Goal: Task Accomplishment & Management: Use online tool/utility

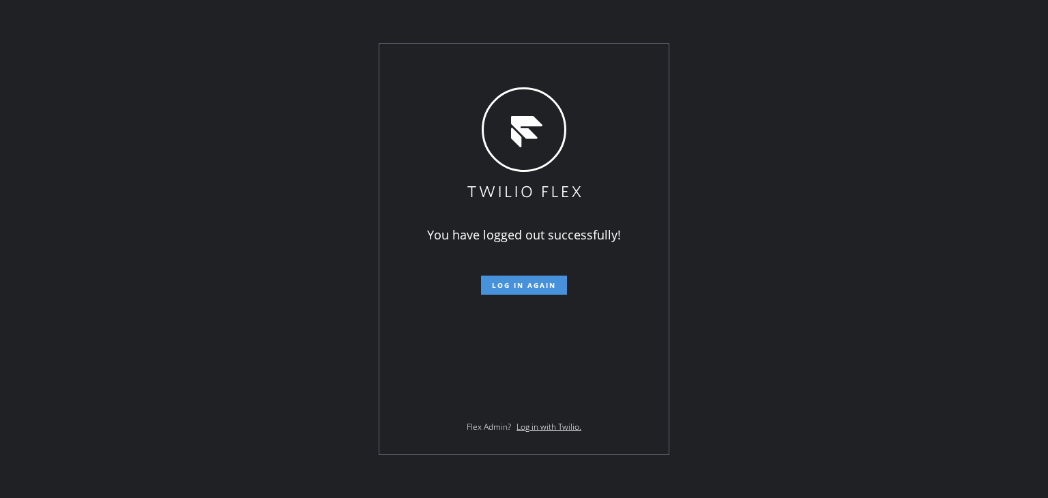
click at [527, 284] on span "Log in again" at bounding box center [524, 285] width 64 height 10
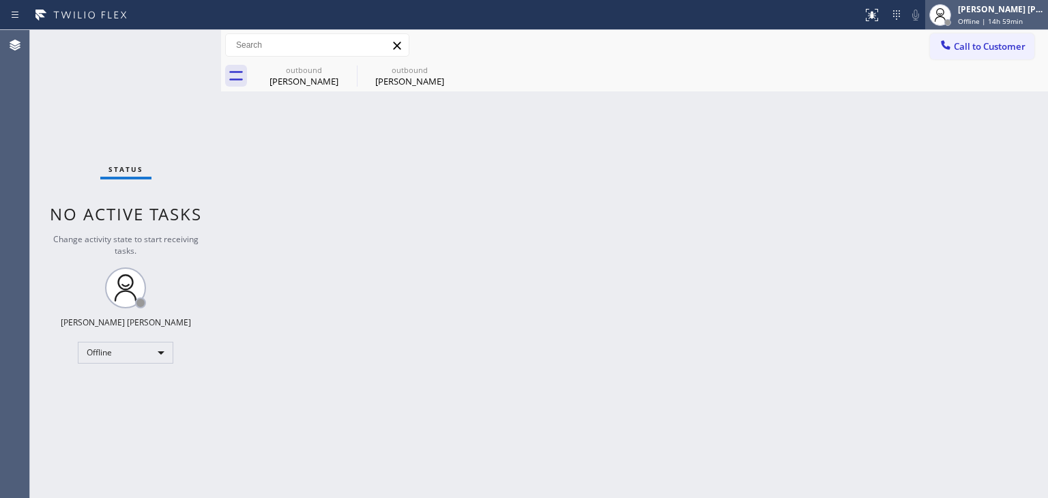
click at [1017, 10] on div "[PERSON_NAME] [PERSON_NAME]" at bounding box center [1001, 9] width 86 height 12
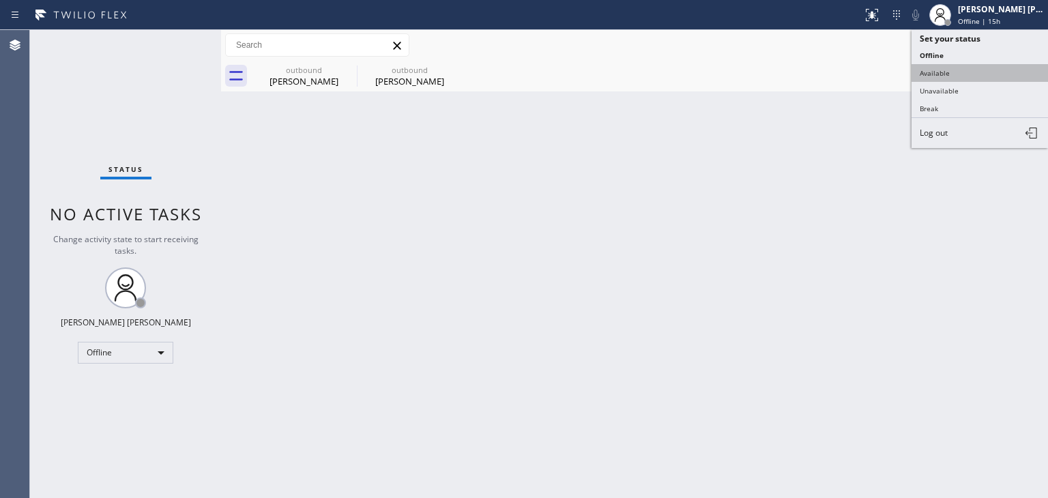
click at [984, 75] on button "Available" at bounding box center [980, 73] width 136 height 18
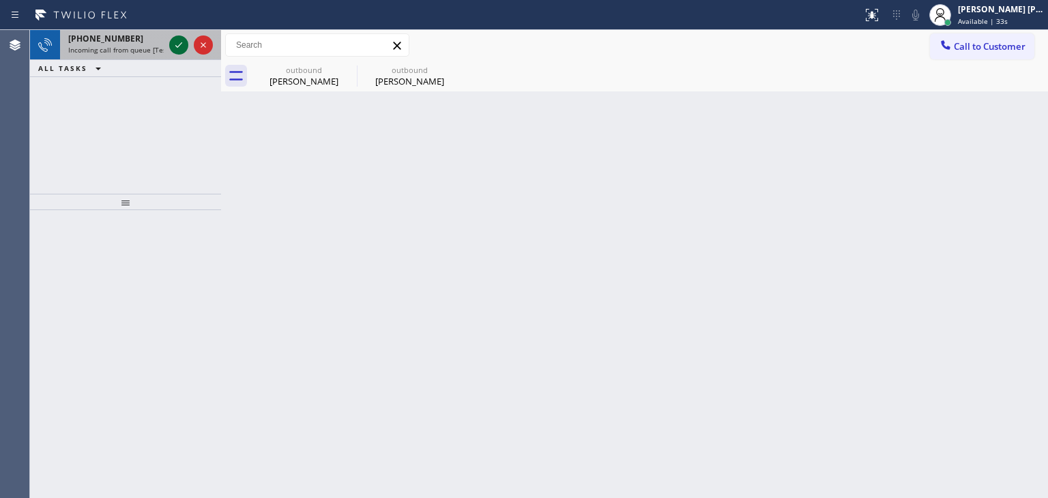
click at [180, 48] on icon at bounding box center [179, 45] width 16 height 16
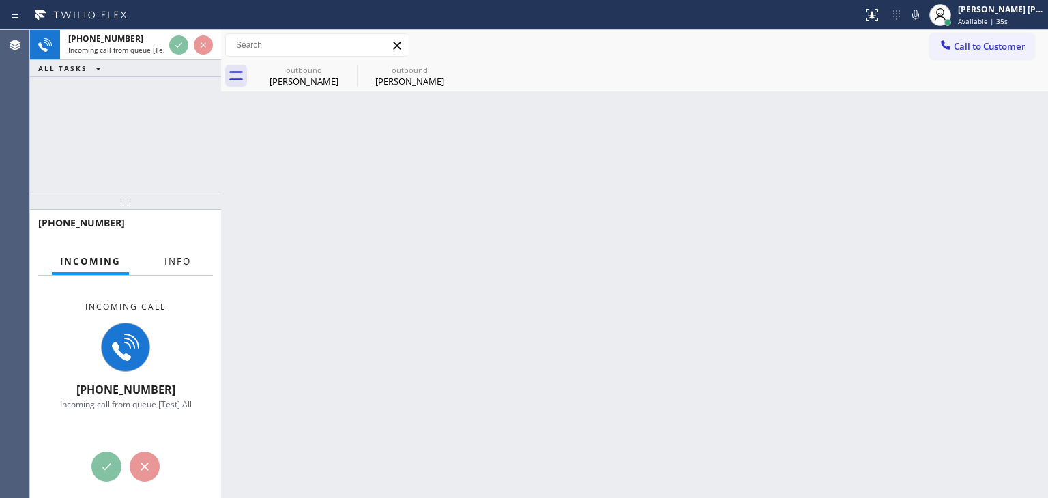
click at [177, 260] on span "Info" at bounding box center [177, 261] width 27 height 12
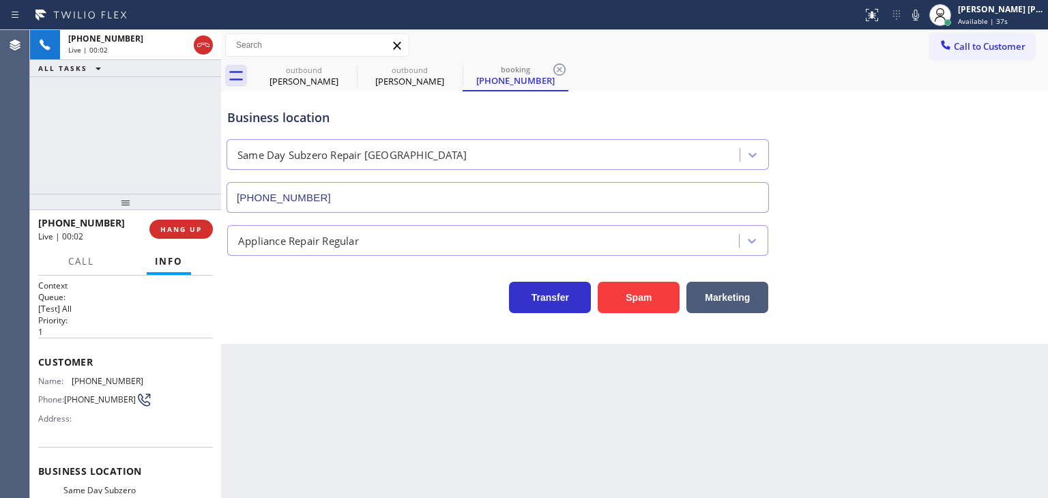
type input "[PHONE_NUMBER]"
click at [93, 439] on div "Customer Name: [PHONE_NUMBER] Phone: [PHONE_NUMBER] Address:" at bounding box center [125, 392] width 175 height 109
drag, startPoint x: 117, startPoint y: 220, endPoint x: 50, endPoint y: 219, distance: 66.2
click at [50, 219] on div "[PHONE_NUMBER]" at bounding box center [89, 222] width 102 height 13
copy span "4435361234"
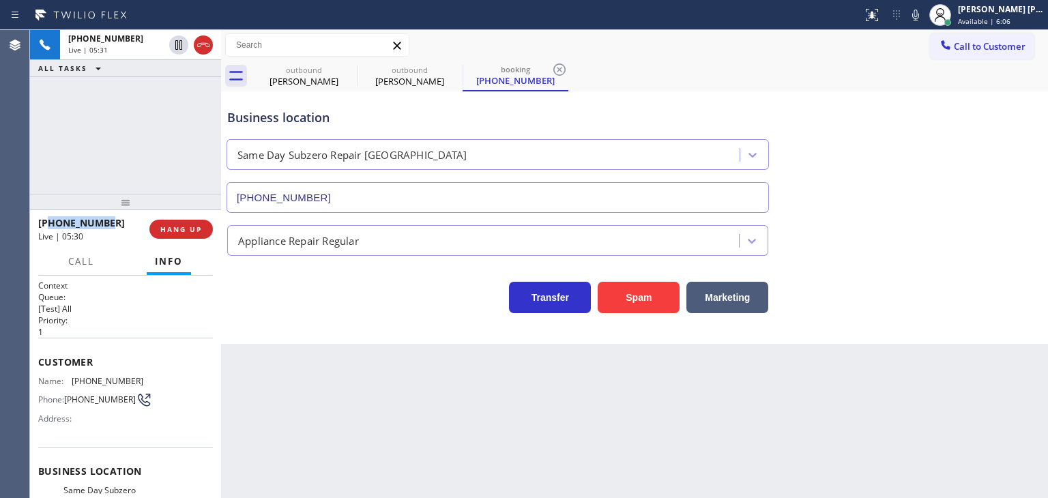
scroll to position [136, 0]
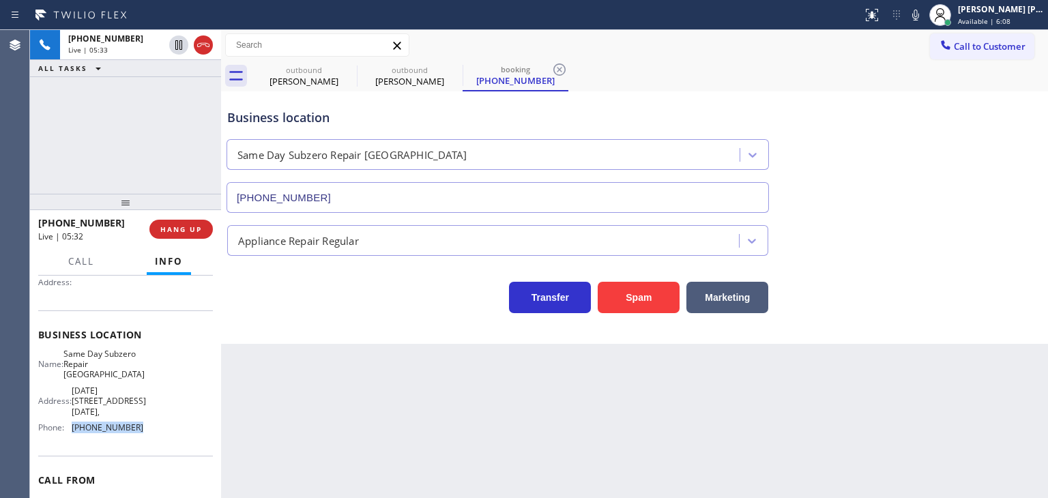
drag, startPoint x: 134, startPoint y: 437, endPoint x: 72, endPoint y: 433, distance: 62.2
click at [72, 433] on span "[PHONE_NUMBER]" at bounding box center [108, 427] width 72 height 10
copy span "[PHONE_NUMBER]"
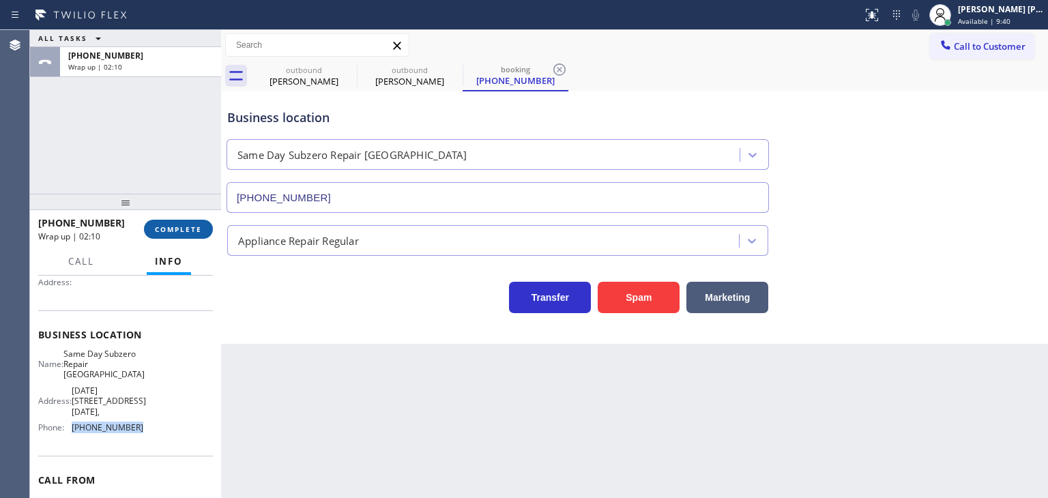
click at [190, 227] on span "COMPLETE" at bounding box center [178, 229] width 47 height 10
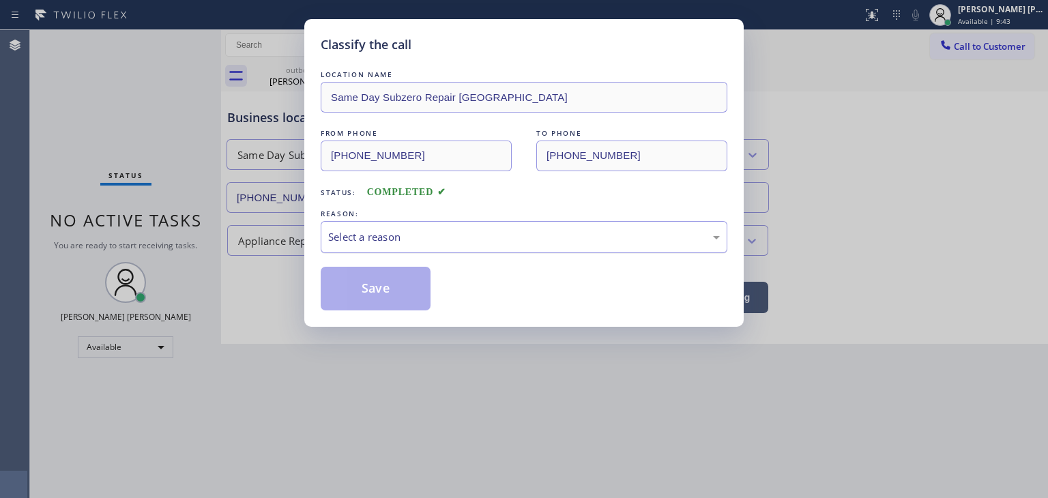
click at [371, 229] on div "Select a reason" at bounding box center [524, 237] width 392 height 16
click at [360, 282] on button "Save" at bounding box center [376, 289] width 110 height 44
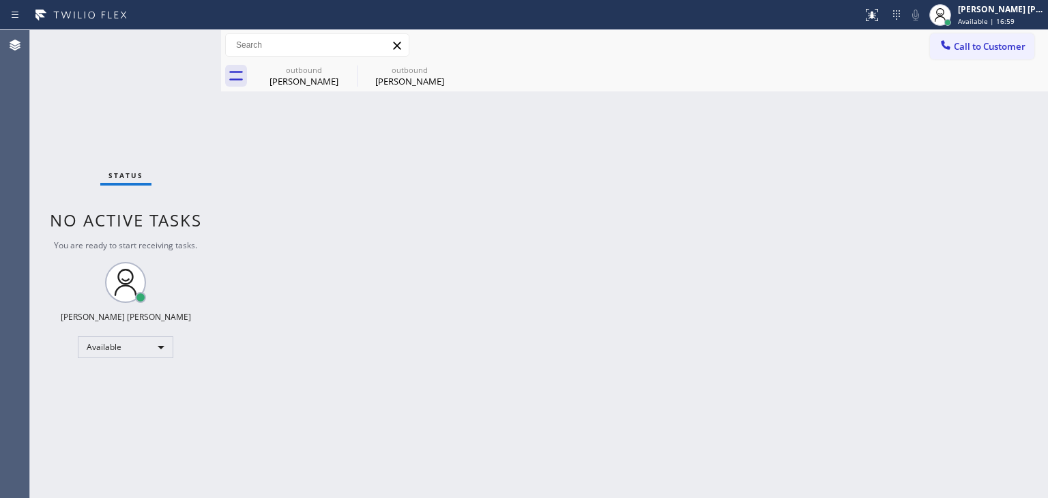
click at [179, 46] on div "Status No active tasks You are ready to start receiving tasks. [PERSON_NAME] [P…" at bounding box center [125, 264] width 191 height 468
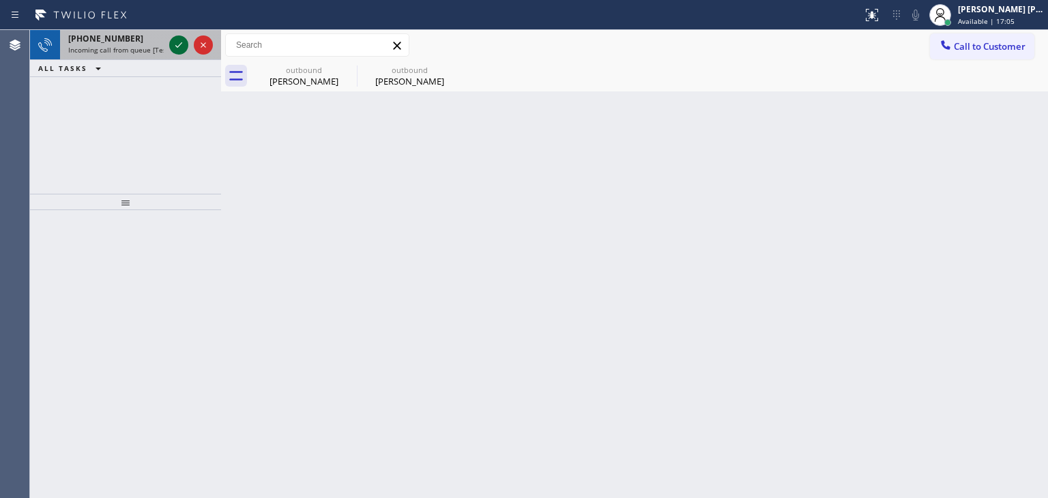
click at [179, 46] on icon at bounding box center [178, 44] width 7 height 5
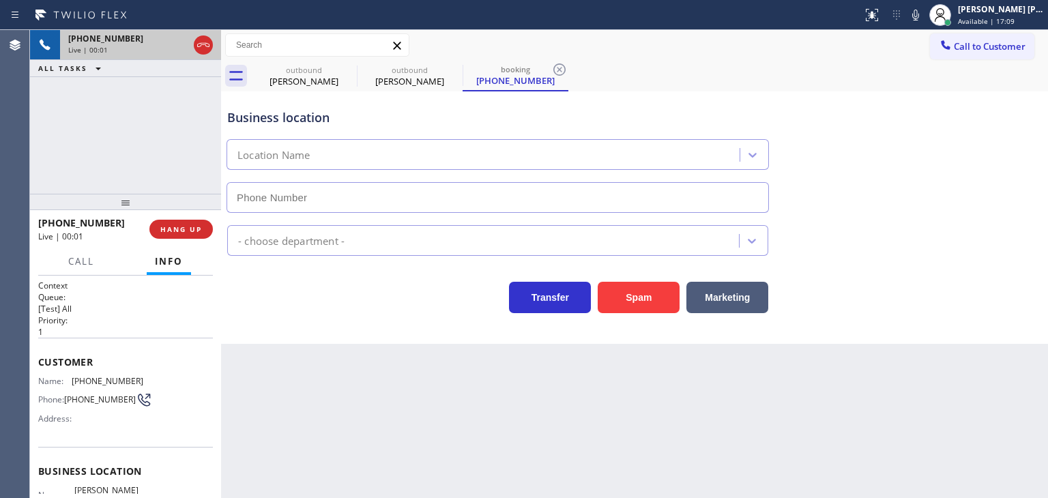
type input "[PHONE_NUMBER]"
click at [924, 16] on icon at bounding box center [915, 15] width 16 height 16
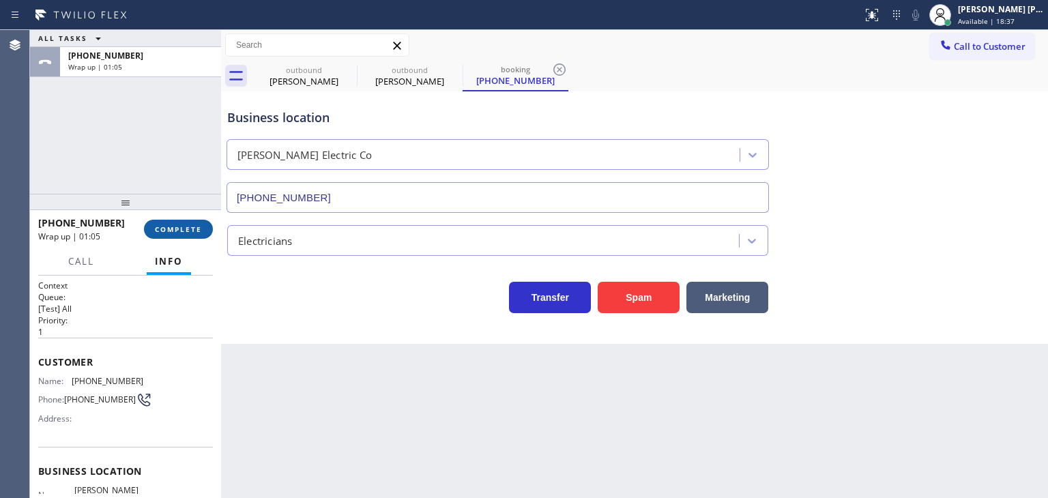
click at [164, 230] on span "COMPLETE" at bounding box center [178, 229] width 47 height 10
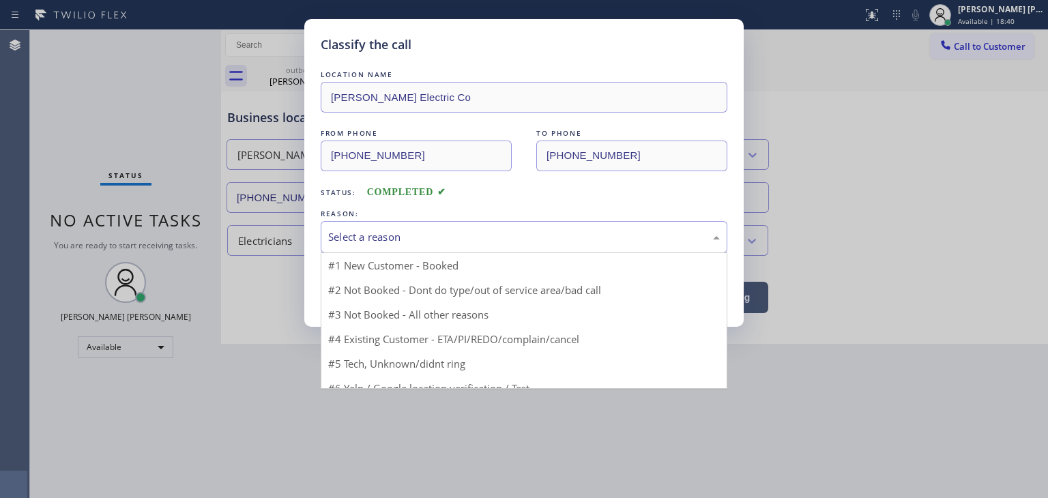
click at [416, 233] on div "Select a reason" at bounding box center [524, 237] width 392 height 16
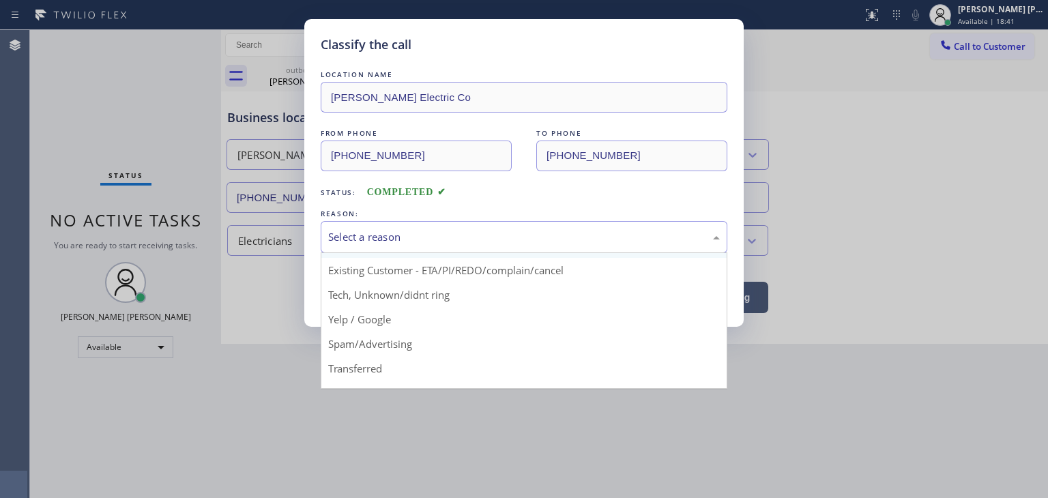
scroll to position [68, 0]
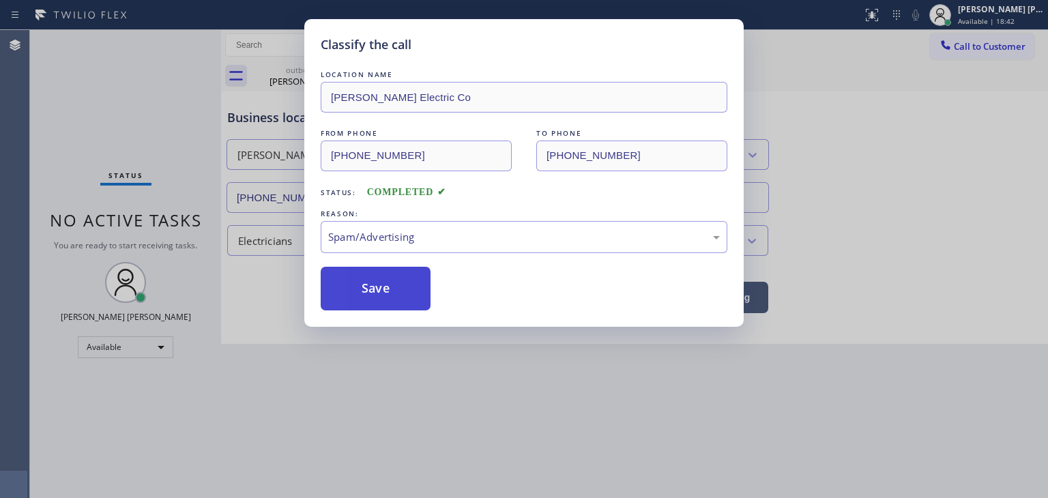
click at [396, 299] on button "Save" at bounding box center [376, 289] width 110 height 44
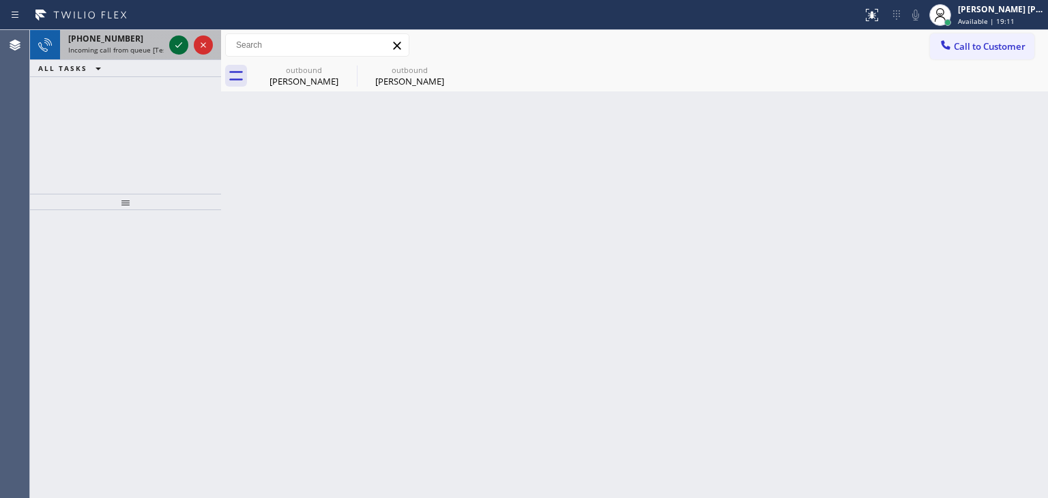
click at [176, 42] on icon at bounding box center [179, 45] width 16 height 16
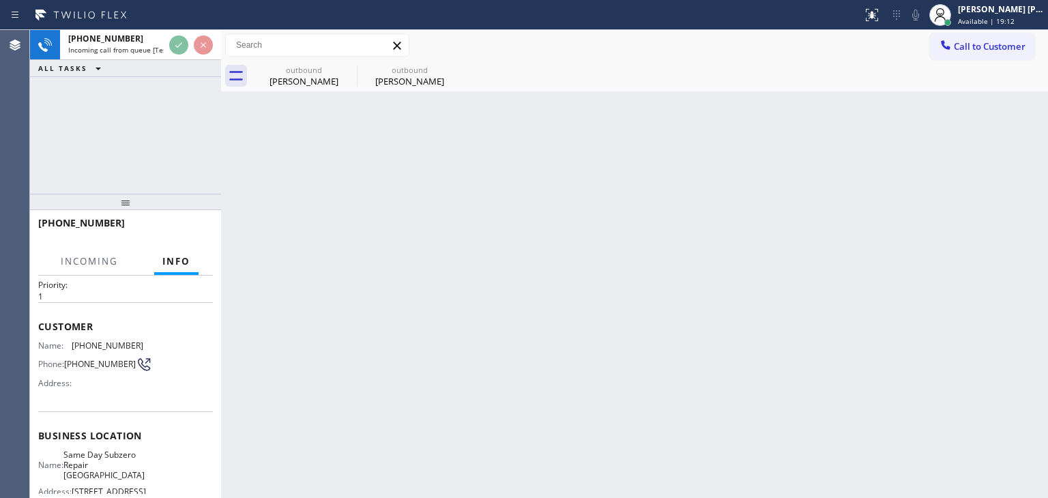
scroll to position [136, 0]
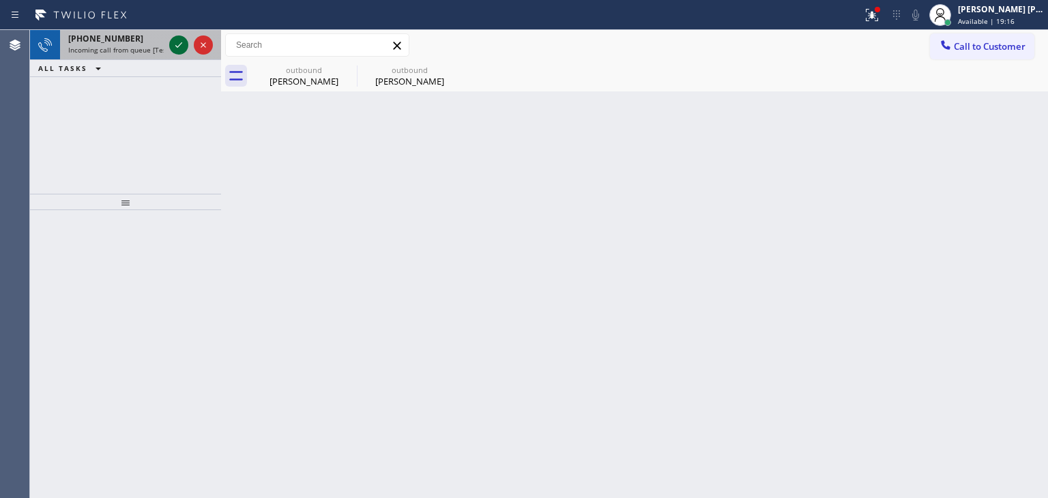
click at [176, 44] on icon at bounding box center [179, 45] width 16 height 16
click at [177, 40] on icon at bounding box center [179, 45] width 16 height 16
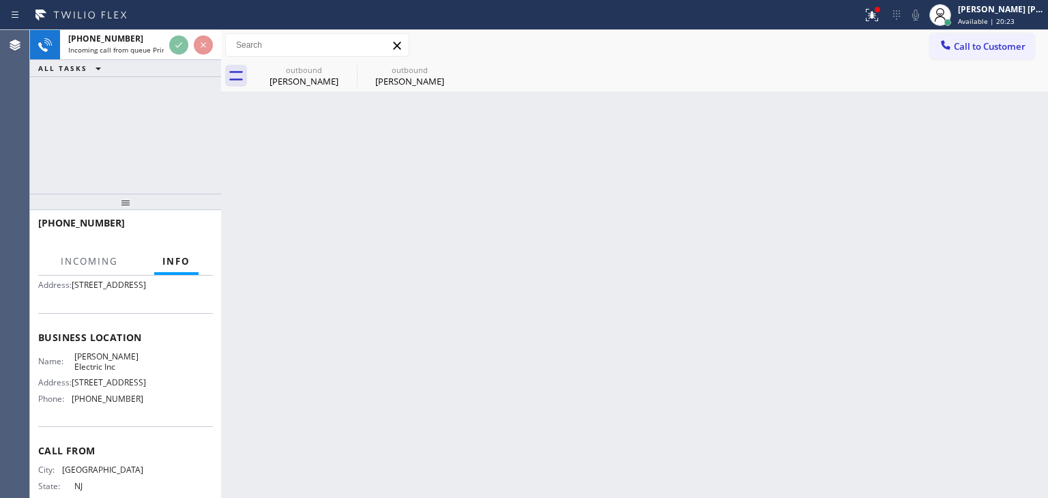
scroll to position [136, 0]
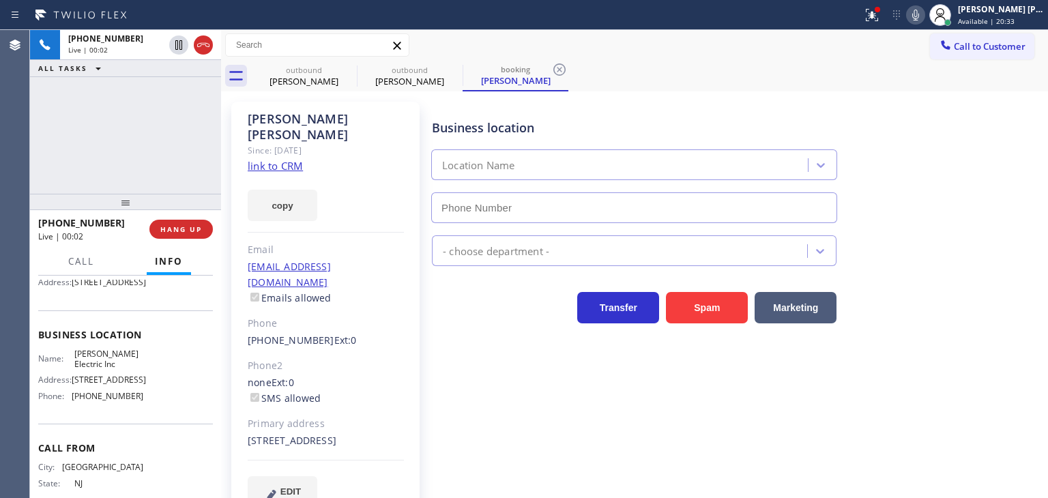
type input "[PHONE_NUMBER]"
click at [278, 159] on link "link to CRM" at bounding box center [275, 166] width 55 height 14
click at [924, 11] on icon at bounding box center [915, 15] width 16 height 16
click at [919, 13] on icon at bounding box center [915, 15] width 7 height 11
click at [924, 9] on icon at bounding box center [915, 15] width 16 height 16
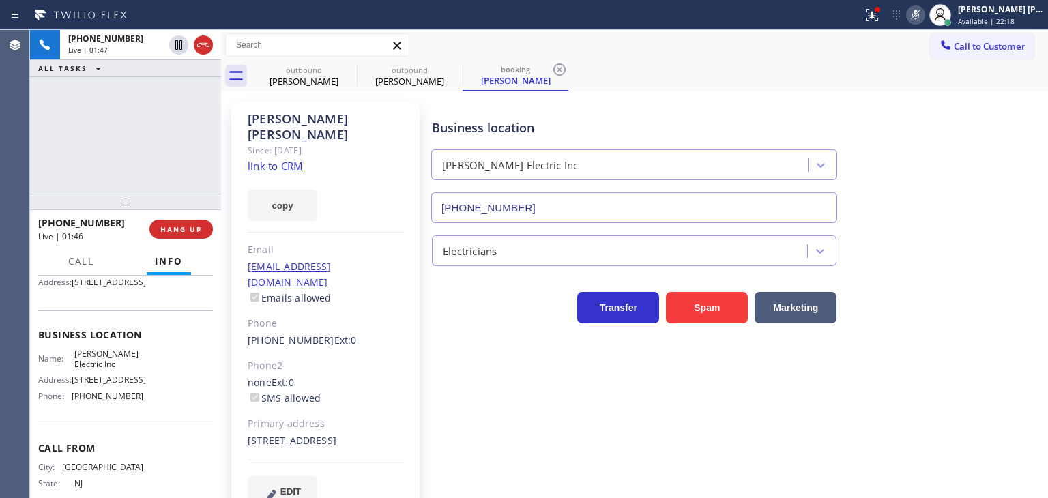
click at [924, 12] on icon at bounding box center [915, 15] width 16 height 16
click at [84, 260] on span "Call" at bounding box center [81, 261] width 26 height 12
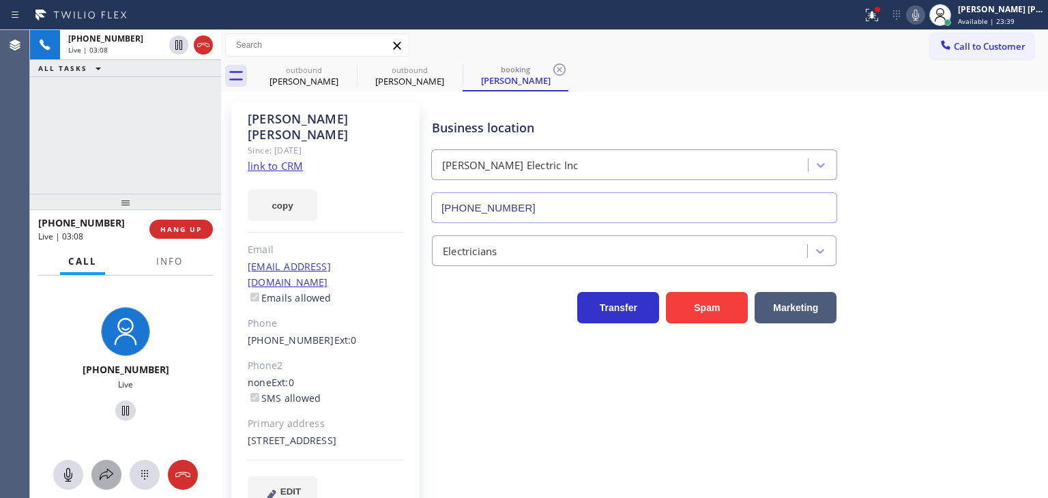
click at [102, 482] on icon at bounding box center [106, 475] width 16 height 16
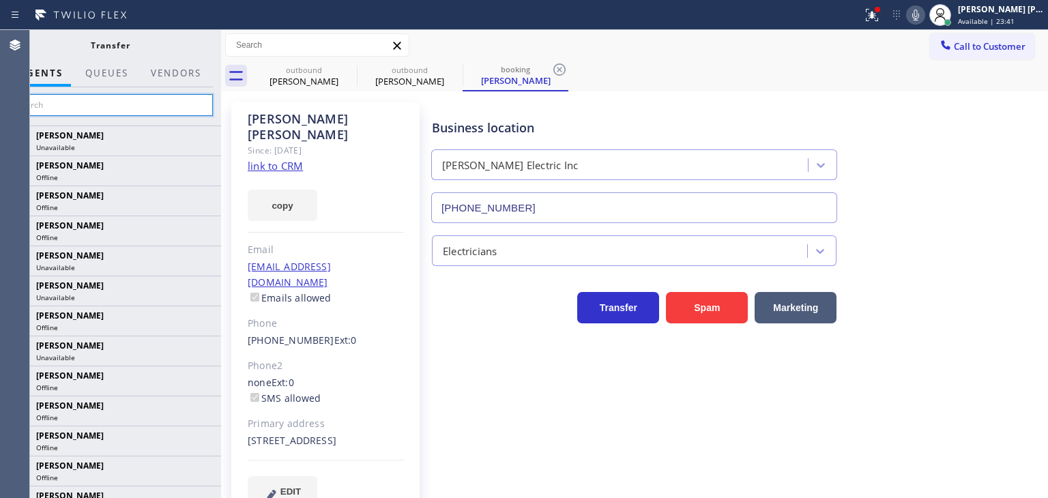
click at [188, 108] on input "text" at bounding box center [110, 105] width 205 height 22
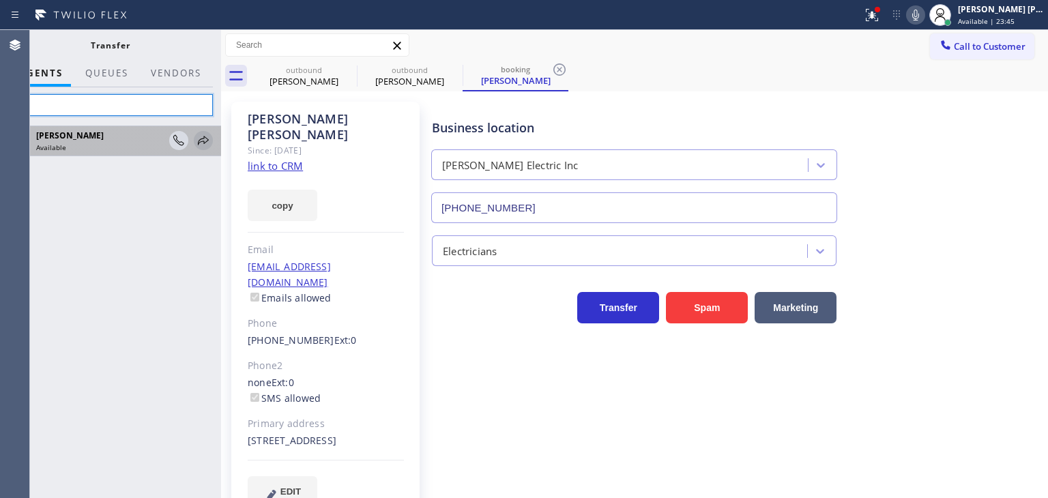
type input "lyra"
click at [207, 139] on icon at bounding box center [203, 140] width 16 height 16
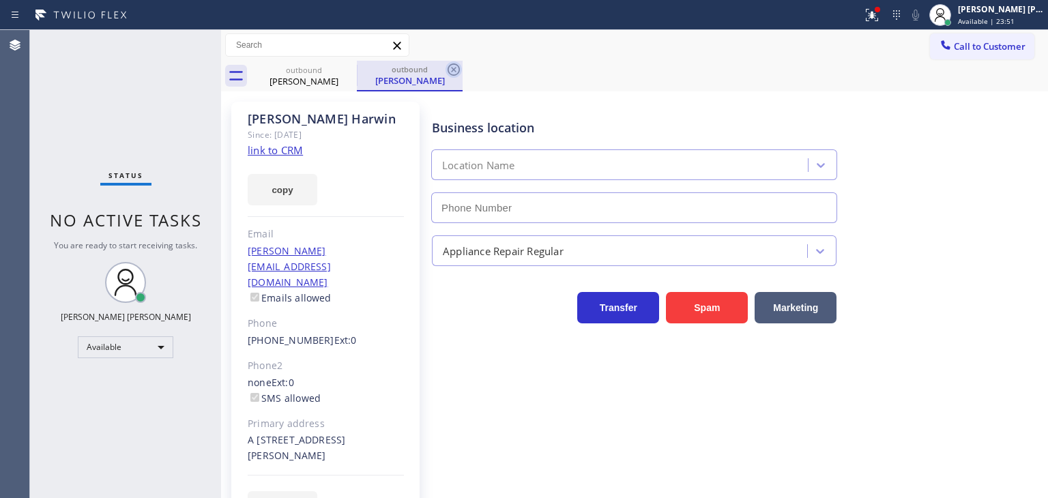
click at [458, 70] on icon at bounding box center [454, 69] width 16 height 16
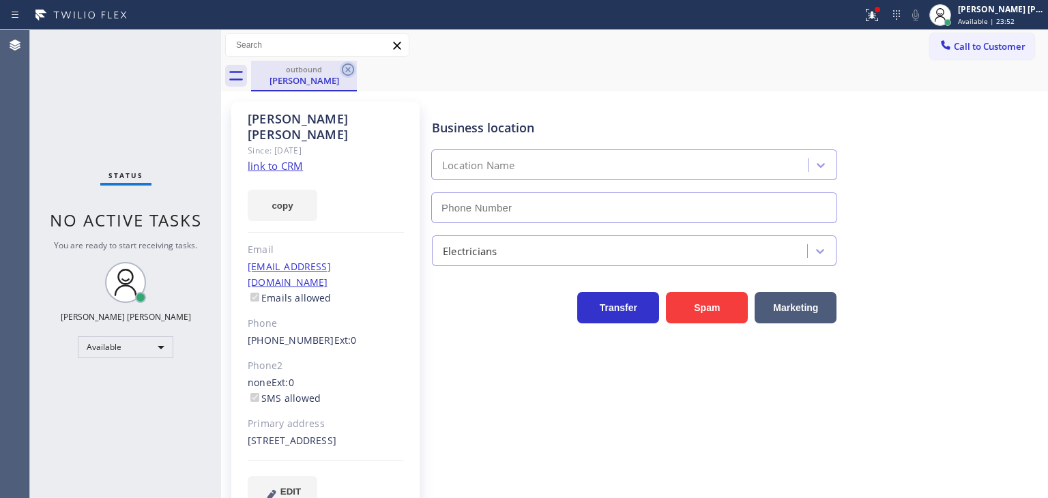
click at [351, 72] on icon at bounding box center [348, 69] width 16 height 16
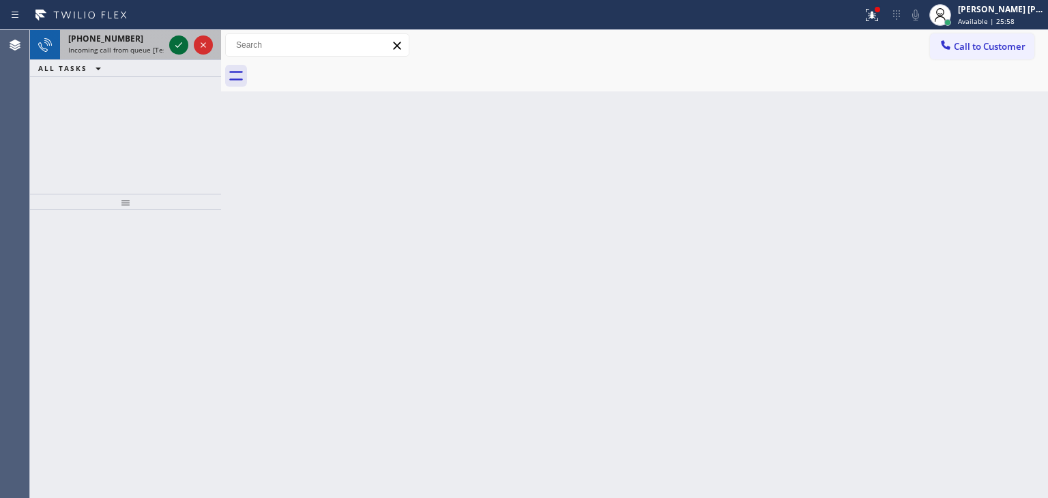
click at [179, 45] on icon at bounding box center [178, 44] width 7 height 5
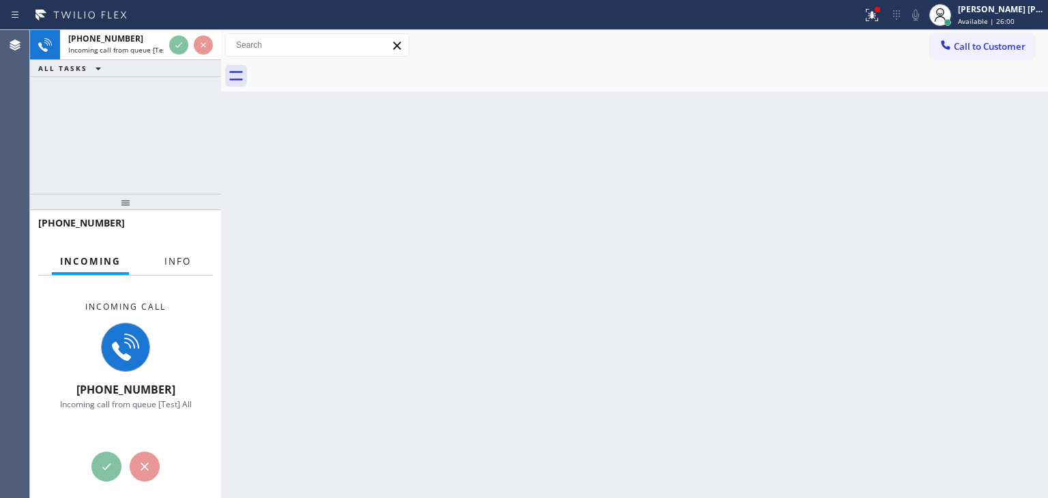
click at [169, 261] on span "Info" at bounding box center [177, 261] width 27 height 12
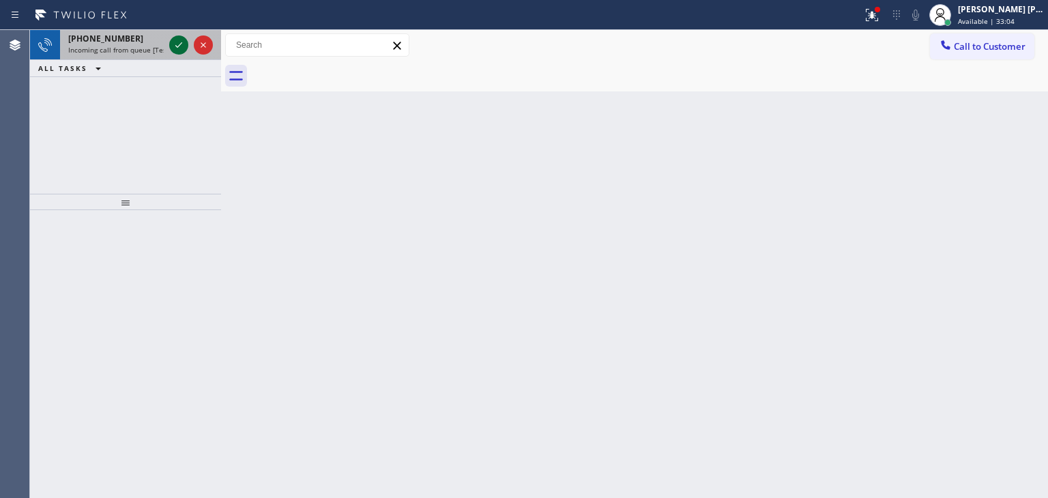
click at [174, 48] on icon at bounding box center [179, 45] width 16 height 16
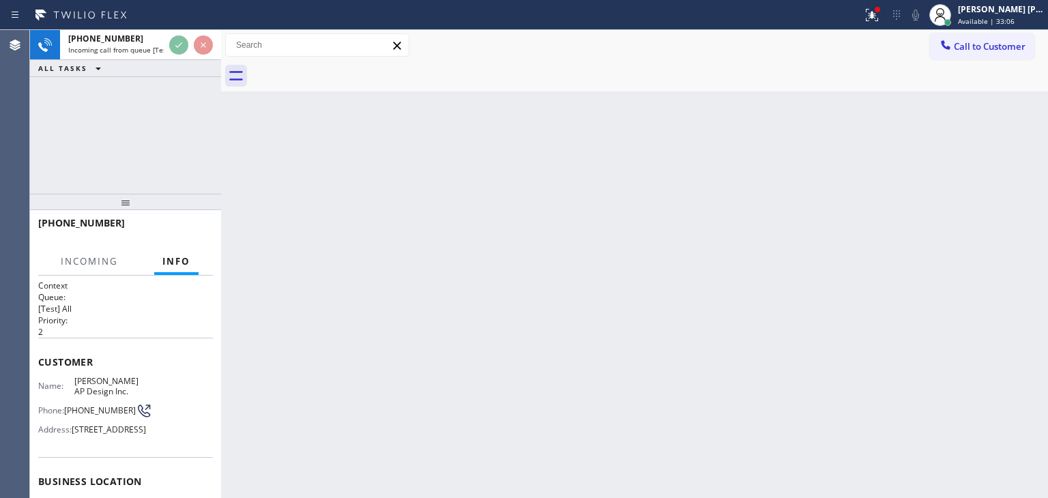
scroll to position [68, 0]
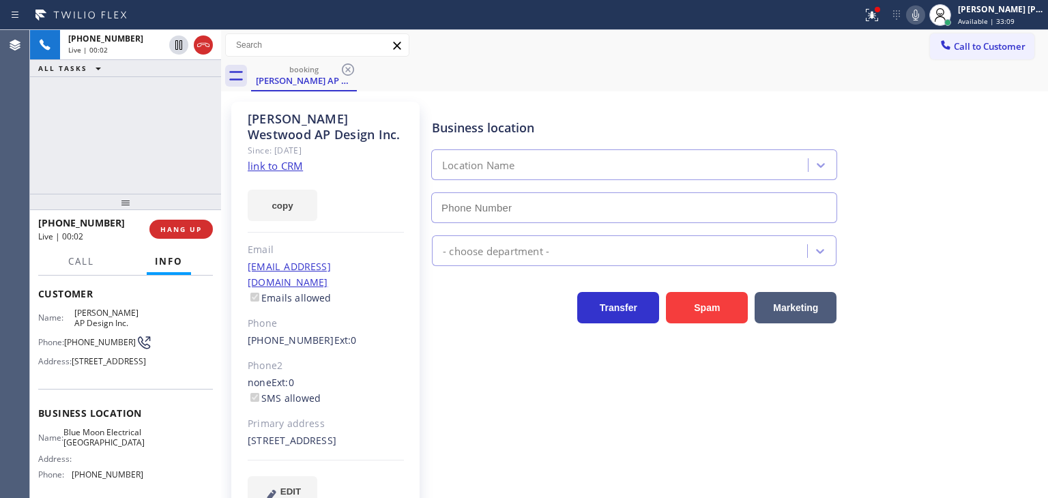
type input "[PHONE_NUMBER]"
click at [271, 164] on link "link to CRM" at bounding box center [275, 166] width 55 height 14
click at [924, 18] on icon at bounding box center [915, 15] width 16 height 16
click at [924, 17] on icon at bounding box center [915, 15] width 16 height 16
click at [80, 251] on button "Call" at bounding box center [81, 261] width 42 height 27
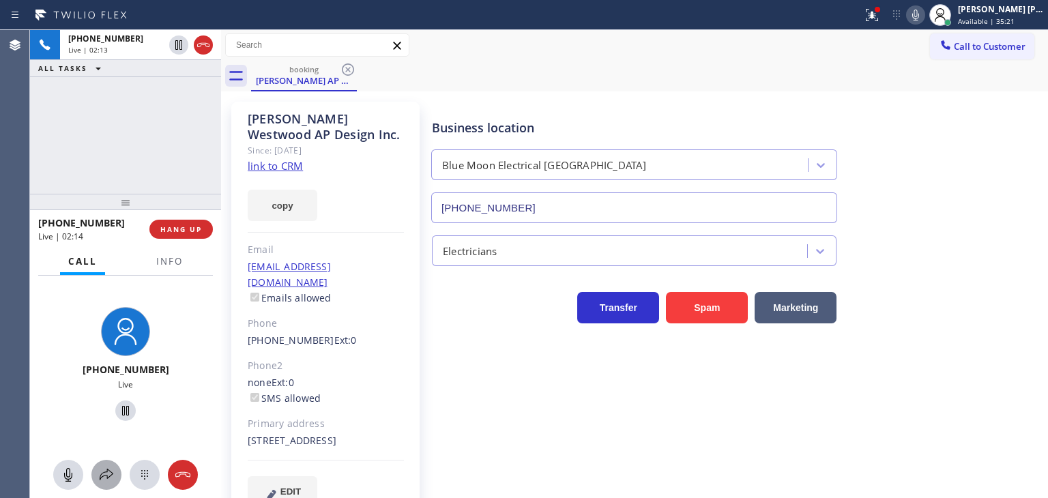
click at [113, 473] on icon at bounding box center [107, 475] width 14 height 12
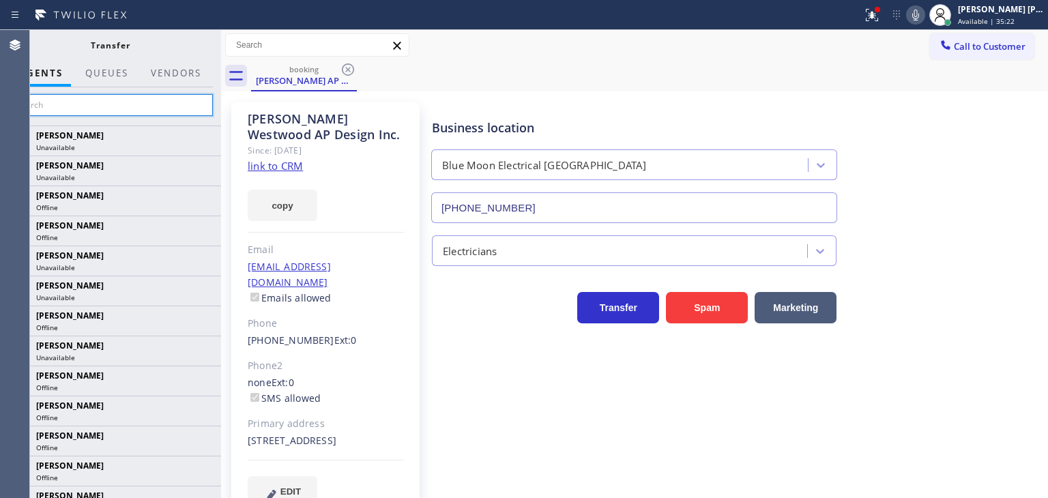
click at [181, 104] on input "text" at bounding box center [110, 105] width 205 height 22
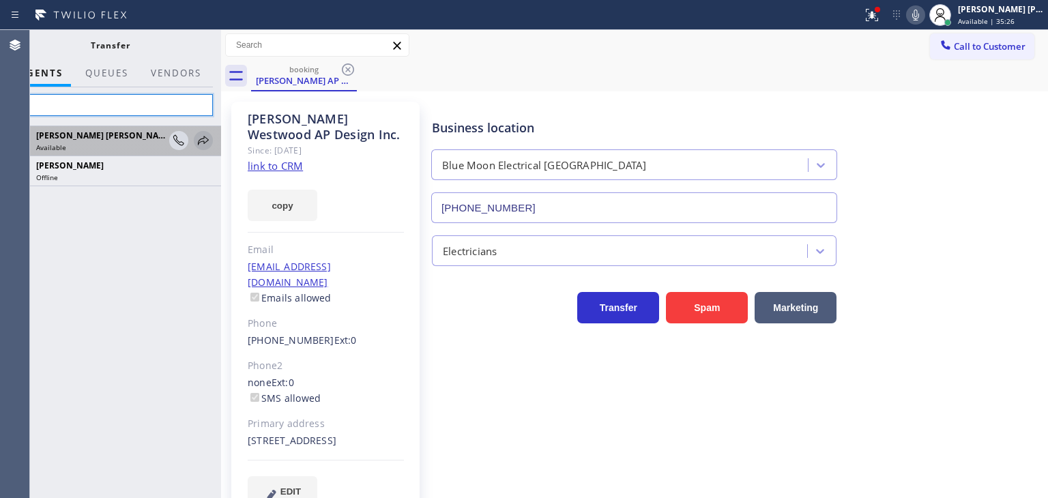
type input "bar"
click at [203, 139] on icon at bounding box center [203, 140] width 16 height 16
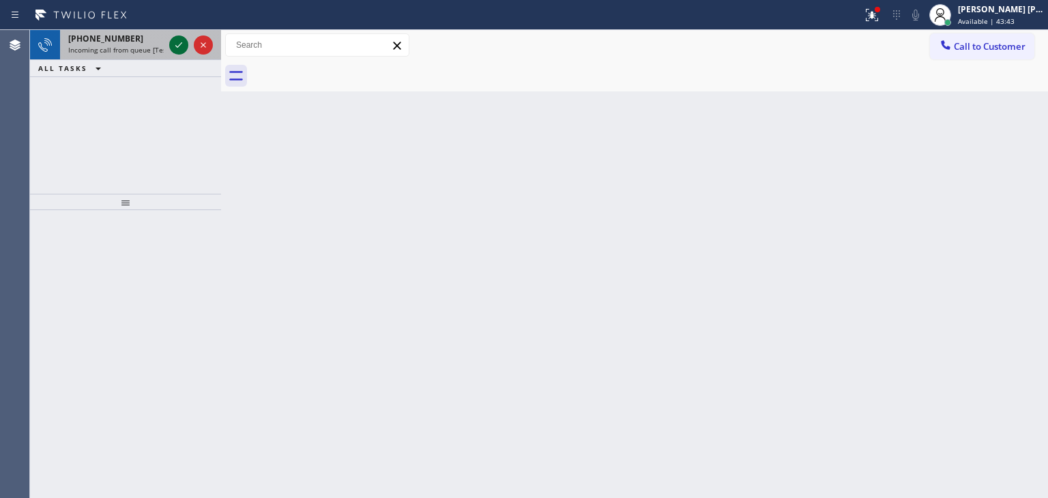
click at [177, 46] on icon at bounding box center [178, 44] width 7 height 5
click at [184, 47] on icon at bounding box center [179, 45] width 16 height 16
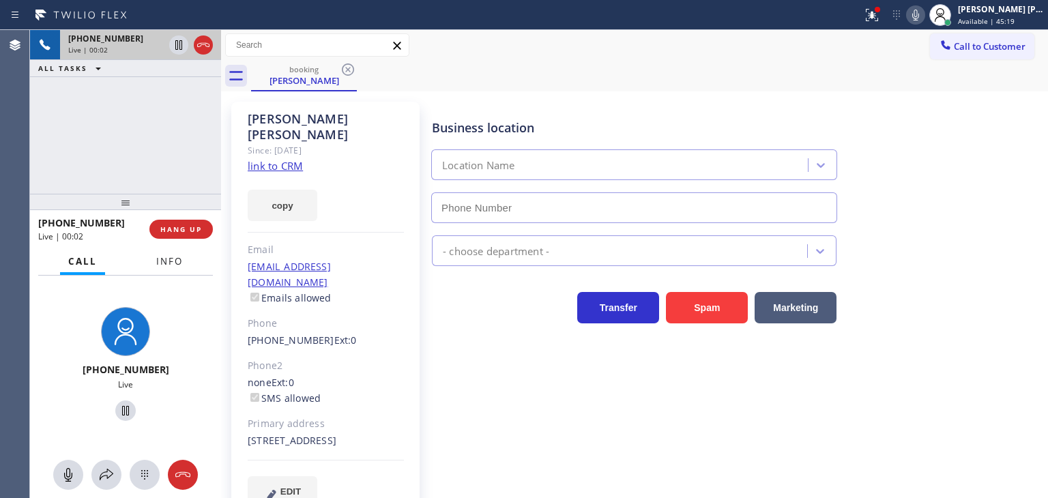
type input "[PHONE_NUMBER]"
click at [261, 159] on link "link to CRM" at bounding box center [275, 166] width 55 height 14
click at [924, 11] on icon at bounding box center [915, 15] width 16 height 16
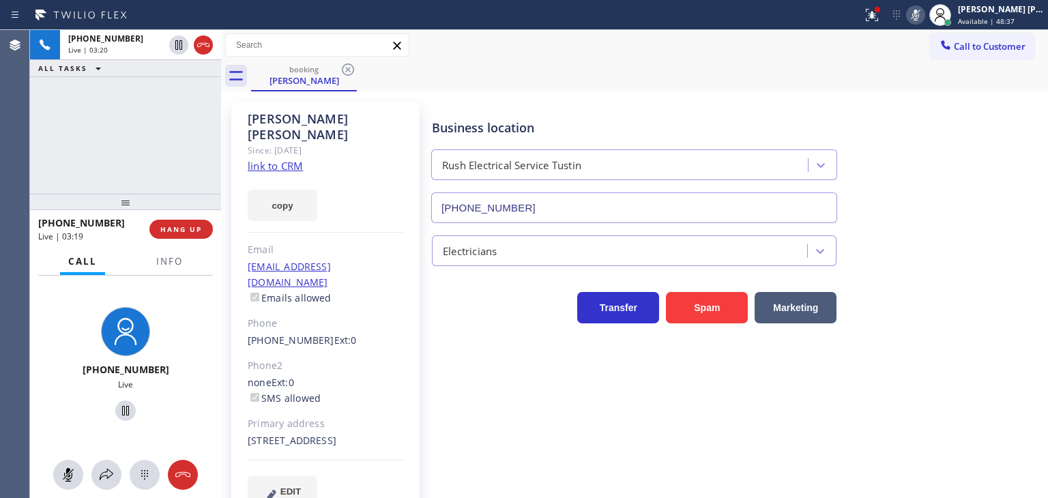
drag, startPoint x: 177, startPoint y: 46, endPoint x: 217, endPoint y: 25, distance: 44.9
click at [177, 46] on icon at bounding box center [178, 45] width 7 height 10
click at [1010, 8] on div "[PERSON_NAME] [PERSON_NAME]" at bounding box center [1001, 9] width 86 height 12
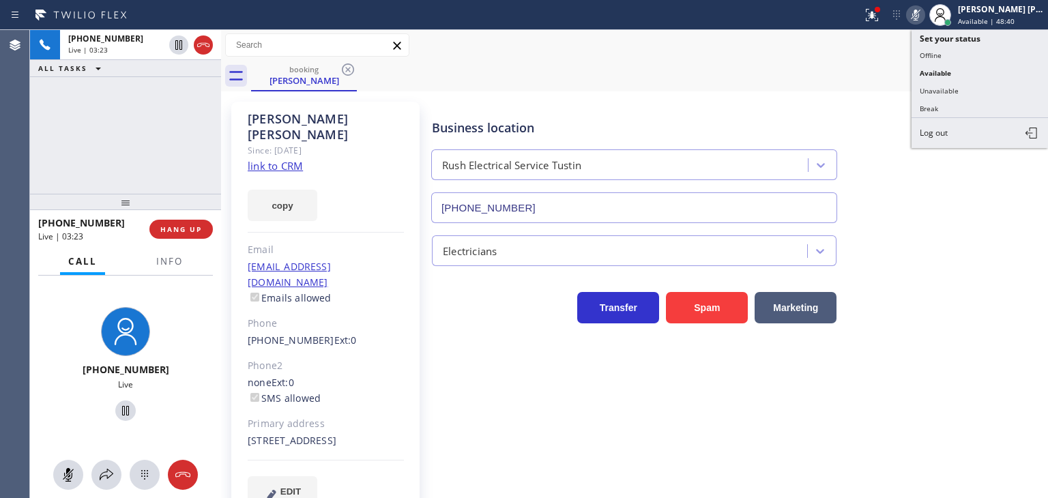
click at [977, 83] on button "Unavailable" at bounding box center [980, 91] width 136 height 18
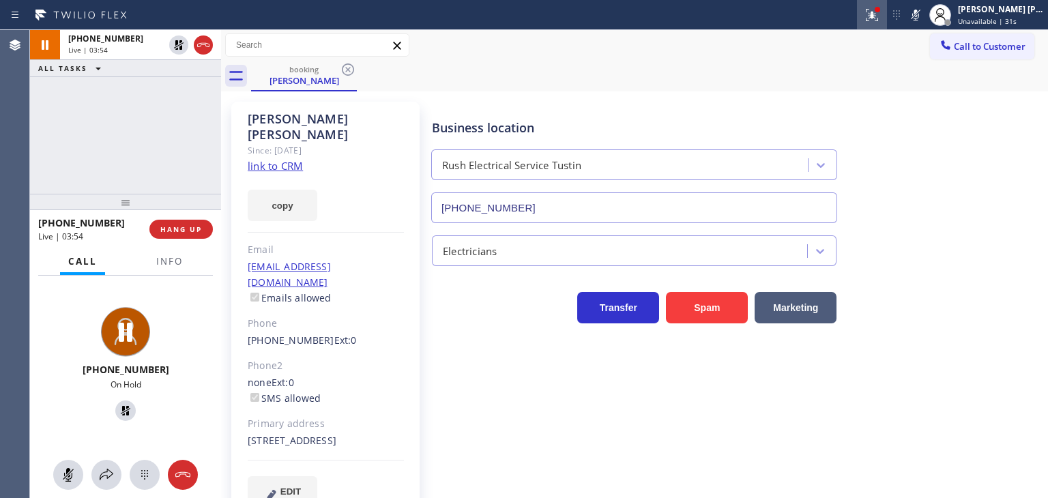
drag, startPoint x: 939, startPoint y: 13, endPoint x: 902, endPoint y: 3, distance: 38.7
click at [924, 13] on icon at bounding box center [915, 15] width 16 height 16
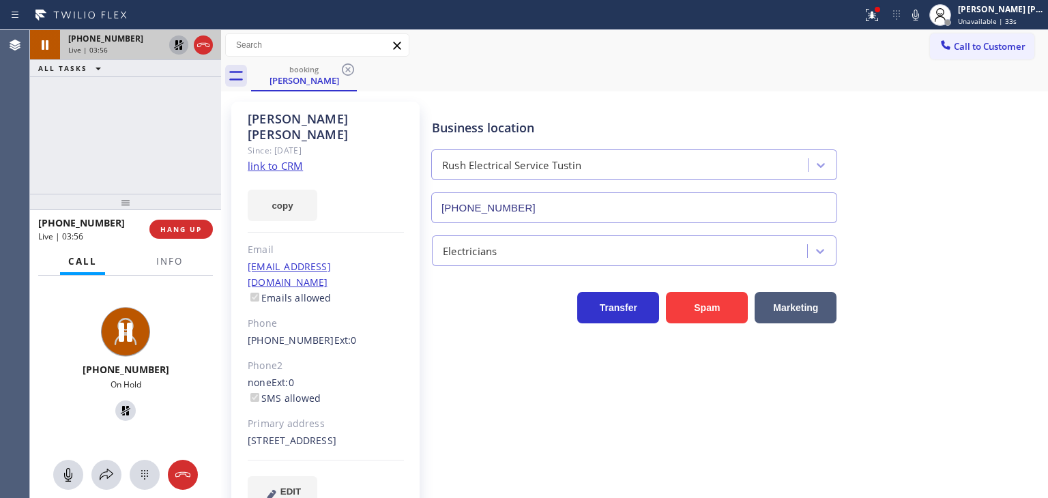
click at [182, 40] on icon at bounding box center [179, 45] width 16 height 16
click at [924, 18] on icon at bounding box center [915, 15] width 16 height 16
click at [924, 20] on icon at bounding box center [915, 15] width 16 height 16
click at [924, 19] on icon at bounding box center [915, 15] width 16 height 16
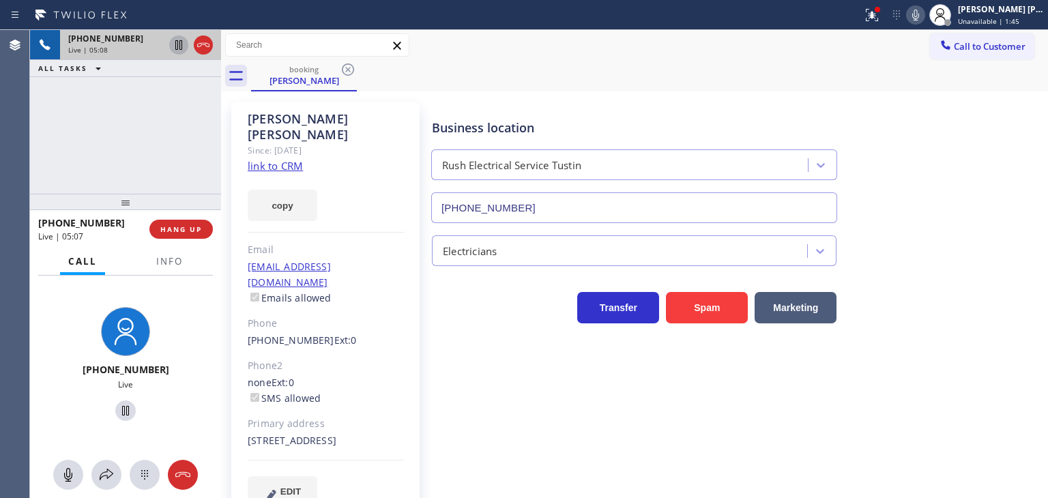
click at [924, 23] on icon at bounding box center [915, 15] width 16 height 16
click at [920, 15] on rect at bounding box center [916, 14] width 10 height 10
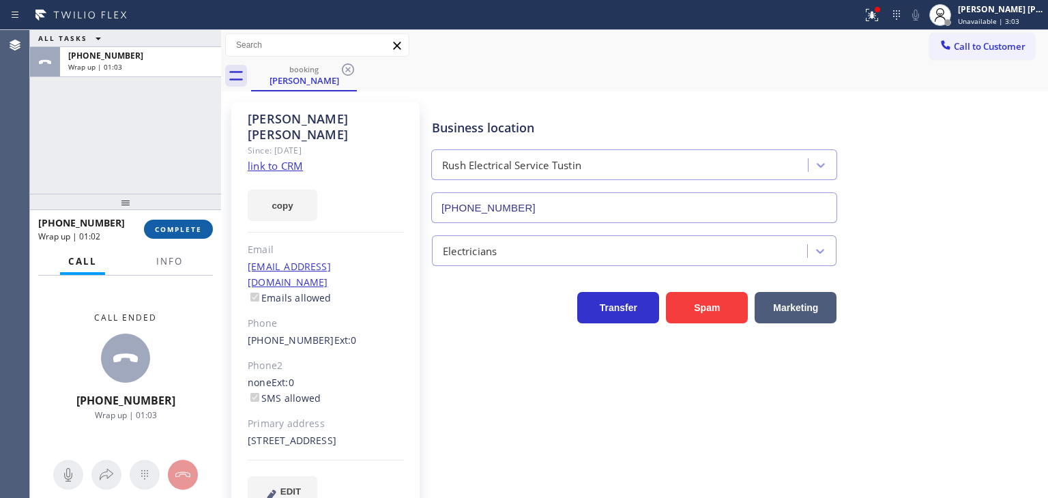
click at [183, 222] on button "COMPLETE" at bounding box center [178, 229] width 69 height 19
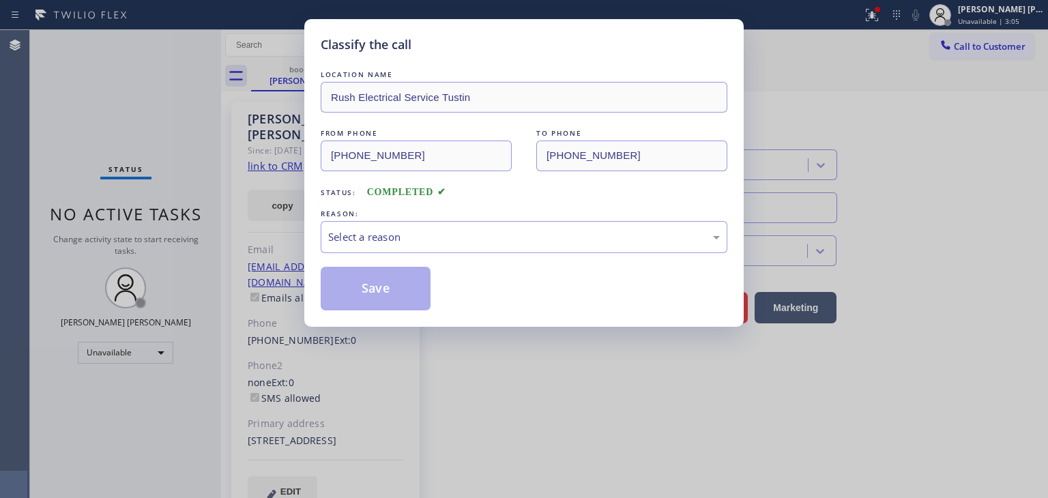
click at [377, 227] on div "Select a reason" at bounding box center [524, 237] width 407 height 32
click at [390, 224] on div "Tech, Unknown/didnt ring" at bounding box center [524, 237] width 407 height 32
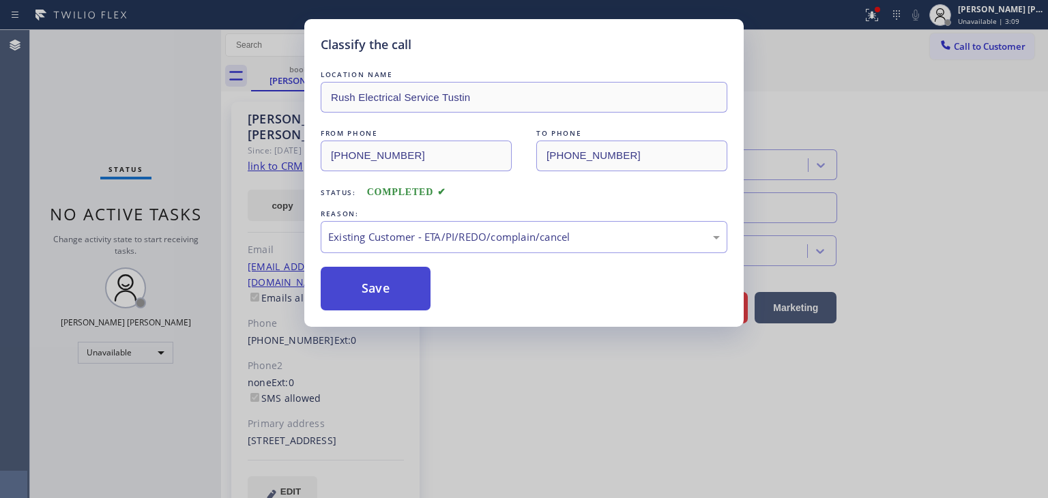
drag, startPoint x: 383, startPoint y: 293, endPoint x: 383, endPoint y: 279, distance: 13.7
click at [383, 293] on button "Save" at bounding box center [376, 289] width 110 height 44
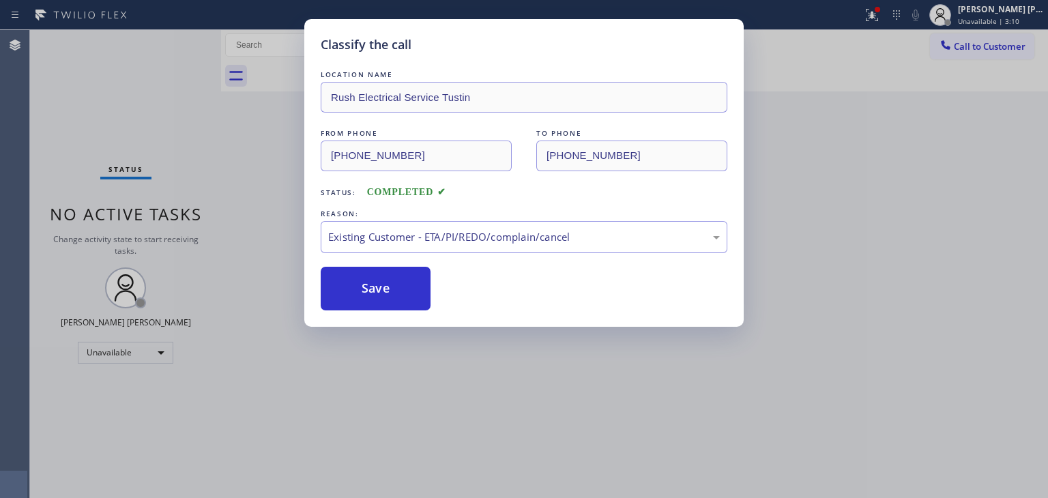
click at [994, 16] on span "Unavailable | 3:10" at bounding box center [988, 21] width 61 height 10
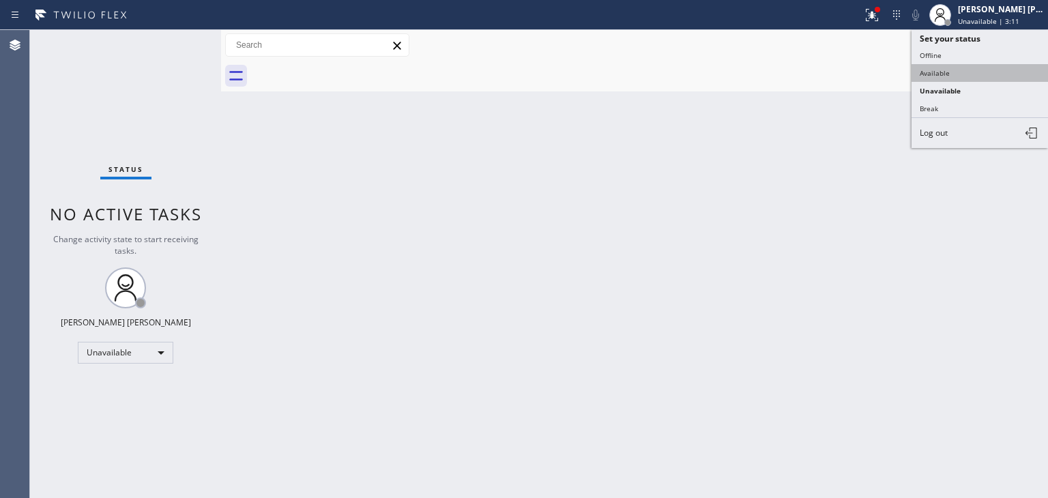
click at [947, 65] on button "Available" at bounding box center [980, 73] width 136 height 18
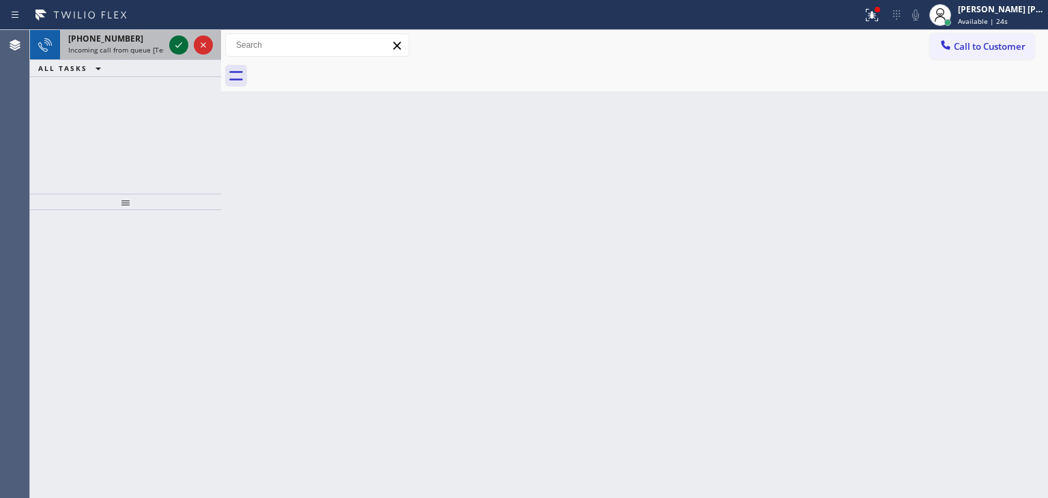
click at [180, 40] on icon at bounding box center [179, 45] width 16 height 16
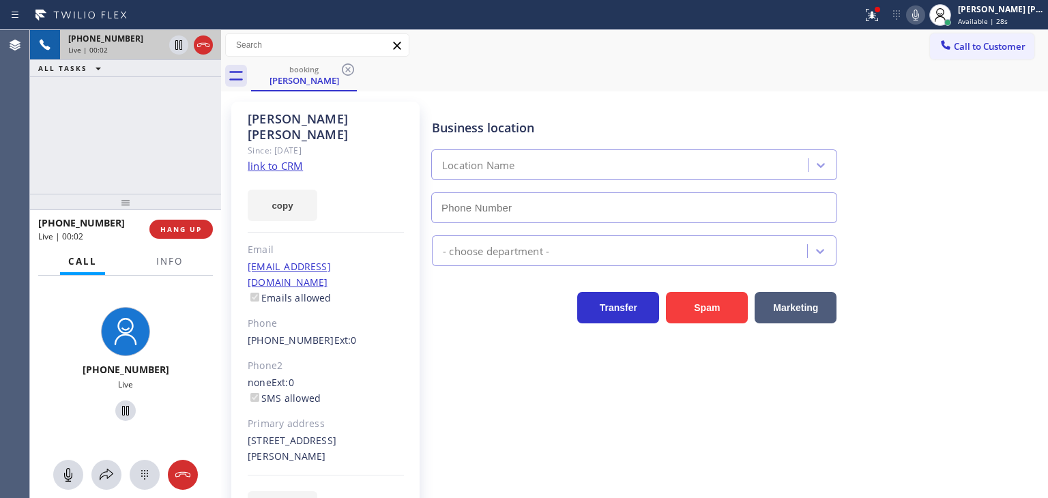
type input "[PHONE_NUMBER]"
click at [919, 17] on icon at bounding box center [915, 15] width 7 height 11
click at [924, 12] on icon at bounding box center [915, 15] width 16 height 16
click at [268, 159] on link "link to CRM" at bounding box center [275, 166] width 55 height 14
drag, startPoint x: 939, startPoint y: 12, endPoint x: 878, endPoint y: 11, distance: 60.7
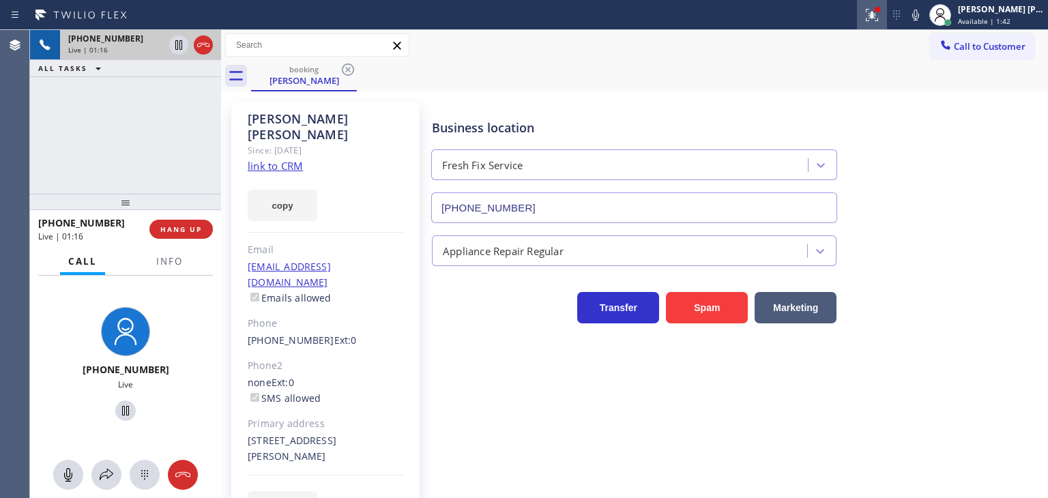
click at [924, 12] on icon at bounding box center [915, 15] width 16 height 16
click at [177, 42] on icon at bounding box center [178, 45] width 7 height 10
drag, startPoint x: 937, startPoint y: 14, endPoint x: 921, endPoint y: 2, distance: 20.5
click at [924, 14] on icon at bounding box center [915, 15] width 16 height 16
click at [178, 45] on icon at bounding box center [179, 45] width 10 height 10
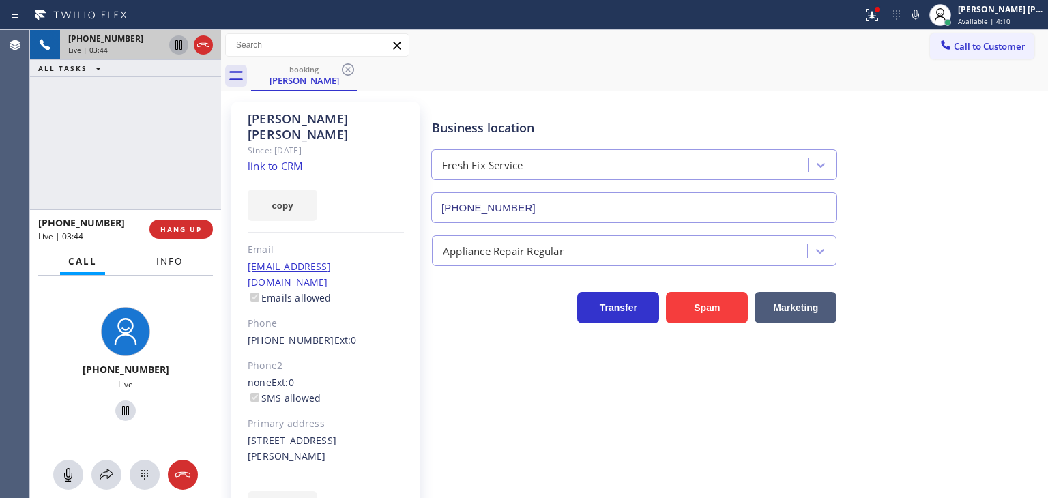
click at [172, 261] on span "Info" at bounding box center [169, 261] width 27 height 12
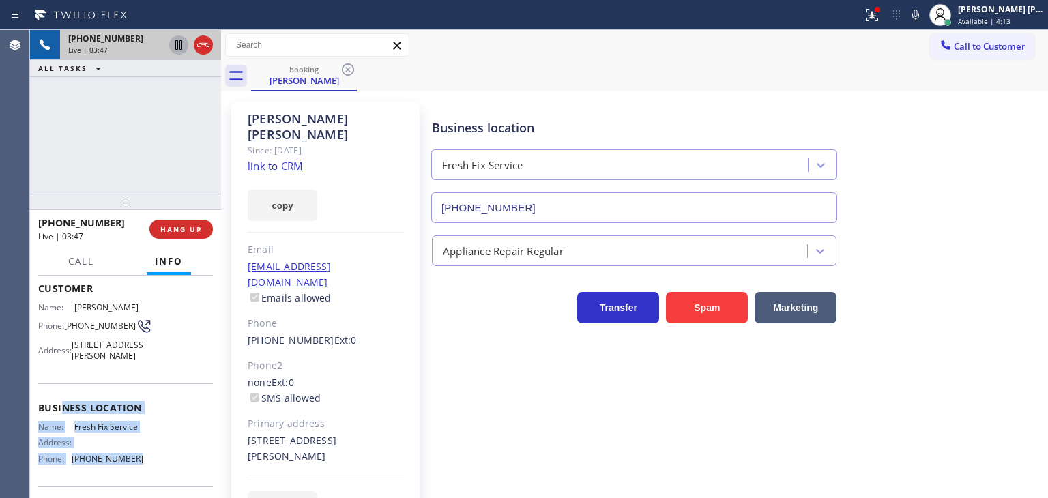
scroll to position [68, 0]
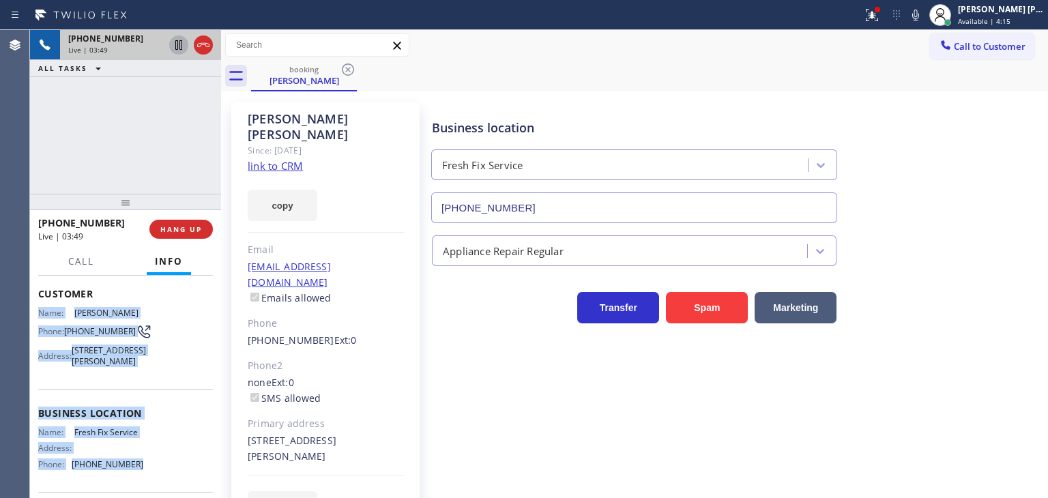
drag, startPoint x: 143, startPoint y: 422, endPoint x: 38, endPoint y: 312, distance: 152.5
click at [38, 312] on div "Context Queue: [Test] All Priority: 1 Customer Name: [PERSON_NAME] Phone: [PHON…" at bounding box center [125, 404] width 175 height 384
copy div "Name: [PERSON_NAME] Phone: [PHONE_NUMBER] Address: [STREET_ADDRESS][PERSON_NAME…"
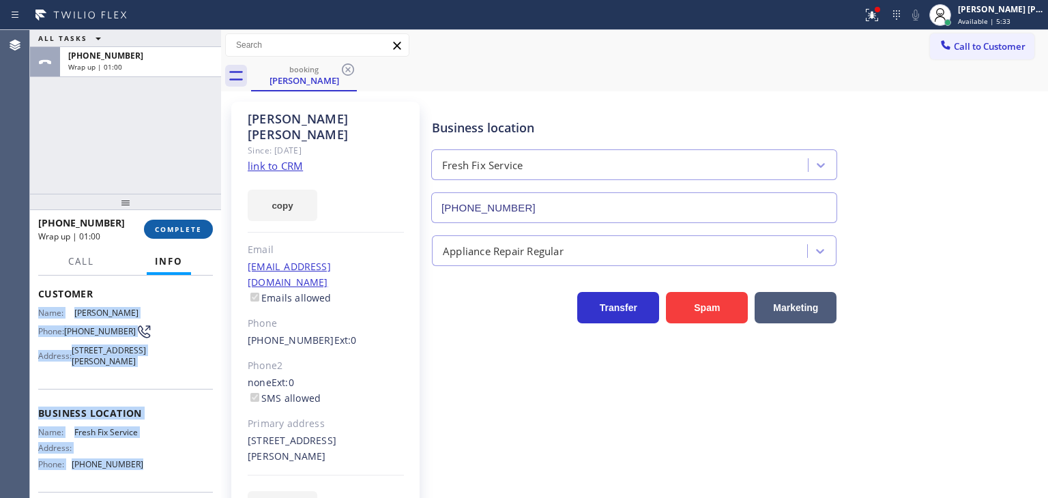
click at [186, 226] on span "COMPLETE" at bounding box center [178, 229] width 47 height 10
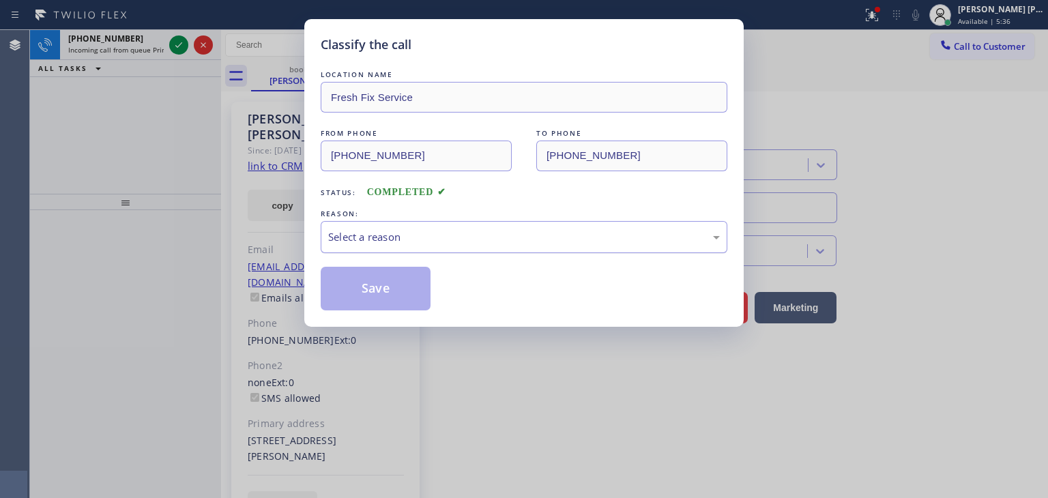
click at [427, 248] on div "Select a reason" at bounding box center [524, 237] width 407 height 32
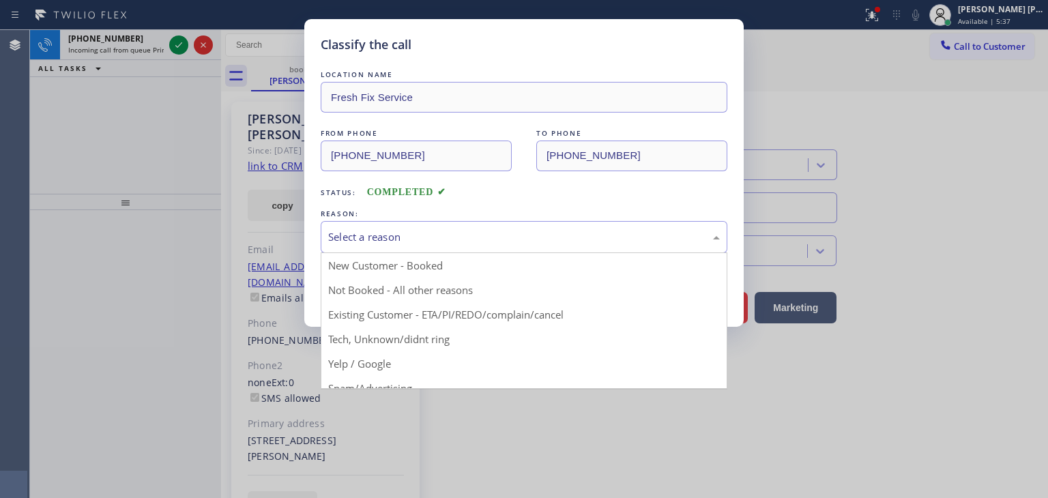
drag, startPoint x: 363, startPoint y: 317, endPoint x: 363, endPoint y: 308, distance: 8.2
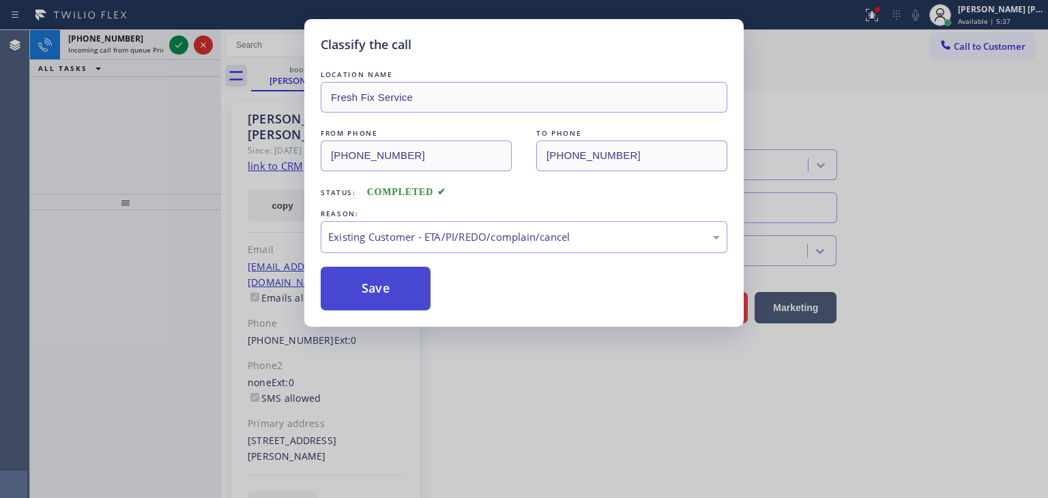
click at [364, 285] on button "Save" at bounding box center [376, 289] width 110 height 44
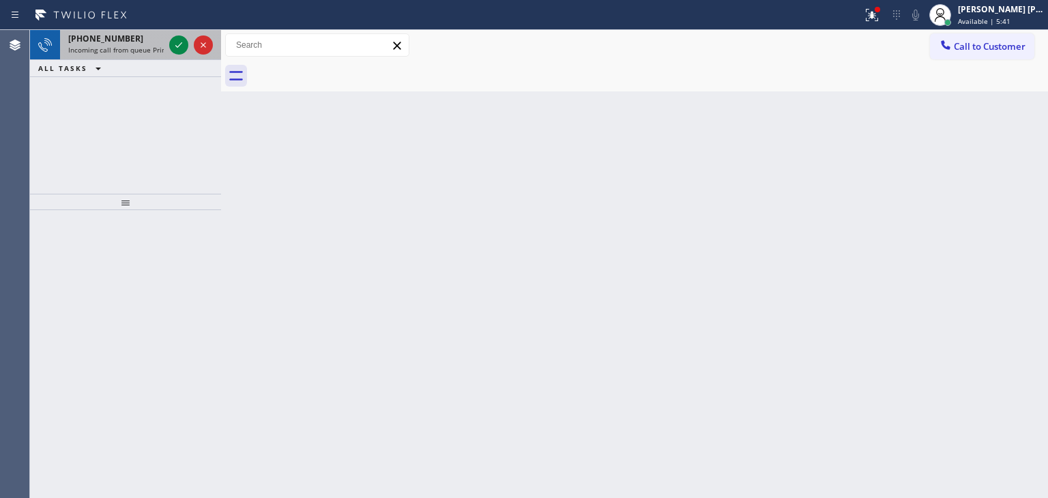
click at [186, 59] on div at bounding box center [190, 45] width 49 height 30
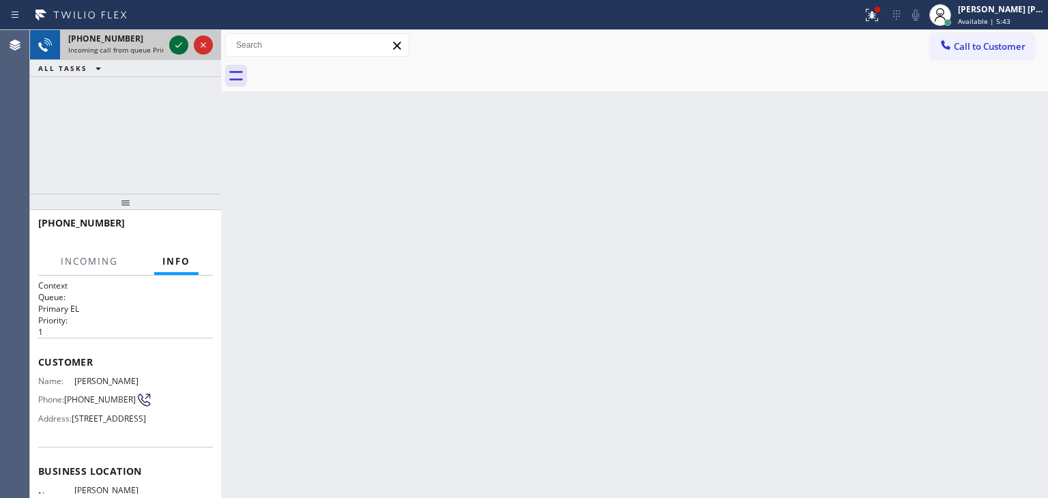
click at [183, 43] on icon at bounding box center [179, 45] width 16 height 16
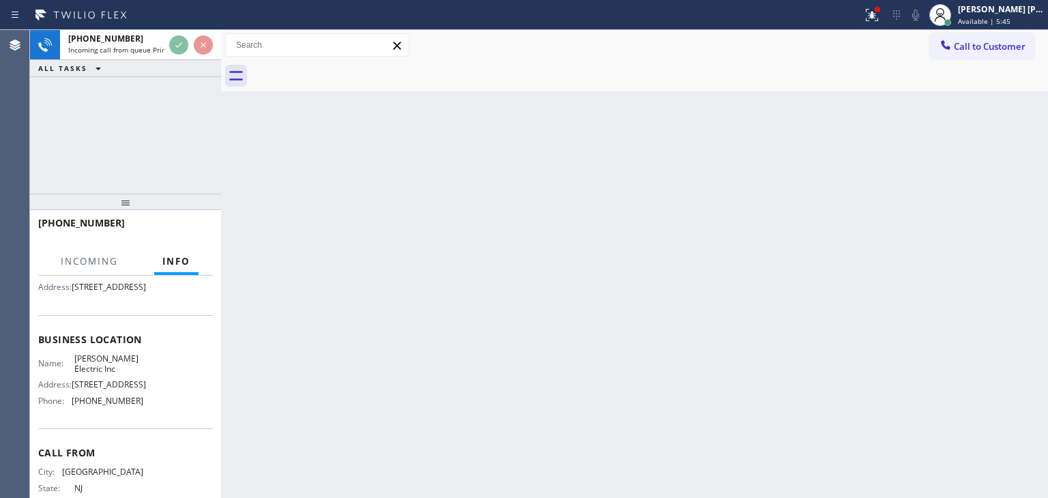
scroll to position [136, 0]
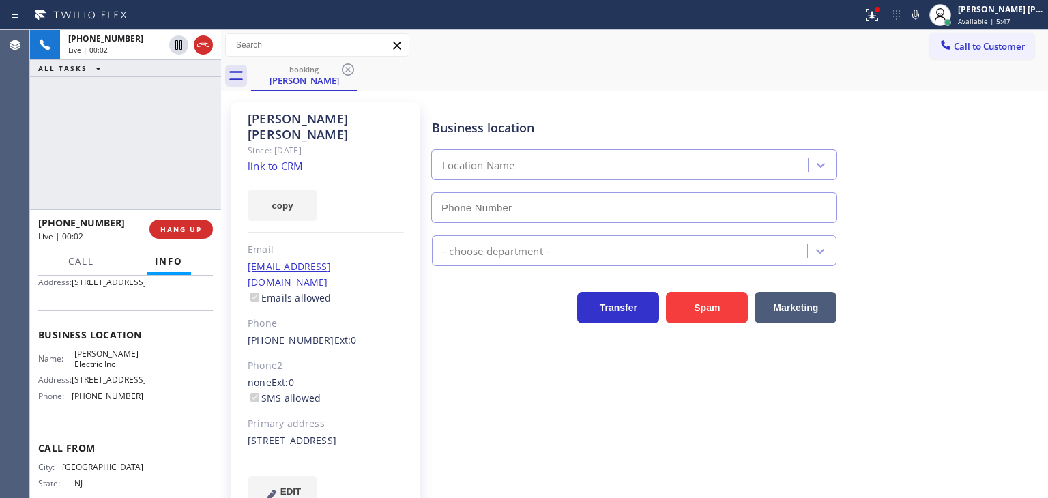
type input "[PHONE_NUMBER]"
click at [276, 159] on link "link to CRM" at bounding box center [275, 166] width 55 height 14
click at [924, 16] on icon at bounding box center [915, 15] width 16 height 16
click at [924, 10] on icon at bounding box center [915, 15] width 16 height 16
click at [924, 18] on icon at bounding box center [915, 15] width 16 height 16
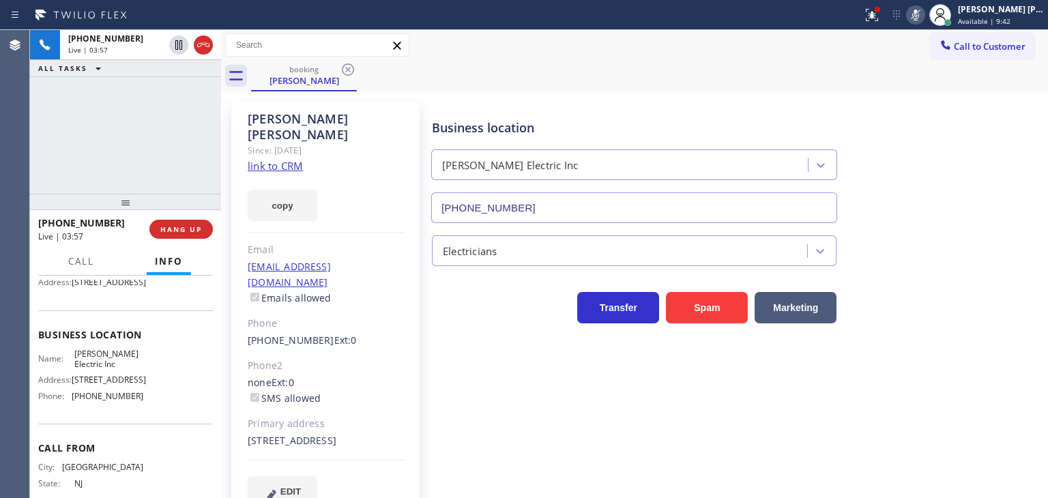
click at [924, 14] on icon at bounding box center [915, 15] width 16 height 16
drag, startPoint x: 958, startPoint y: 331, endPoint x: 946, endPoint y: 327, distance: 12.7
click at [957, 331] on div "Business location [PERSON_NAME] Electric Inc [PHONE_NUMBER] Electricians Transf…" at bounding box center [736, 304] width 615 height 398
click at [919, 15] on icon at bounding box center [915, 15] width 7 height 11
click at [919, 16] on icon at bounding box center [915, 15] width 7 height 11
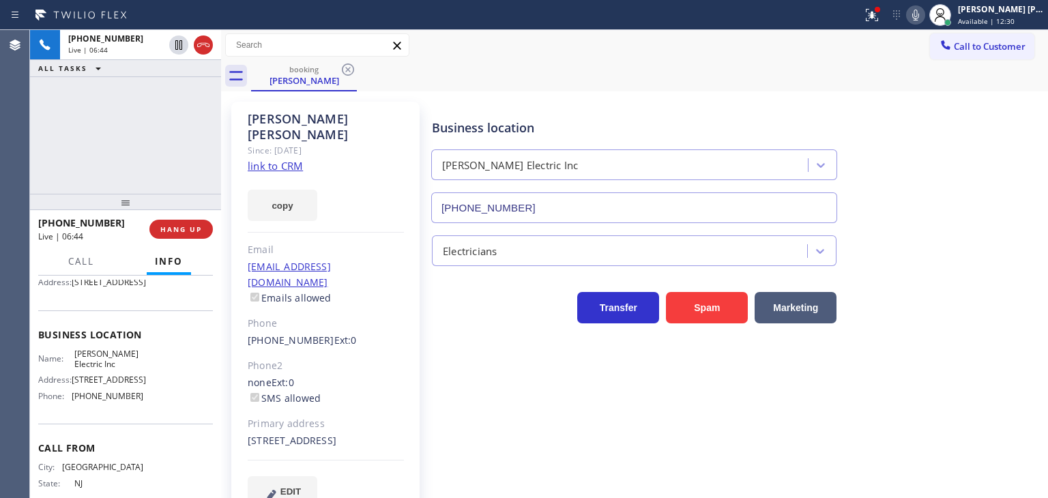
click at [924, 20] on icon at bounding box center [915, 15] width 16 height 16
click at [181, 89] on icon at bounding box center [179, 92] width 16 height 16
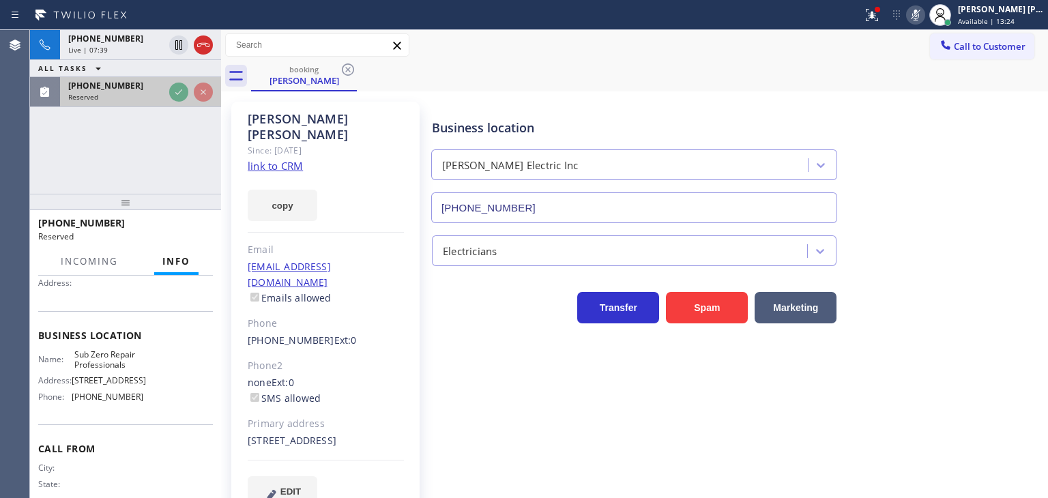
scroll to position [136, 0]
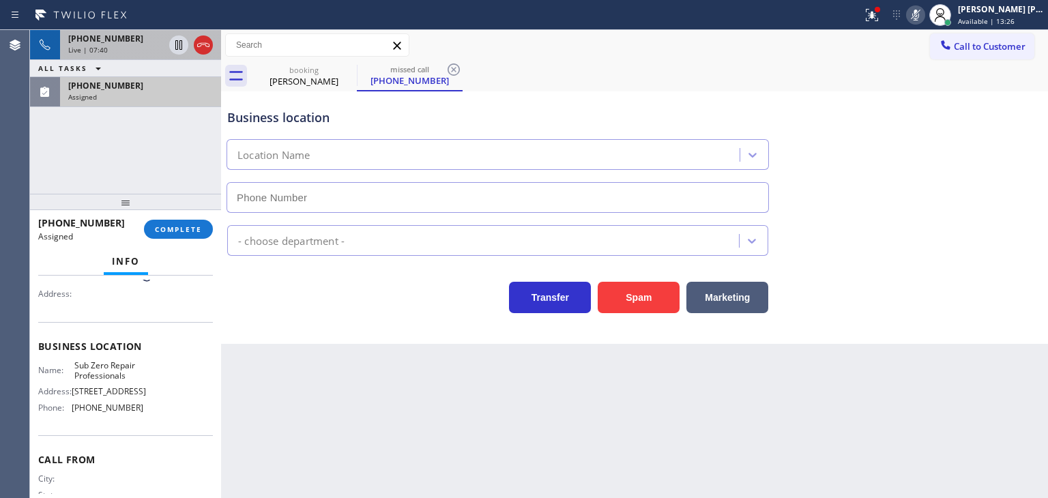
type input "[PHONE_NUMBER]"
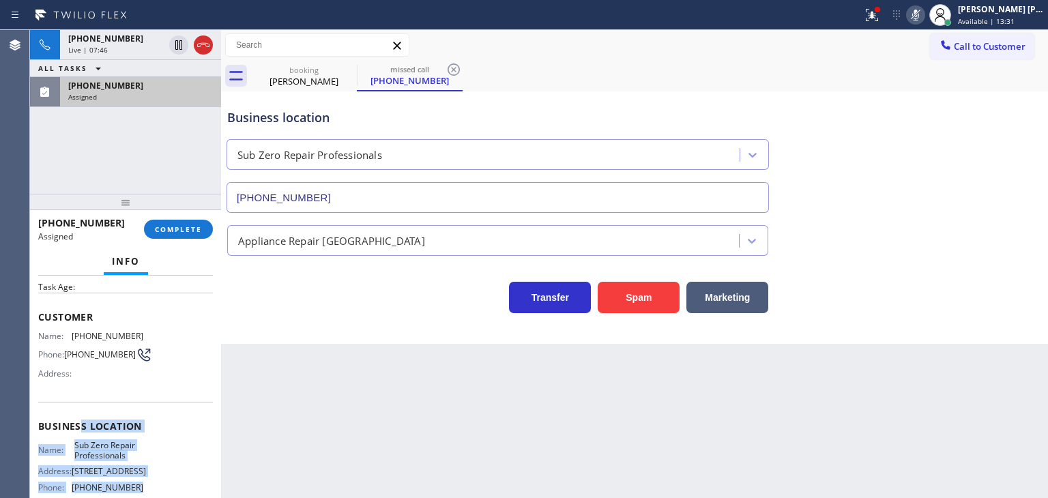
scroll to position [56, 0]
drag, startPoint x: 133, startPoint y: 437, endPoint x: 38, endPoint y: 331, distance: 142.6
click at [38, 331] on div "Context Queue: Appliance Repair High End Priority: 0 Task Age: Customer Name: […" at bounding box center [125, 422] width 175 height 396
copy div "Name: [PHONE_NUMBER] Phone: [PHONE_NUMBER] Address: Business location Name: Sub…"
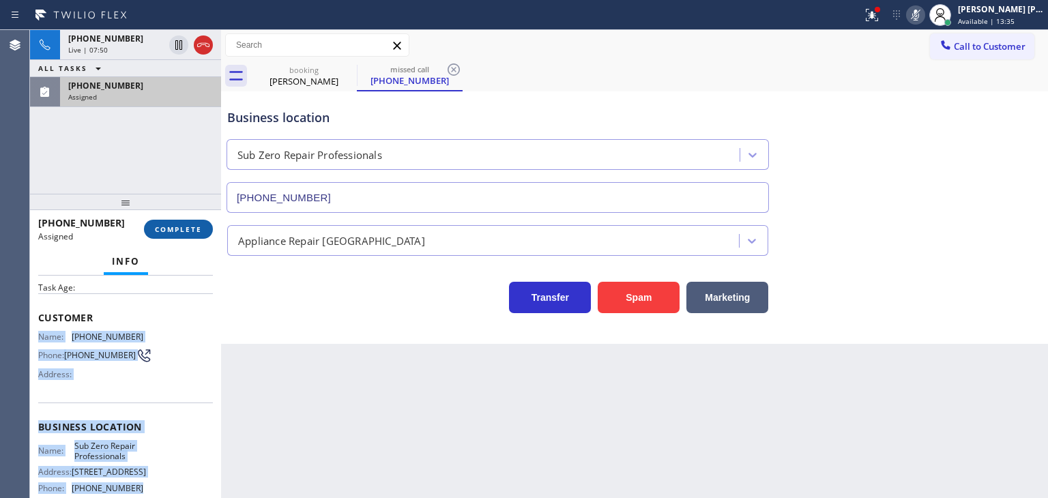
click at [171, 227] on span "COMPLETE" at bounding box center [178, 229] width 47 height 10
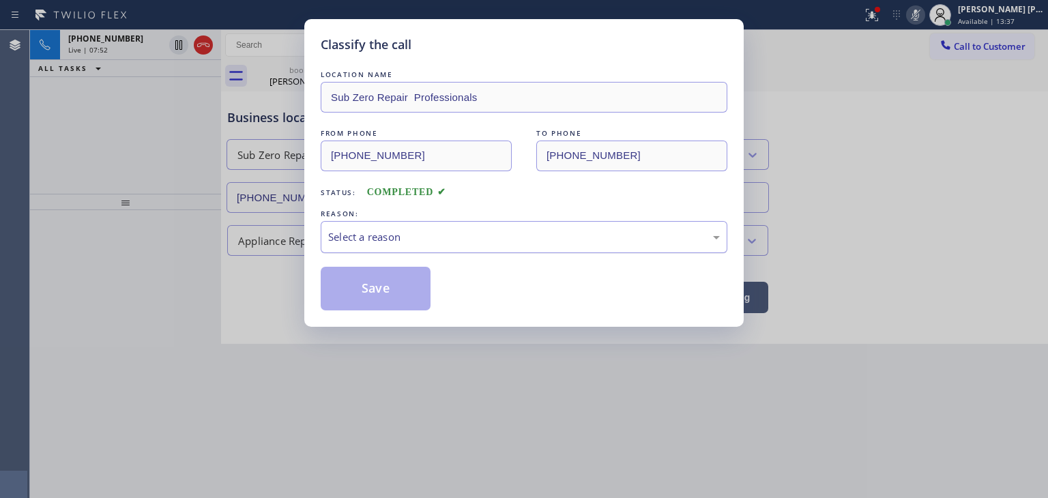
click at [463, 244] on div "Select a reason" at bounding box center [524, 237] width 407 height 32
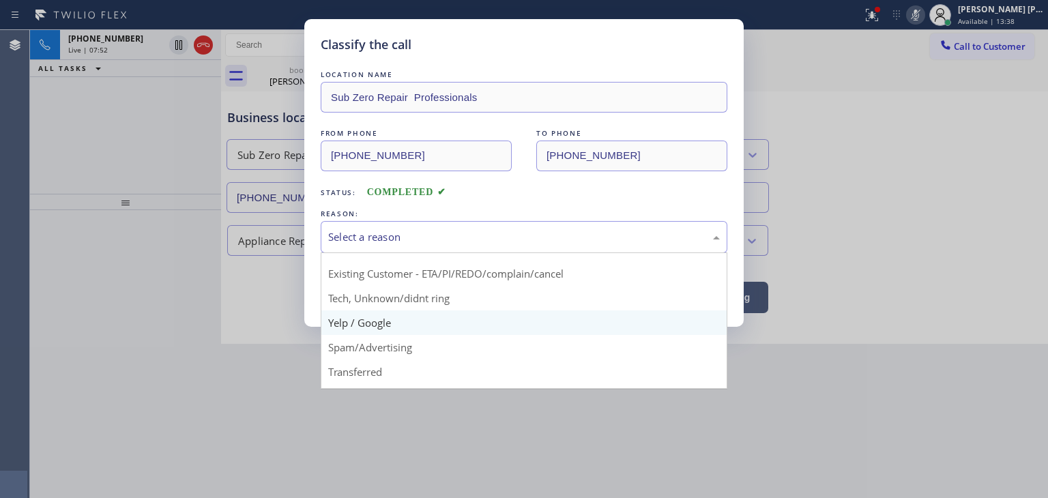
scroll to position [85, 0]
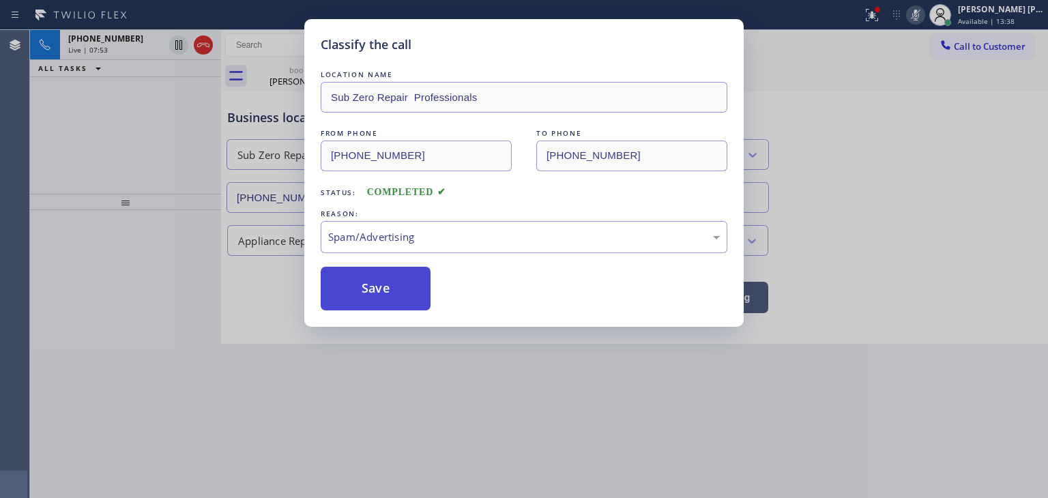
click at [396, 289] on button "Save" at bounding box center [376, 289] width 110 height 44
type input "[PHONE_NUMBER]"
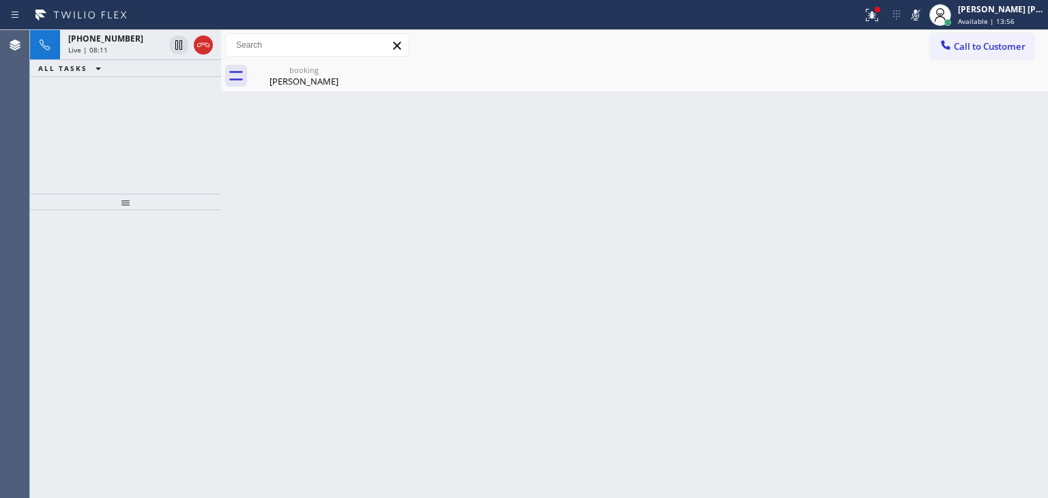
click at [924, 23] on icon at bounding box center [915, 15] width 16 height 16
click at [87, 44] on div "[PHONE_NUMBER] Live | 08:13" at bounding box center [113, 45] width 106 height 30
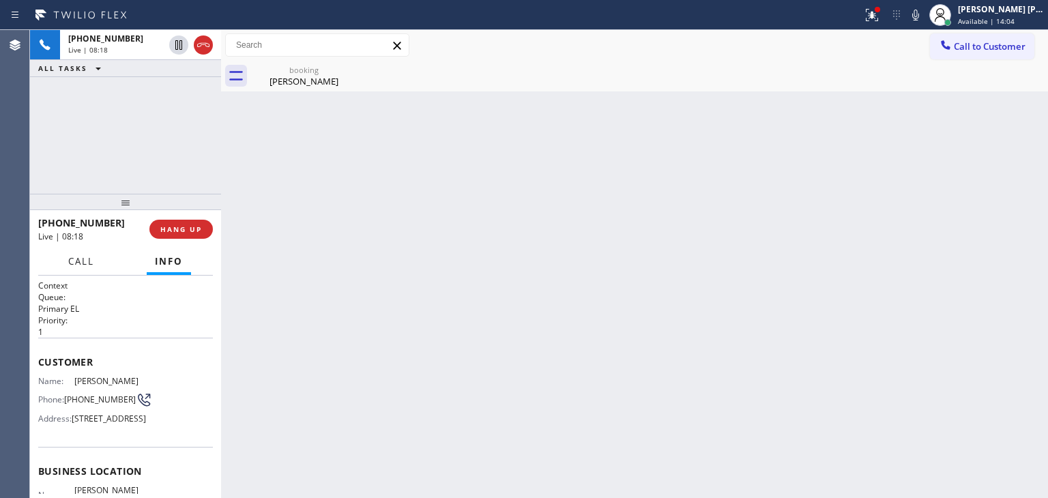
click at [89, 261] on span "Call" at bounding box center [81, 261] width 26 height 12
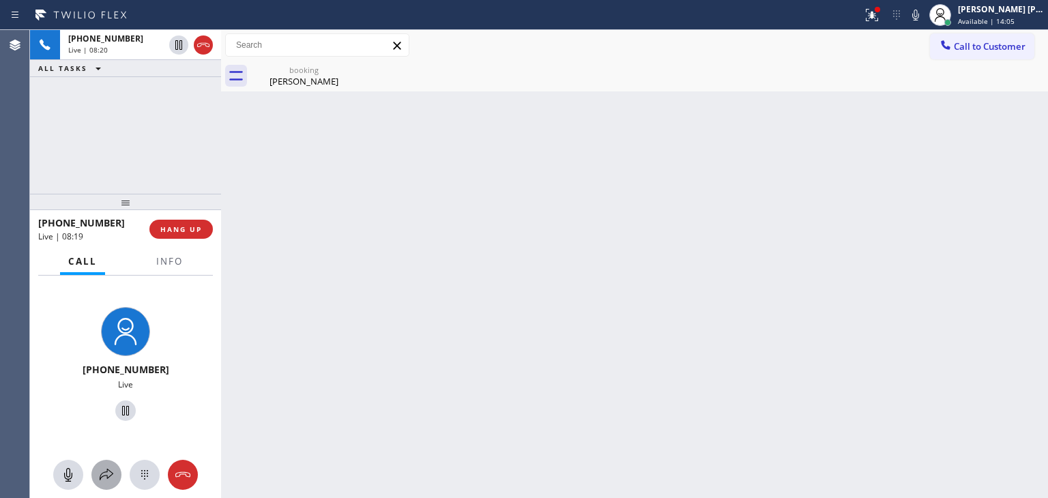
click at [112, 478] on icon at bounding box center [106, 475] width 16 height 16
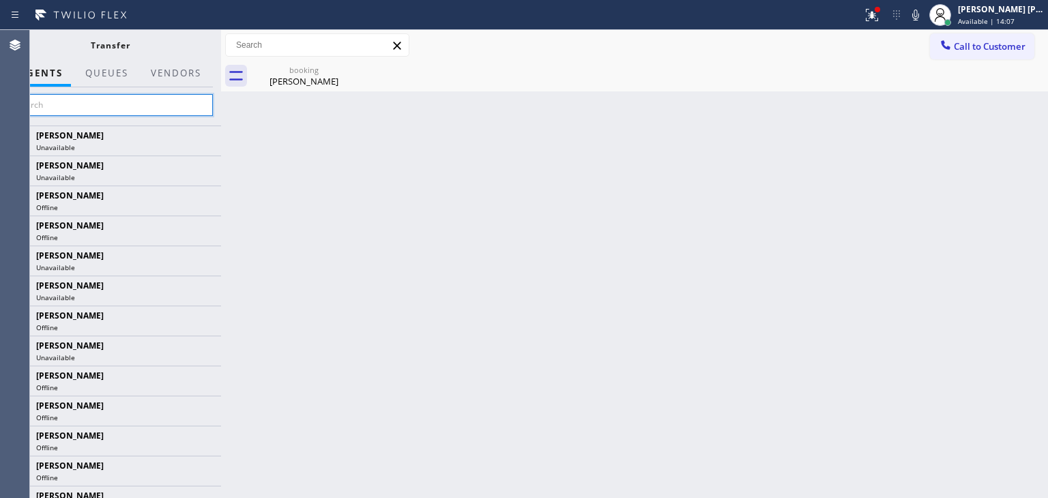
click at [186, 113] on input "text" at bounding box center [110, 105] width 205 height 22
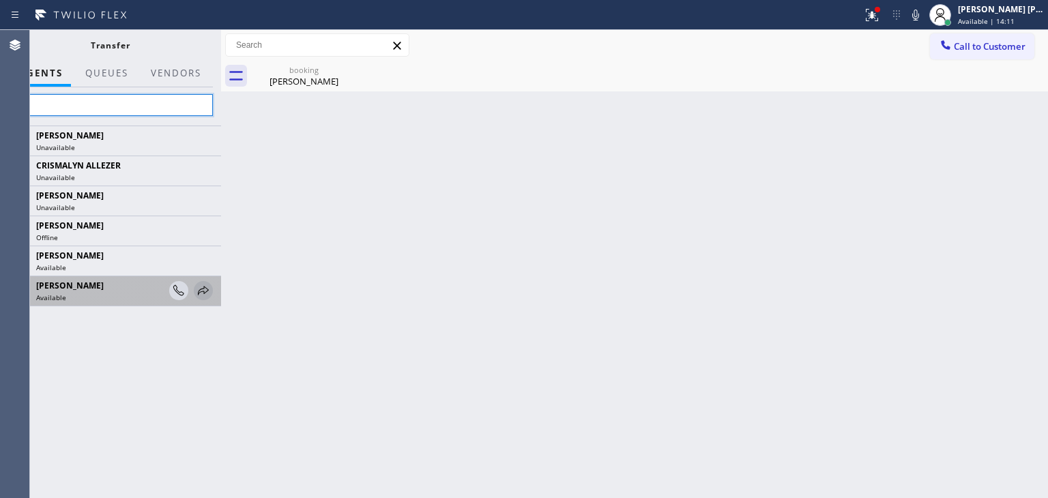
type input "ly"
click at [202, 290] on icon at bounding box center [203, 290] width 16 height 16
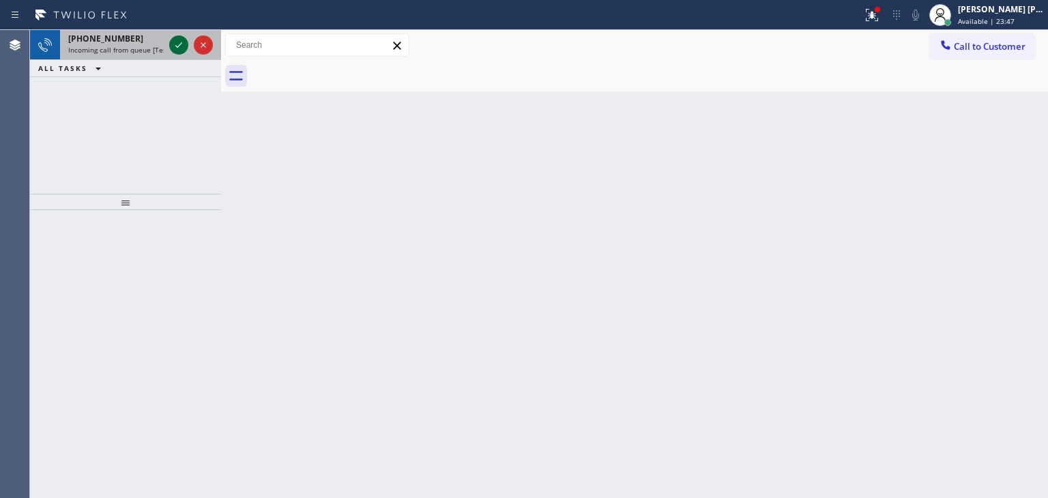
click at [179, 46] on icon at bounding box center [179, 45] width 16 height 16
click at [181, 50] on icon at bounding box center [179, 45] width 16 height 16
click at [188, 51] on div at bounding box center [190, 45] width 49 height 30
click at [179, 46] on icon at bounding box center [179, 45] width 16 height 16
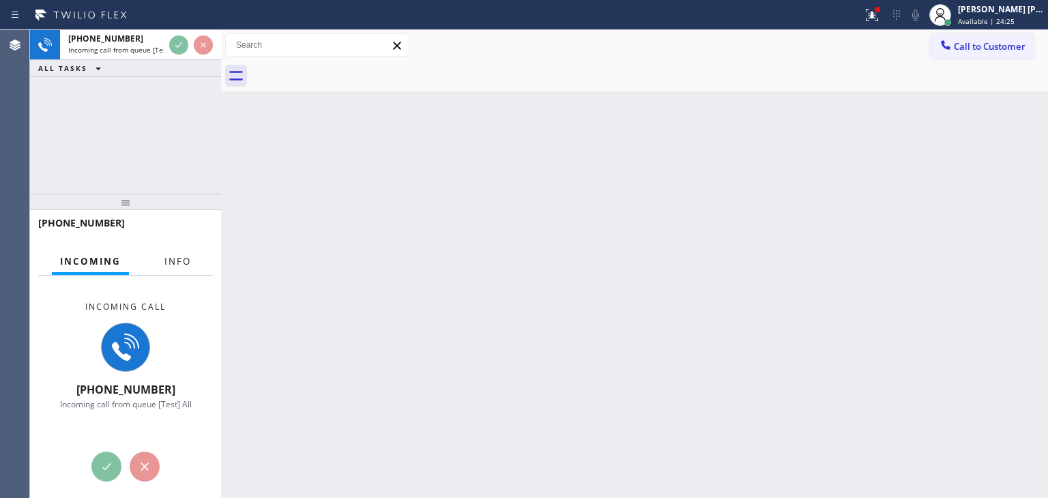
click at [187, 259] on span "Info" at bounding box center [177, 261] width 27 height 12
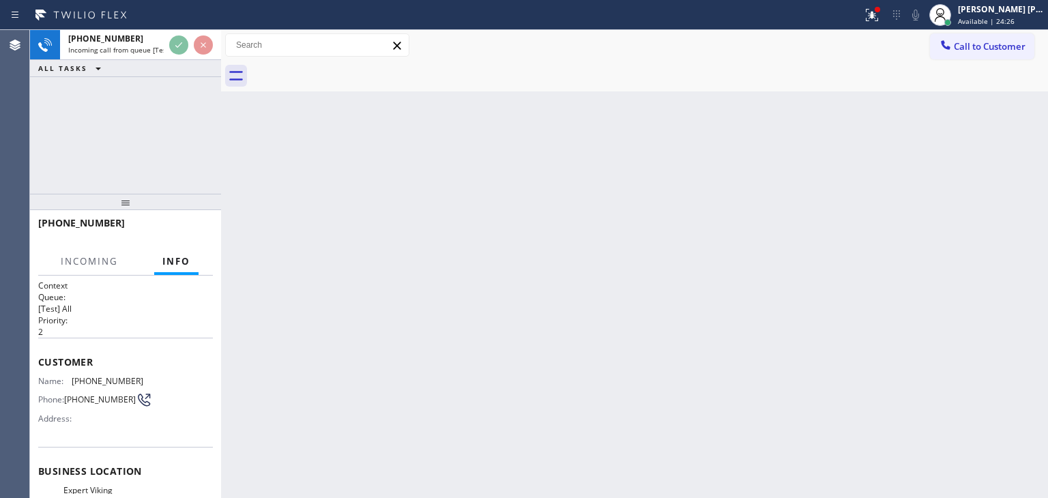
scroll to position [68, 0]
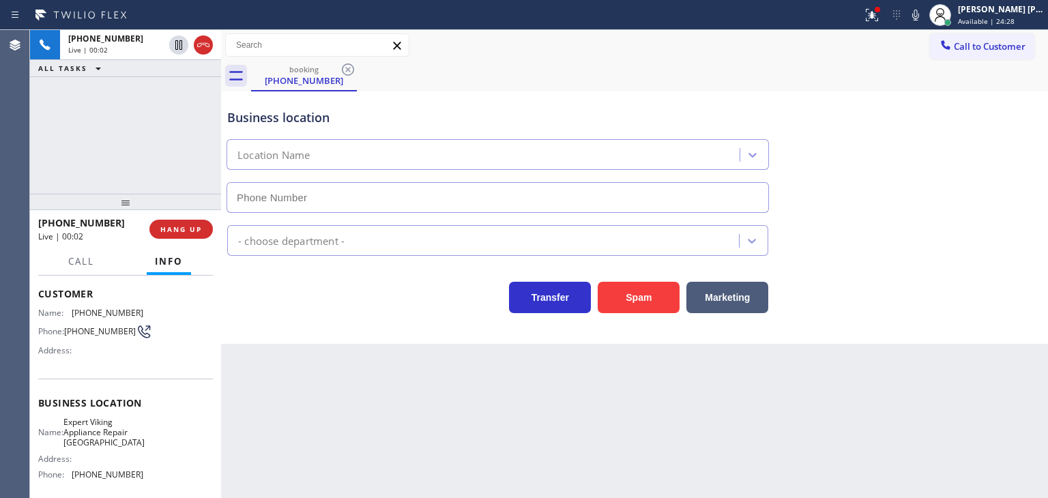
type input "[PHONE_NUMBER]"
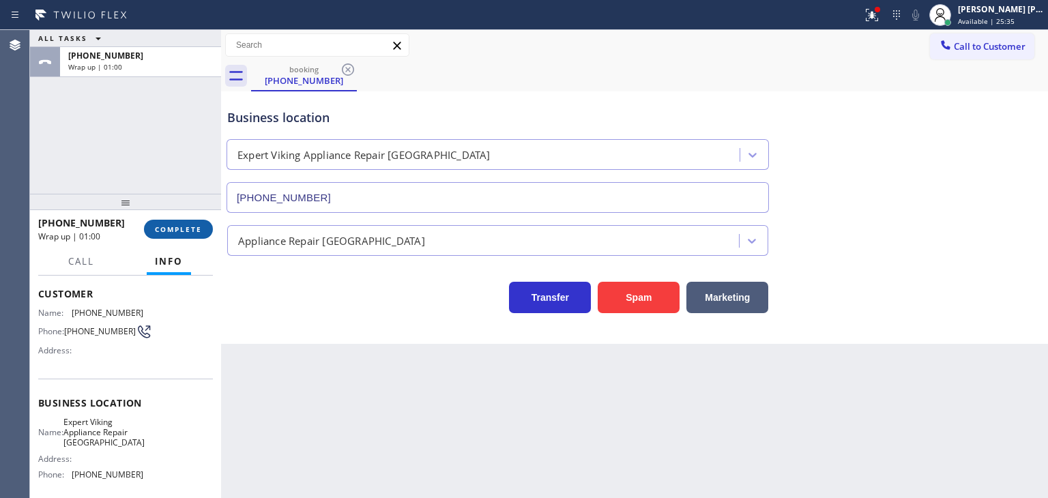
click at [179, 231] on span "COMPLETE" at bounding box center [178, 229] width 47 height 10
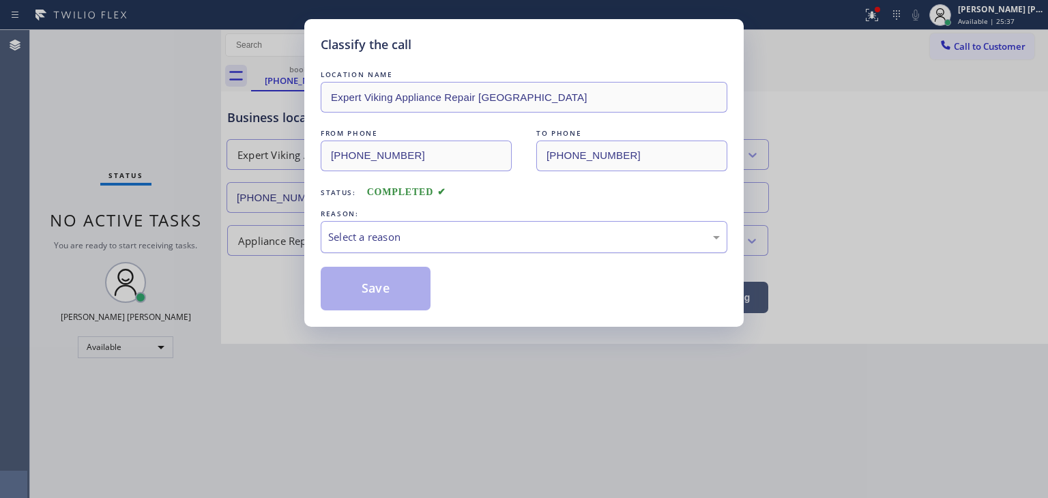
click at [362, 229] on div "Select a reason" at bounding box center [524, 237] width 392 height 16
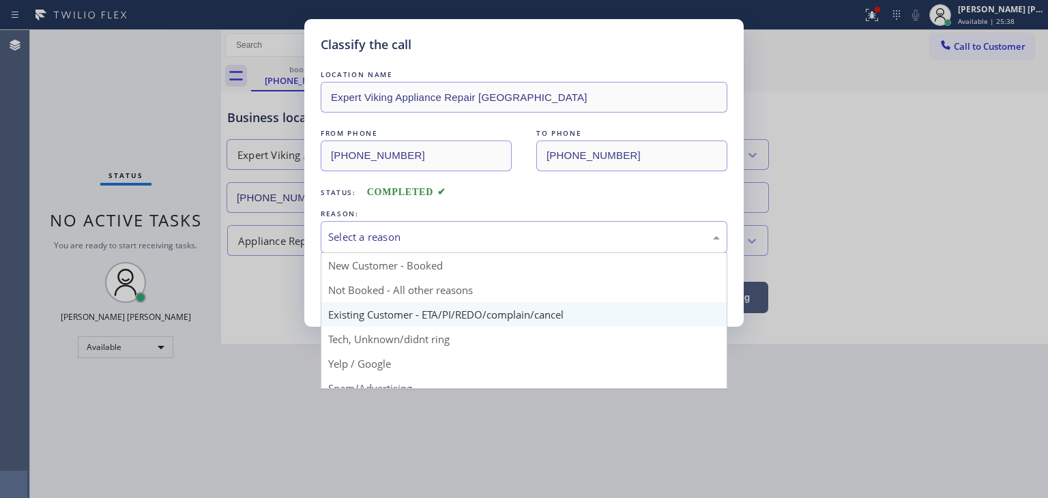
scroll to position [68, 0]
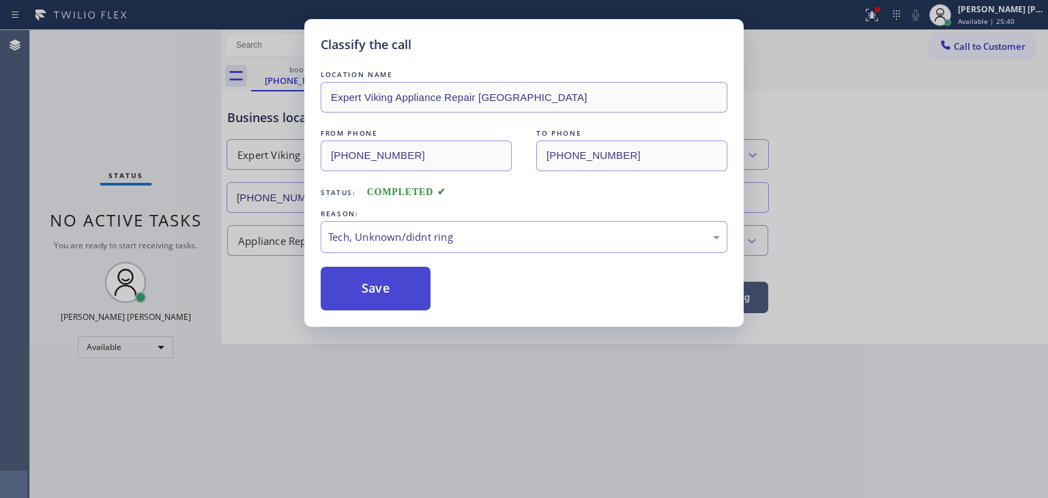
click at [392, 279] on button "Save" at bounding box center [376, 289] width 110 height 44
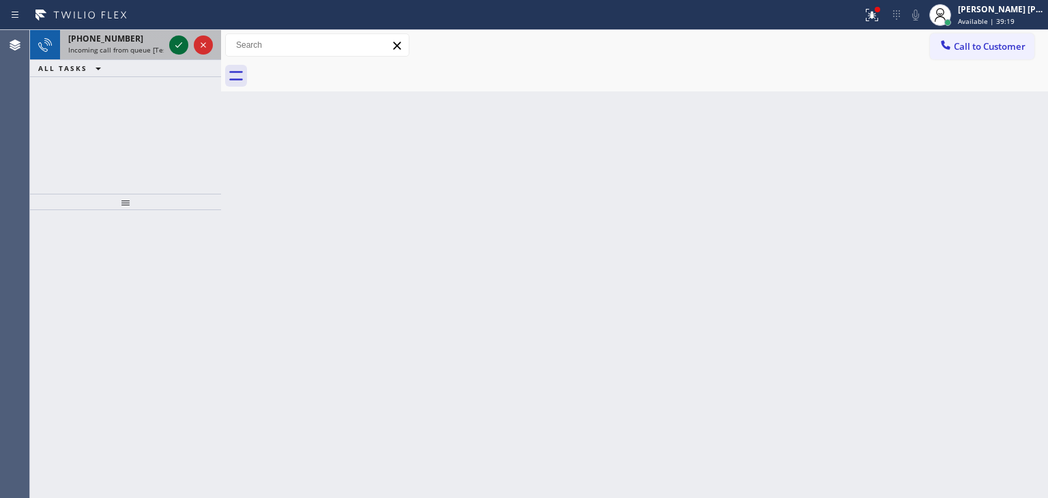
click at [175, 42] on icon at bounding box center [179, 45] width 16 height 16
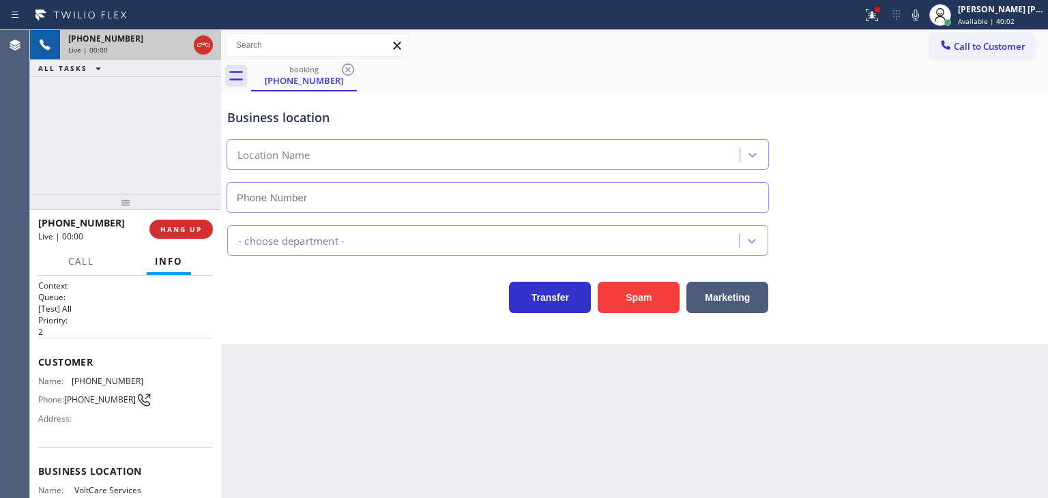
type input "[PHONE_NUMBER]"
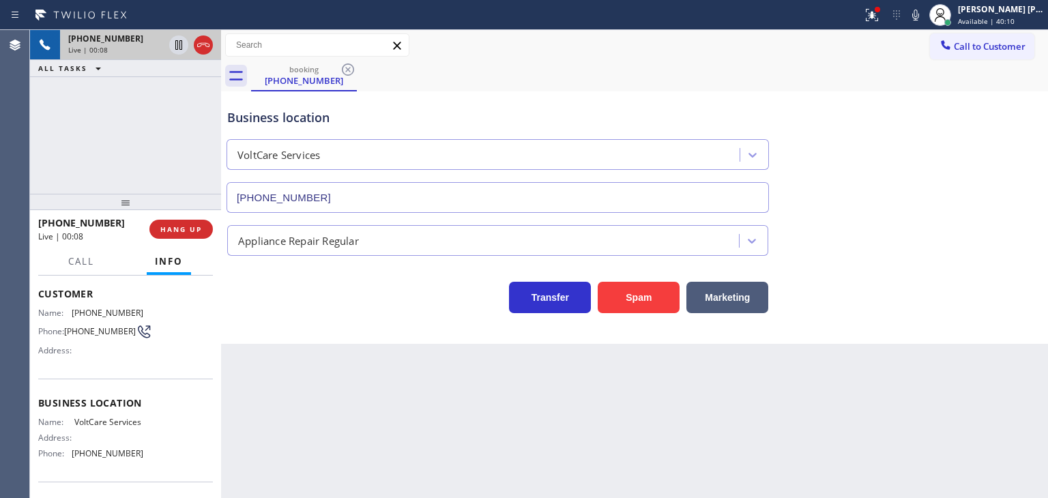
click at [924, 19] on icon at bounding box center [915, 15] width 16 height 16
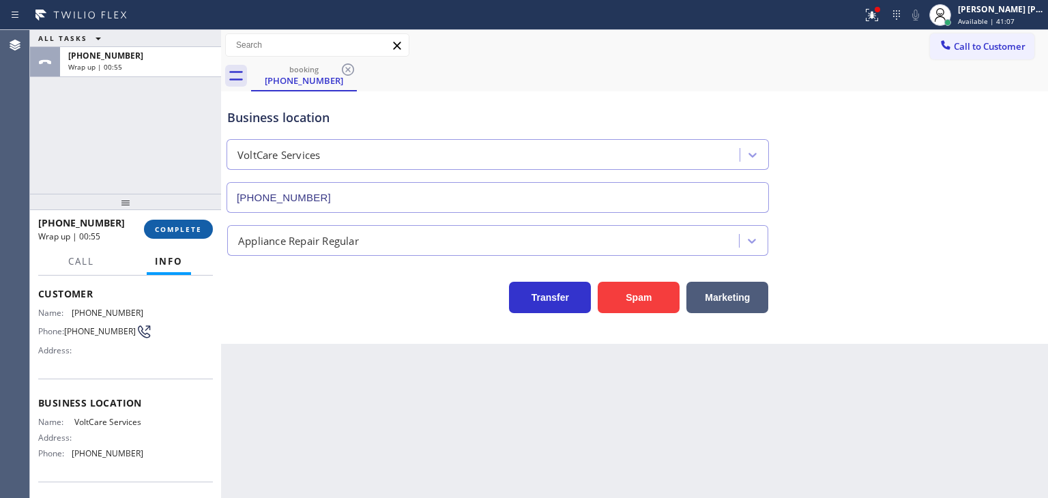
click at [176, 230] on span "COMPLETE" at bounding box center [178, 229] width 47 height 10
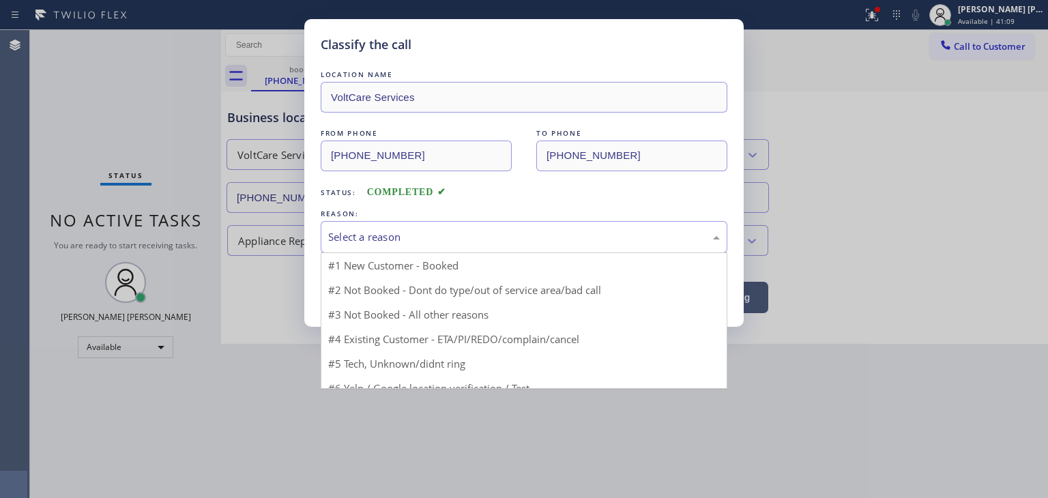
click at [375, 227] on div "Select a reason" at bounding box center [524, 237] width 407 height 32
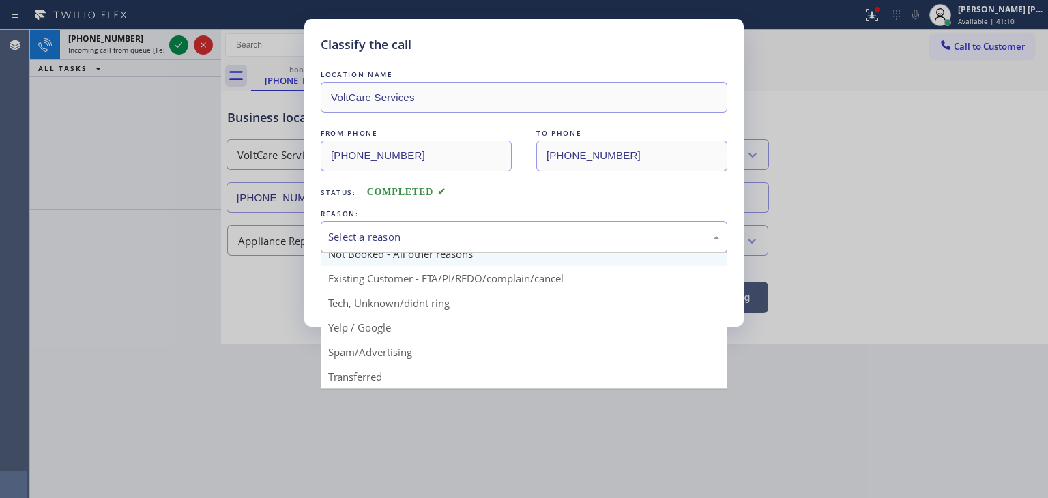
scroll to position [12, 0]
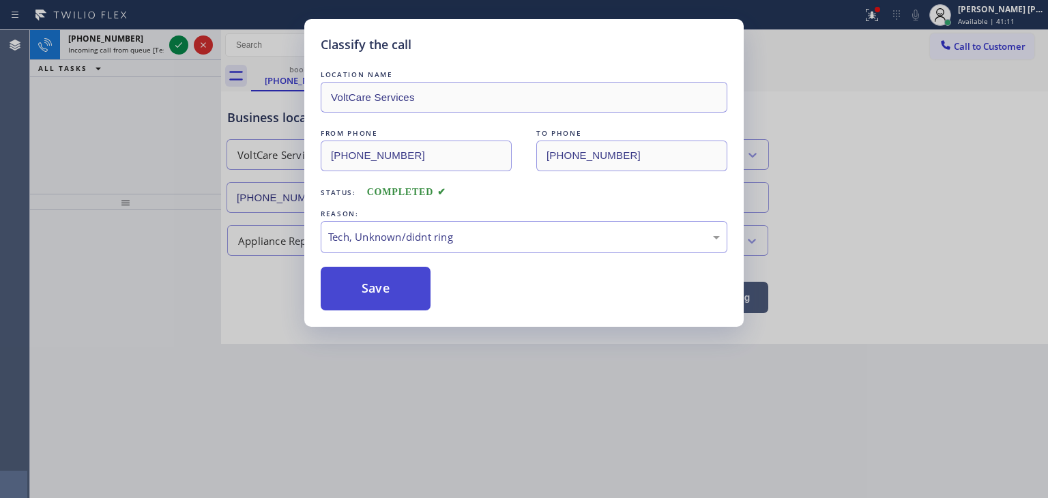
click at [385, 290] on button "Save" at bounding box center [376, 289] width 110 height 44
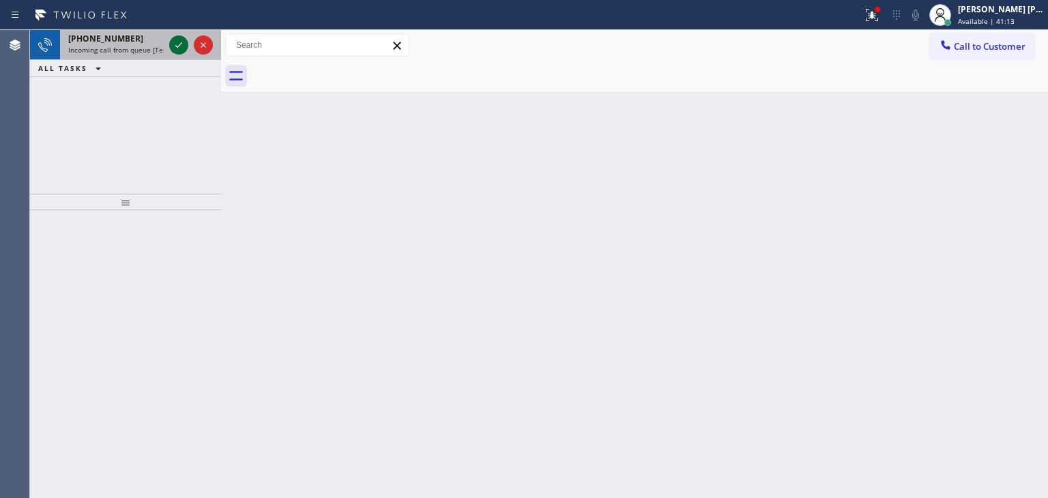
click at [177, 44] on icon at bounding box center [179, 45] width 16 height 16
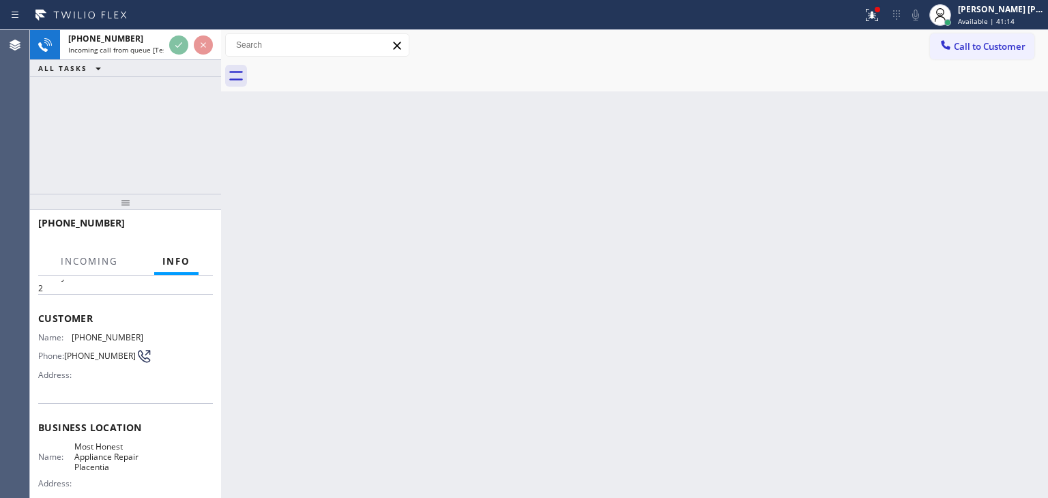
scroll to position [68, 0]
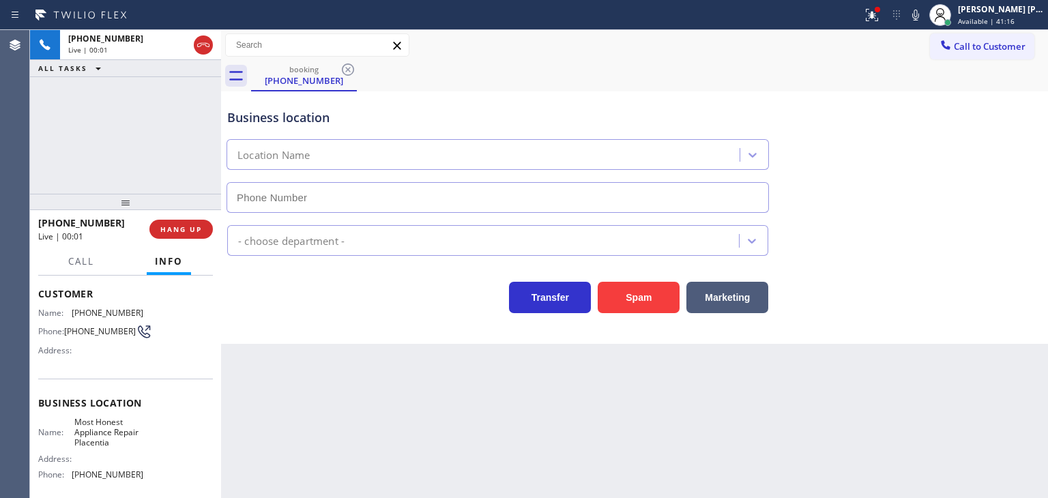
type input "[PHONE_NUMBER]"
click at [924, 13] on icon at bounding box center [915, 15] width 16 height 16
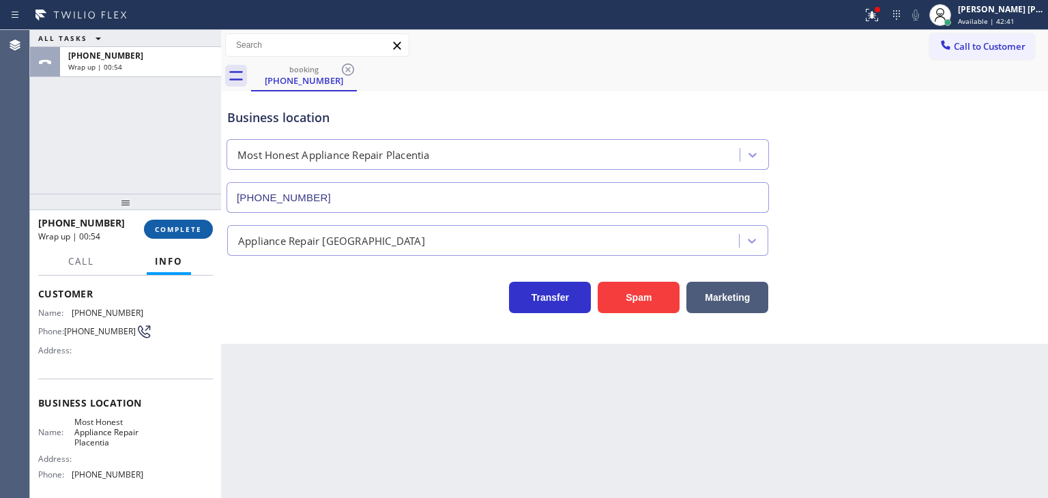
click at [177, 227] on span "COMPLETE" at bounding box center [178, 229] width 47 height 10
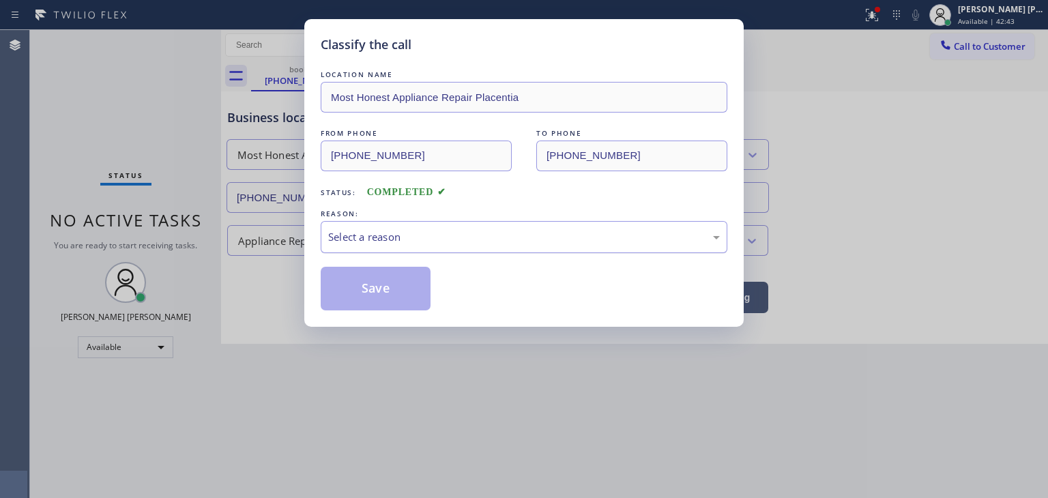
click at [370, 248] on div "Select a reason" at bounding box center [524, 237] width 407 height 32
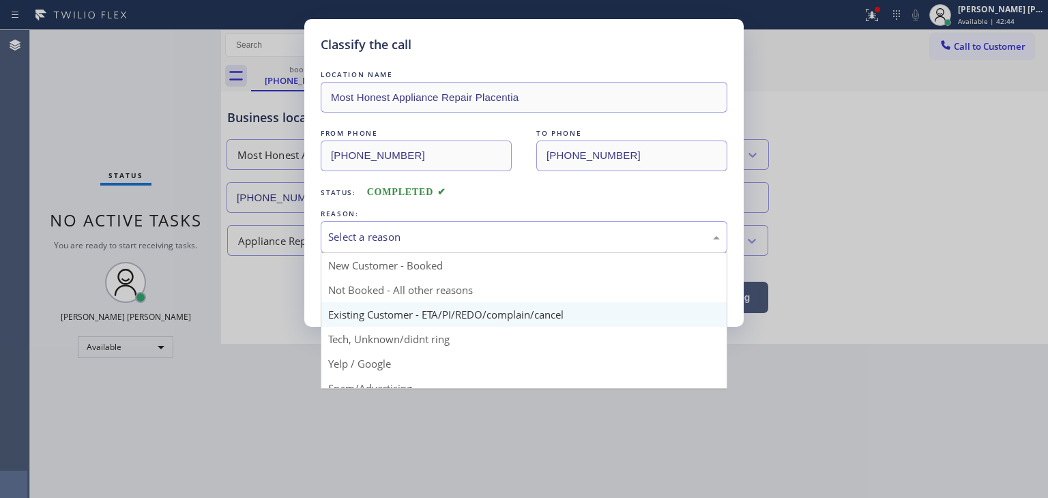
scroll to position [68, 0]
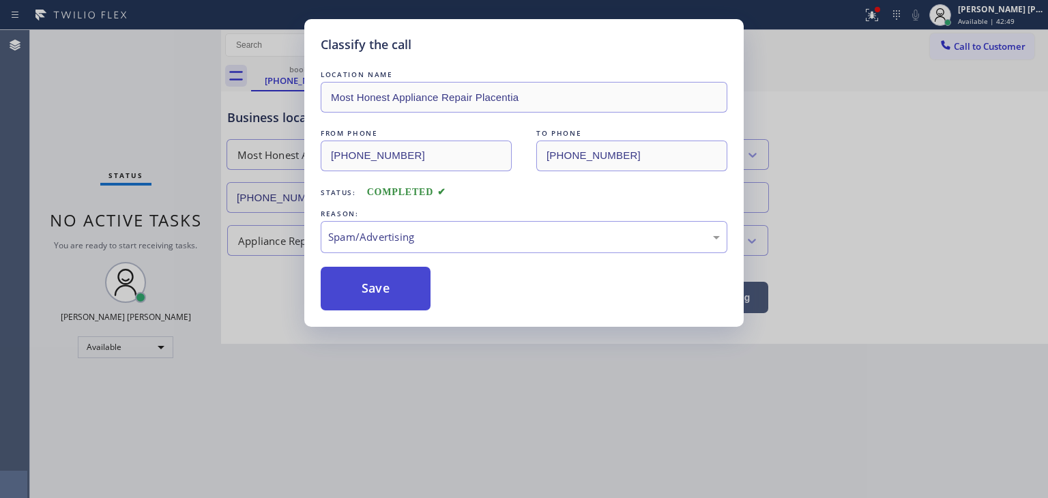
click at [382, 289] on button "Save" at bounding box center [376, 289] width 110 height 44
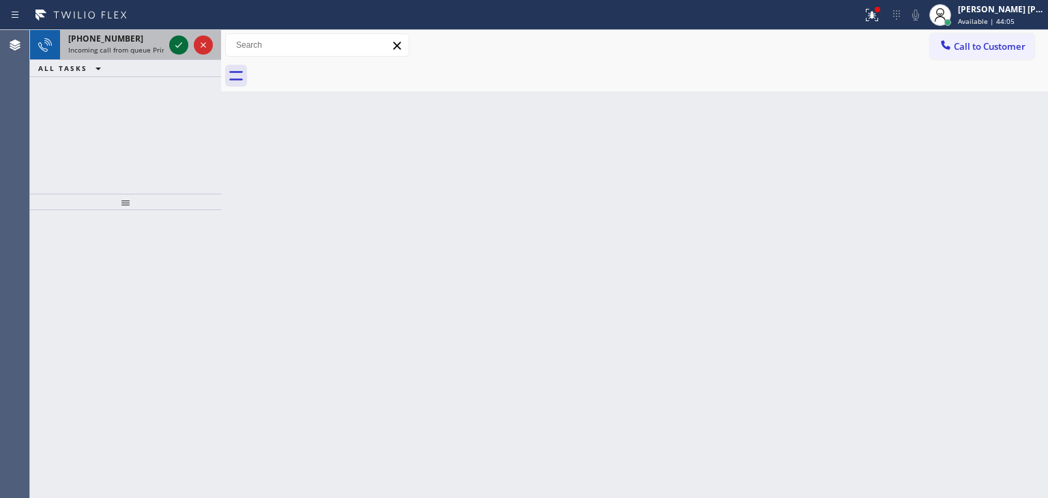
click at [175, 44] on icon at bounding box center [179, 45] width 16 height 16
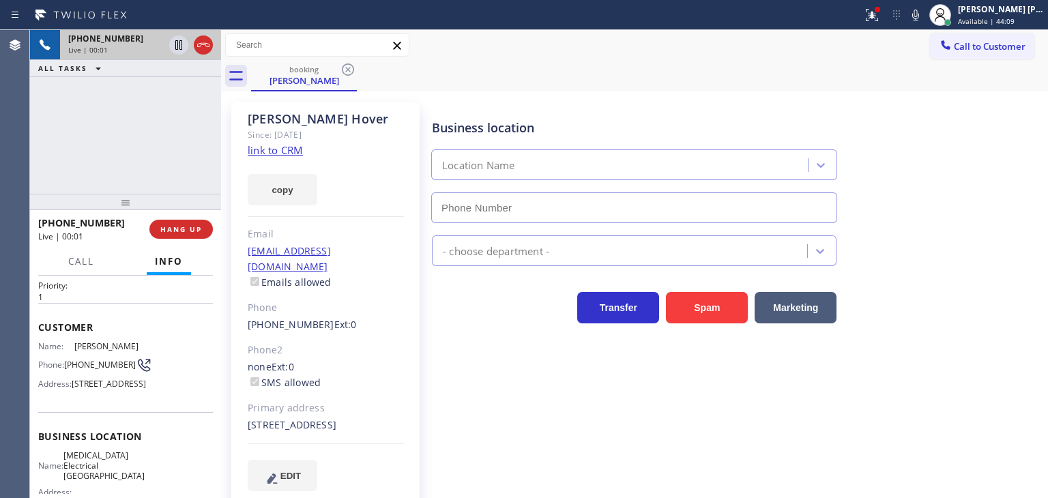
scroll to position [68, 0]
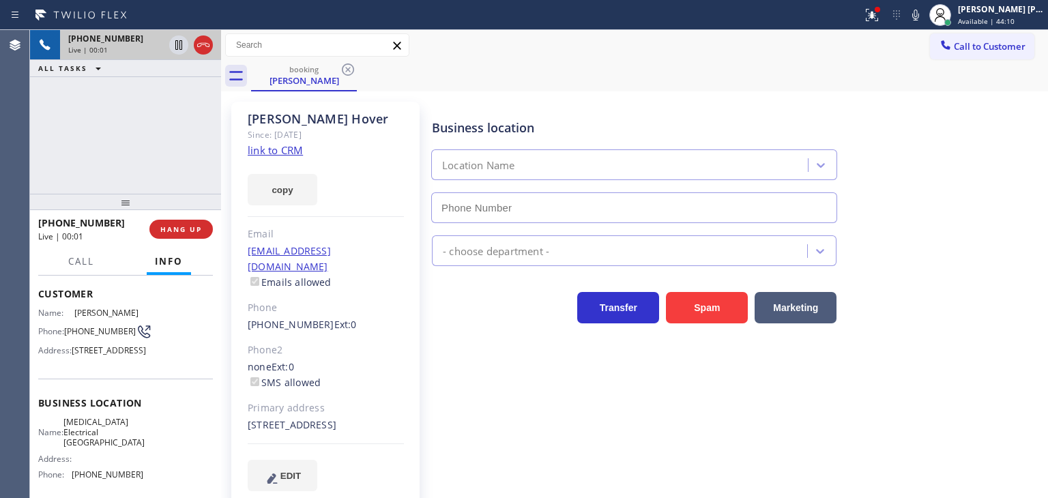
type input "[PHONE_NUMBER]"
click at [278, 146] on link "link to CRM" at bounding box center [275, 150] width 55 height 14
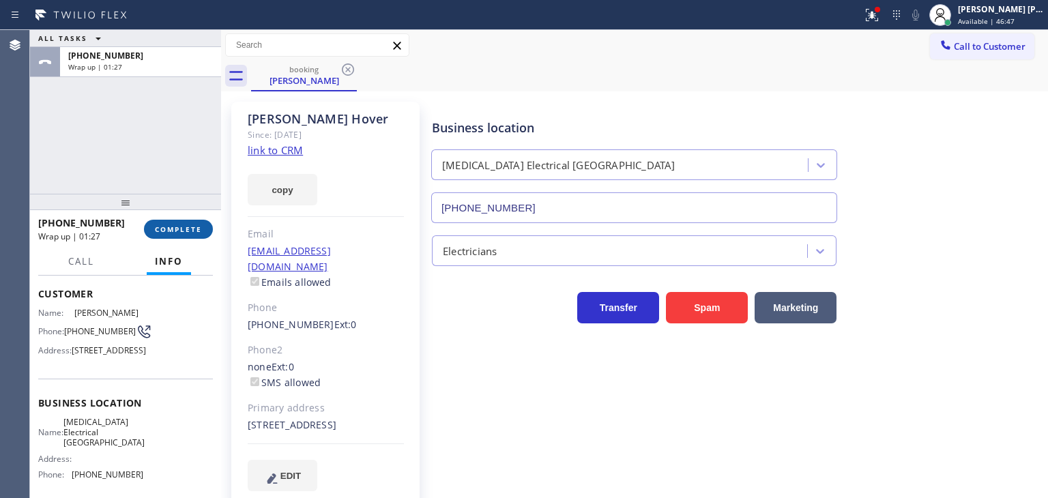
click at [188, 227] on span "COMPLETE" at bounding box center [178, 229] width 47 height 10
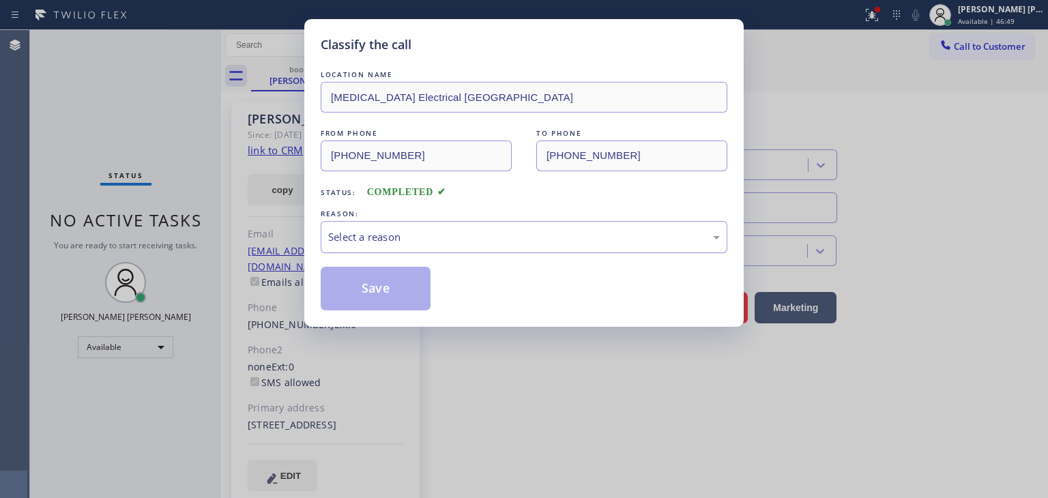
click at [396, 235] on div "Select a reason" at bounding box center [524, 237] width 392 height 16
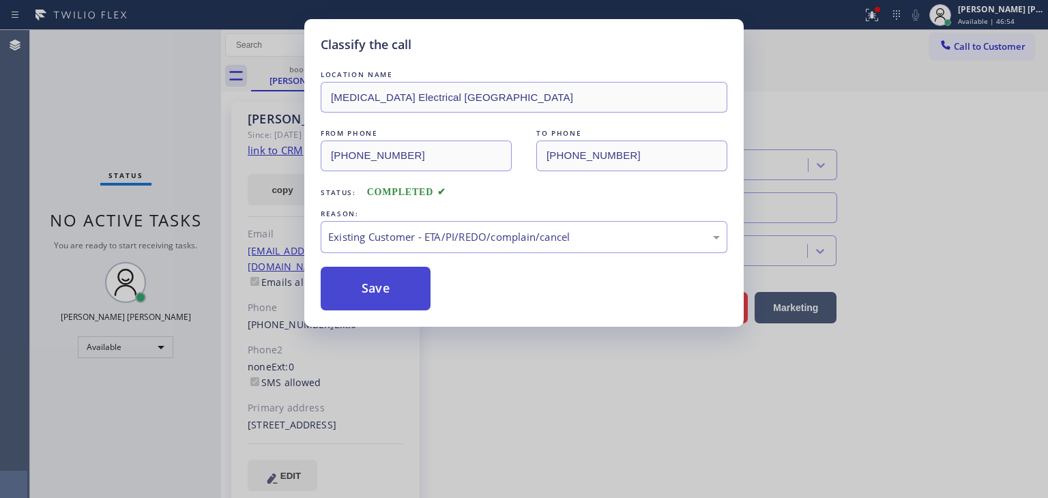
click at [379, 299] on button "Save" at bounding box center [376, 289] width 110 height 44
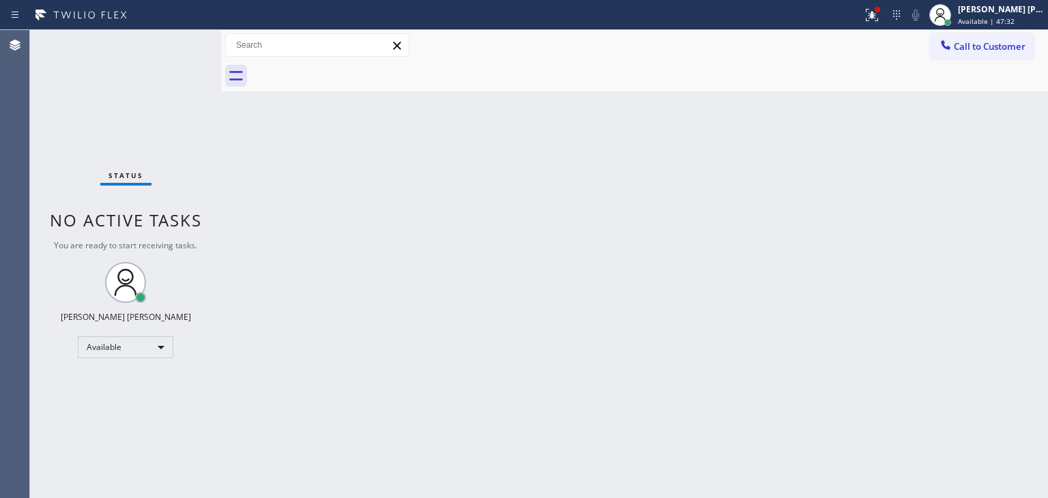
click at [180, 50] on div "Status No active tasks You are ready to start receiving tasks. [PERSON_NAME] [P…" at bounding box center [125, 264] width 191 height 468
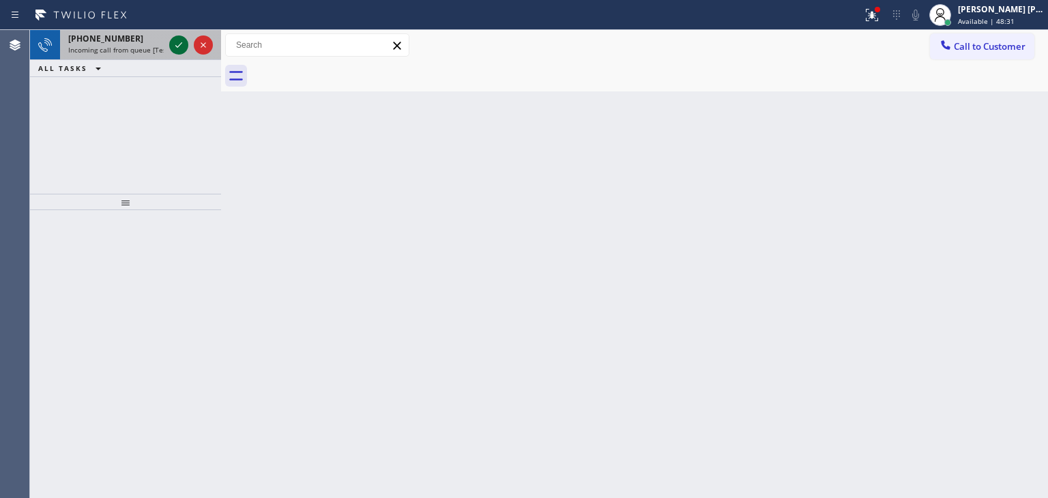
click at [175, 37] on icon at bounding box center [179, 45] width 16 height 16
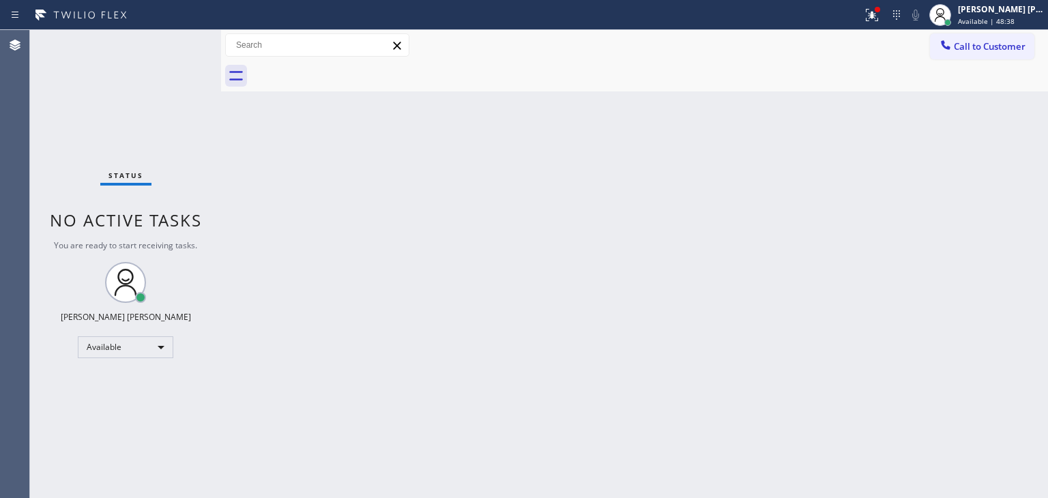
click at [761, 205] on div "Back to Dashboard Change Sender ID Customers Technicians Select a contact Outbo…" at bounding box center [634, 264] width 827 height 468
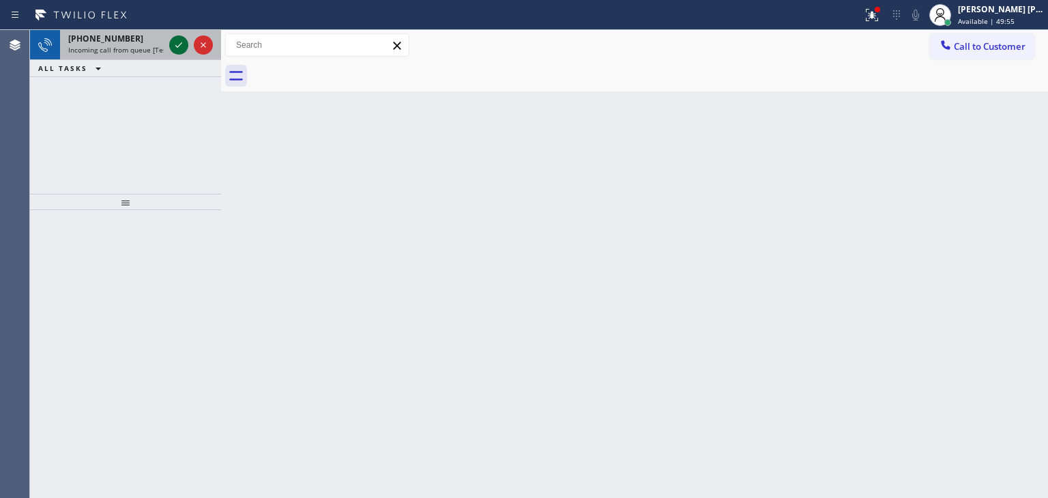
click at [175, 41] on icon at bounding box center [179, 45] width 16 height 16
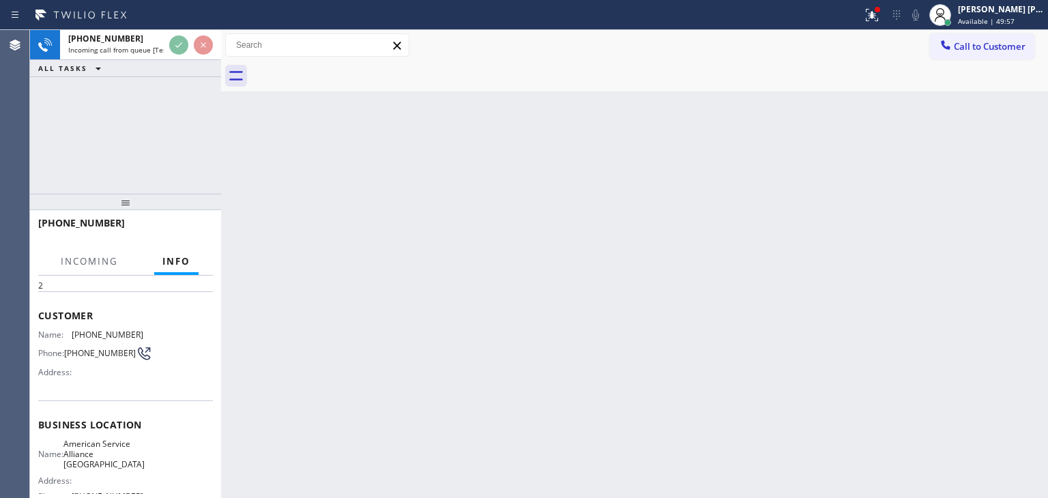
scroll to position [68, 0]
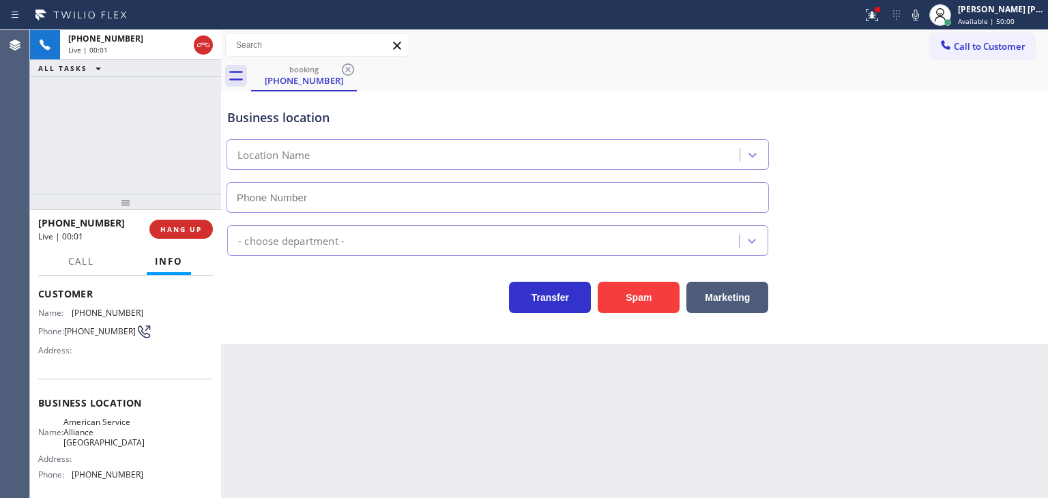
type input "[PHONE_NUMBER]"
click at [924, 18] on icon at bounding box center [915, 15] width 16 height 16
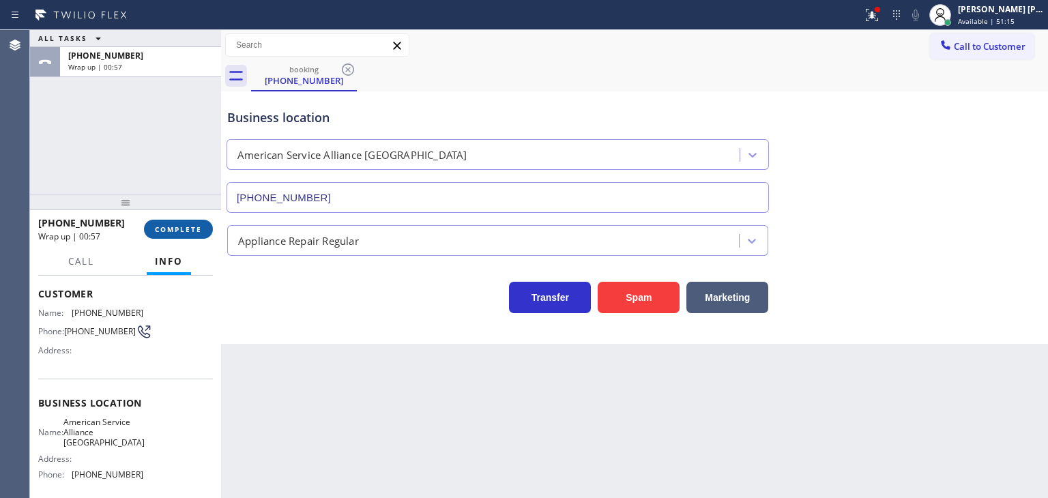
click at [193, 231] on span "COMPLETE" at bounding box center [178, 229] width 47 height 10
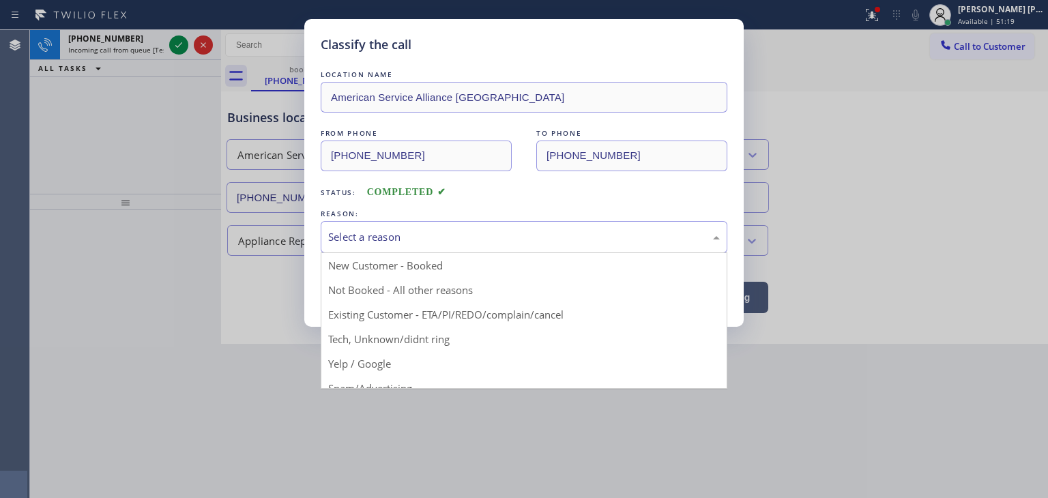
click at [355, 230] on div "Select a reason" at bounding box center [524, 237] width 392 height 16
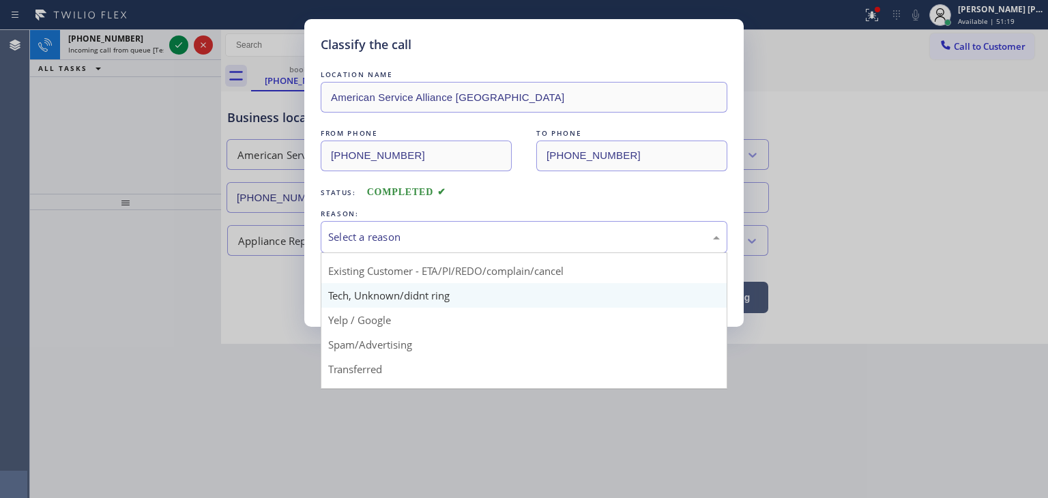
scroll to position [68, 0]
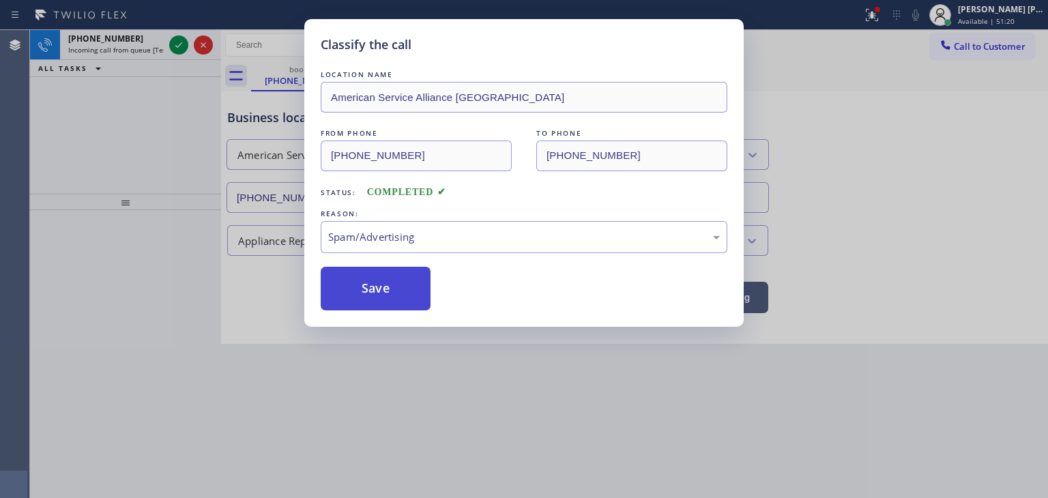
click at [363, 293] on button "Save" at bounding box center [376, 289] width 110 height 44
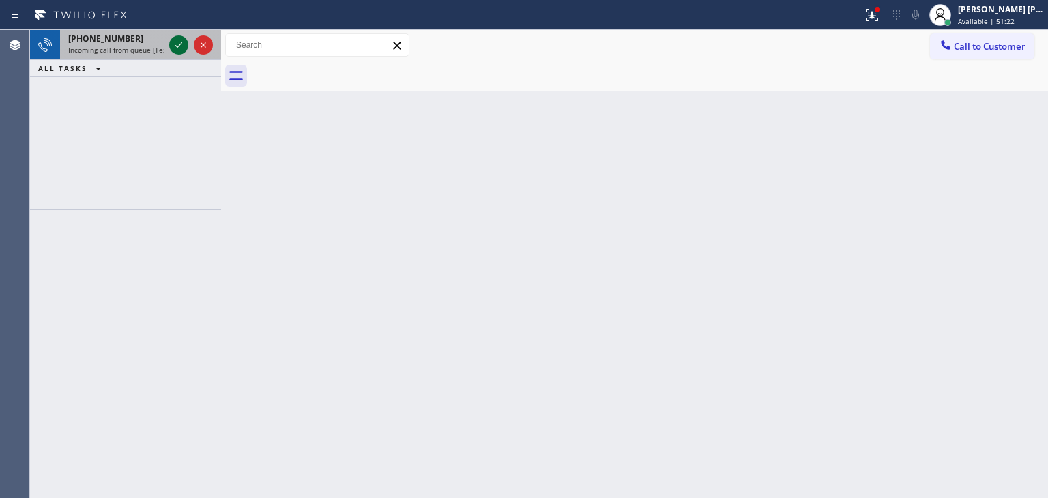
click at [180, 44] on icon at bounding box center [179, 45] width 16 height 16
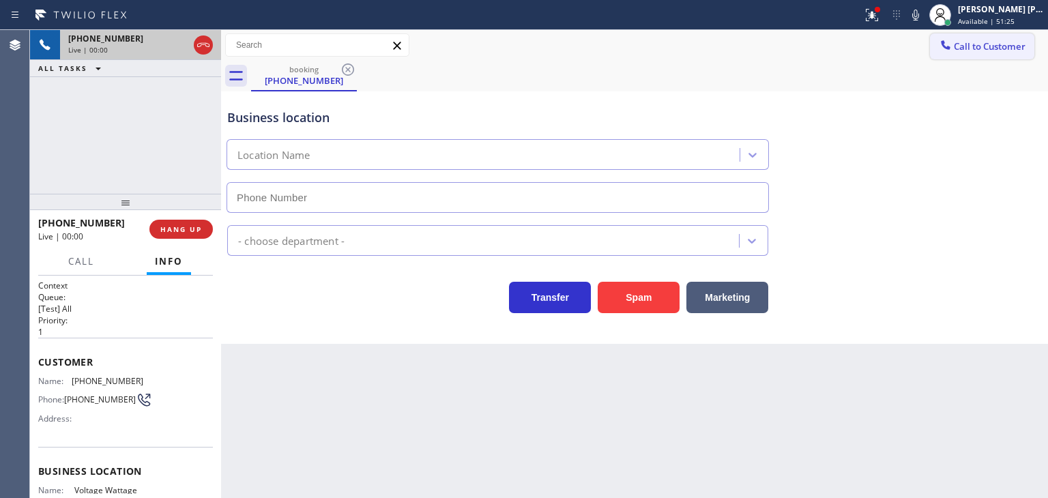
type input "[PHONE_NUMBER]"
click at [919, 20] on icon at bounding box center [915, 15] width 7 height 11
click at [919, 14] on icon at bounding box center [915, 15] width 7 height 11
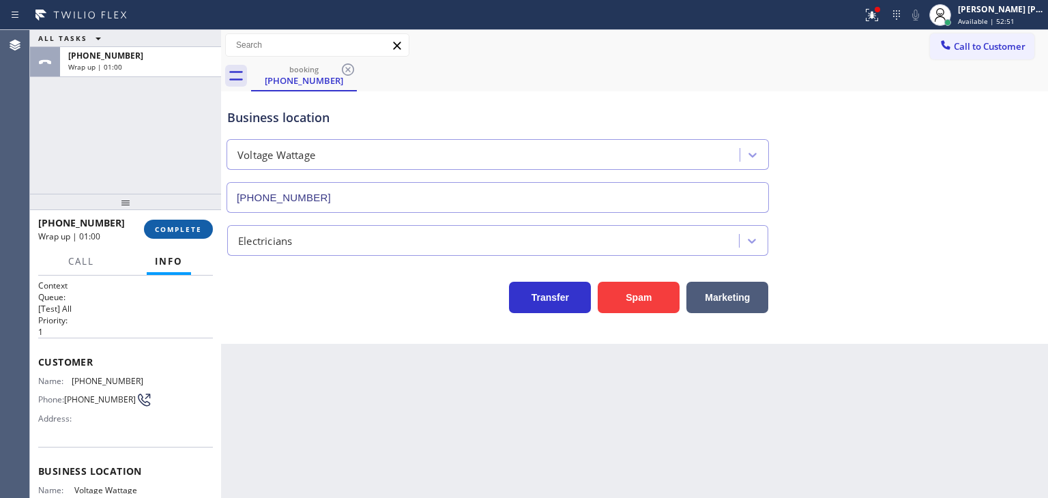
click at [183, 230] on span "COMPLETE" at bounding box center [178, 229] width 47 height 10
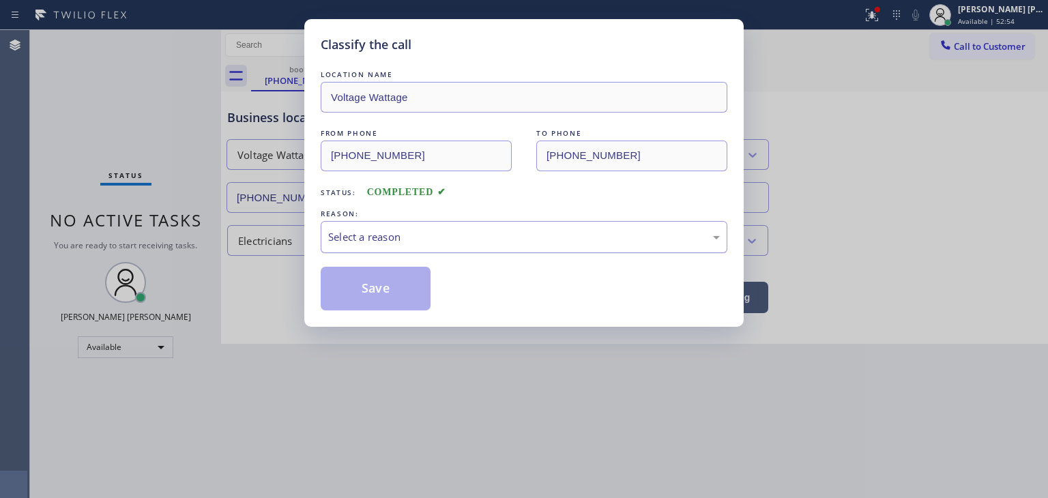
click at [396, 237] on div "Select a reason" at bounding box center [524, 237] width 392 height 16
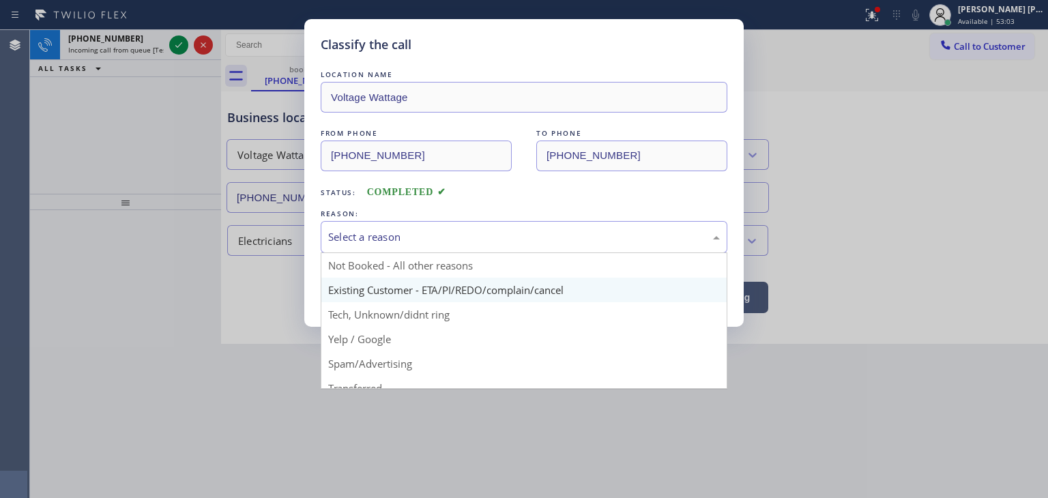
scroll to position [68, 0]
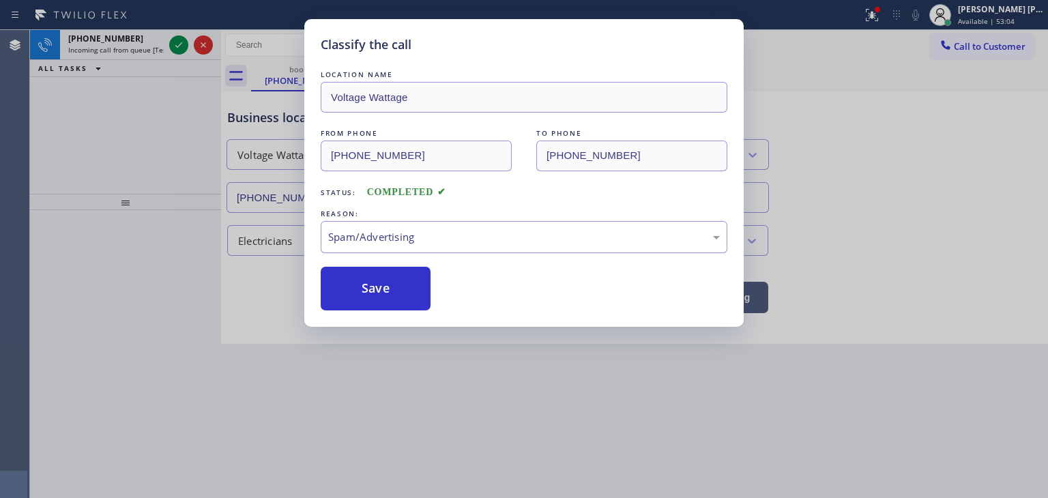
click at [388, 235] on div "Spam/Advertising" at bounding box center [524, 237] width 392 height 16
click at [370, 285] on button "Save" at bounding box center [376, 289] width 110 height 44
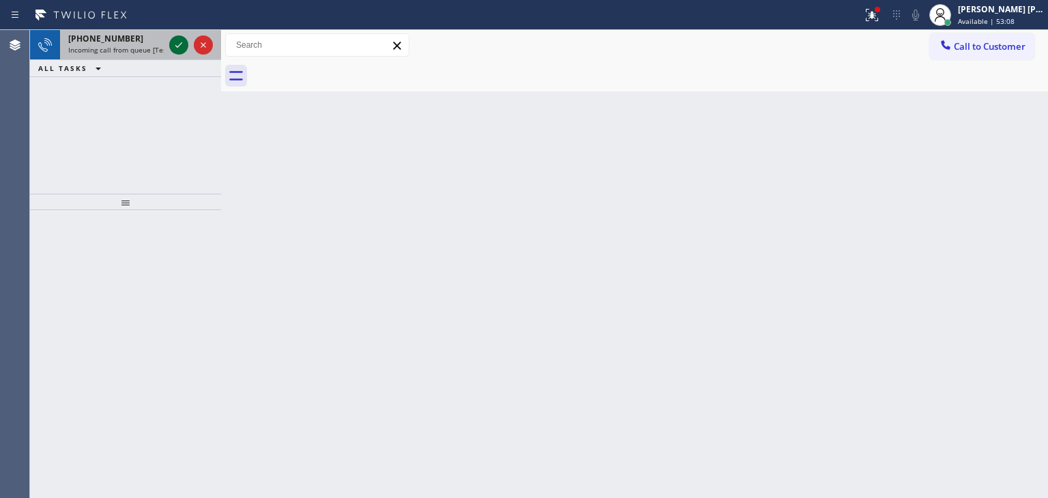
drag, startPoint x: 183, startPoint y: 52, endPoint x: 179, endPoint y: 43, distance: 9.8
click at [179, 43] on icon at bounding box center [179, 45] width 16 height 16
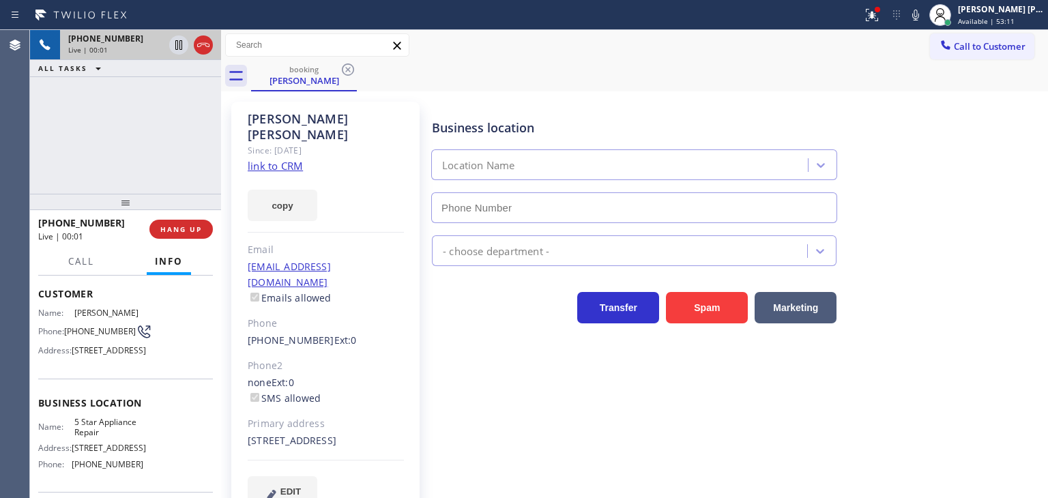
scroll to position [136, 0]
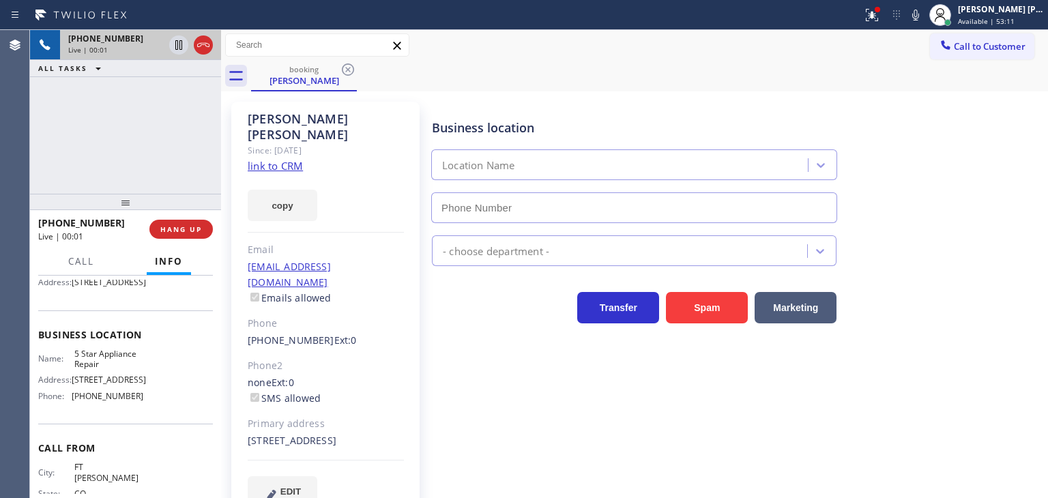
type input "[PHONE_NUMBER]"
click at [919, 12] on icon at bounding box center [915, 15] width 7 height 11
click at [924, 12] on icon at bounding box center [915, 15] width 16 height 16
click at [254, 159] on link "link to CRM" at bounding box center [275, 166] width 55 height 14
click at [924, 17] on icon at bounding box center [915, 15] width 16 height 16
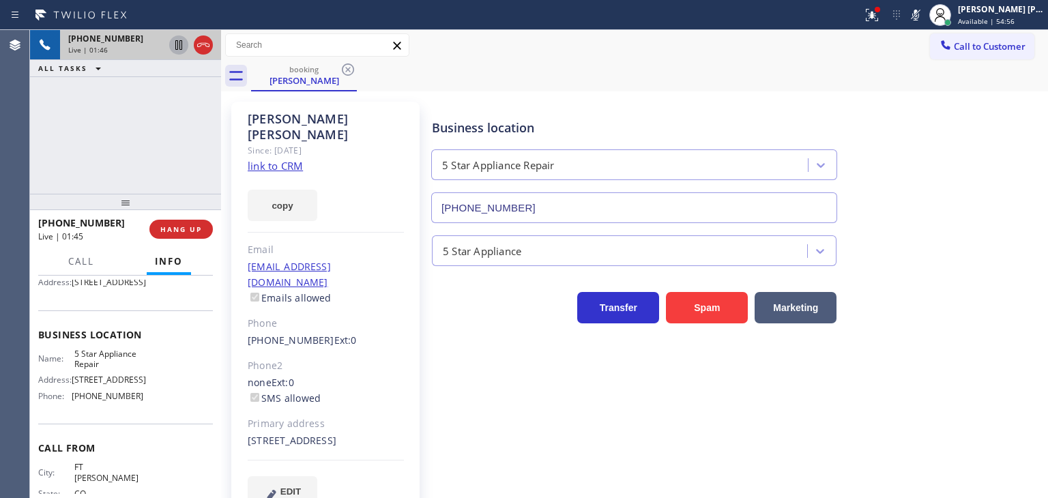
click at [177, 47] on icon at bounding box center [178, 45] width 7 height 10
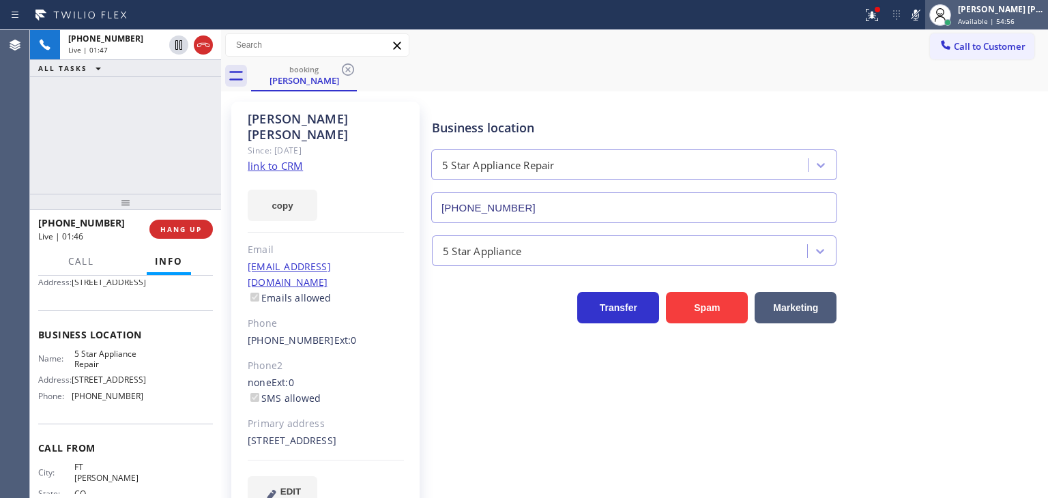
click at [1015, 23] on span "Available | 54:56" at bounding box center [986, 21] width 57 height 10
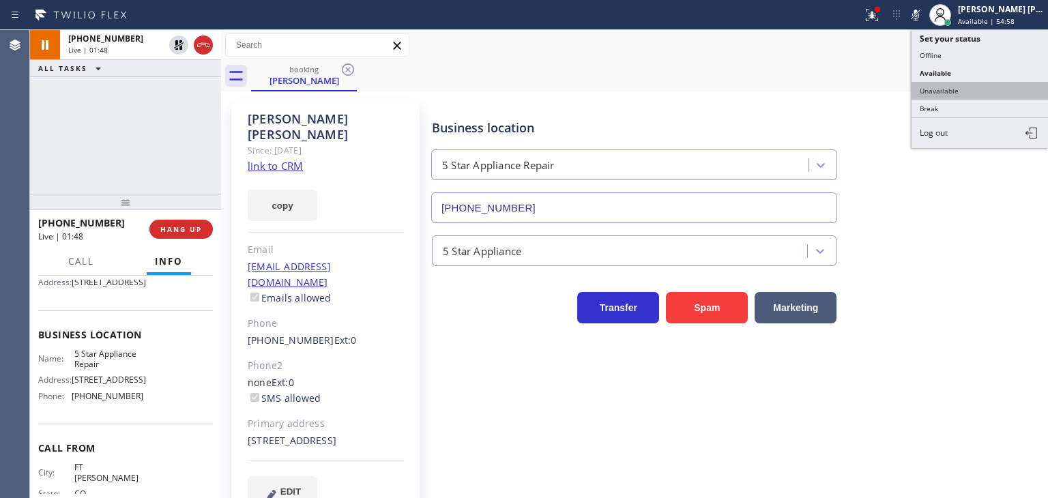
click at [991, 91] on button "Unavailable" at bounding box center [980, 91] width 136 height 18
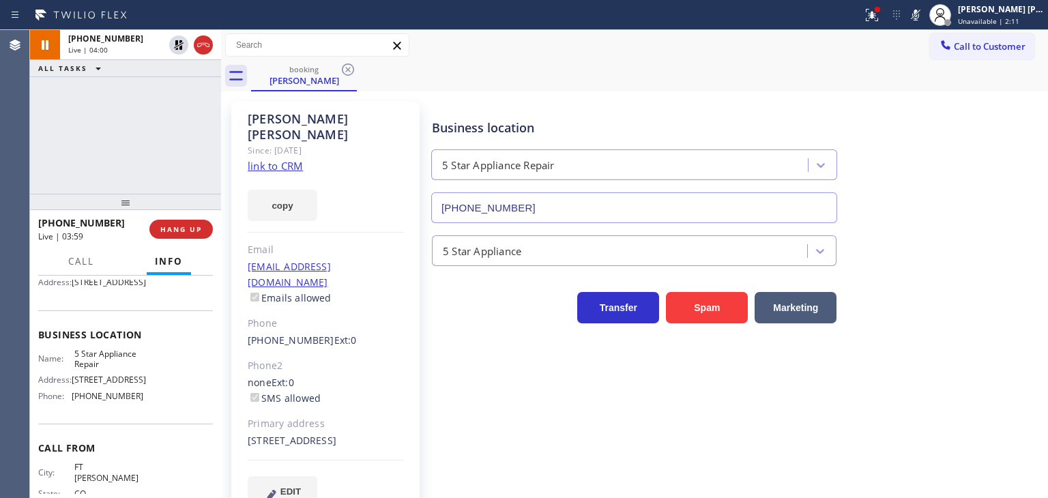
click at [924, 13] on icon at bounding box center [915, 15] width 16 height 16
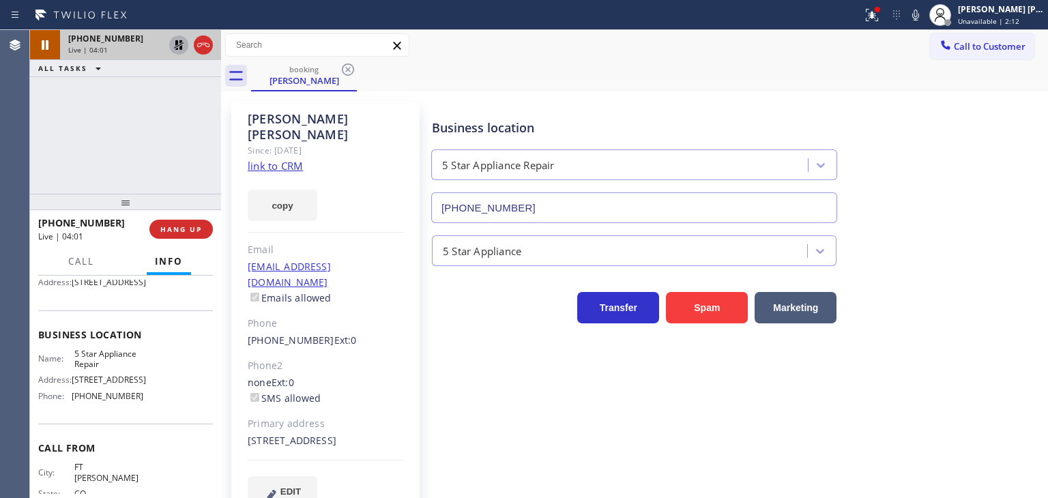
click at [180, 47] on icon at bounding box center [179, 45] width 10 height 10
click at [919, 18] on icon at bounding box center [915, 15] width 7 height 11
click at [919, 19] on icon at bounding box center [915, 15] width 7 height 11
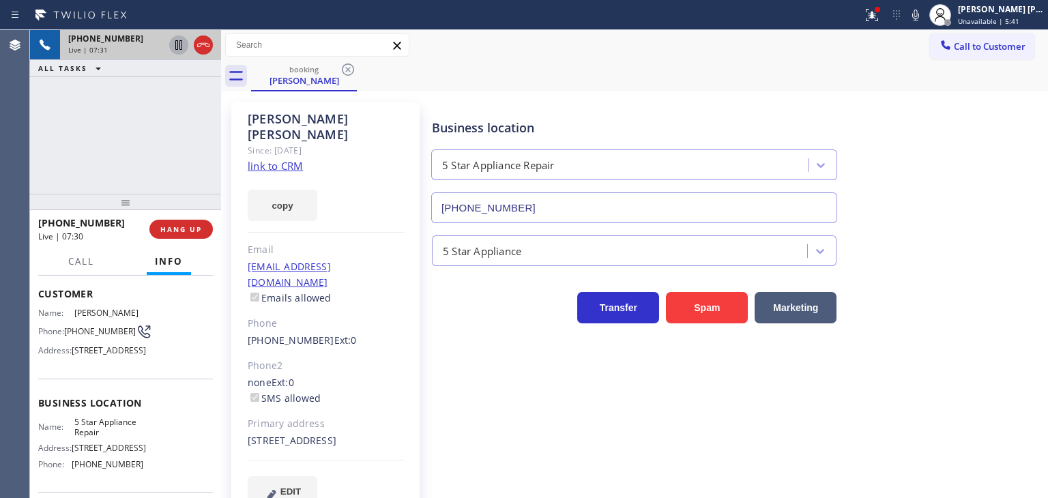
scroll to position [68, 0]
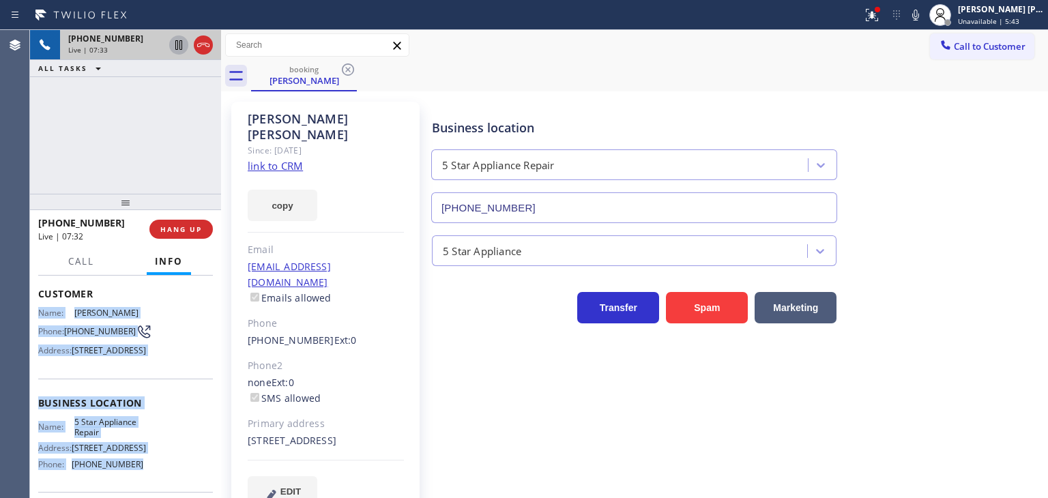
drag, startPoint x: 158, startPoint y: 440, endPoint x: 38, endPoint y: 314, distance: 173.7
click at [38, 314] on div "Context Queue: [Test] All Priority: 1 Customer Name: [PERSON_NAME] Phone: [PHON…" at bounding box center [125, 409] width 175 height 395
copy div "Name: [PERSON_NAME] Phone: [PHONE_NUMBER] Address: [STREET_ADDRESS] Business lo…"
click at [1000, 8] on div "[PERSON_NAME] [PERSON_NAME]" at bounding box center [1001, 9] width 86 height 12
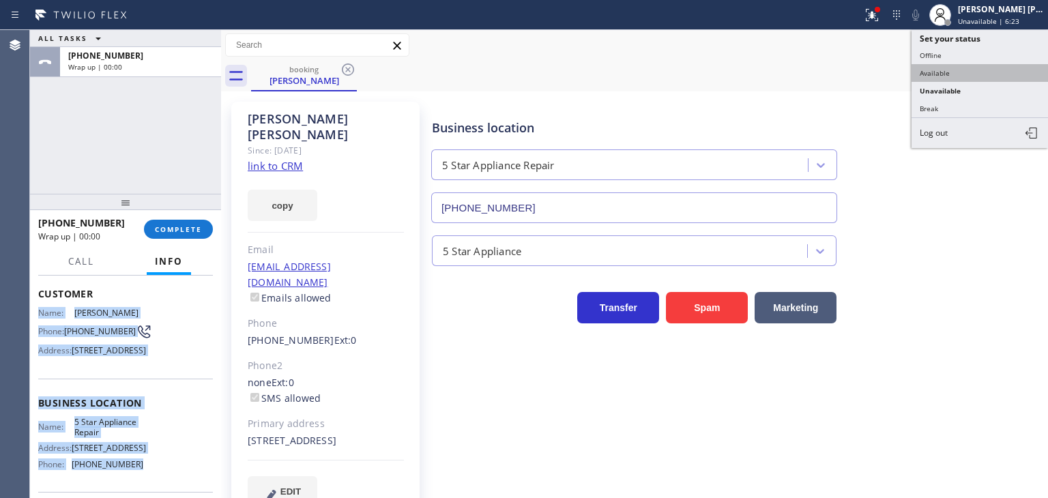
click at [985, 68] on button "Available" at bounding box center [980, 73] width 136 height 18
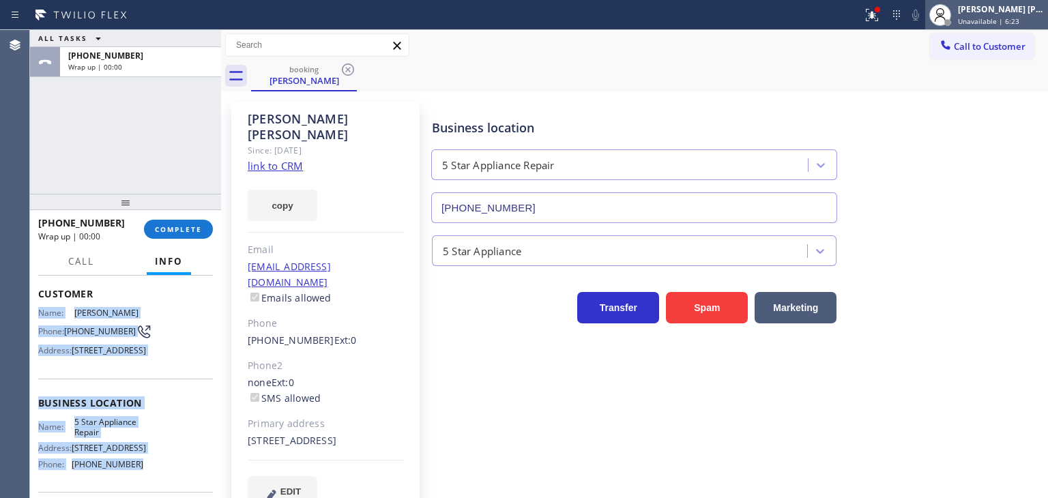
click at [1006, 21] on span "Unavailable | 6:23" at bounding box center [988, 21] width 61 height 10
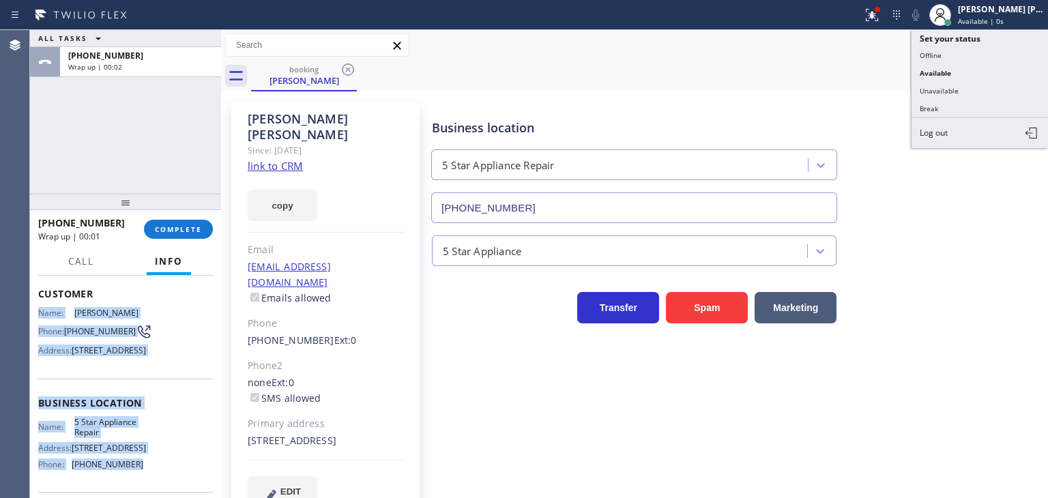
click at [980, 85] on button "Unavailable" at bounding box center [980, 91] width 136 height 18
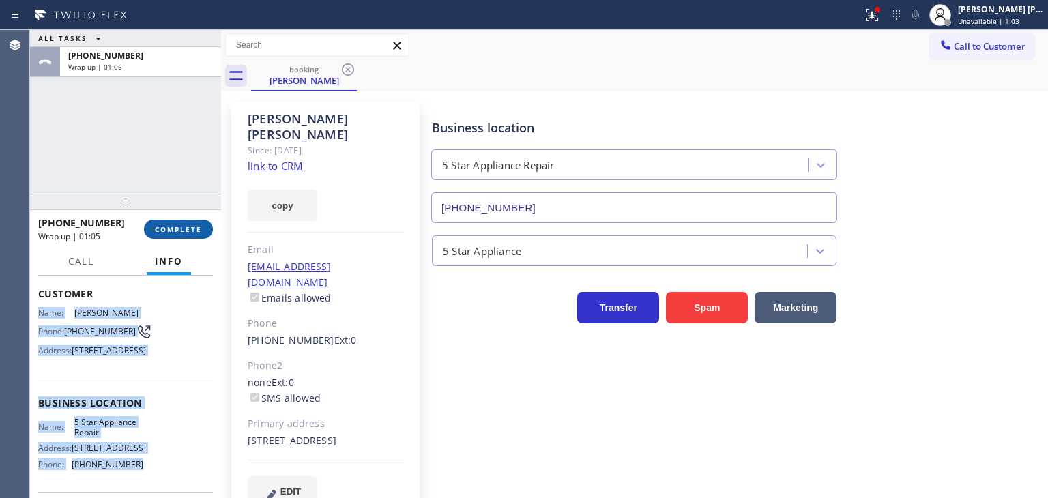
click at [183, 231] on span "COMPLETE" at bounding box center [178, 229] width 47 height 10
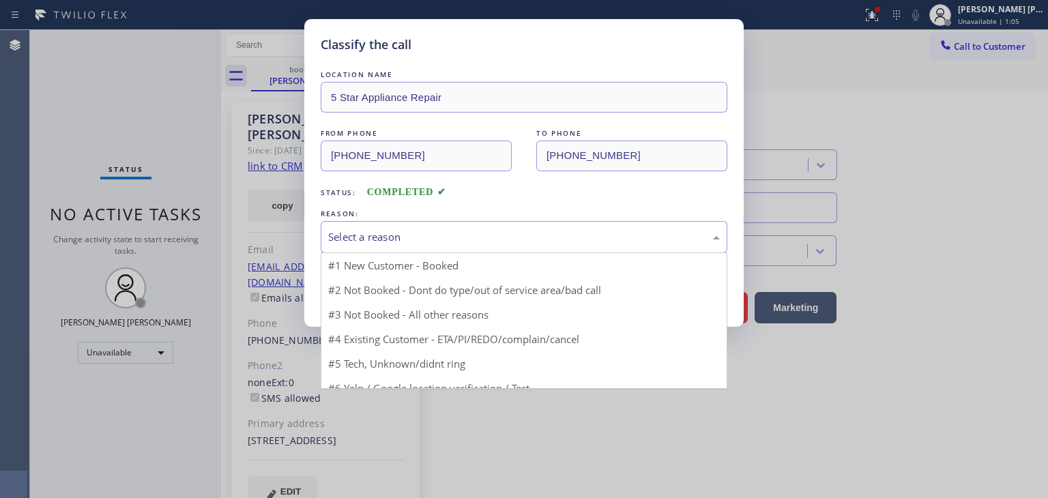
click at [379, 235] on div "Select a reason" at bounding box center [524, 237] width 392 height 16
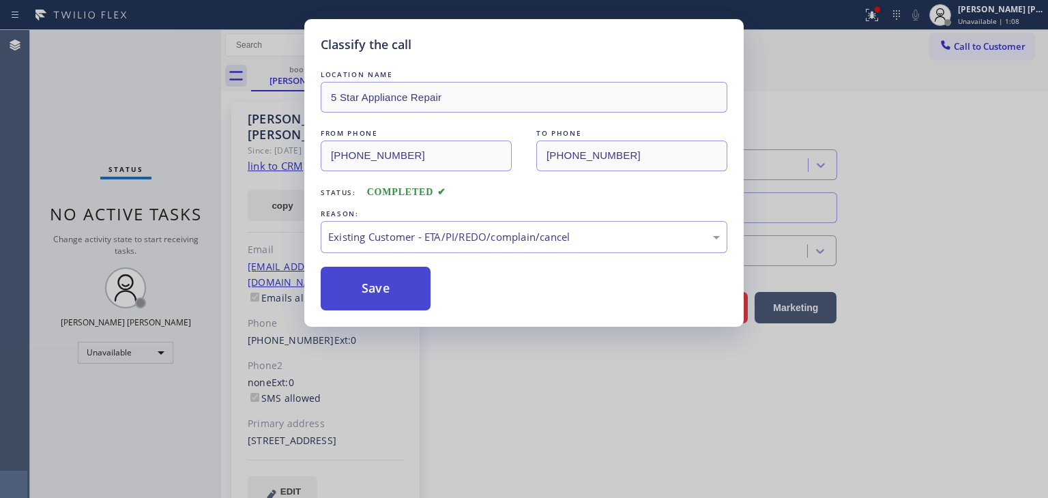
click at [376, 293] on button "Save" at bounding box center [376, 289] width 110 height 44
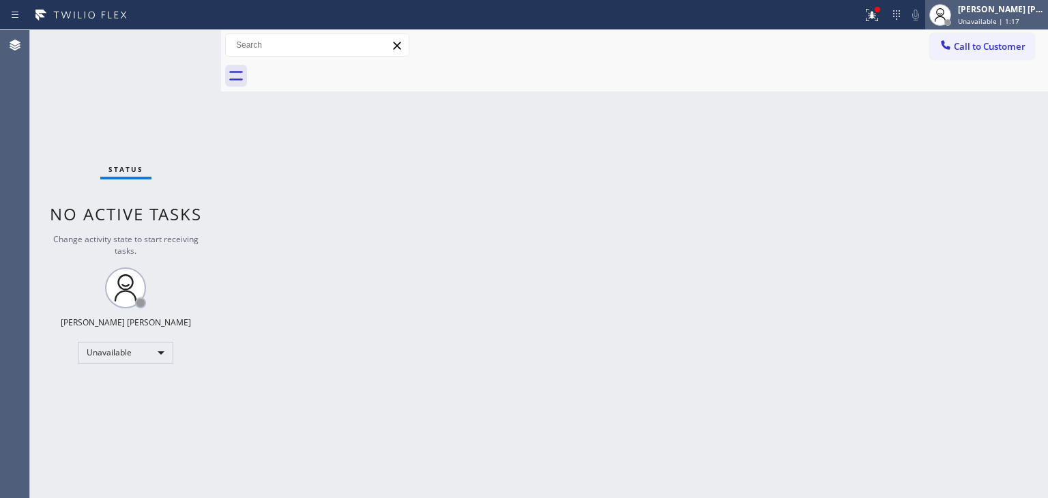
click at [993, 20] on span "Unavailable | 1:17" at bounding box center [988, 21] width 61 height 10
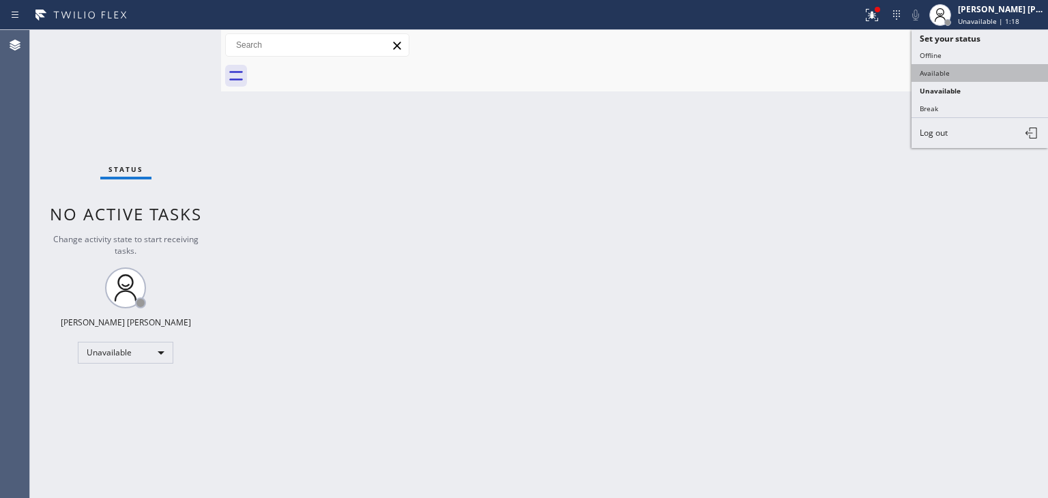
click at [966, 70] on button "Available" at bounding box center [980, 73] width 136 height 18
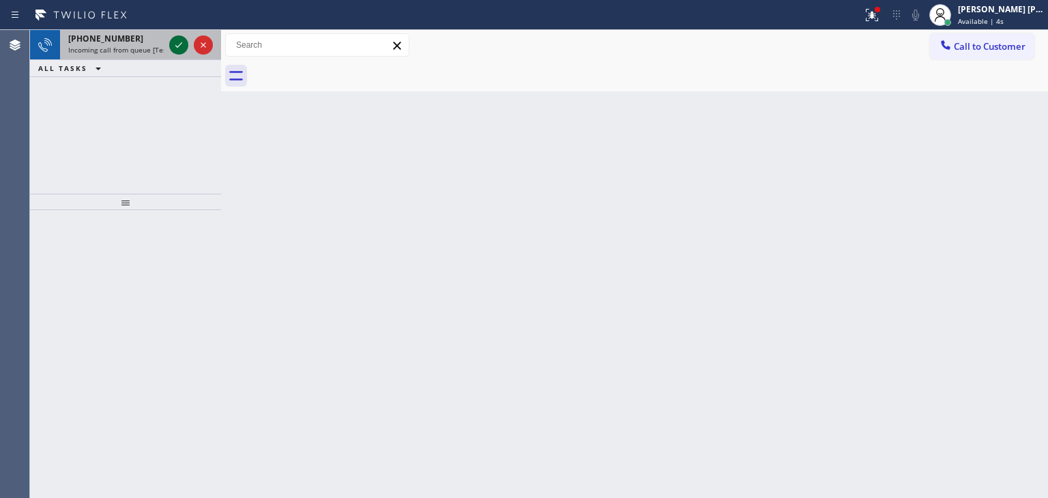
click at [179, 50] on icon at bounding box center [179, 45] width 16 height 16
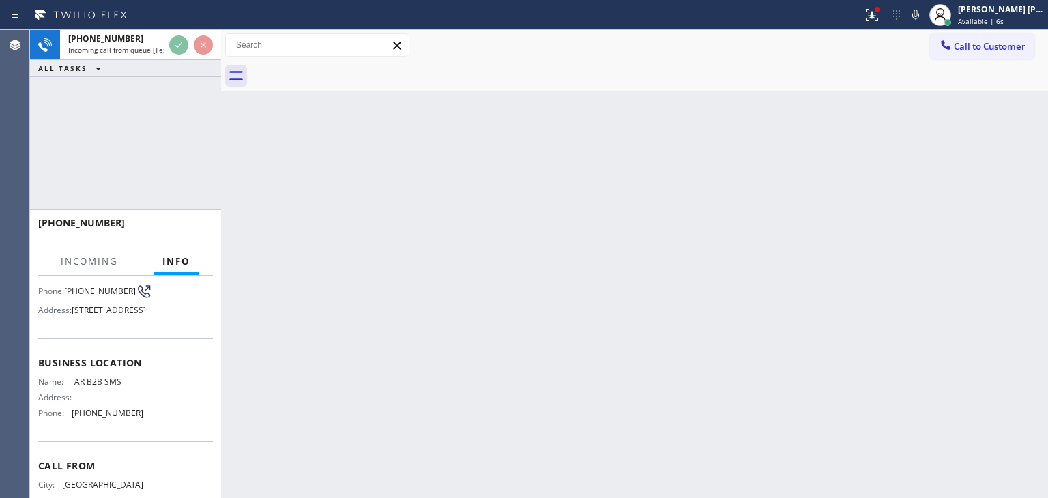
scroll to position [136, 0]
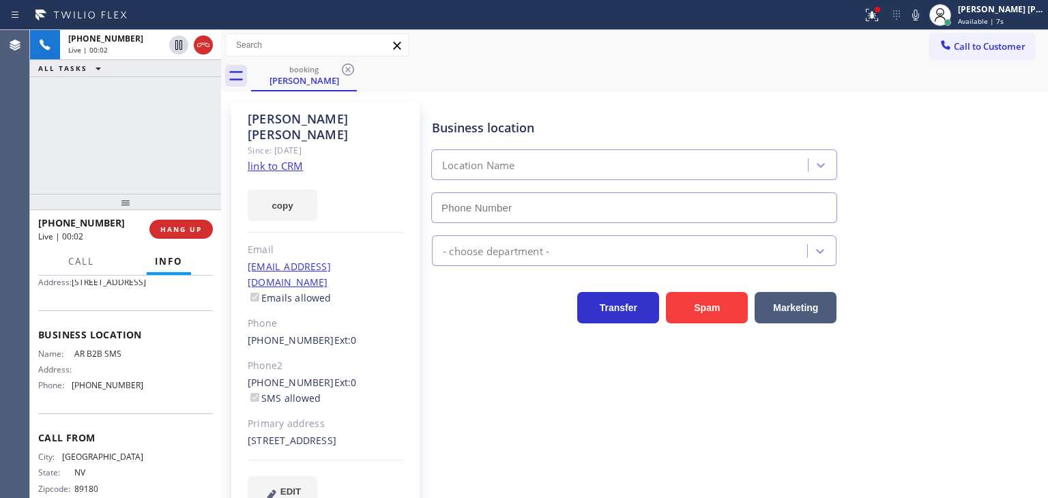
type input "[PHONE_NUMBER]"
click at [287, 159] on link "link to CRM" at bounding box center [275, 166] width 55 height 14
click at [924, 17] on icon at bounding box center [915, 15] width 16 height 16
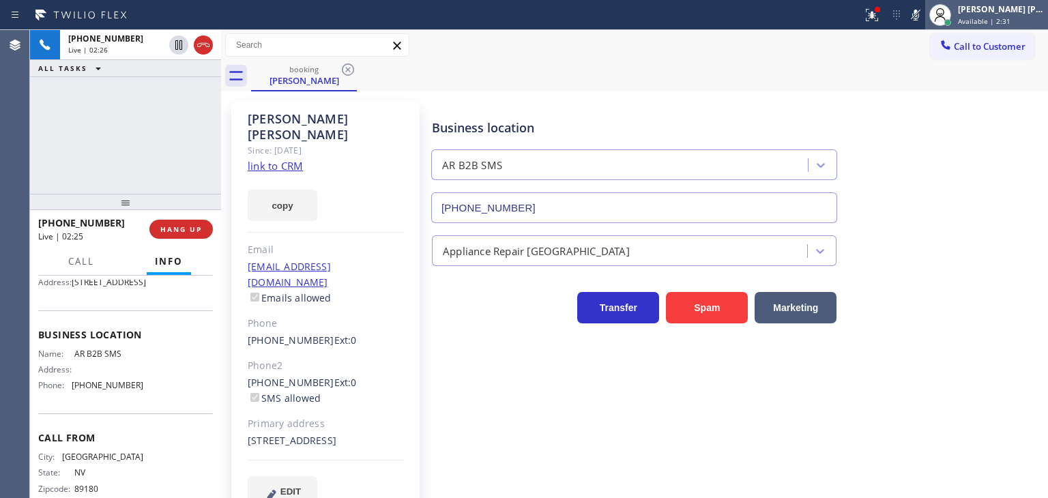
click at [1035, 6] on div "[PERSON_NAME] [PERSON_NAME]" at bounding box center [1001, 9] width 86 height 12
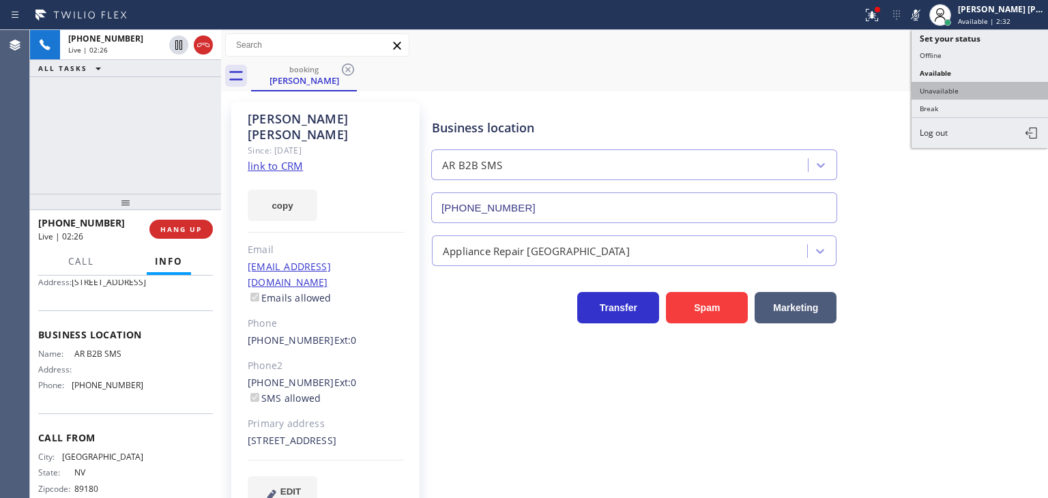
click at [972, 88] on button "Unavailable" at bounding box center [980, 91] width 136 height 18
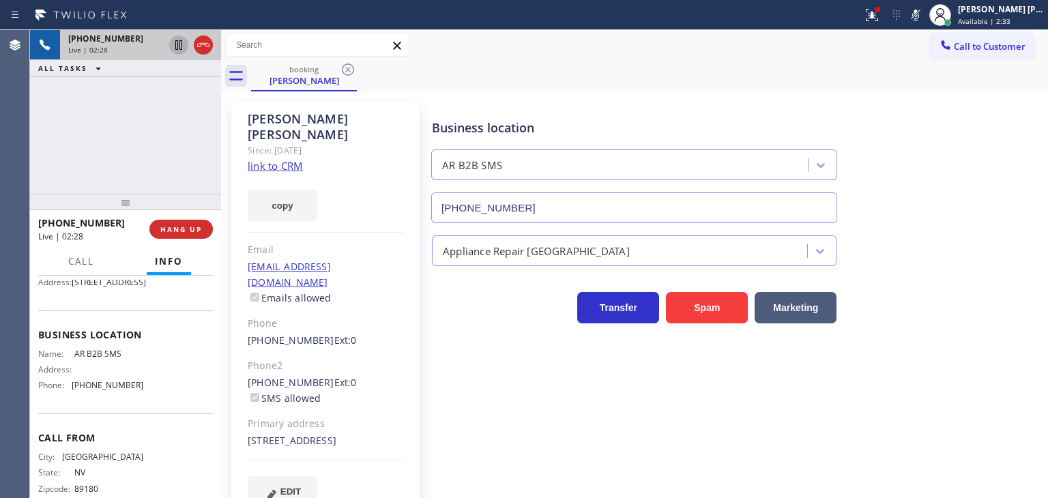
click at [180, 41] on icon at bounding box center [178, 45] width 7 height 10
click at [924, 13] on icon at bounding box center [915, 15] width 16 height 16
click at [182, 47] on icon at bounding box center [179, 45] width 16 height 16
click at [919, 14] on icon at bounding box center [915, 15] width 7 height 11
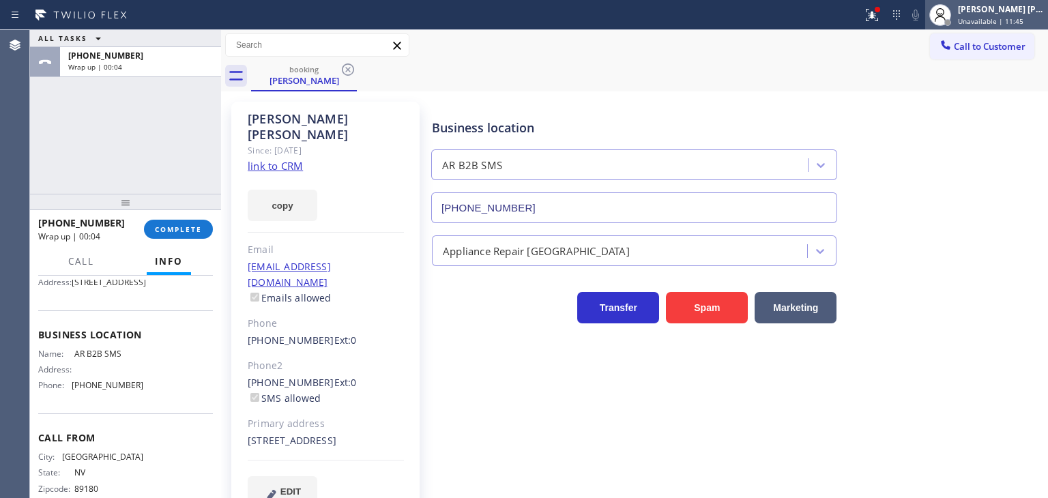
click at [993, 15] on div "[PERSON_NAME] [PERSON_NAME] Unavailable | 11:45" at bounding box center [1001, 15] width 93 height 24
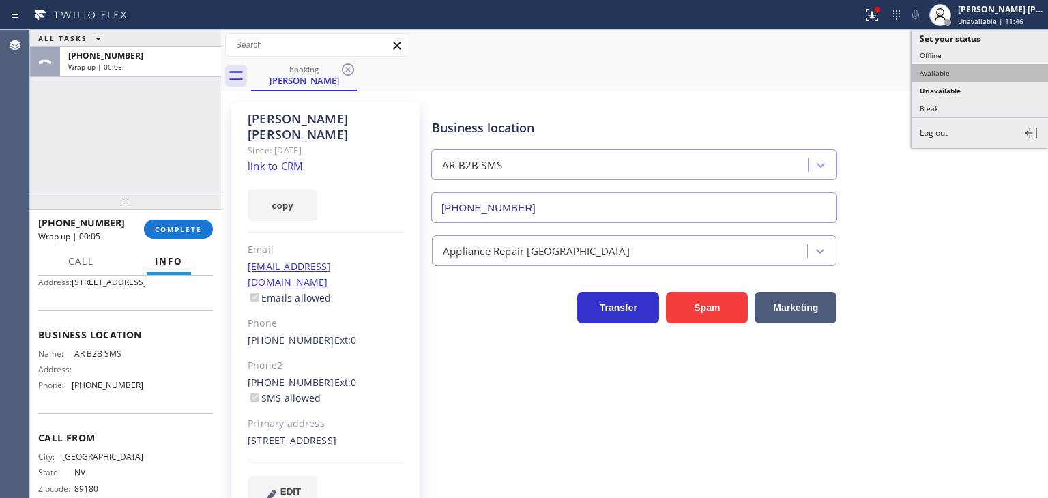
click at [946, 69] on button "Available" at bounding box center [980, 73] width 136 height 18
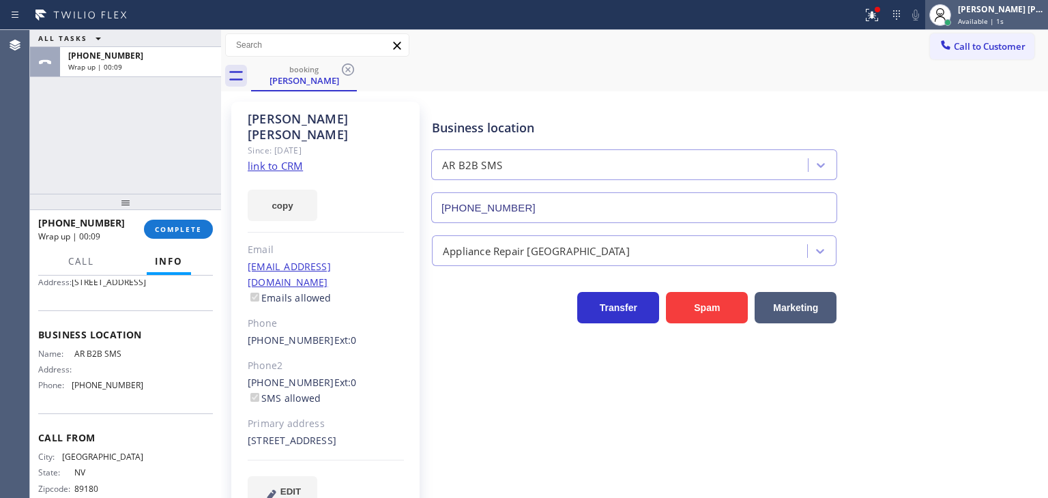
click at [1004, 16] on span "Available | 1s" at bounding box center [981, 21] width 46 height 10
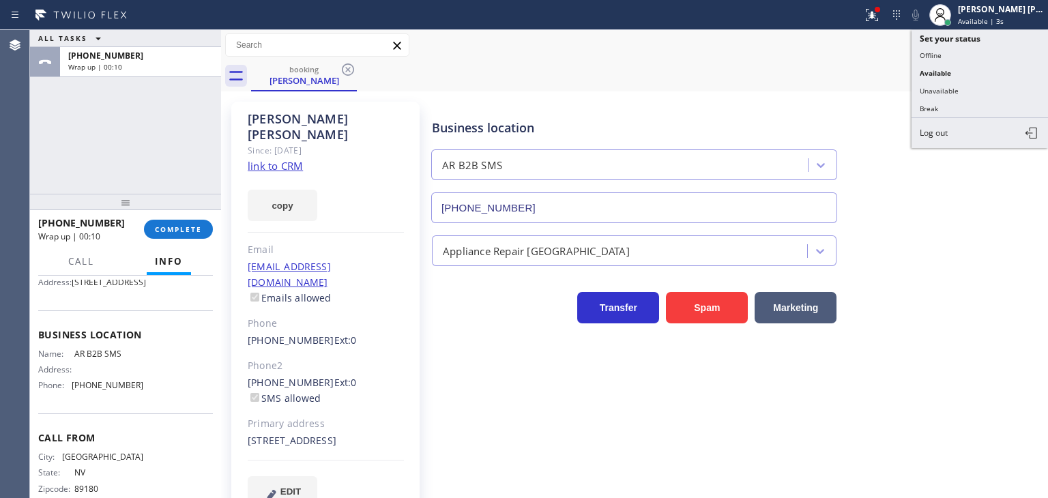
drag, startPoint x: 960, startPoint y: 104, endPoint x: 239, endPoint y: 175, distance: 724.7
click at [959, 104] on button "Break" at bounding box center [980, 109] width 136 height 18
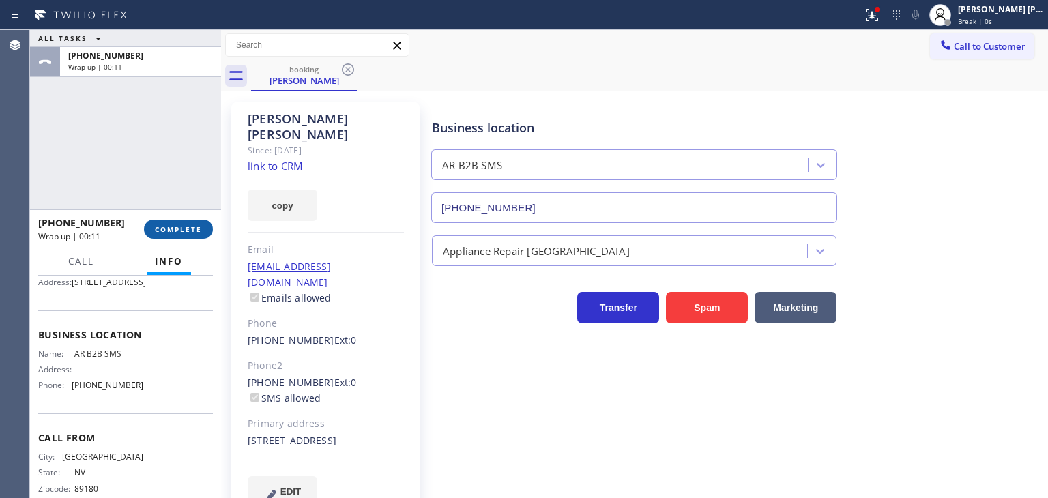
click at [207, 222] on button "COMPLETE" at bounding box center [178, 229] width 69 height 19
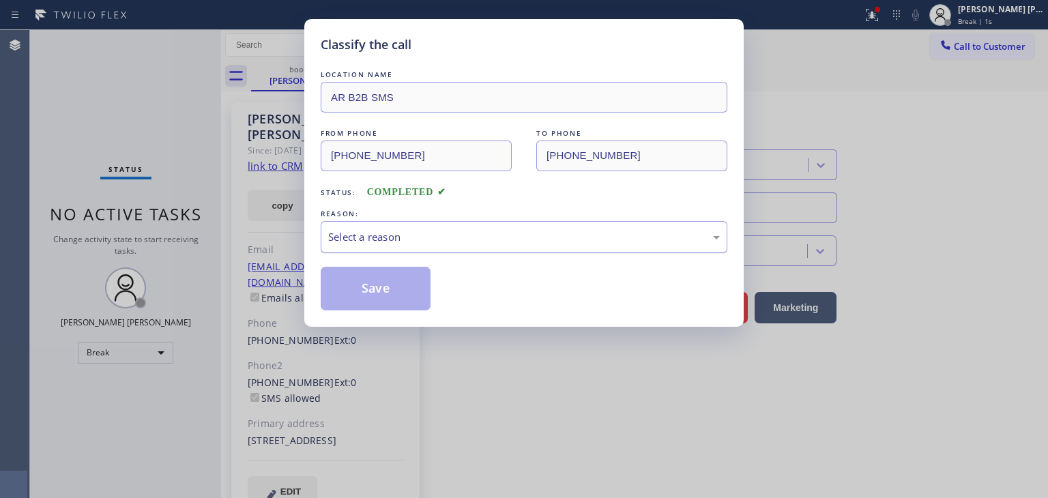
click at [369, 235] on div "Select a reason" at bounding box center [524, 237] width 392 height 16
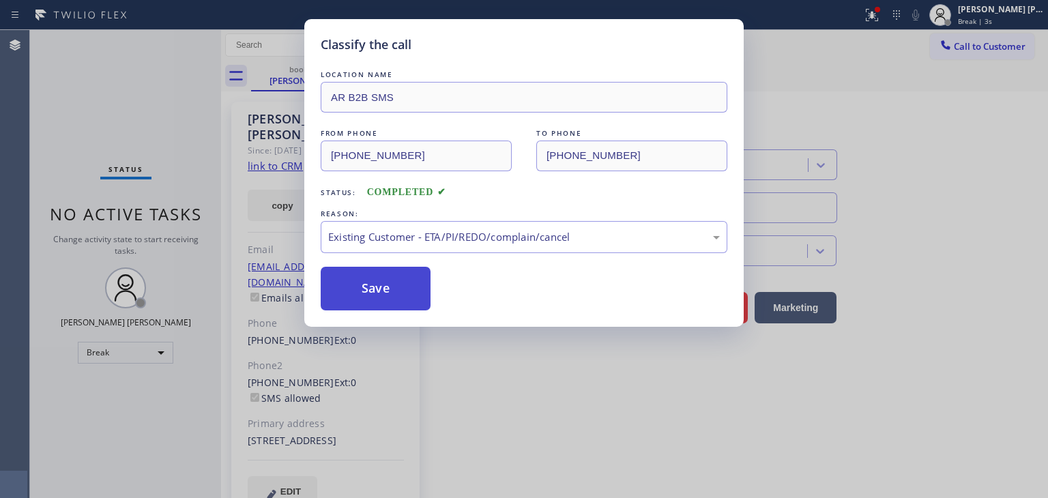
click at [382, 293] on button "Save" at bounding box center [376, 289] width 110 height 44
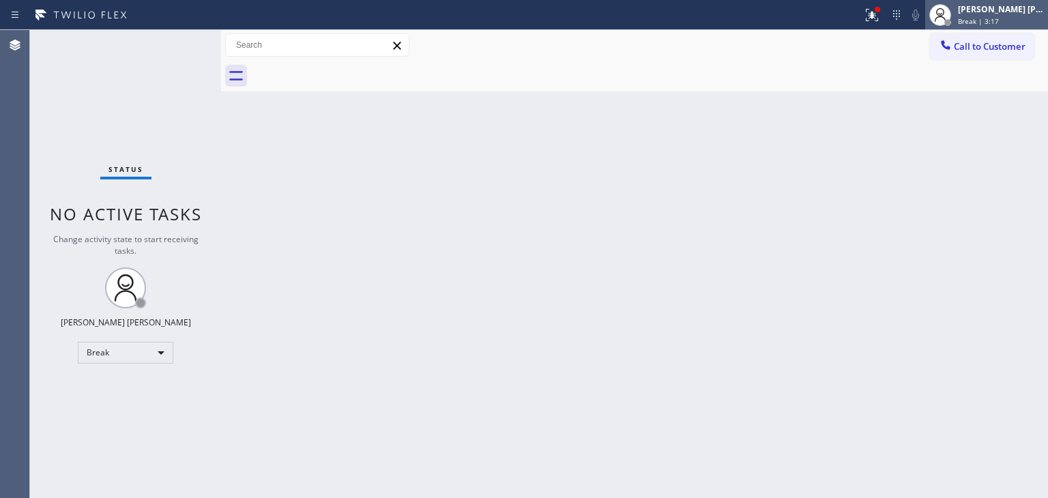
click at [1023, 11] on div "[PERSON_NAME] [PERSON_NAME]" at bounding box center [1001, 9] width 86 height 12
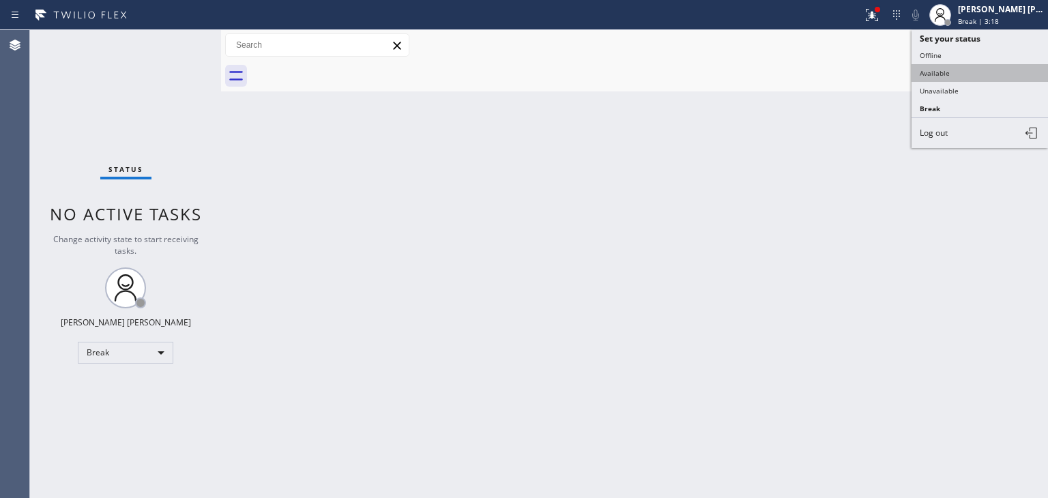
click at [954, 74] on button "Available" at bounding box center [980, 73] width 136 height 18
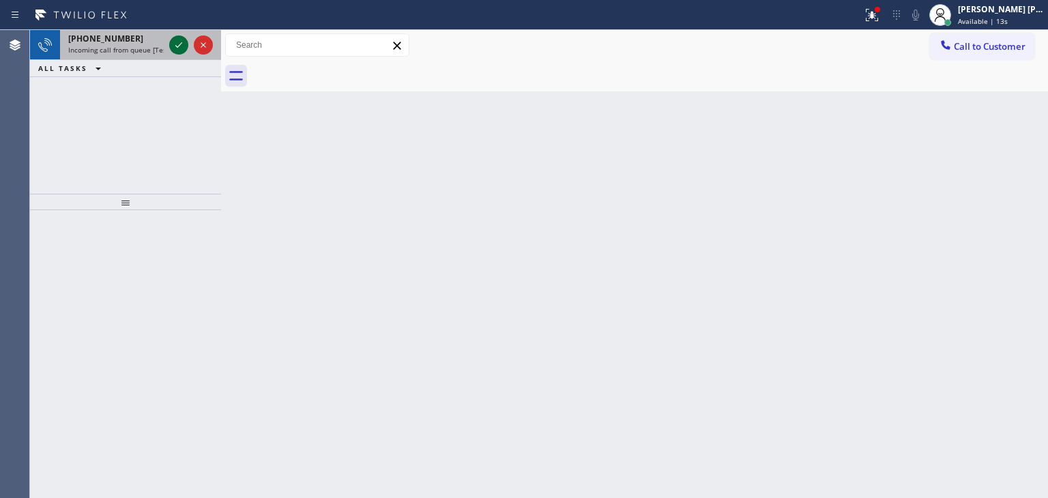
click at [178, 46] on icon at bounding box center [178, 44] width 7 height 5
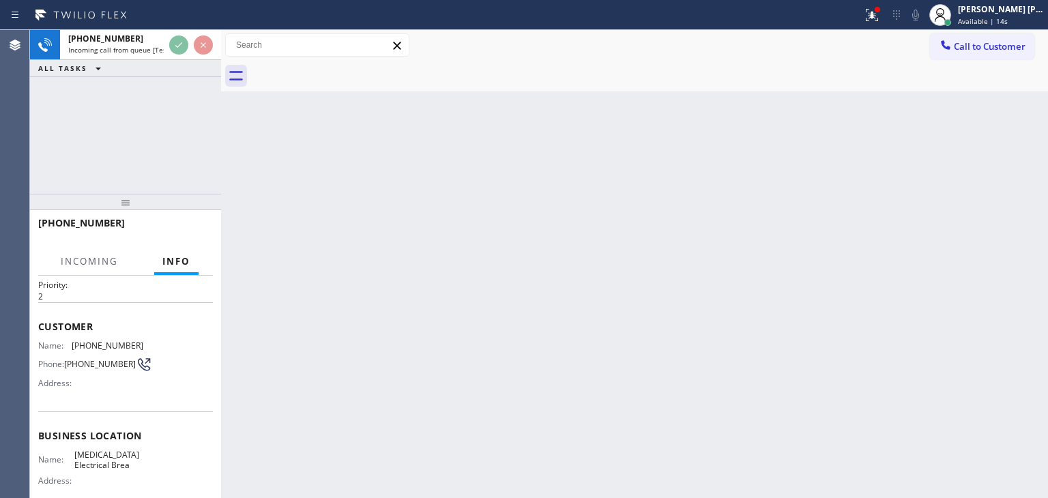
scroll to position [68, 0]
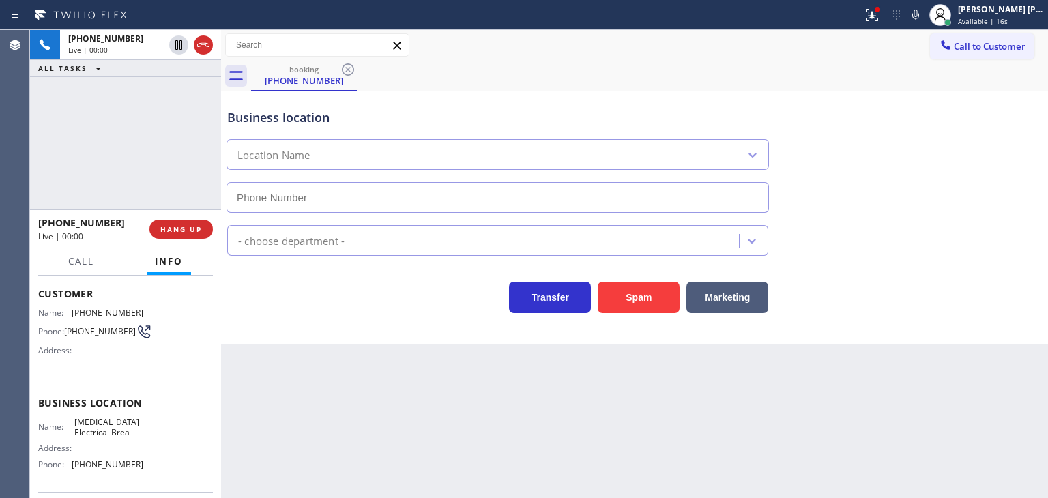
type input "[PHONE_NUMBER]"
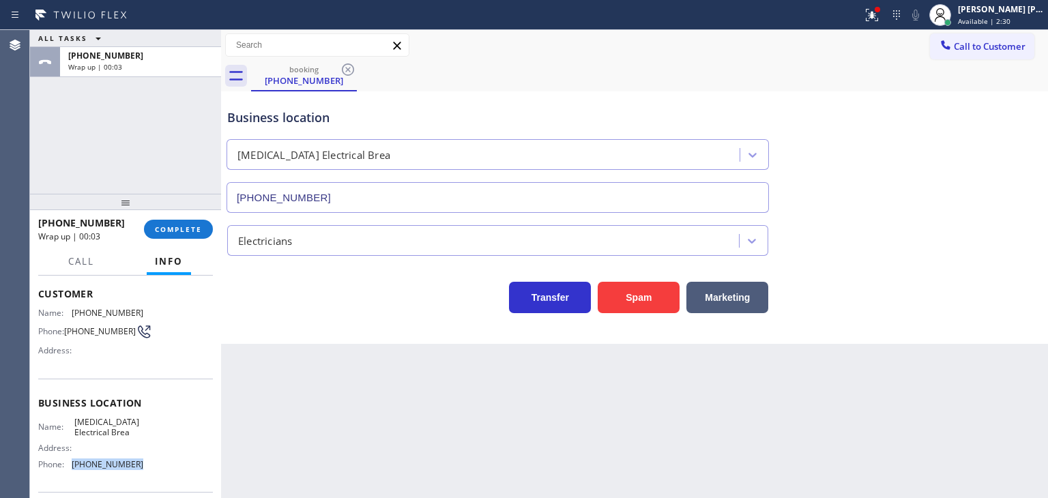
drag, startPoint x: 155, startPoint y: 468, endPoint x: 67, endPoint y: 459, distance: 88.5
click at [67, 459] on div "Name: [MEDICAL_DATA] Electrical Brea Address: Phone: [PHONE_NUMBER]" at bounding box center [125, 446] width 175 height 59
copy div "[PHONE_NUMBER]"
click at [1003, 55] on button "Call to Customer" at bounding box center [982, 46] width 104 height 26
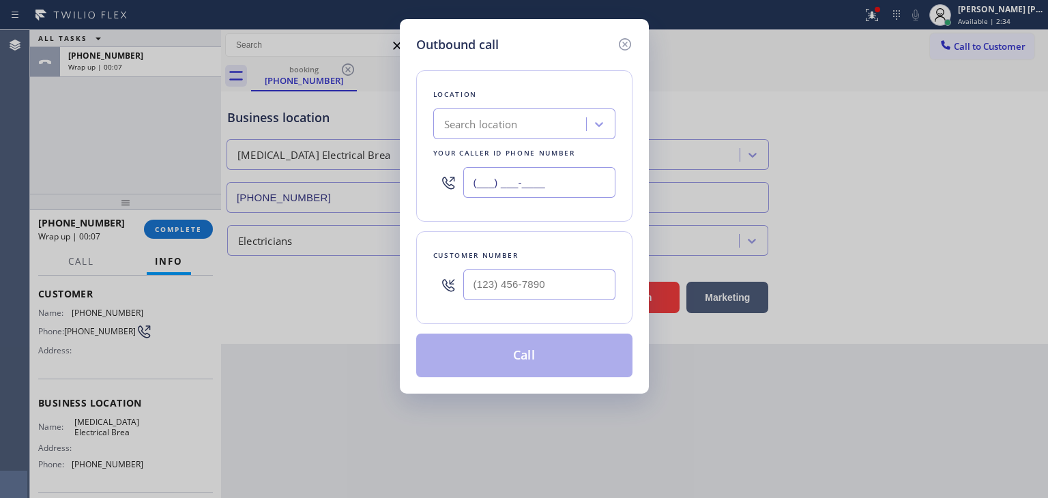
click at [571, 179] on input "(___) ___-____" at bounding box center [539, 182] width 152 height 31
paste input "714) 463-1799"
type input "[PHONE_NUMBER]"
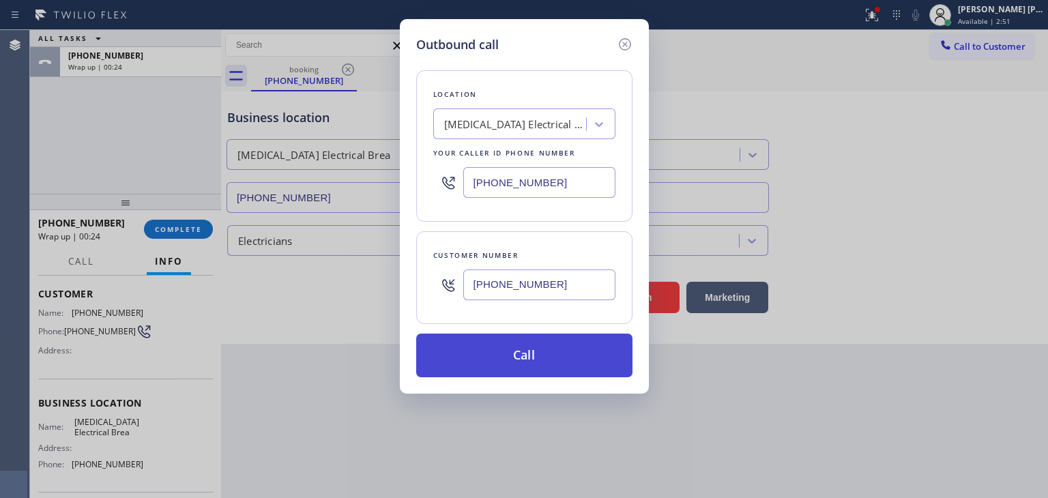
type input "[PHONE_NUMBER]"
click at [551, 357] on button "Call" at bounding box center [524, 356] width 216 height 44
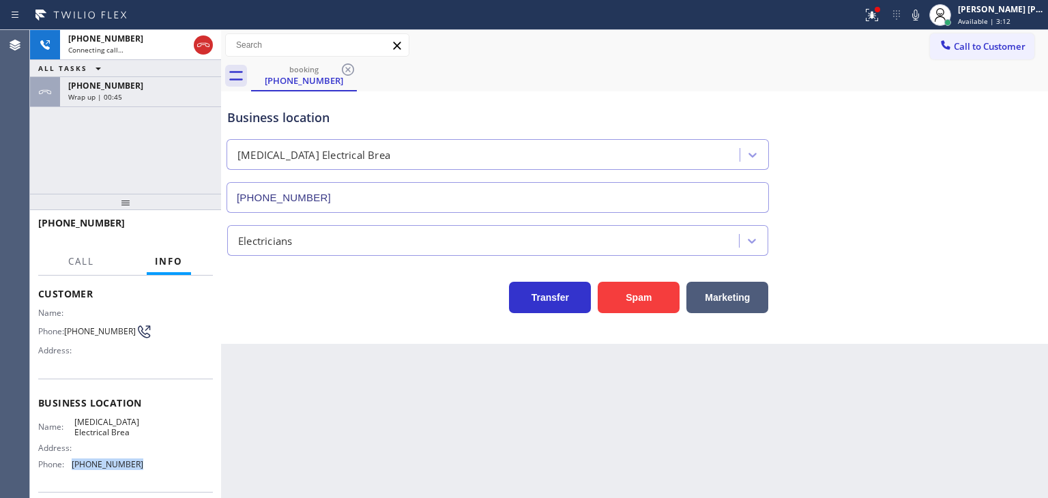
drag, startPoint x: 151, startPoint y: 469, endPoint x: 74, endPoint y: 467, distance: 77.1
click at [74, 467] on div "Name: [MEDICAL_DATA] Electrical Brea Address: Phone: [PHONE_NUMBER]" at bounding box center [125, 446] width 175 height 59
drag, startPoint x: 93, startPoint y: 334, endPoint x: 68, endPoint y: 319, distance: 29.4
click at [68, 326] on span "[PHONE_NUMBER]" at bounding box center [100, 331] width 72 height 10
copy span "714) 920-0529"
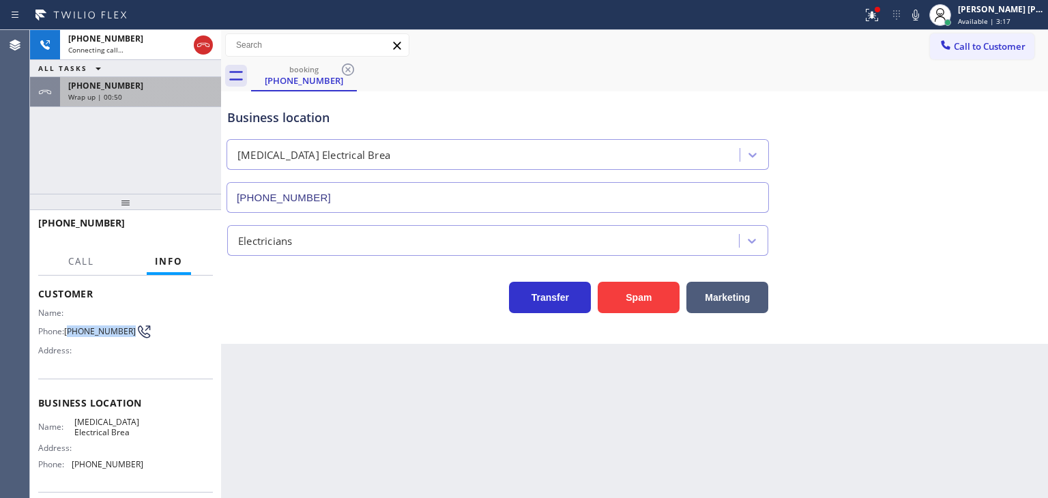
click at [93, 104] on div "[PHONE_NUMBER] Wrap up | 00:50" at bounding box center [138, 92] width 156 height 30
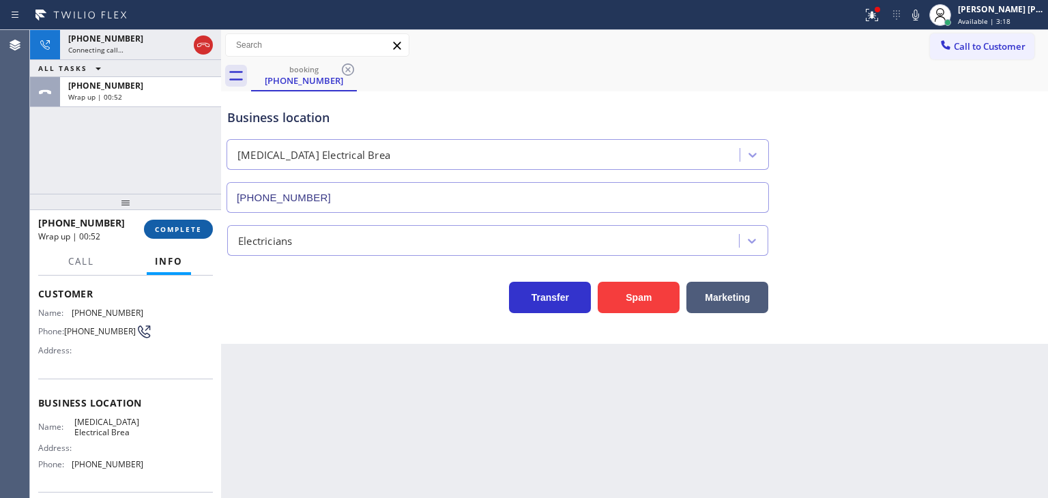
click at [177, 231] on span "COMPLETE" at bounding box center [178, 229] width 47 height 10
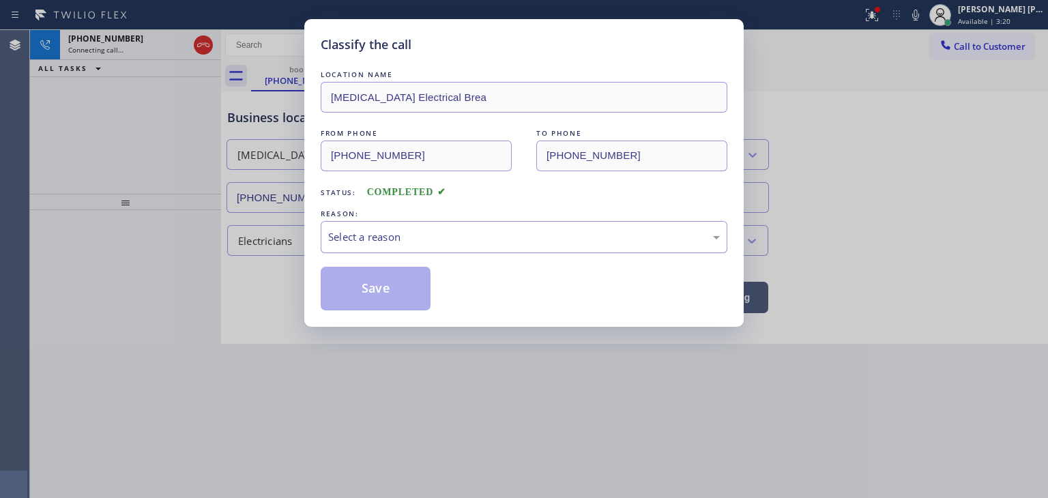
click at [365, 243] on div "Select a reason" at bounding box center [524, 237] width 392 height 16
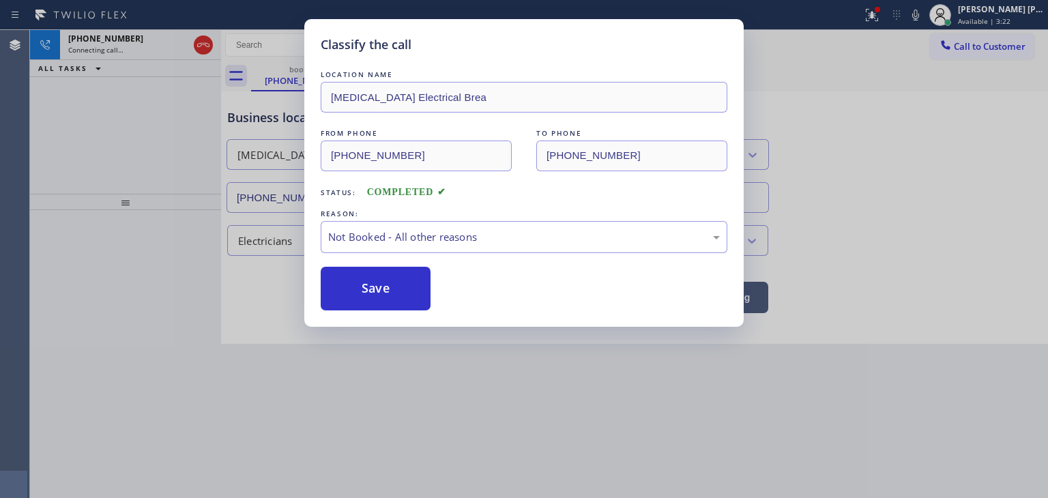
click at [371, 291] on button "Save" at bounding box center [376, 289] width 110 height 44
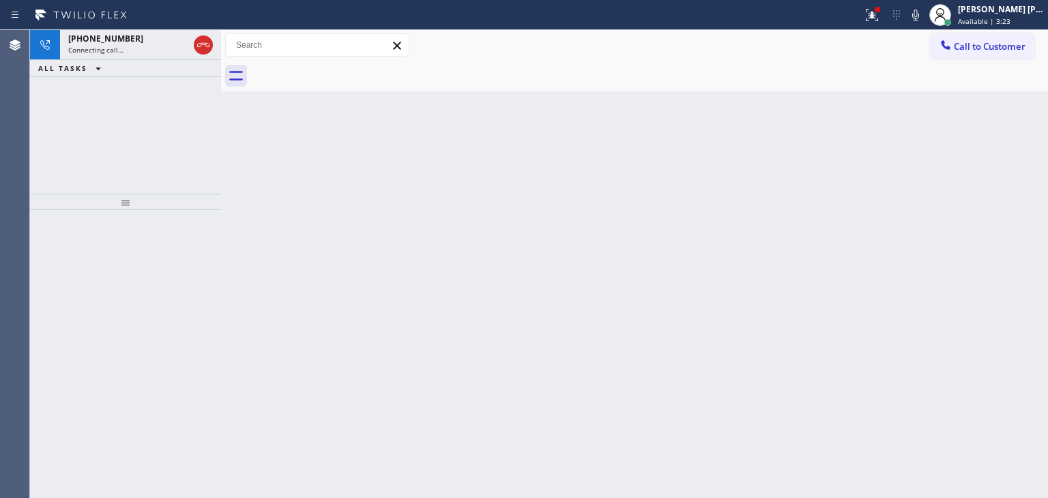
click at [202, 47] on icon at bounding box center [203, 45] width 16 height 16
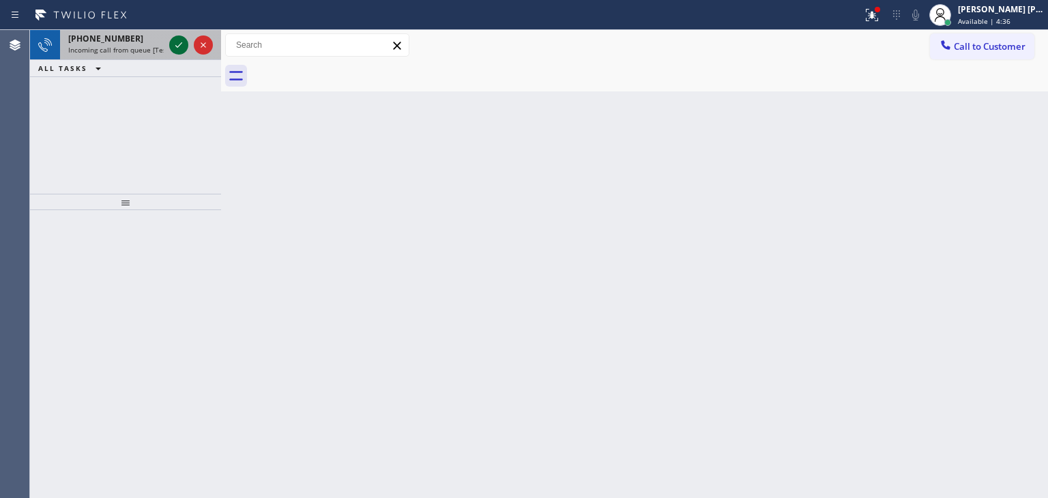
click at [177, 48] on icon at bounding box center [179, 45] width 16 height 16
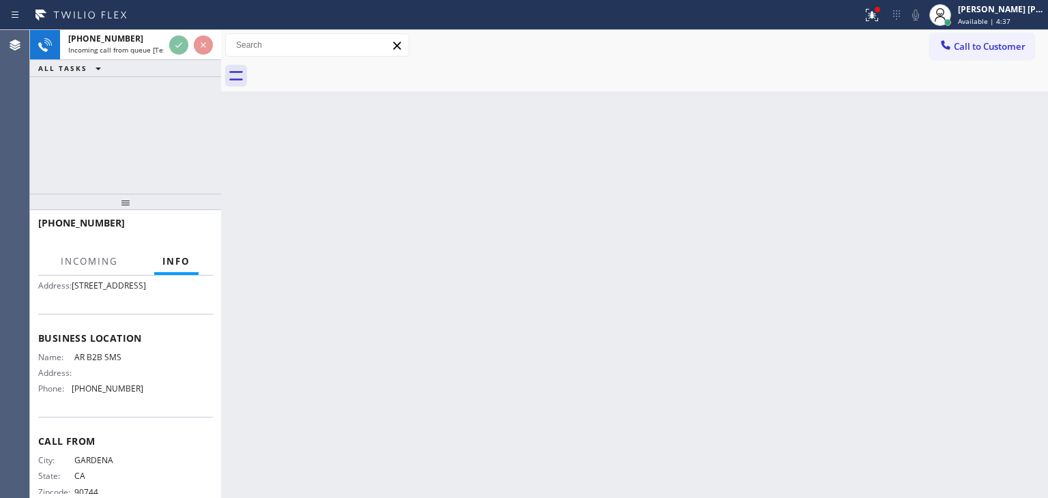
scroll to position [136, 0]
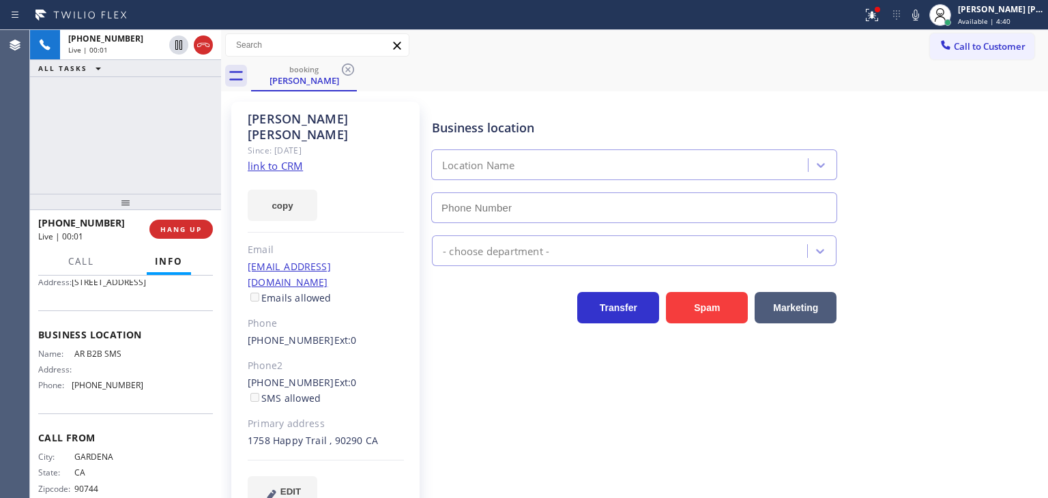
type input "[PHONE_NUMBER]"
click at [287, 159] on link "link to CRM" at bounding box center [275, 166] width 55 height 14
click at [919, 14] on icon at bounding box center [915, 15] width 7 height 11
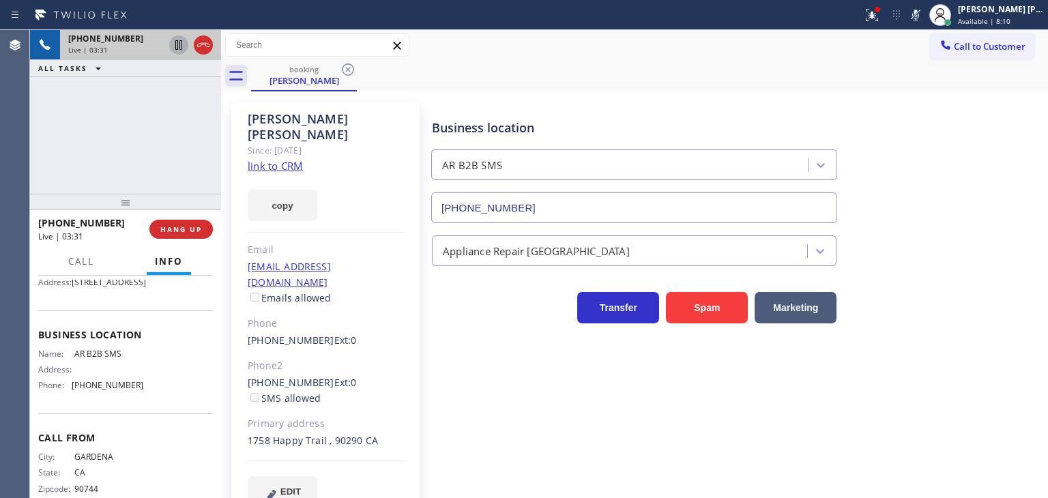
click at [177, 44] on icon at bounding box center [178, 45] width 7 height 10
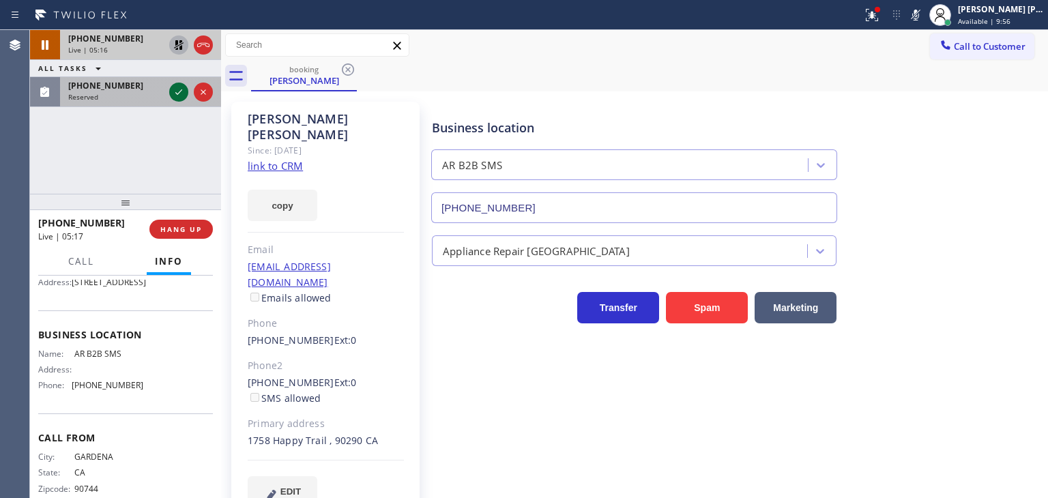
click at [173, 89] on icon at bounding box center [179, 92] width 16 height 16
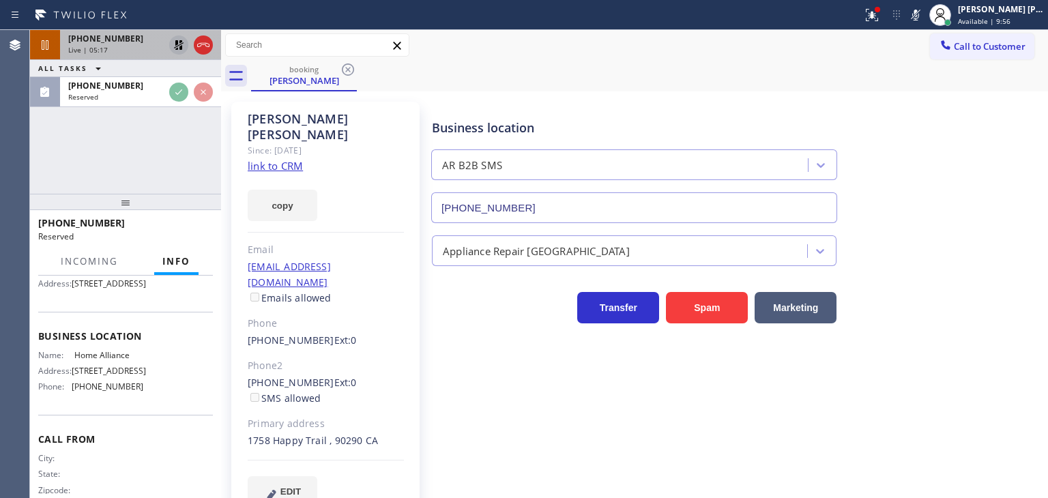
scroll to position [147, 0]
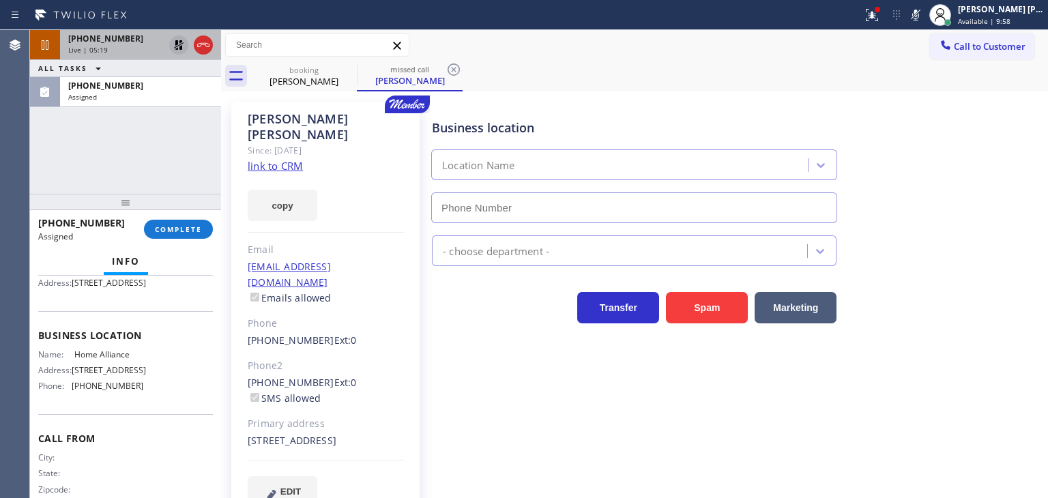
type input "[PHONE_NUMBER]"
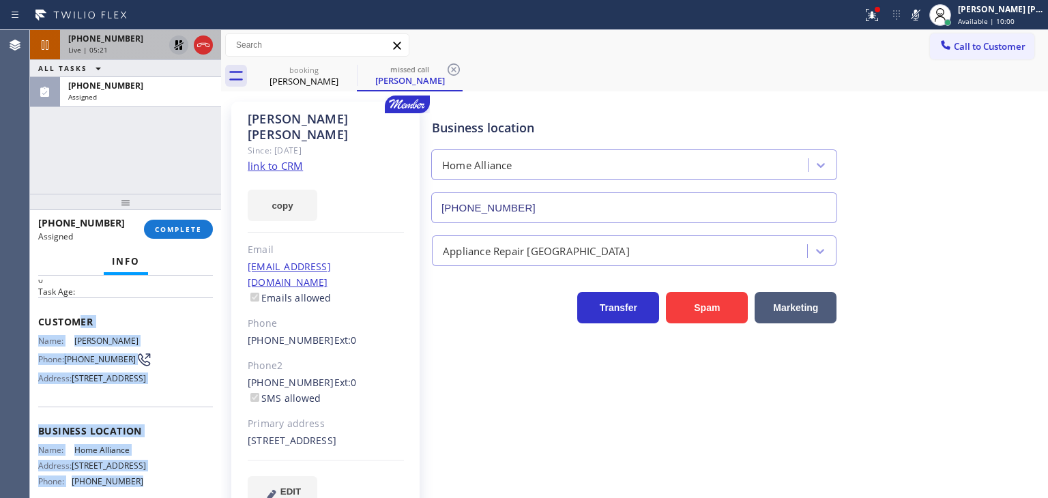
scroll to position [11, 0]
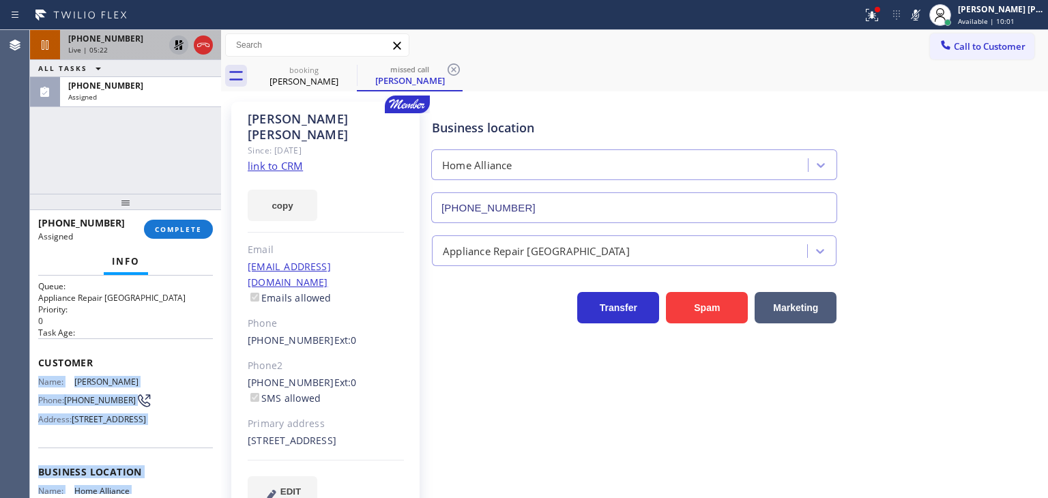
drag, startPoint x: 145, startPoint y: 419, endPoint x: 32, endPoint y: 375, distance: 120.7
click at [32, 375] on div "Context Queue: Appliance Repair High End Priority: 0 Task Age: Customer Name: […" at bounding box center [125, 387] width 191 height 222
copy div "Name: [PERSON_NAME] Phone: [PHONE_NUMBER] Address: [STREET_ADDRESS] Business lo…"
click at [170, 236] on button "COMPLETE" at bounding box center [178, 229] width 69 height 19
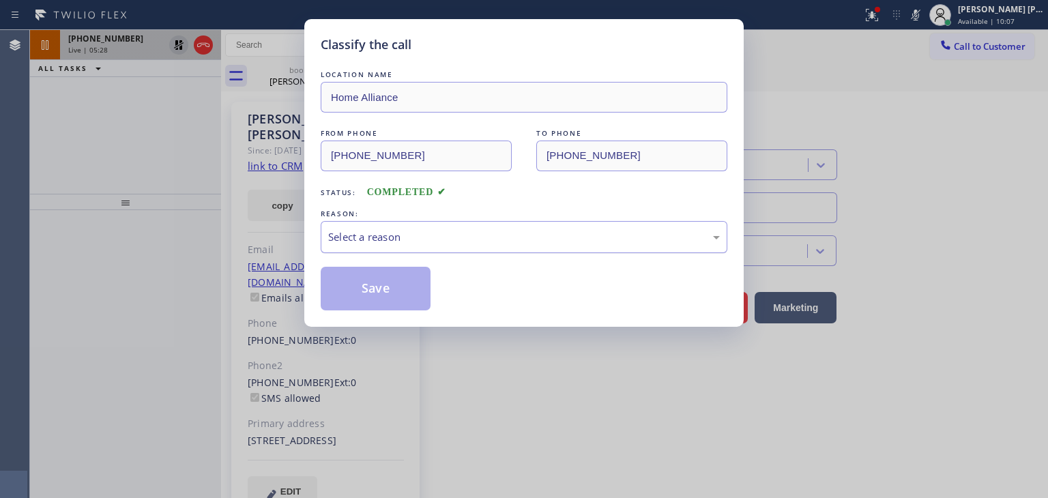
click at [367, 239] on div "Select a reason" at bounding box center [524, 237] width 392 height 16
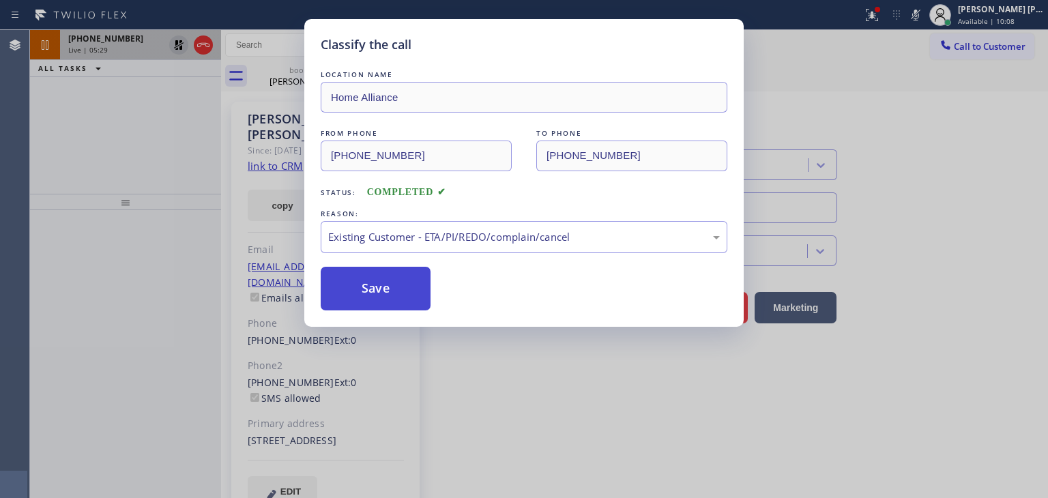
click at [381, 297] on button "Save" at bounding box center [376, 289] width 110 height 44
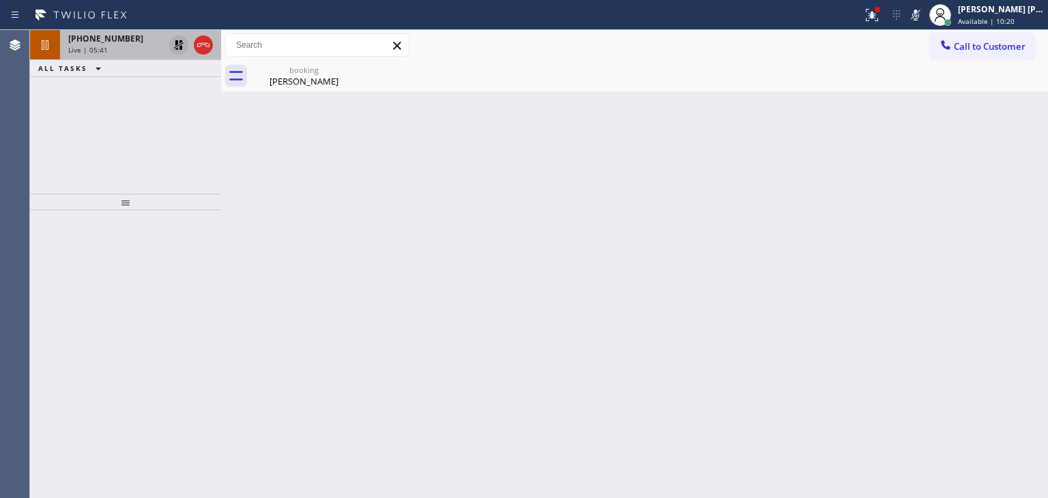
click at [924, 14] on icon at bounding box center [915, 15] width 16 height 16
click at [175, 47] on icon at bounding box center [179, 45] width 10 height 10
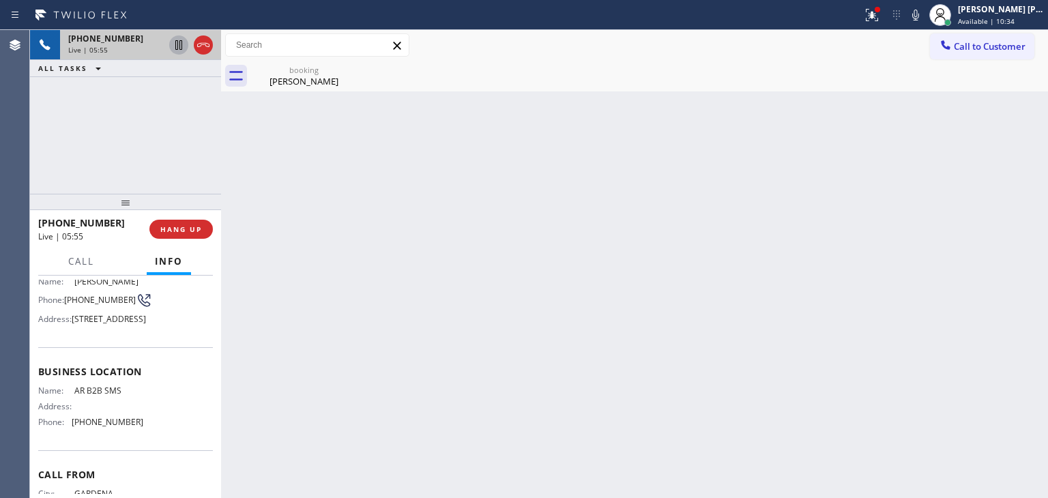
scroll to position [68, 0]
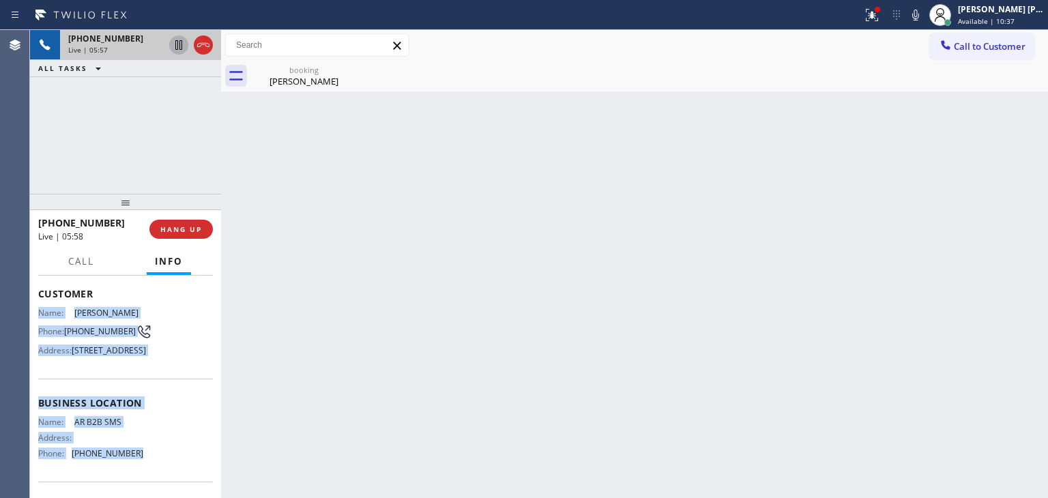
drag, startPoint x: 145, startPoint y: 420, endPoint x: 40, endPoint y: 304, distance: 156.0
click at [40, 304] on div "Context Queue: [Test] All Priority: 1 Customer Name: [PERSON_NAME] Phone: [PHON…" at bounding box center [125, 399] width 175 height 374
copy div "Name: [PERSON_NAME] Phone: [PHONE_NUMBER] Address: [STREET_ADDRESS] Business lo…"
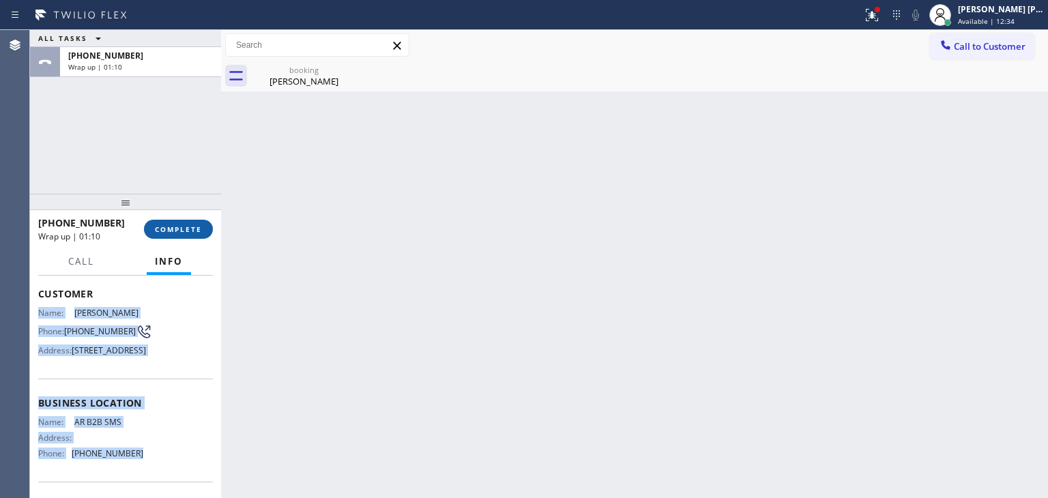
click at [165, 230] on span "COMPLETE" at bounding box center [178, 229] width 47 height 10
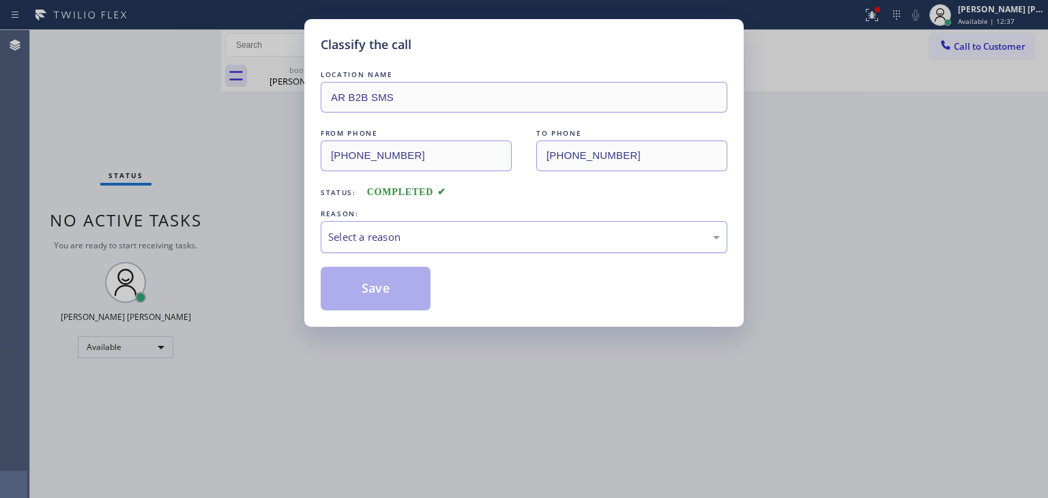
click at [467, 223] on div "Select a reason" at bounding box center [524, 237] width 407 height 32
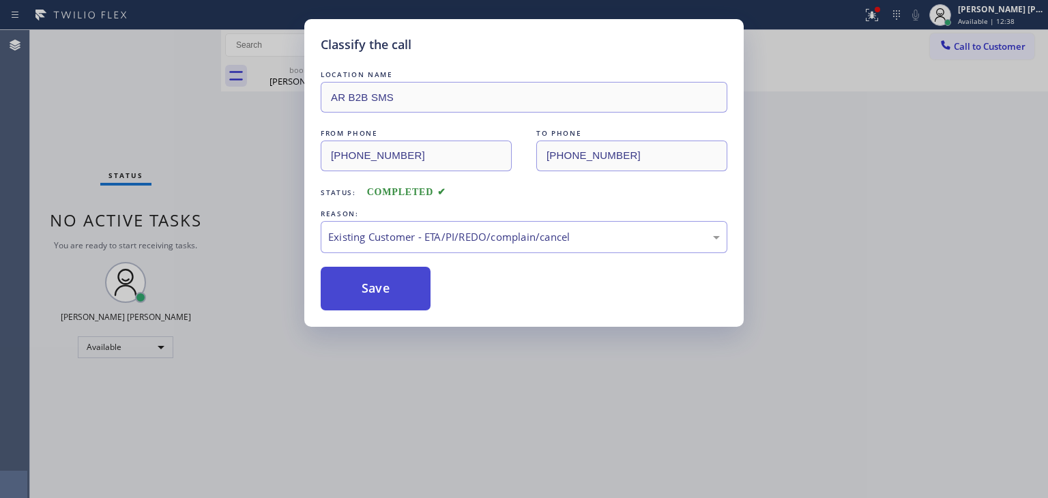
click at [379, 295] on button "Save" at bounding box center [376, 289] width 110 height 44
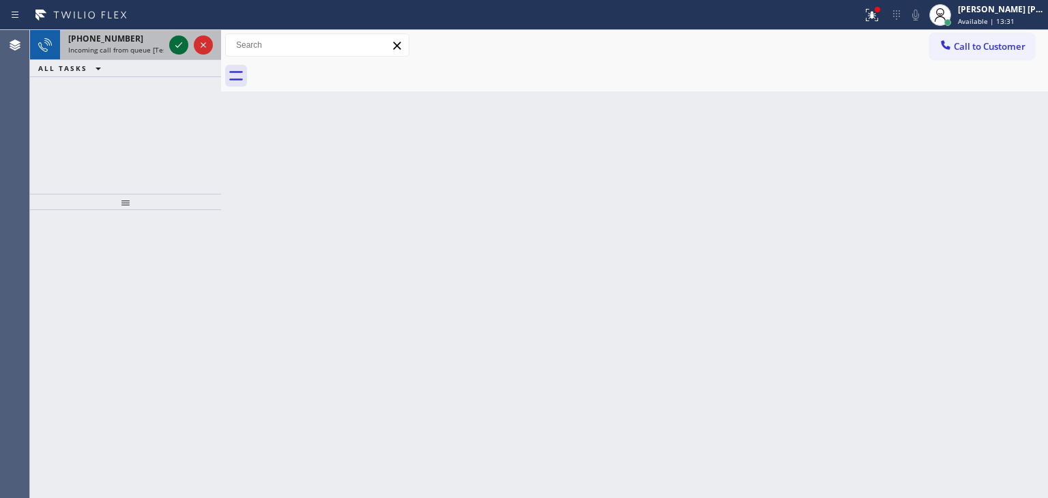
click at [181, 47] on icon at bounding box center [179, 45] width 16 height 16
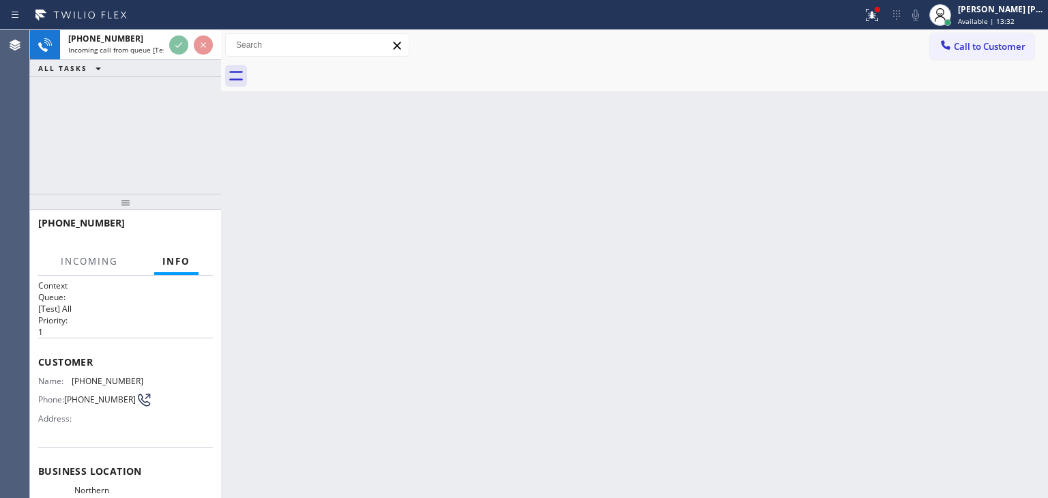
scroll to position [68, 0]
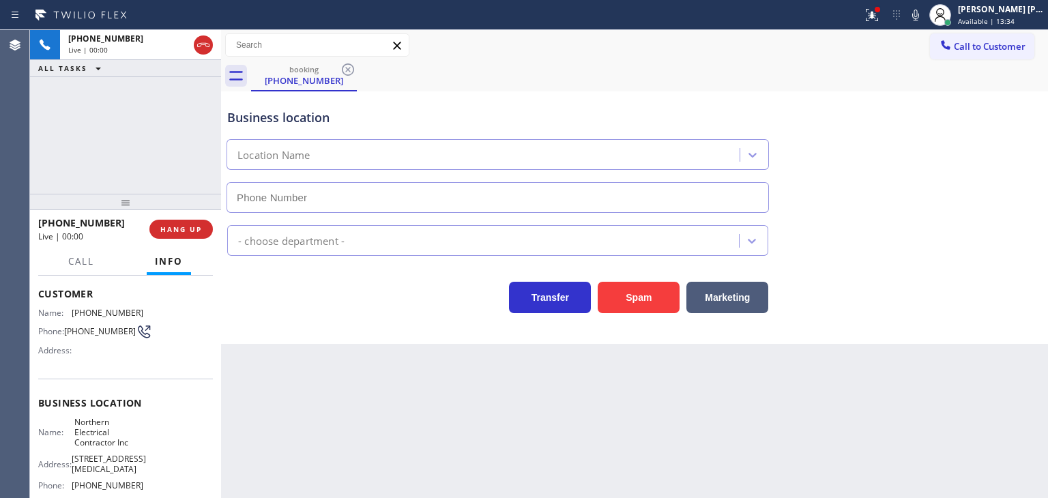
type input "[PHONE_NUMBER]"
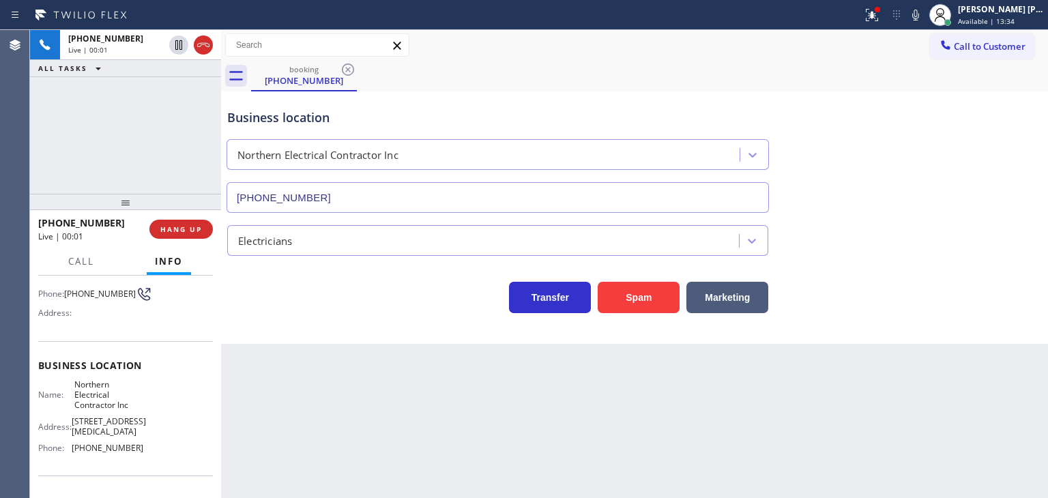
scroll to position [136, 0]
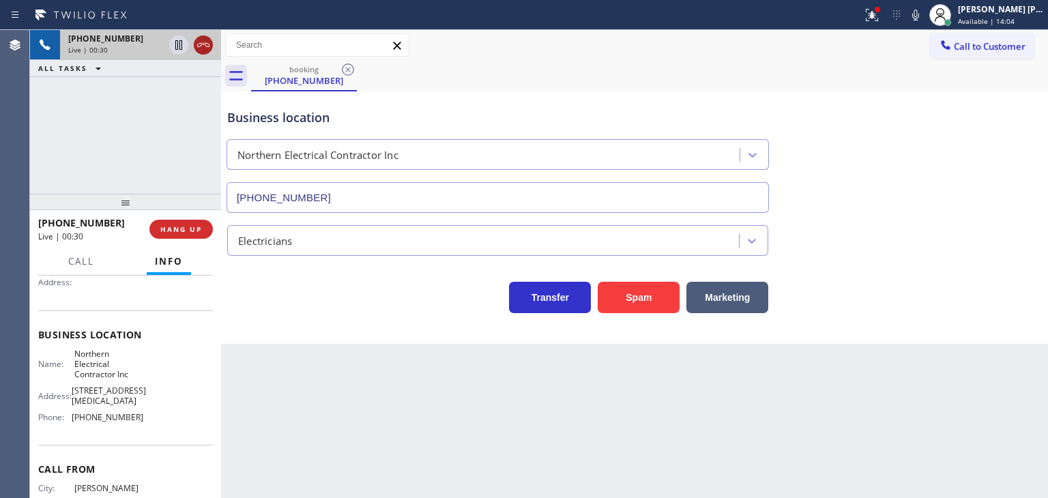
click at [211, 45] on icon at bounding box center [203, 45] width 16 height 16
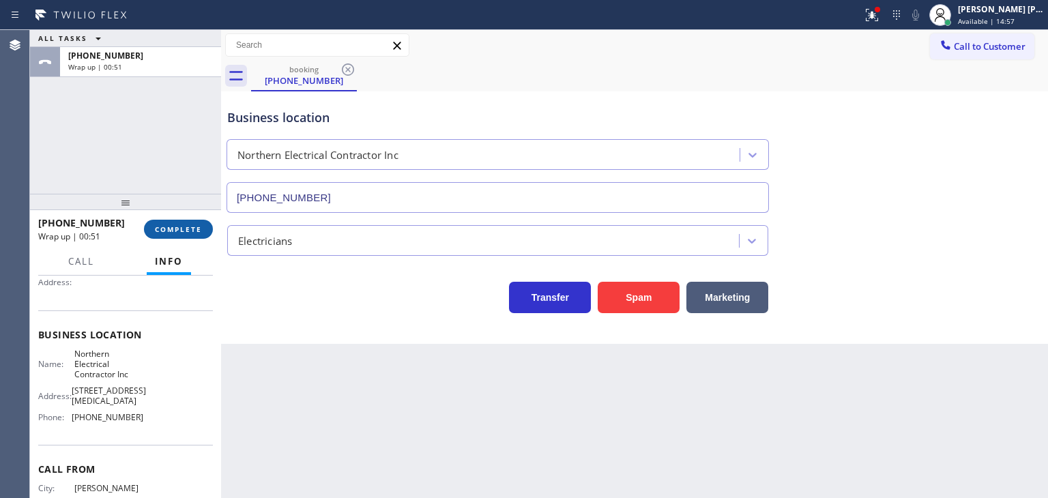
click at [180, 231] on span "COMPLETE" at bounding box center [178, 229] width 47 height 10
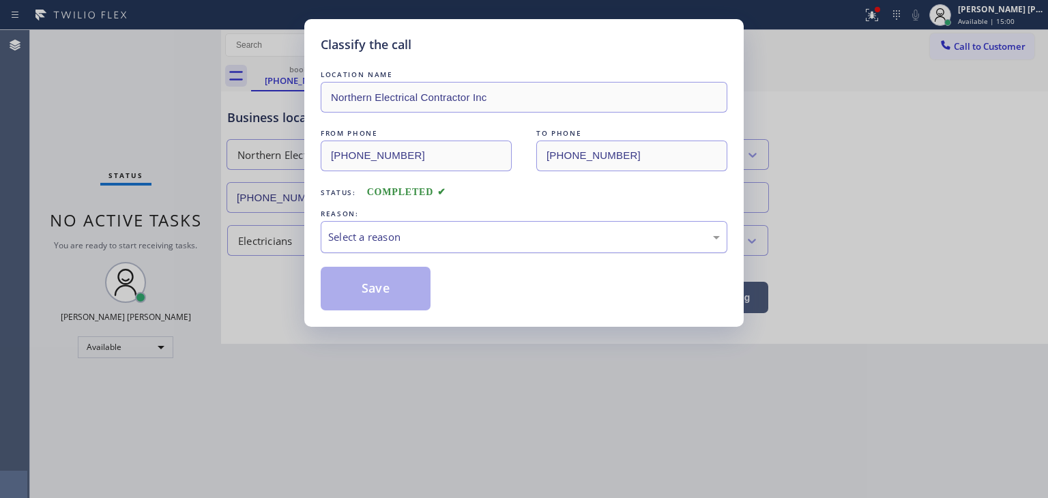
click at [358, 244] on div "Select a reason" at bounding box center [524, 237] width 392 height 16
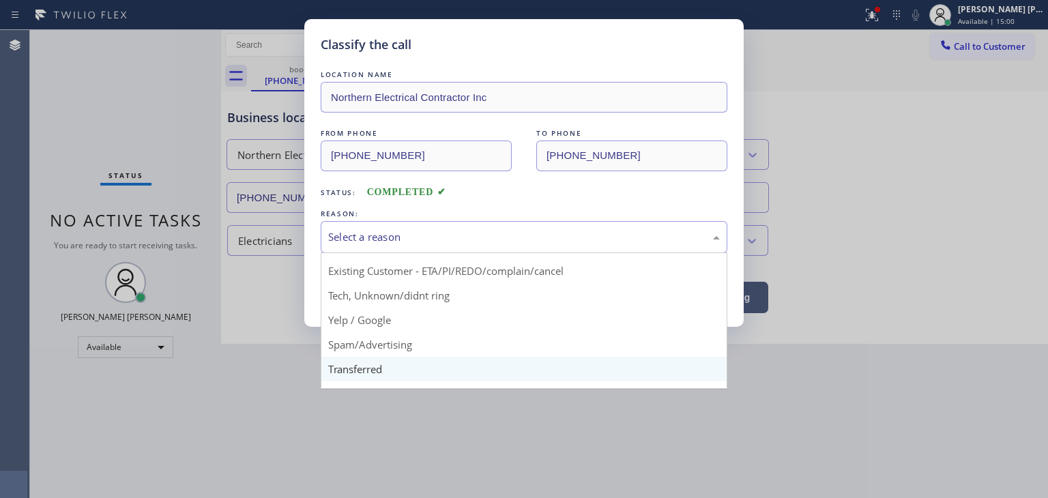
scroll to position [68, 0]
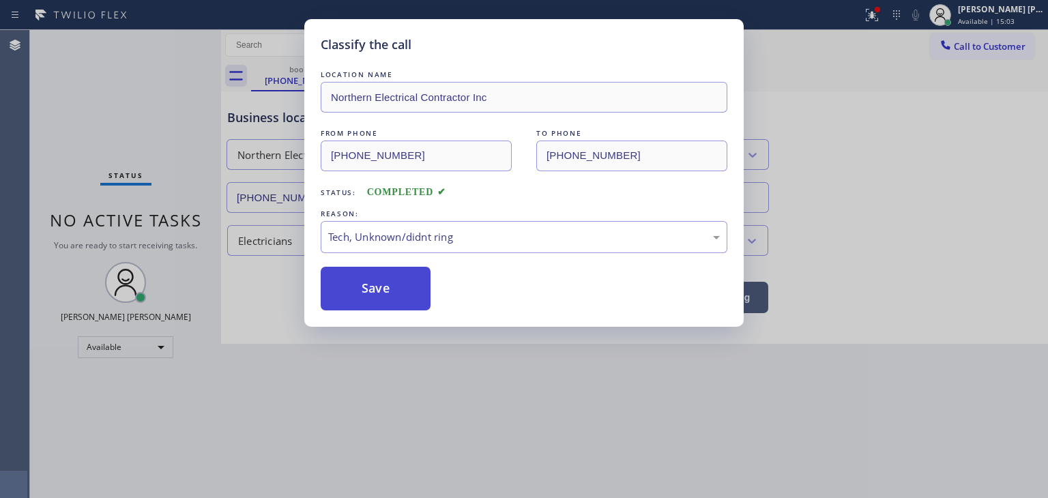
click at [390, 279] on button "Save" at bounding box center [376, 289] width 110 height 44
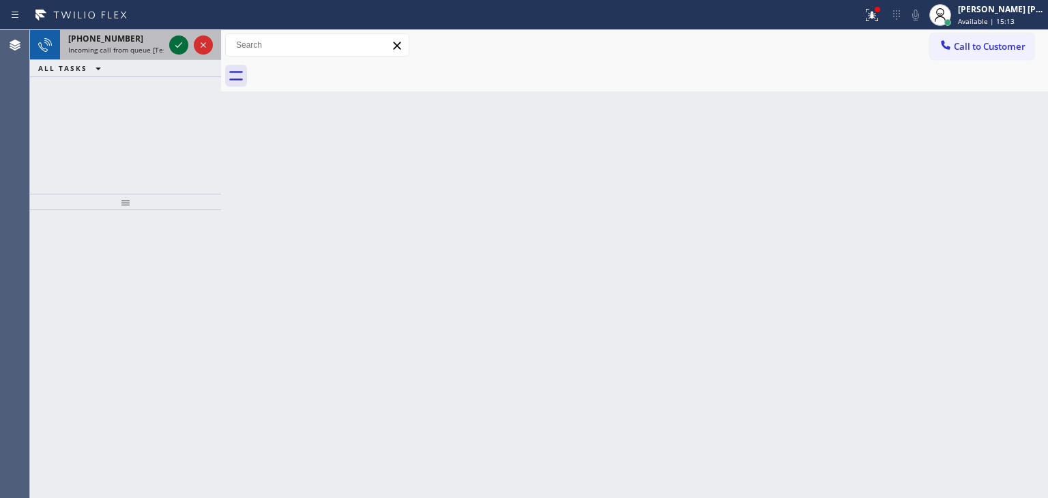
click at [181, 44] on icon at bounding box center [179, 45] width 16 height 16
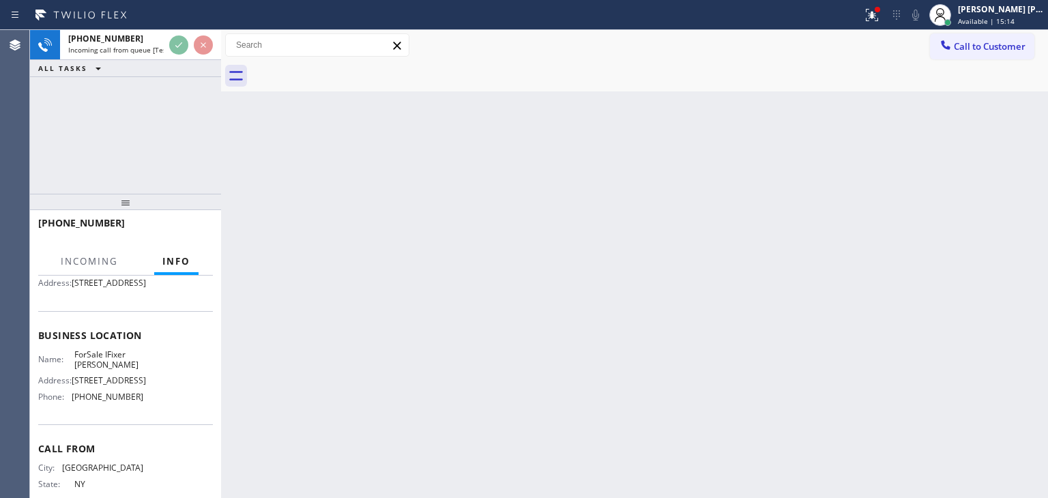
scroll to position [136, 0]
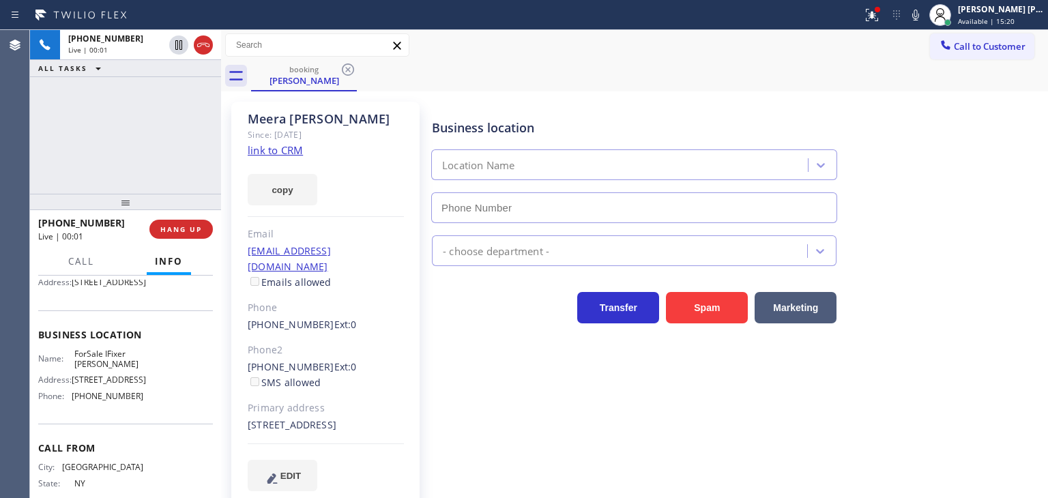
type input "[PHONE_NUMBER]"
click at [257, 153] on link "link to CRM" at bounding box center [275, 150] width 55 height 14
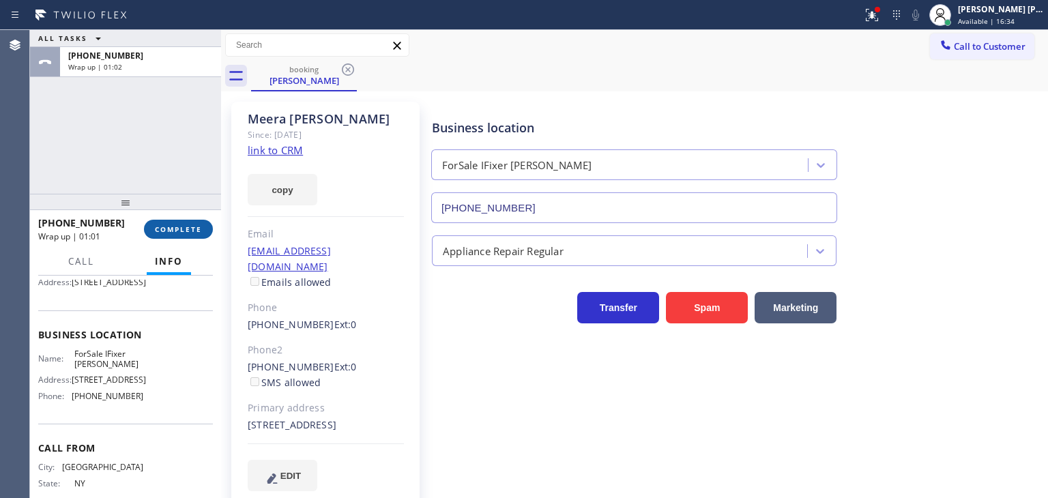
click at [184, 234] on button "COMPLETE" at bounding box center [178, 229] width 69 height 19
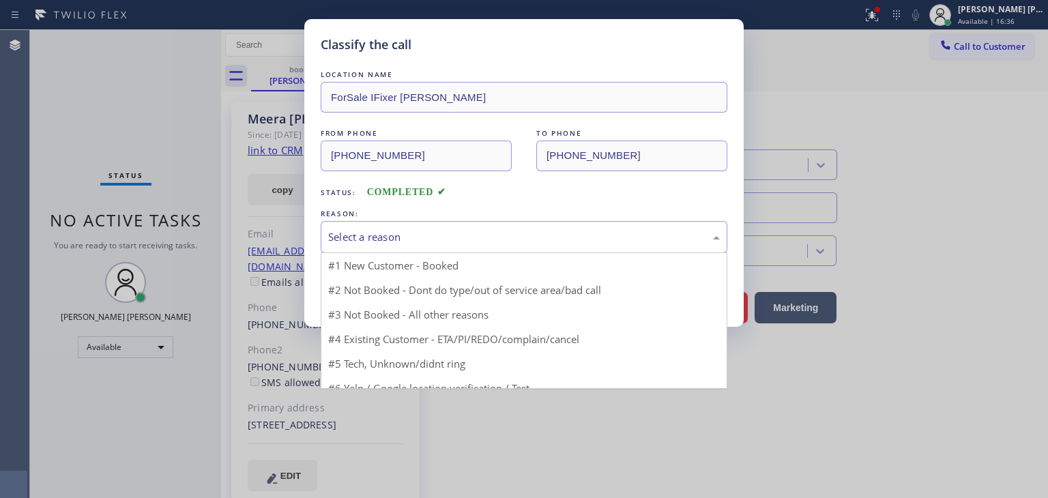
click at [355, 242] on div "Select a reason" at bounding box center [524, 237] width 392 height 16
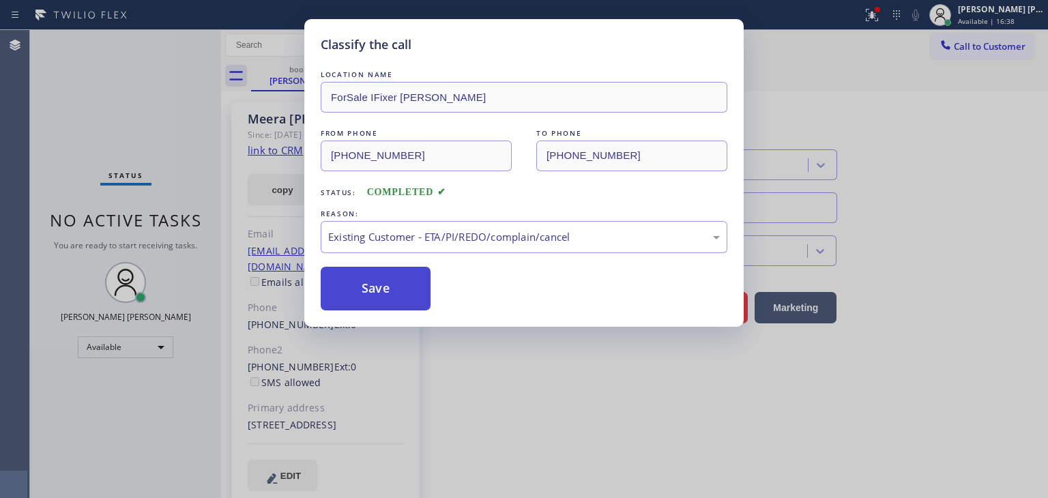
click at [392, 293] on button "Save" at bounding box center [376, 289] width 110 height 44
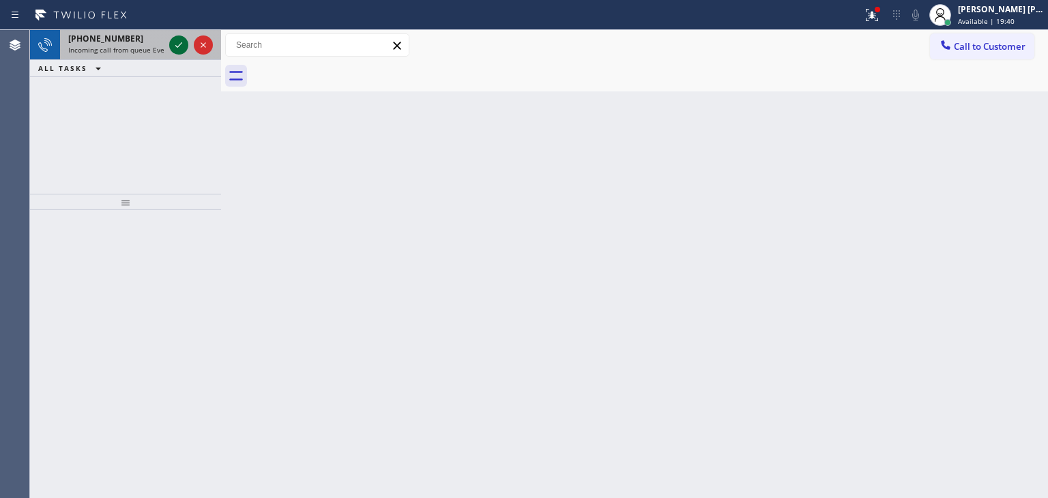
click at [179, 39] on icon at bounding box center [179, 45] width 16 height 16
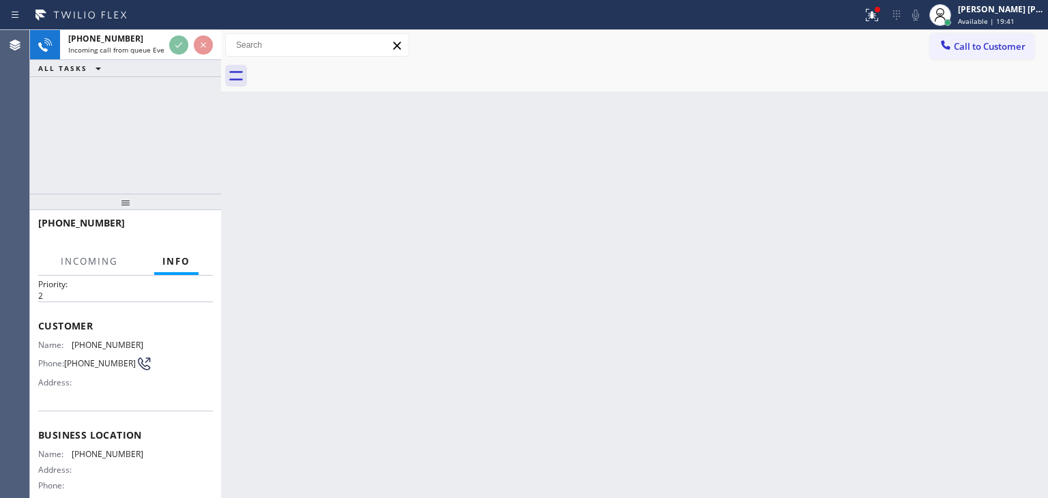
scroll to position [68, 0]
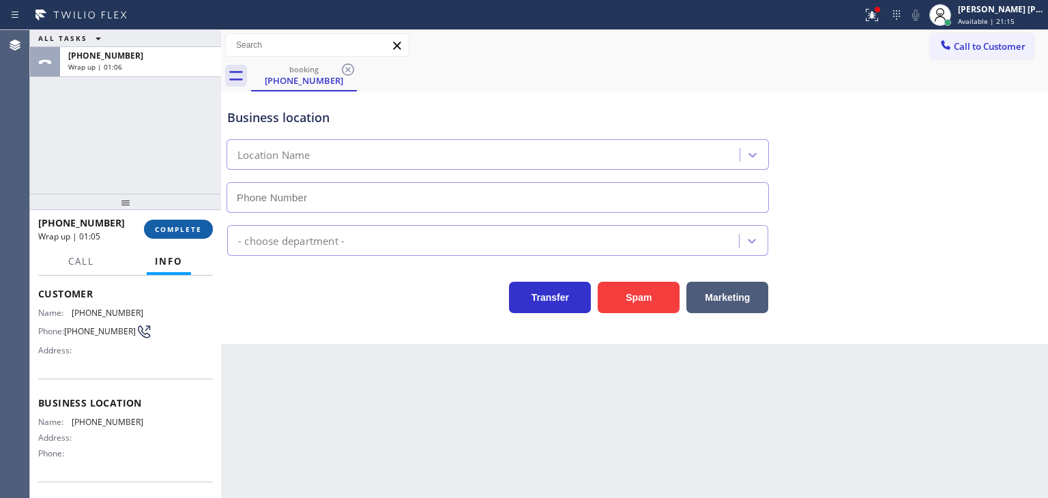
click at [177, 236] on button "COMPLETE" at bounding box center [178, 229] width 69 height 19
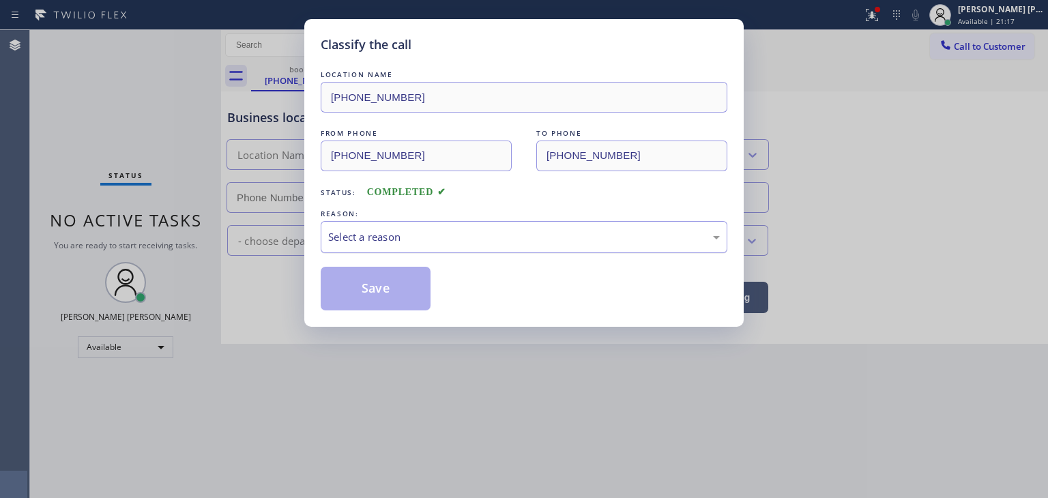
click at [399, 227] on div "Select a reason" at bounding box center [524, 237] width 407 height 32
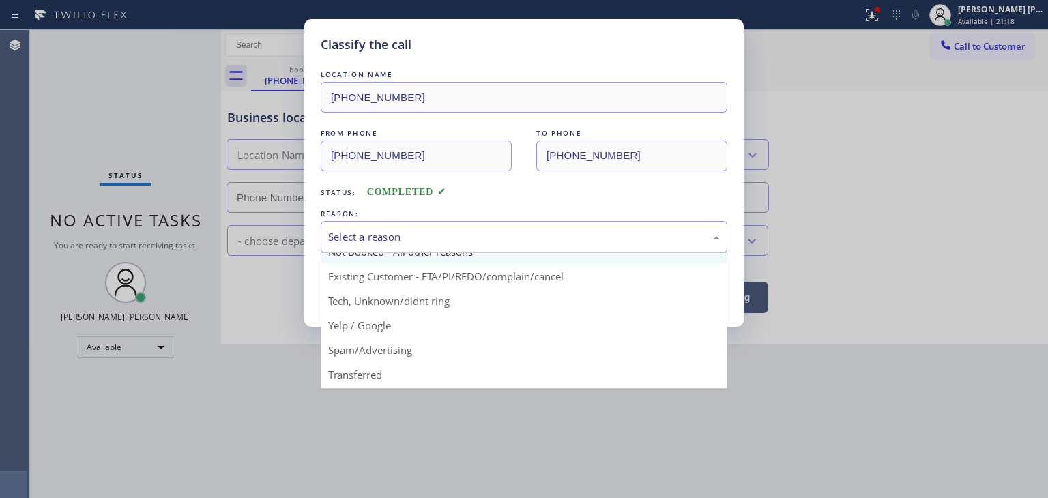
scroll to position [68, 0]
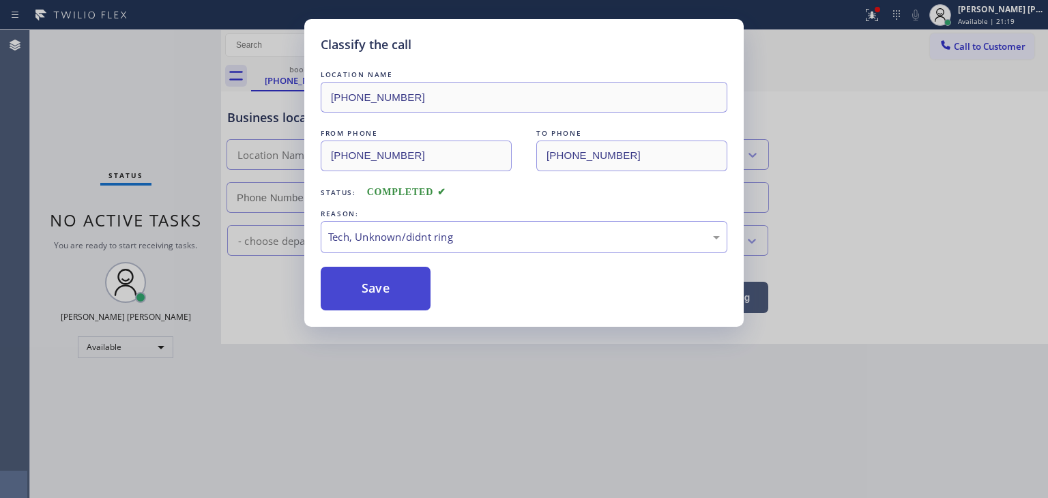
click at [379, 291] on button "Save" at bounding box center [376, 289] width 110 height 44
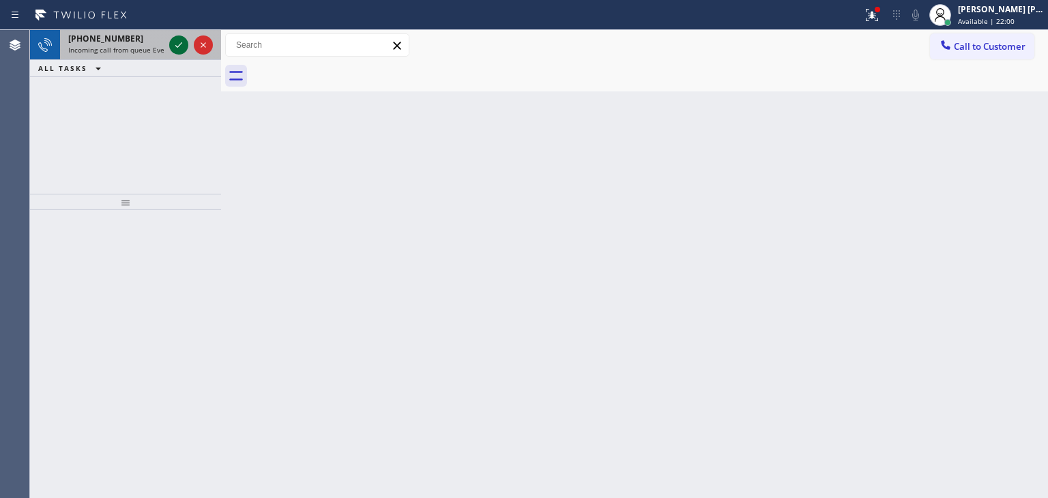
click at [180, 45] on icon at bounding box center [179, 45] width 16 height 16
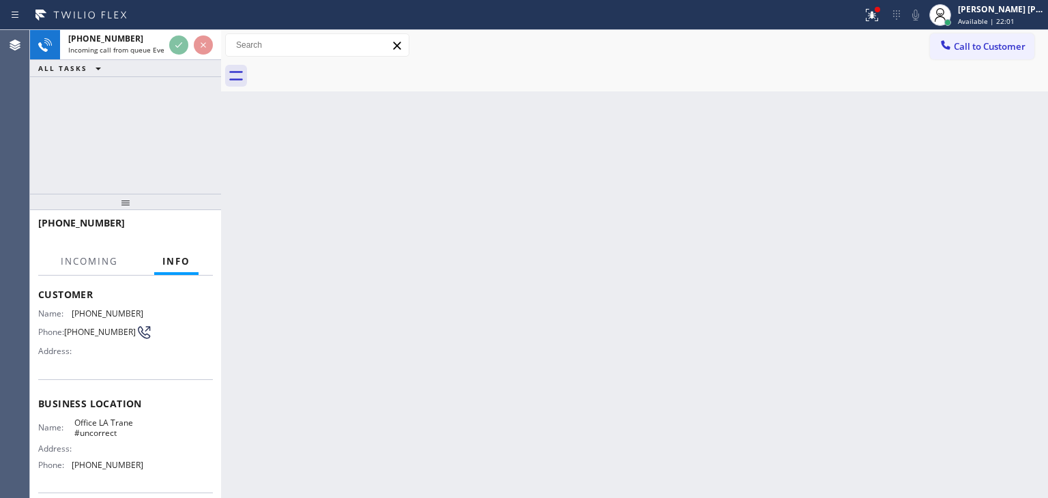
scroll to position [68, 0]
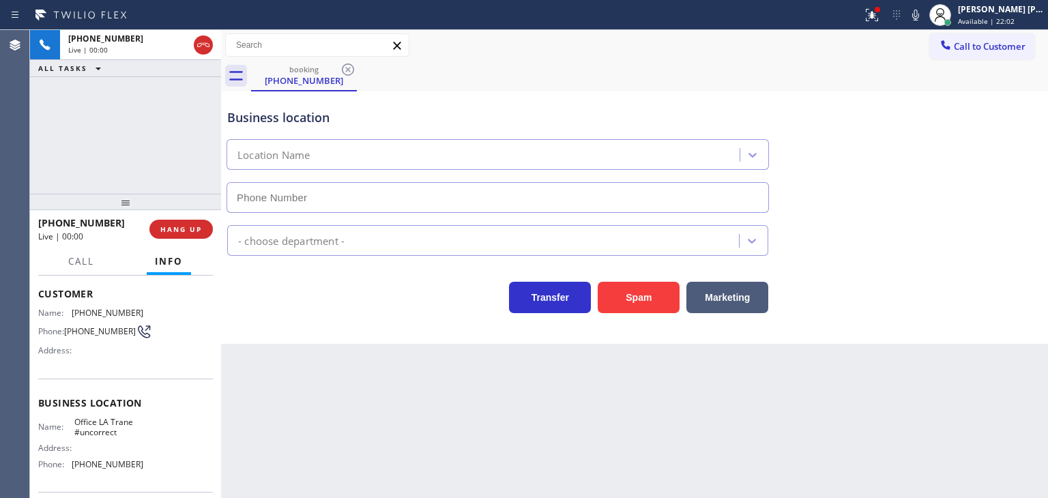
type input "[PHONE_NUMBER]"
click at [924, 14] on icon at bounding box center [915, 15] width 16 height 16
click at [919, 14] on icon at bounding box center [915, 15] width 7 height 11
drag, startPoint x: 972, startPoint y: 299, endPoint x: 876, endPoint y: 227, distance: 119.4
click at [968, 298] on div "Transfer Spam Marketing" at bounding box center [634, 291] width 820 height 44
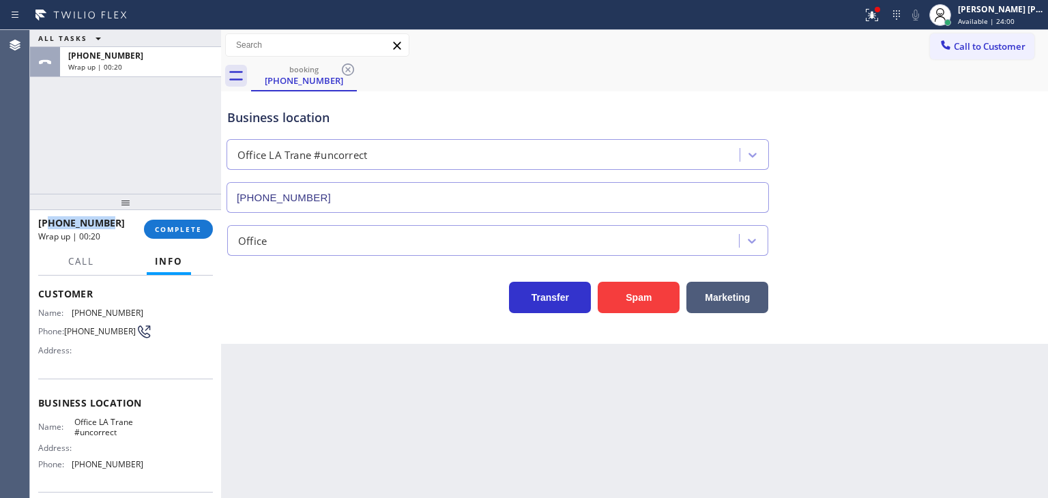
drag, startPoint x: 111, startPoint y: 221, endPoint x: 52, endPoint y: 222, distance: 58.7
click at [52, 222] on div "[PHONE_NUMBER]" at bounding box center [86, 222] width 96 height 13
copy span "6267206910"
drag, startPoint x: 145, startPoint y: 468, endPoint x: 69, endPoint y: 465, distance: 75.8
click at [69, 465] on div "Name: Office LA Trane #uncorrect Address: Phone: [PHONE_NUMBER]" at bounding box center [125, 446] width 175 height 59
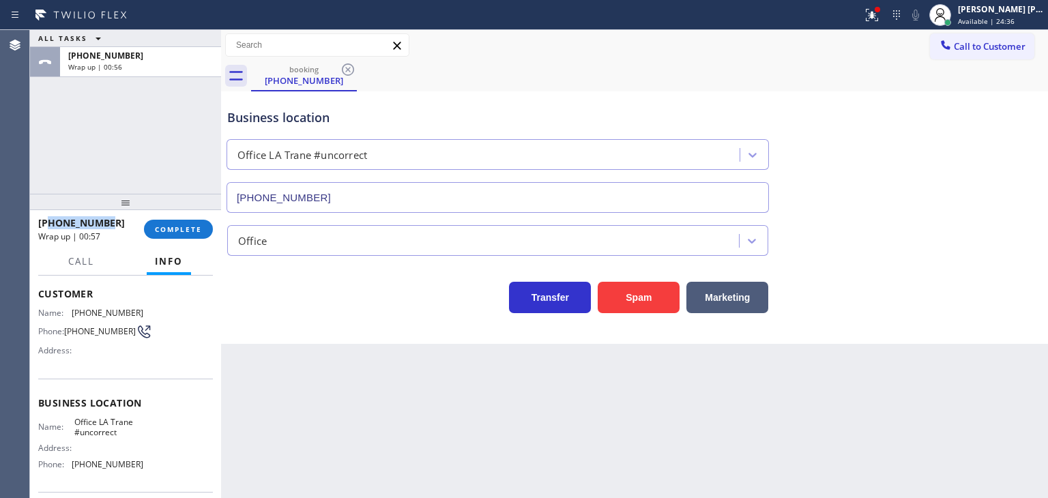
drag, startPoint x: 120, startPoint y: 222, endPoint x: 50, endPoint y: 218, distance: 70.4
click at [50, 218] on div "[PHONE_NUMBER]" at bounding box center [86, 222] width 96 height 13
drag, startPoint x: 993, startPoint y: 234, endPoint x: 982, endPoint y: 231, distance: 11.9
click at [993, 234] on div "Office" at bounding box center [634, 238] width 820 height 36
drag, startPoint x: 128, startPoint y: 467, endPoint x: 65, endPoint y: 467, distance: 62.8
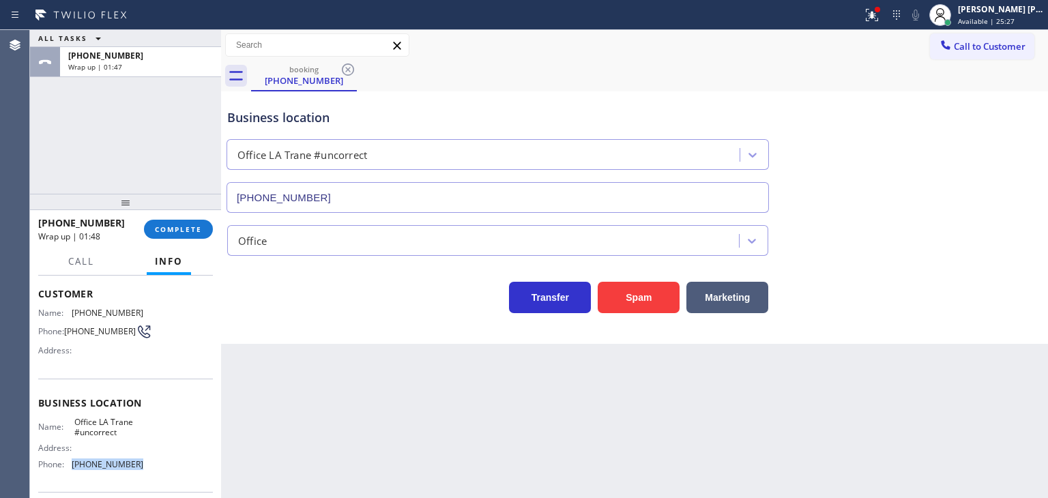
click at [65, 467] on div "Phone: [PHONE_NUMBER]" at bounding box center [90, 464] width 105 height 10
click at [196, 224] on button "COMPLETE" at bounding box center [178, 229] width 69 height 19
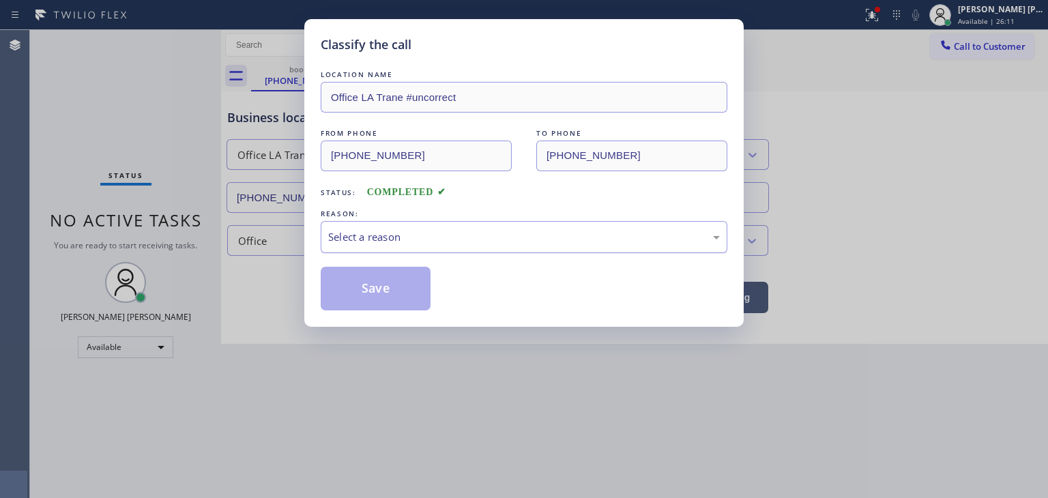
click at [385, 249] on div "Select a reason" at bounding box center [524, 237] width 407 height 32
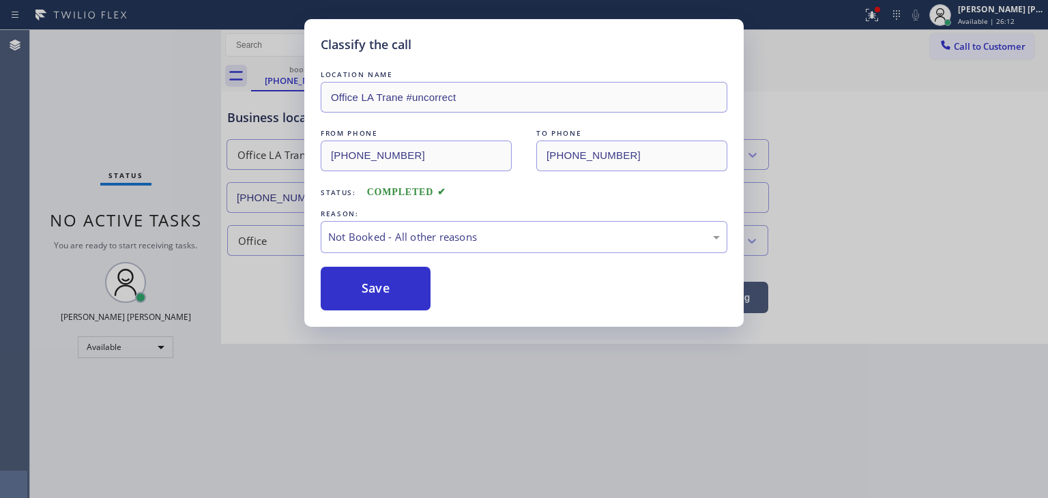
click at [393, 286] on button "Save" at bounding box center [376, 289] width 110 height 44
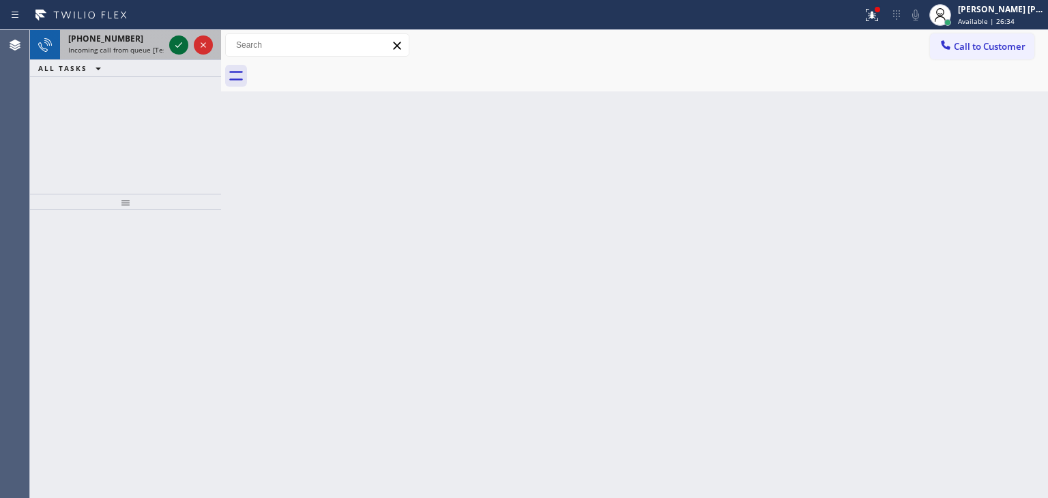
click at [174, 44] on icon at bounding box center [179, 45] width 16 height 16
click at [175, 40] on icon at bounding box center [179, 45] width 16 height 16
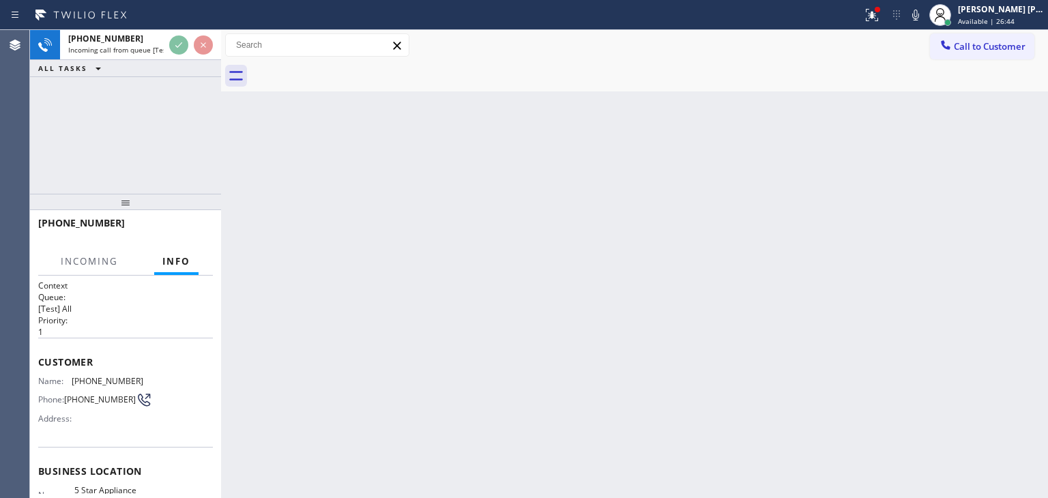
scroll to position [68, 0]
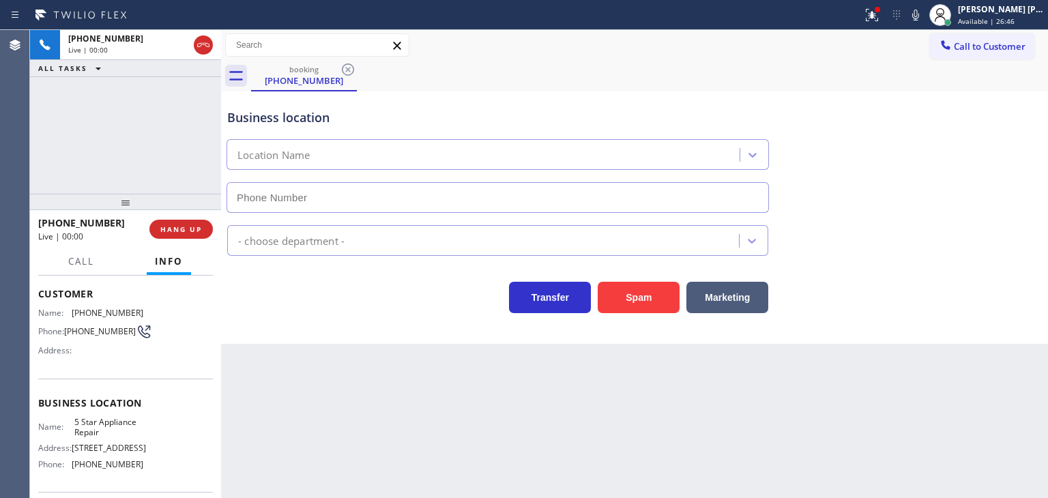
type input "[PHONE_NUMBER]"
click at [924, 17] on icon at bounding box center [915, 15] width 16 height 16
click at [920, 17] on rect at bounding box center [916, 14] width 10 height 10
click at [924, 8] on icon at bounding box center [915, 15] width 16 height 16
click at [919, 12] on icon at bounding box center [915, 15] width 7 height 11
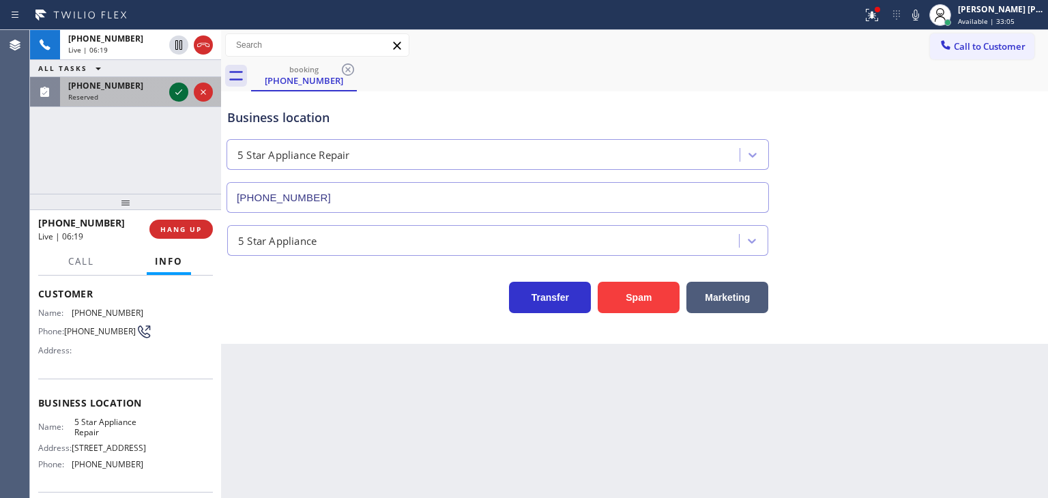
click at [178, 93] on icon at bounding box center [178, 91] width 7 height 5
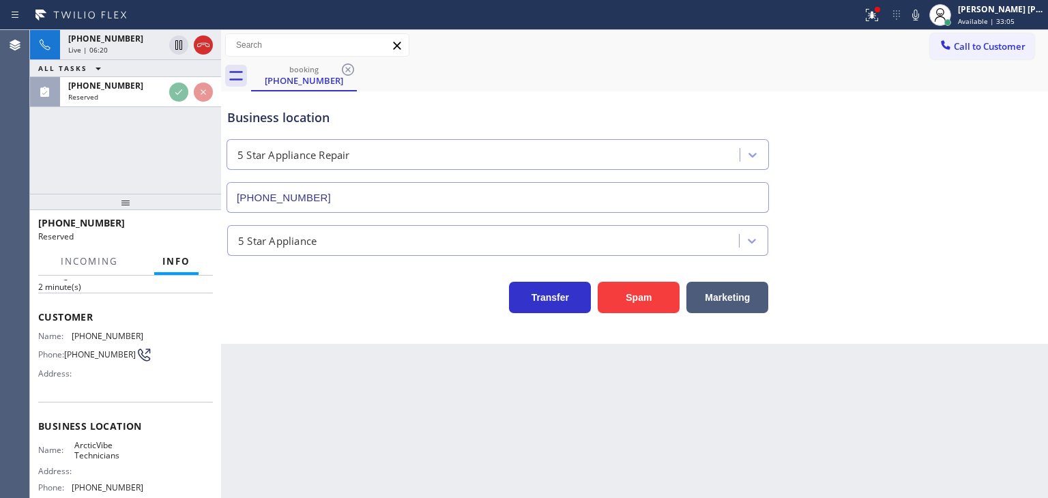
scroll to position [90, 0]
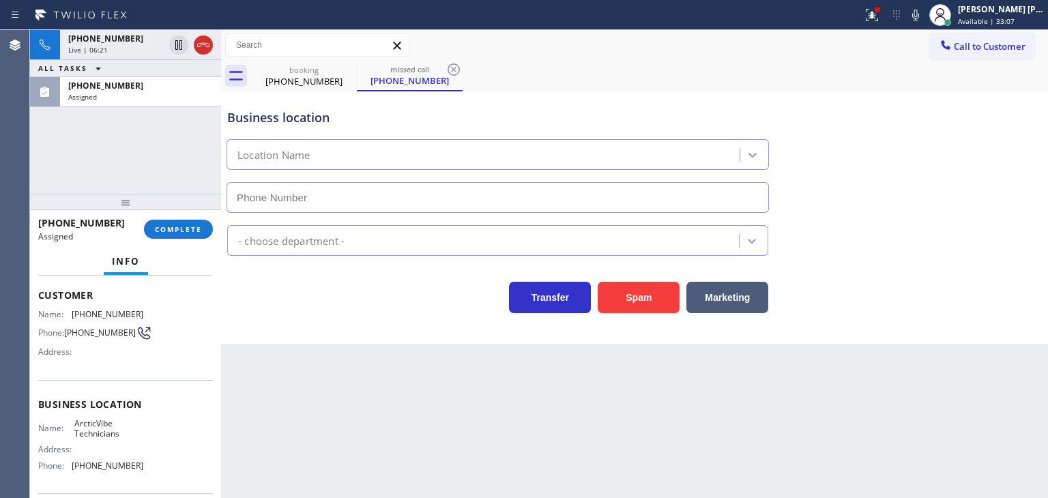
type input "[PHONE_NUMBER]"
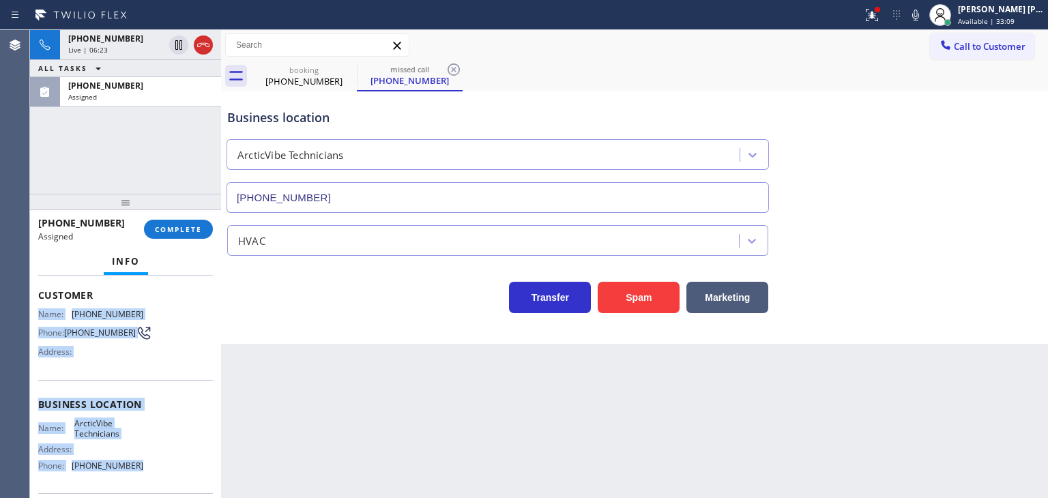
drag, startPoint x: 143, startPoint y: 474, endPoint x: 31, endPoint y: 307, distance: 200.6
click at [31, 307] on div "Context Queue: HVAC Priority: 0 Task Age: [DEMOGRAPHIC_DATA] minute(s) Customer…" at bounding box center [125, 387] width 191 height 222
click at [1012, 12] on div "[PERSON_NAME] [PERSON_NAME]" at bounding box center [1001, 9] width 86 height 12
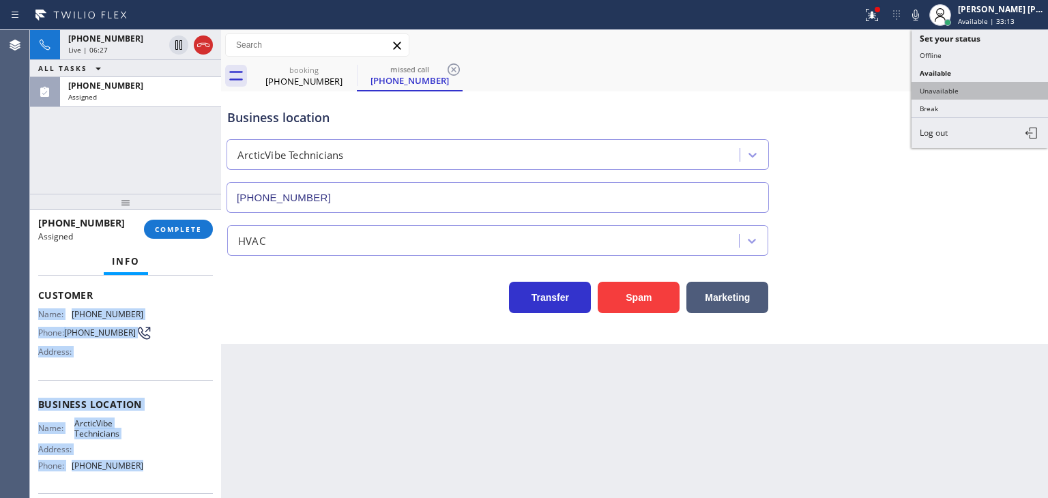
click at [976, 86] on button "Unavailable" at bounding box center [980, 91] width 136 height 18
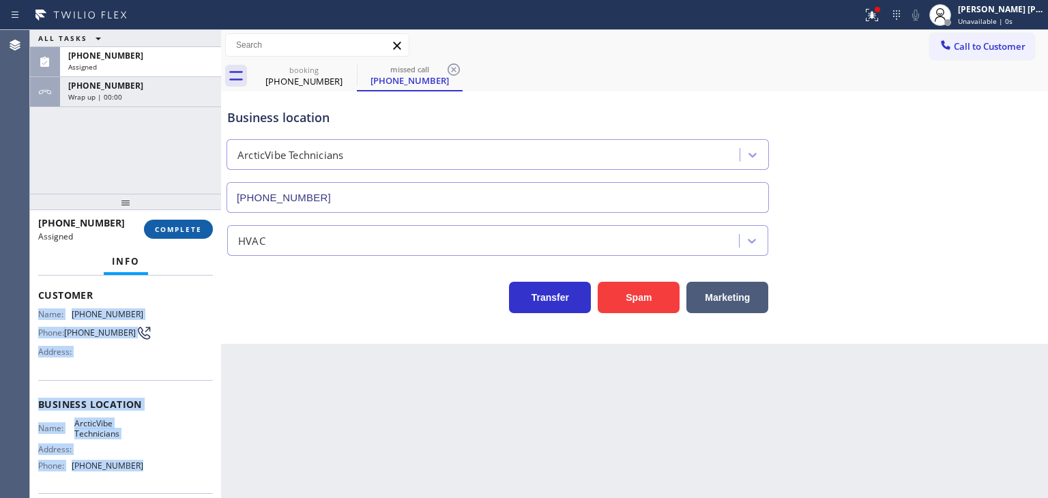
click at [210, 235] on button "COMPLETE" at bounding box center [178, 229] width 69 height 19
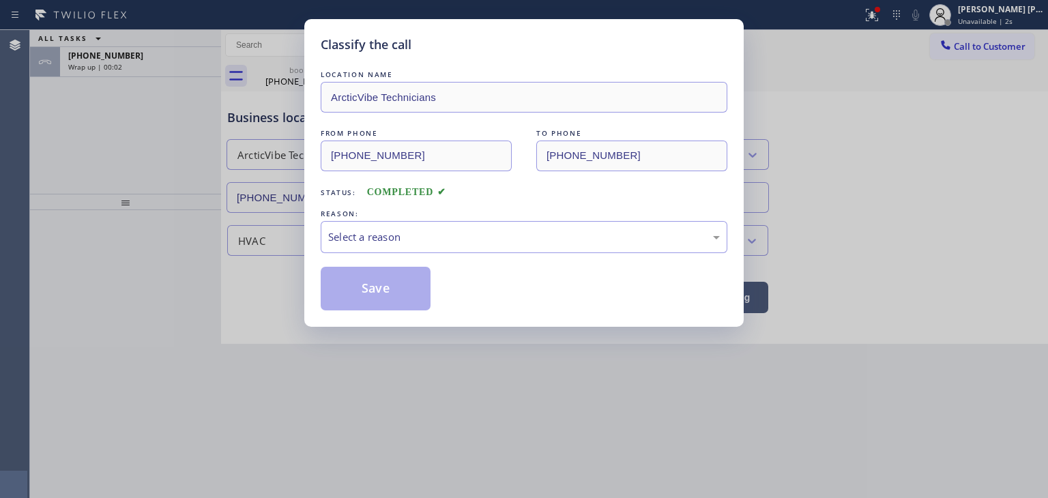
click at [407, 213] on div "REASON:" at bounding box center [524, 214] width 407 height 14
click at [407, 227] on div "Select a reason" at bounding box center [524, 237] width 407 height 32
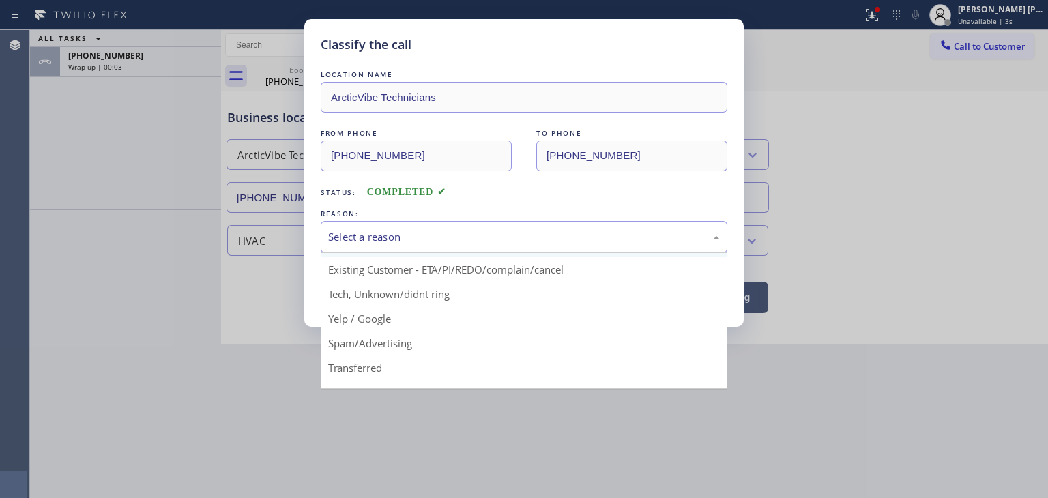
scroll to position [85, 0]
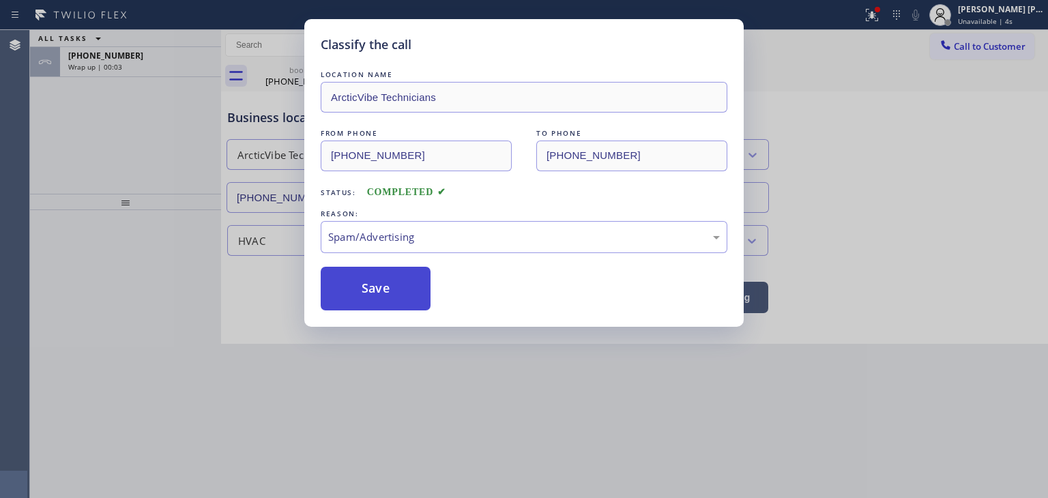
click at [411, 299] on button "Save" at bounding box center [376, 289] width 110 height 44
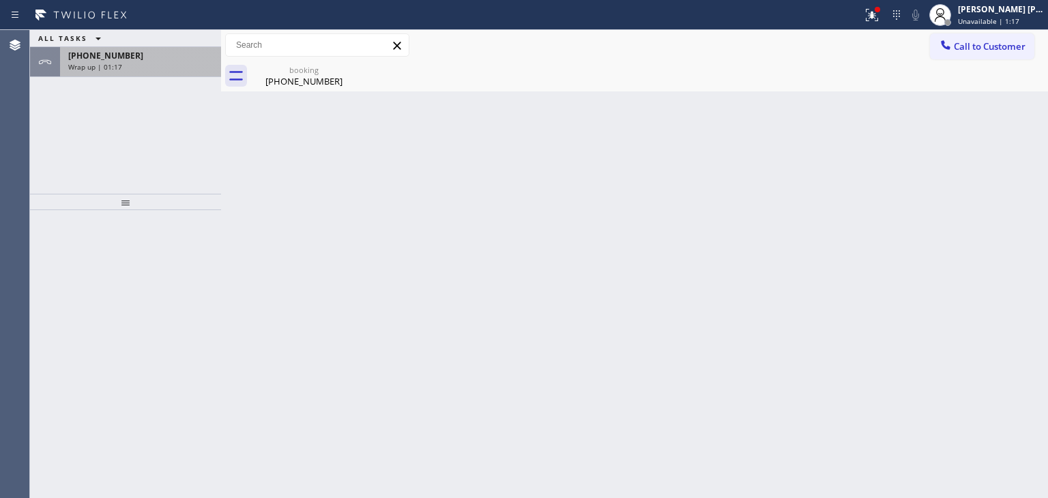
click at [115, 56] on span "[PHONE_NUMBER]" at bounding box center [105, 56] width 75 height 12
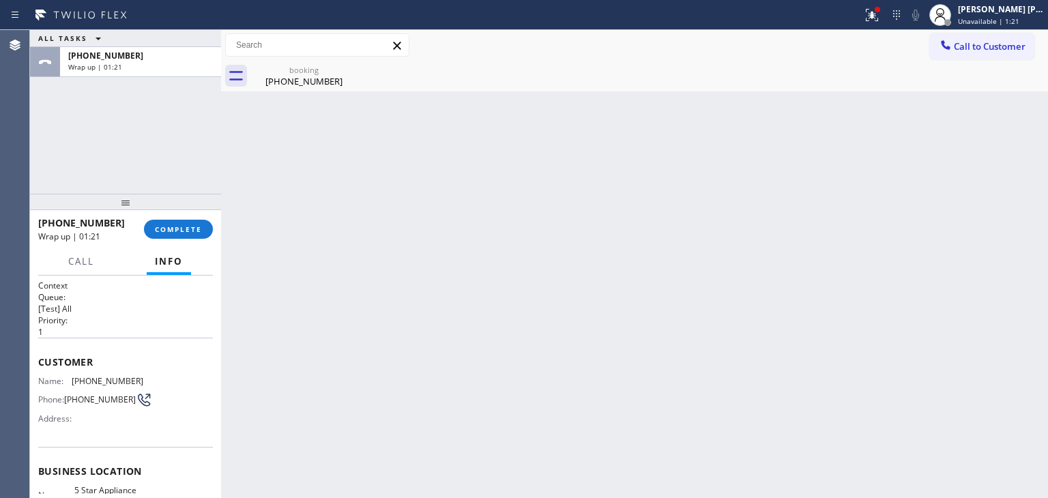
drag, startPoint x: 808, startPoint y: 114, endPoint x: 798, endPoint y: 101, distance: 16.5
click at [808, 113] on div "Back to Dashboard Change Sender ID Customers Technicians Select a contact Outbo…" at bounding box center [634, 264] width 827 height 468
drag, startPoint x: 113, startPoint y: 222, endPoint x: 50, endPoint y: 222, distance: 63.5
click at [50, 222] on div "[PHONE_NUMBER]" at bounding box center [86, 222] width 96 height 13
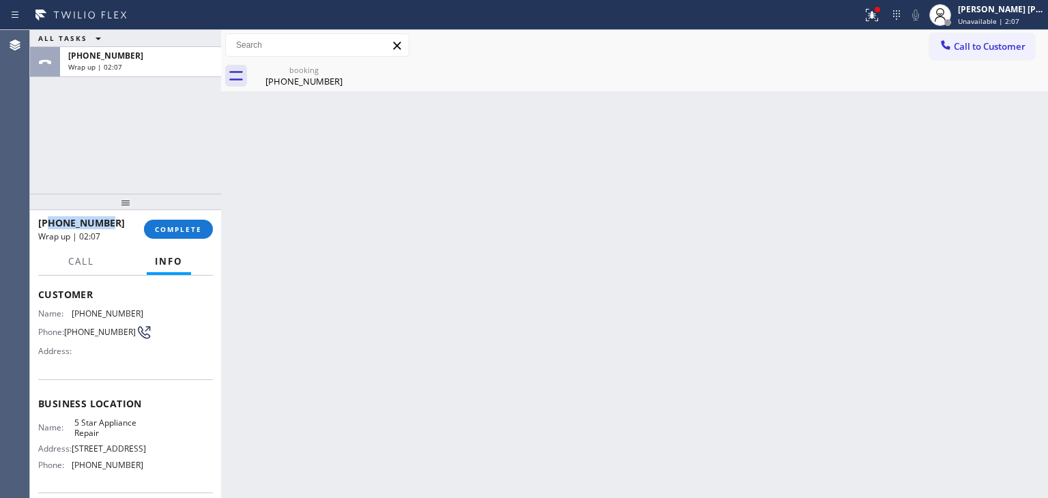
scroll to position [68, 0]
drag, startPoint x: 134, startPoint y: 466, endPoint x: 71, endPoint y: 467, distance: 63.5
click at [71, 467] on div "Phone: [PHONE_NUMBER]" at bounding box center [90, 464] width 105 height 10
click at [1024, 10] on div "[PERSON_NAME] [PERSON_NAME]" at bounding box center [1001, 9] width 86 height 12
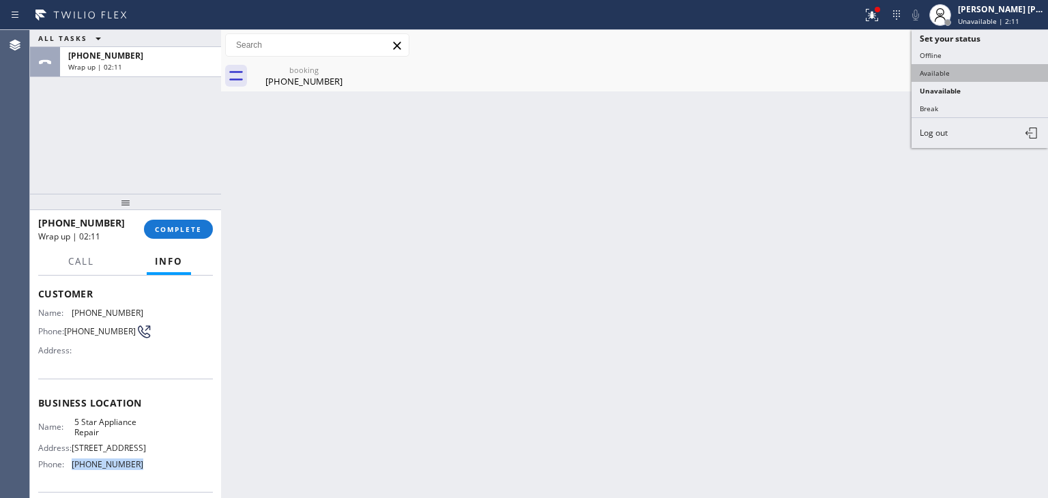
click at [973, 69] on button "Available" at bounding box center [980, 73] width 136 height 18
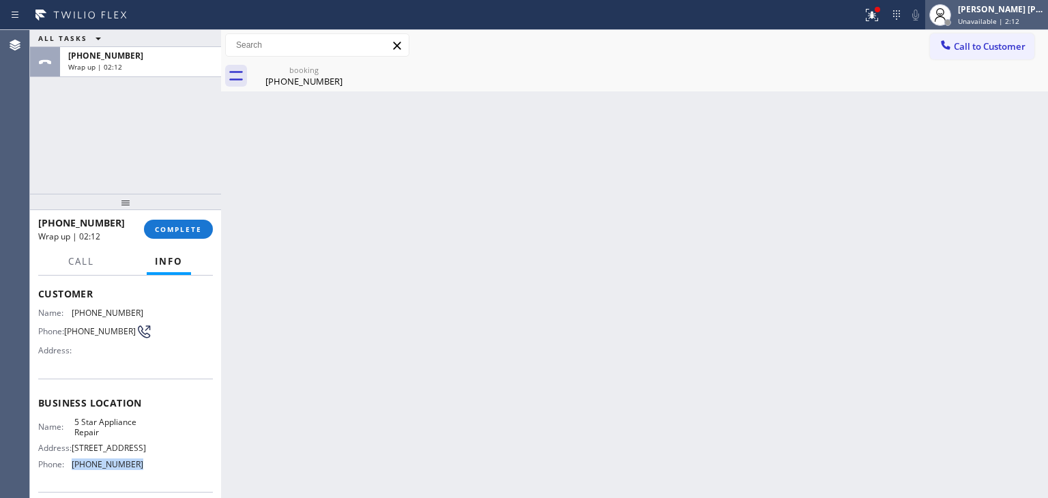
click at [1017, 5] on div "[PERSON_NAME] [PERSON_NAME]" at bounding box center [1001, 9] width 86 height 12
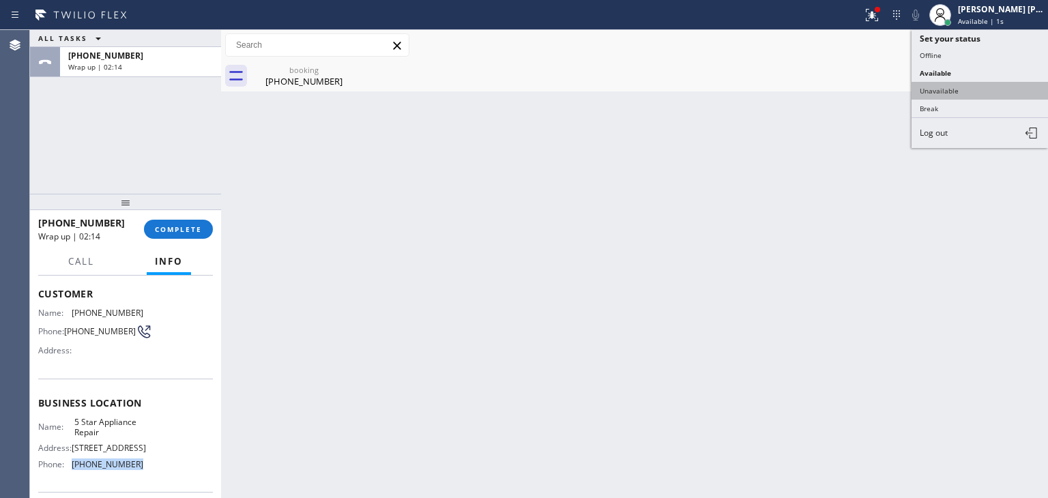
click at [988, 83] on button "Unavailable" at bounding box center [980, 91] width 136 height 18
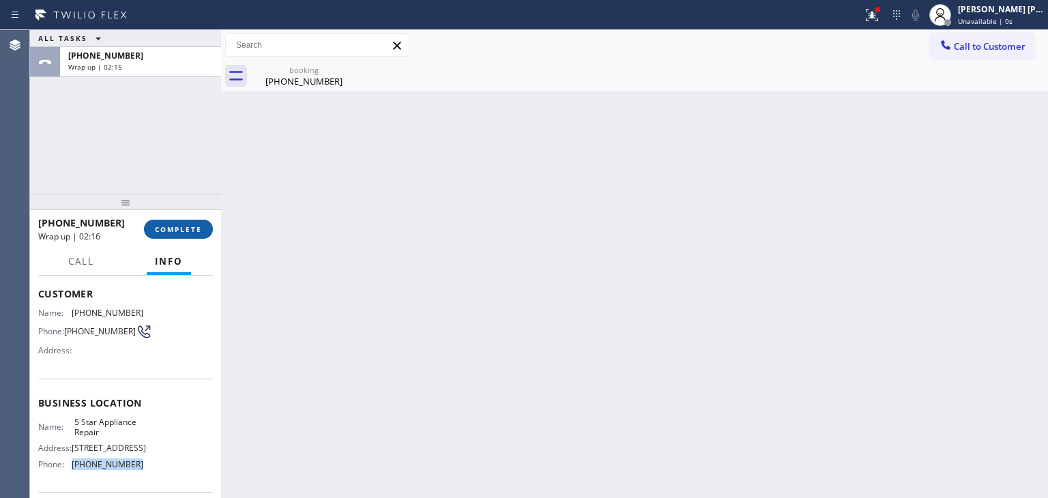
click at [199, 235] on button "COMPLETE" at bounding box center [178, 229] width 69 height 19
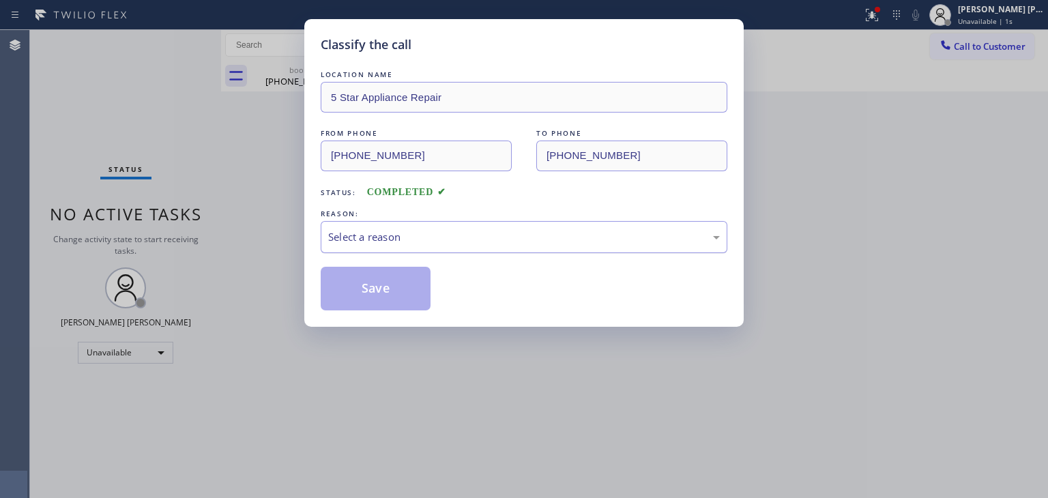
click at [354, 235] on div "Select a reason" at bounding box center [524, 237] width 392 height 16
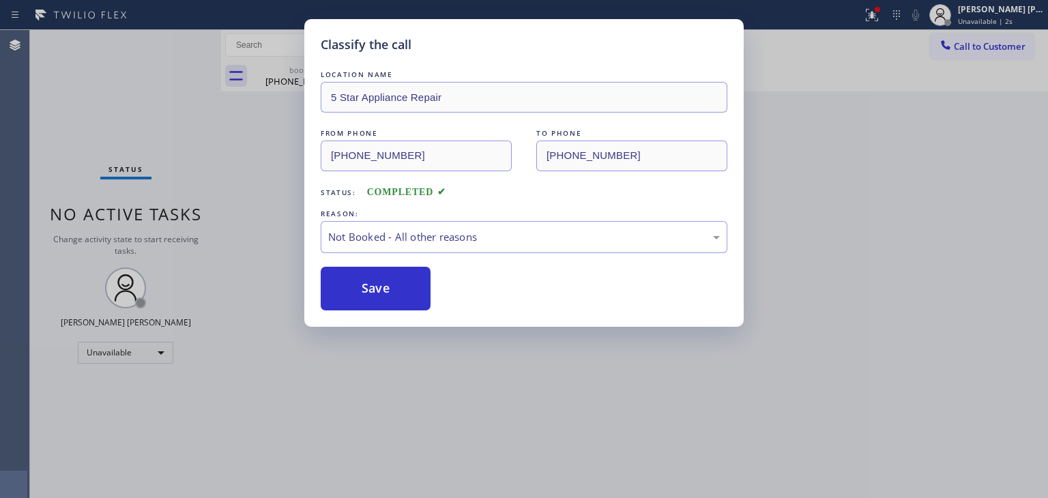
click at [374, 297] on button "Save" at bounding box center [376, 289] width 110 height 44
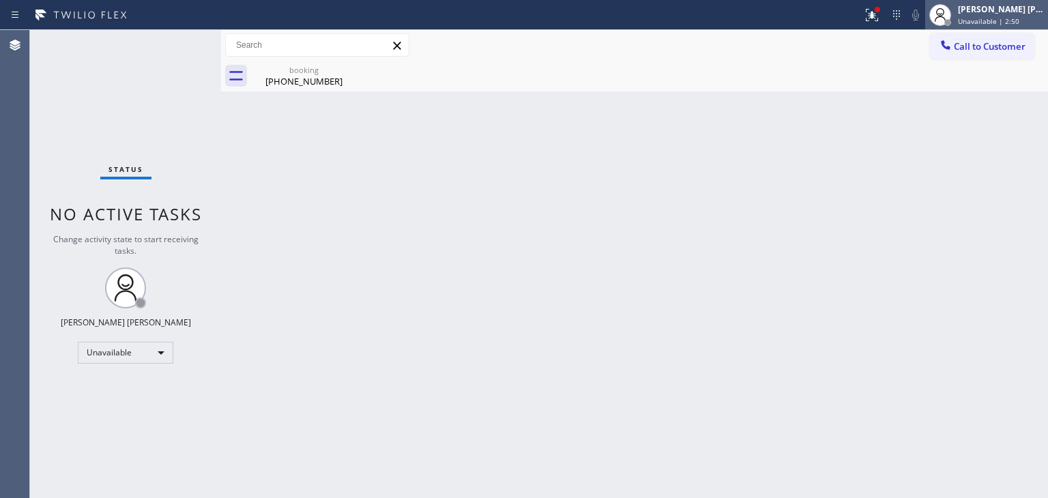
click at [995, 17] on span "Unavailable | 2:50" at bounding box center [988, 21] width 61 height 10
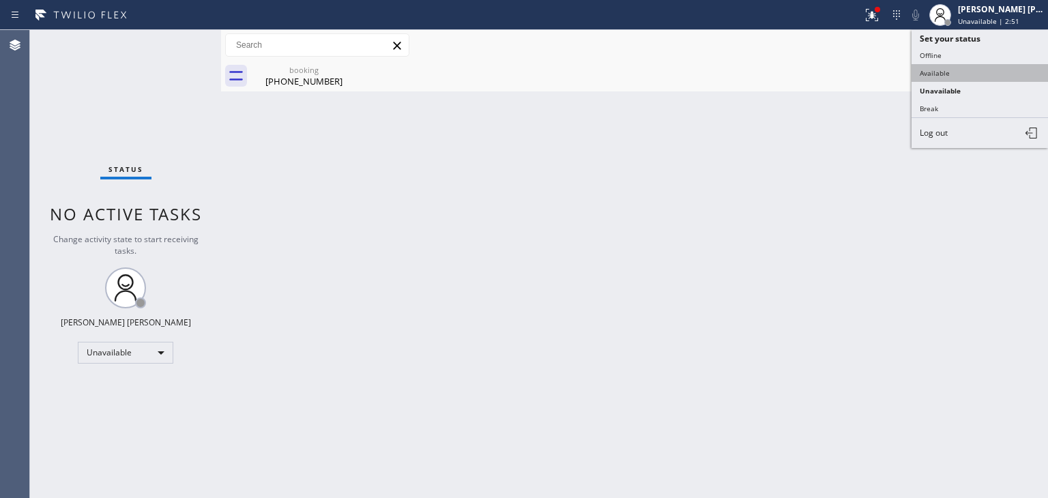
click at [942, 76] on button "Available" at bounding box center [980, 73] width 136 height 18
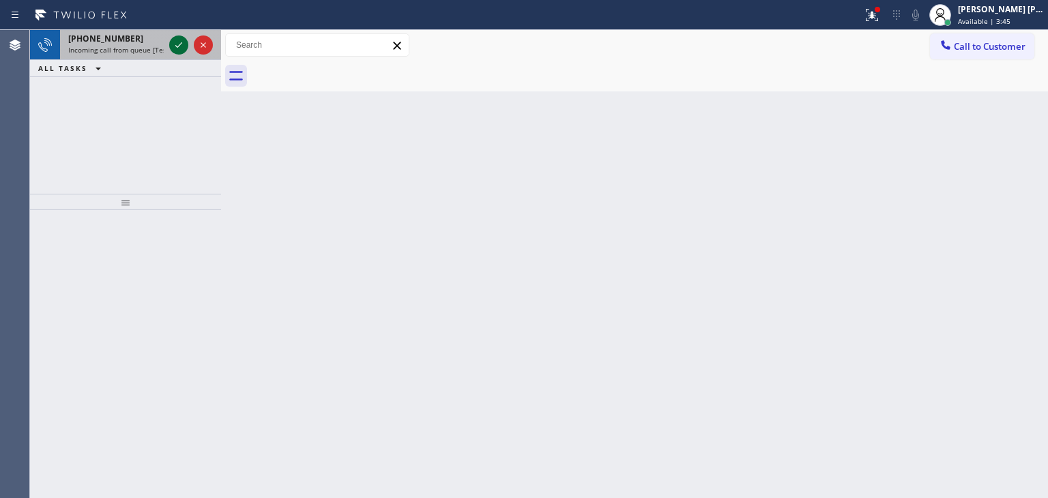
click at [177, 45] on icon at bounding box center [179, 45] width 16 height 16
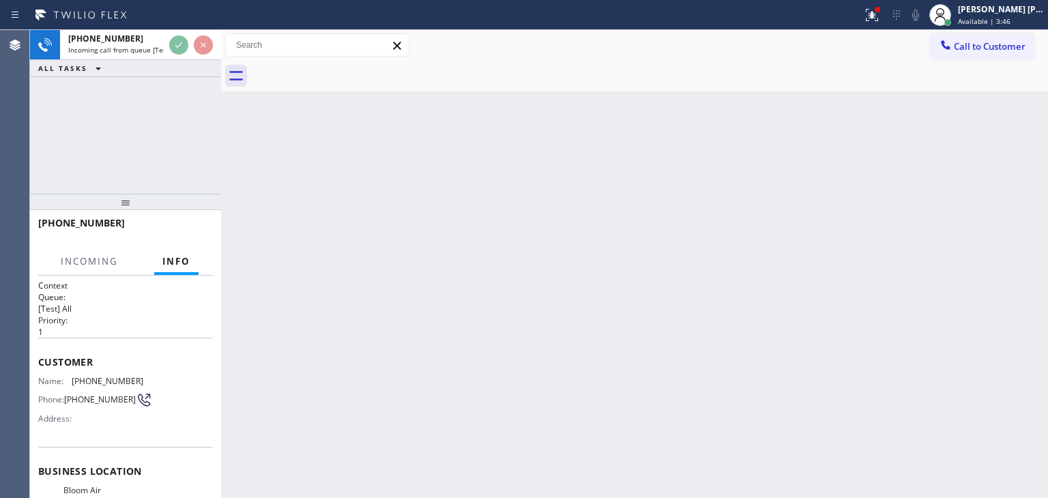
scroll to position [68, 0]
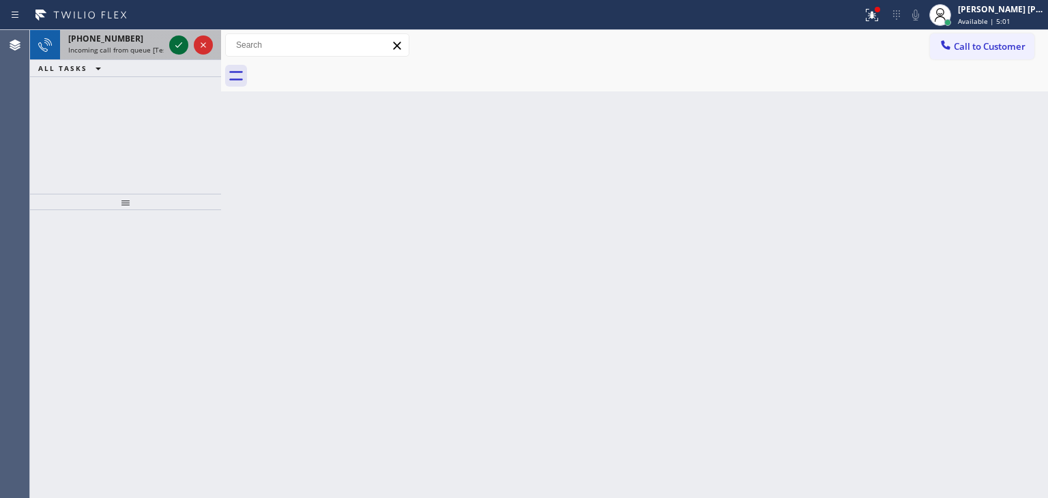
click at [176, 42] on icon at bounding box center [179, 45] width 16 height 16
click at [179, 42] on icon at bounding box center [179, 45] width 16 height 16
click at [188, 57] on div at bounding box center [190, 45] width 49 height 30
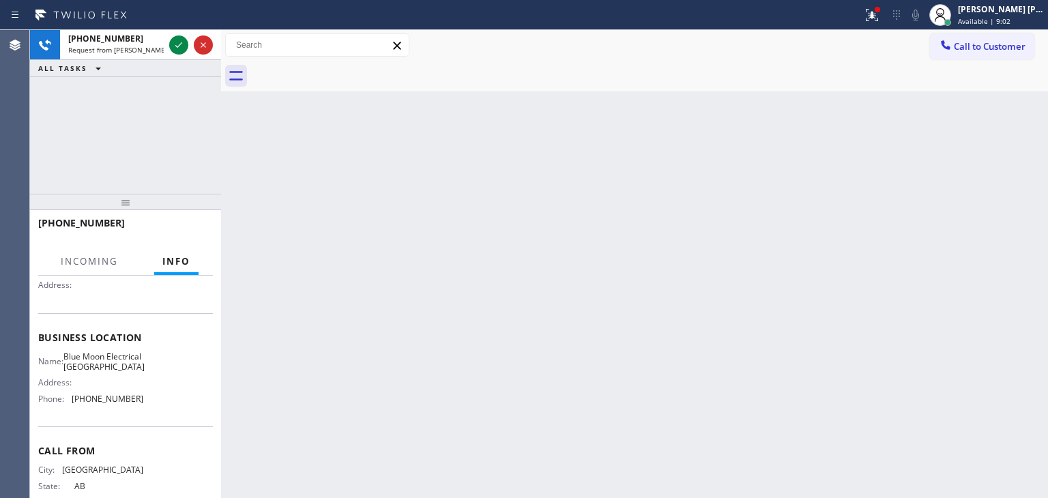
scroll to position [136, 0]
click at [1035, 20] on div "Available | 9:06" at bounding box center [1001, 21] width 86 height 10
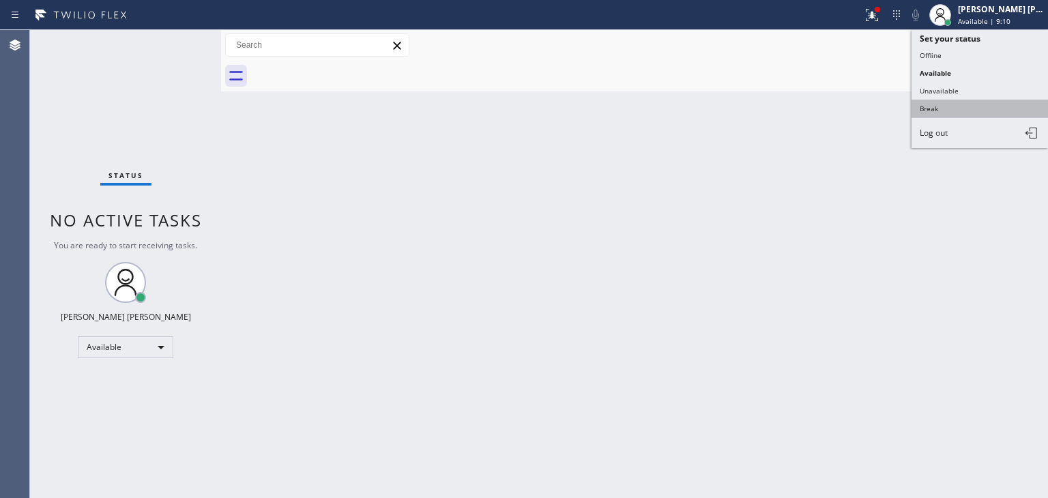
click at [931, 109] on button "Break" at bounding box center [980, 109] width 136 height 18
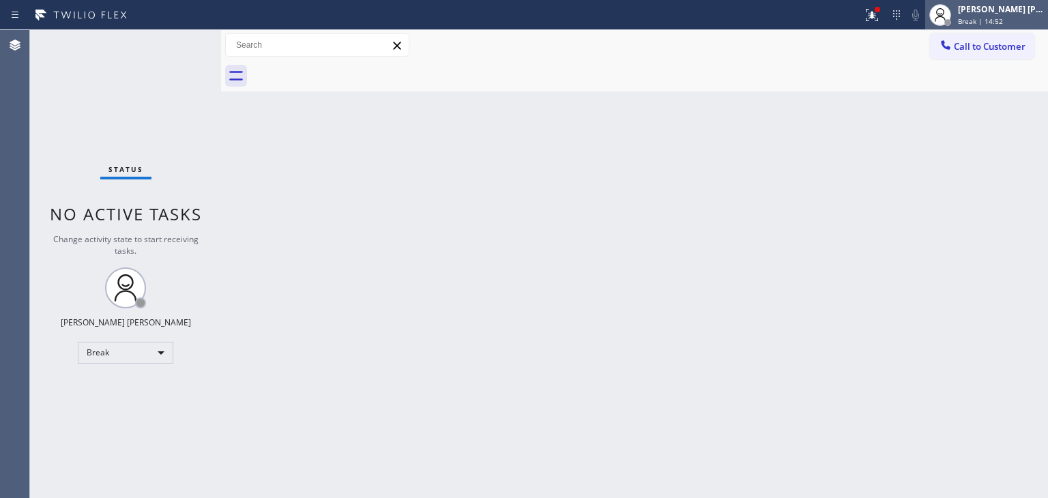
click at [1003, 20] on span "Break | 14:52" at bounding box center [980, 21] width 45 height 10
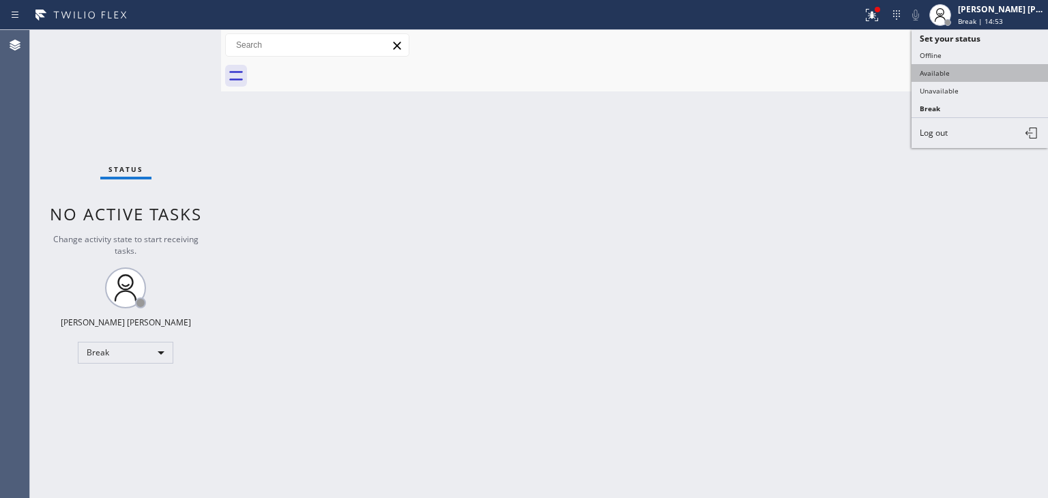
click at [950, 70] on button "Available" at bounding box center [980, 73] width 136 height 18
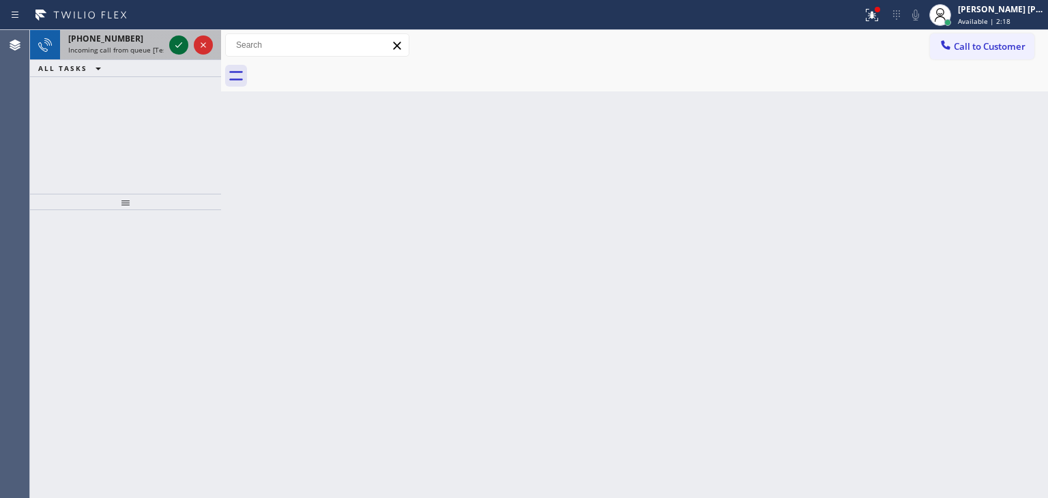
click at [173, 47] on icon at bounding box center [179, 45] width 16 height 16
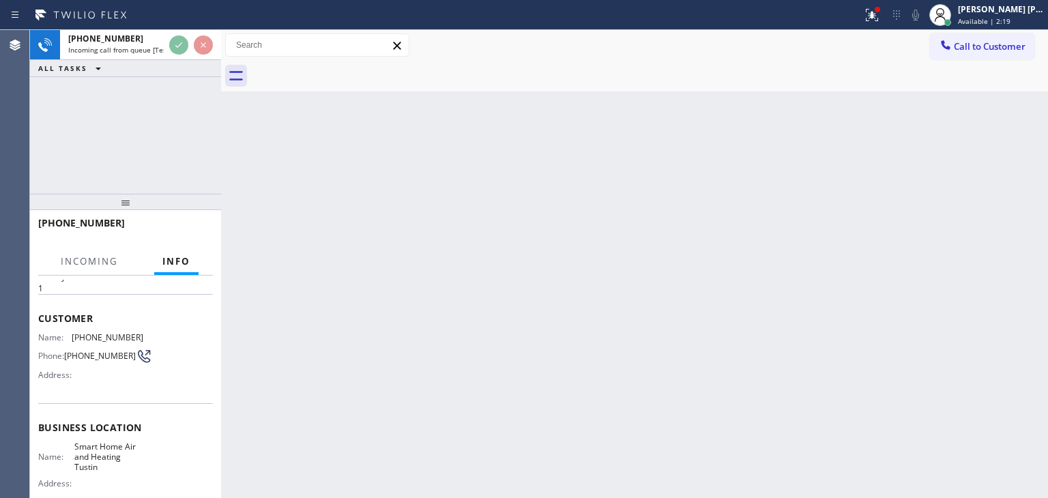
scroll to position [68, 0]
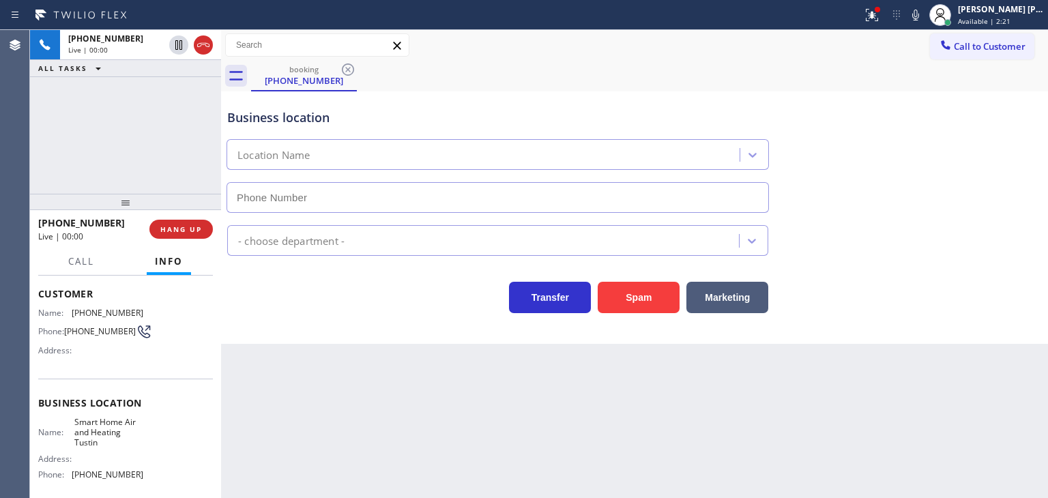
type input "[PHONE_NUMBER]"
click at [924, 16] on icon at bounding box center [915, 15] width 16 height 16
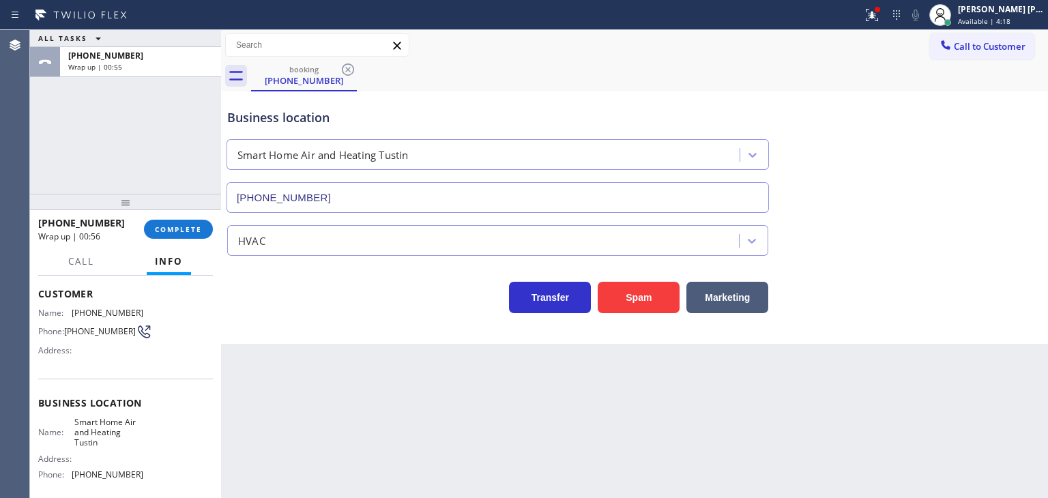
click at [91, 161] on div "ALL TASKS ALL TASKS ACTIVE TASKS TASKS IN WRAP UP [PHONE_NUMBER] Wrap up | 00:55" at bounding box center [125, 112] width 191 height 164
click at [194, 233] on span "COMPLETE" at bounding box center [178, 229] width 47 height 10
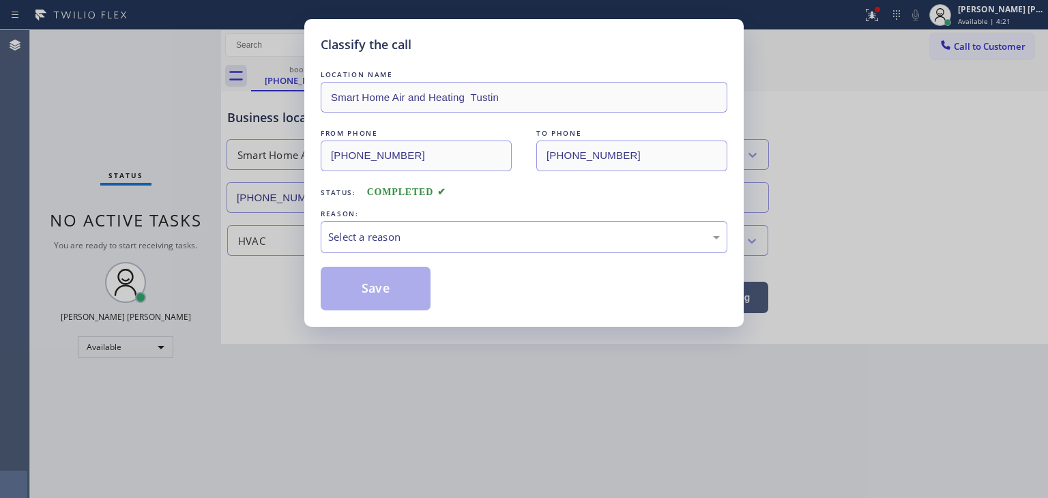
click at [426, 227] on div "Select a reason" at bounding box center [524, 237] width 407 height 32
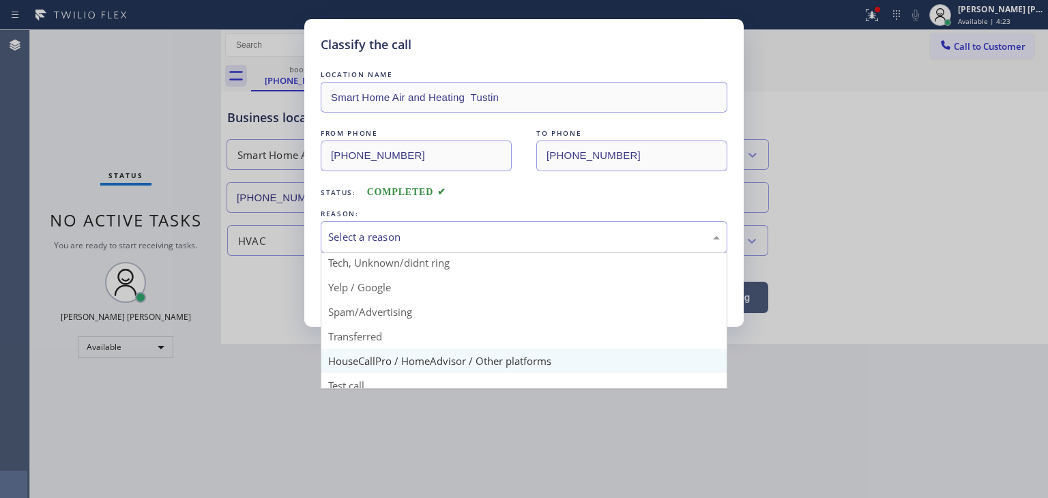
scroll to position [85, 0]
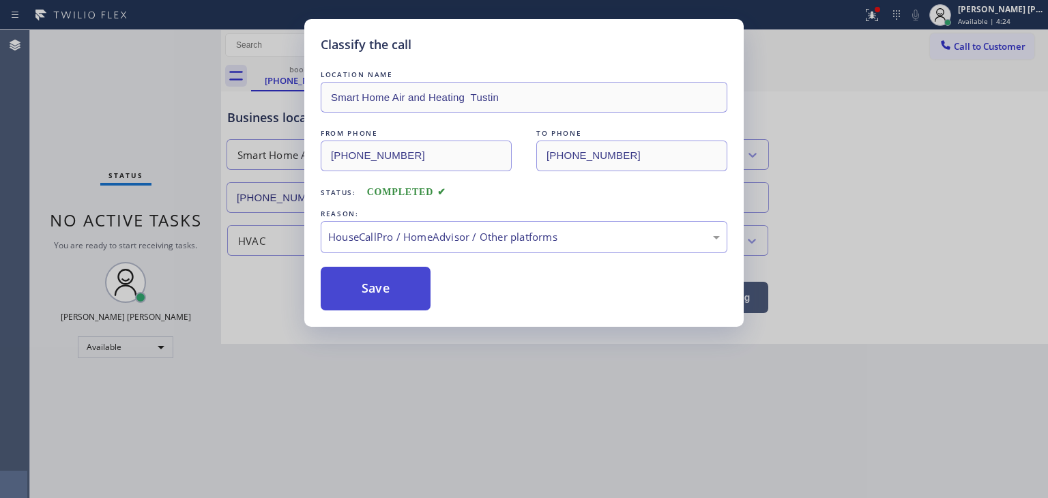
click at [380, 291] on button "Save" at bounding box center [376, 289] width 110 height 44
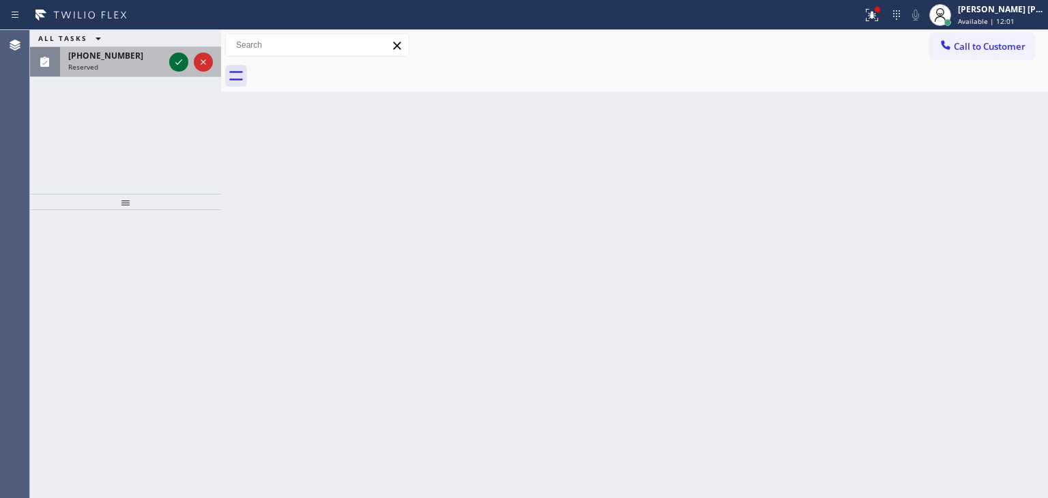
click at [177, 61] on icon at bounding box center [179, 62] width 16 height 16
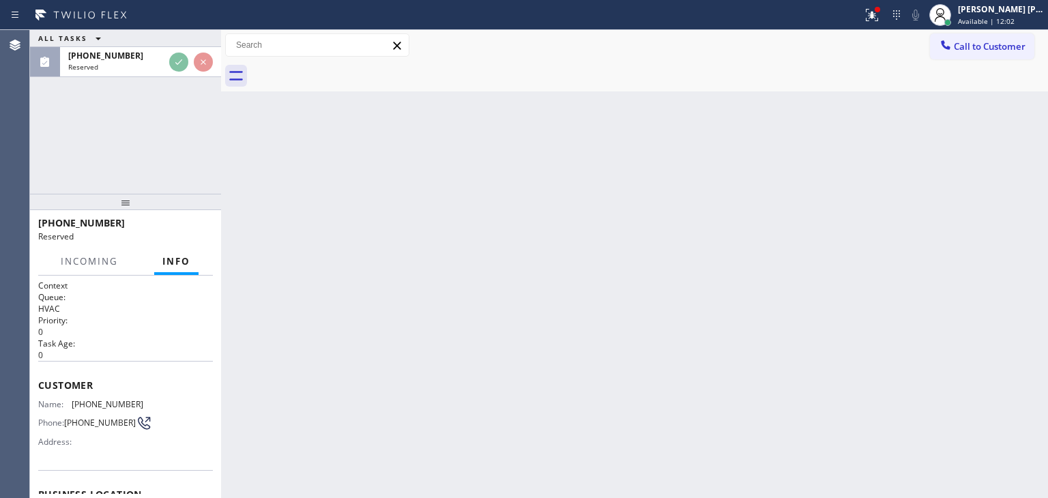
scroll to position [136, 0]
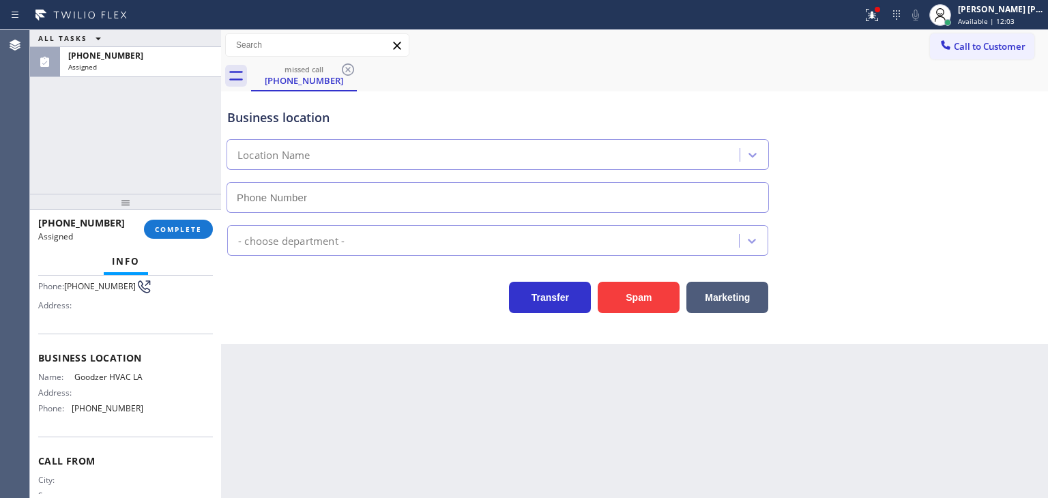
type input "[PHONE_NUMBER]"
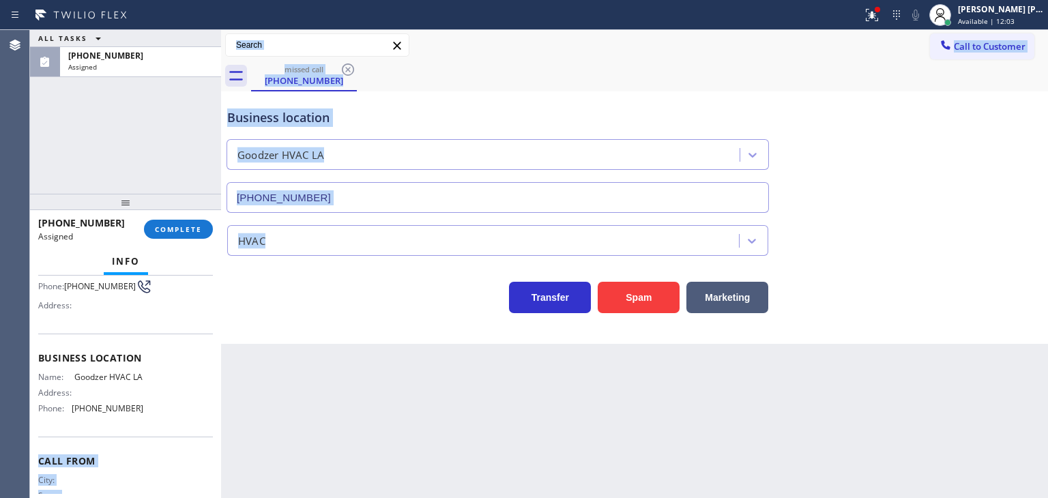
drag, startPoint x: 145, startPoint y: 431, endPoint x: 418, endPoint y: 406, distance: 274.0
click at [403, 406] on div "ALL TASKS ALL TASKS ACTIVE TASKS TASKS IN WRAP UP [PHONE_NUMBER] Assigned [PHON…" at bounding box center [539, 264] width 1018 height 468
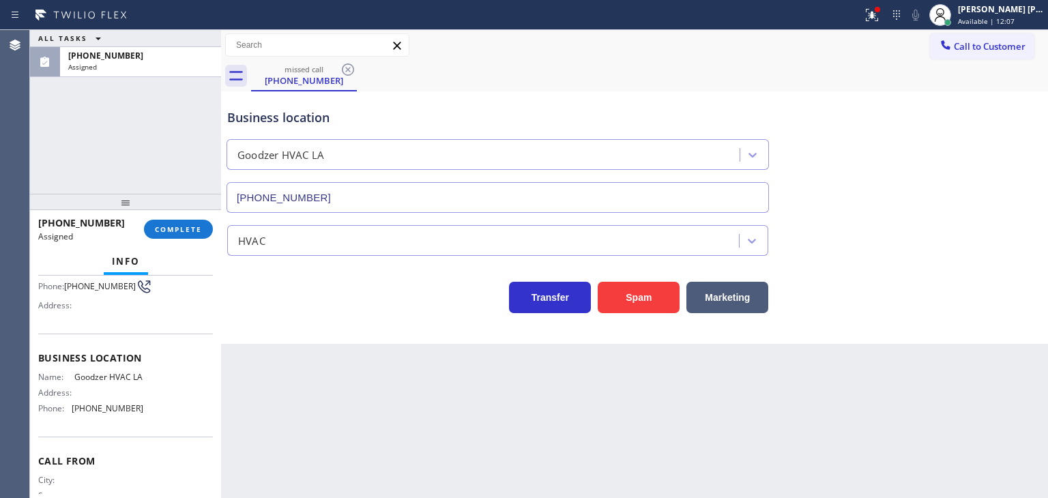
click at [111, 437] on div "Business location Name: Goodzer HVAC LA Address: Phone: [PHONE_NUMBER]" at bounding box center [125, 385] width 175 height 103
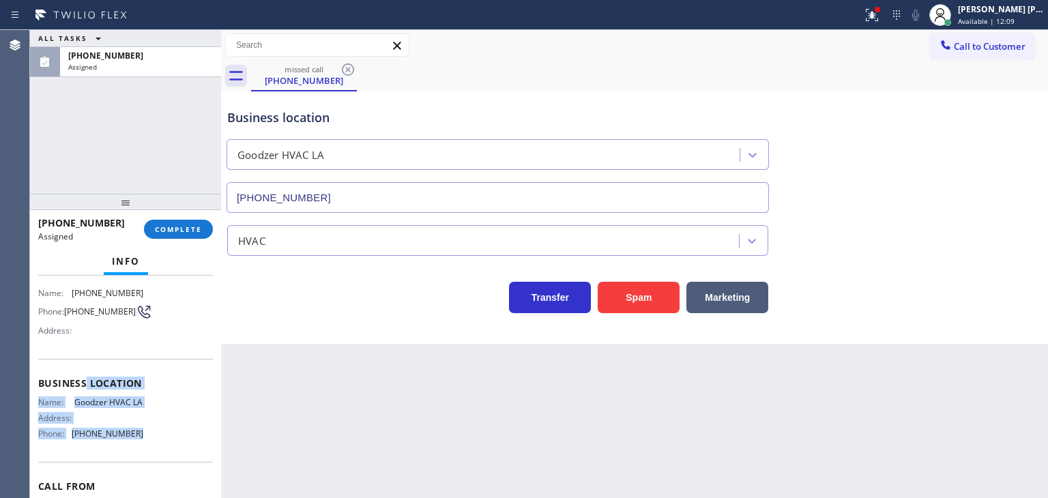
scroll to position [68, 0]
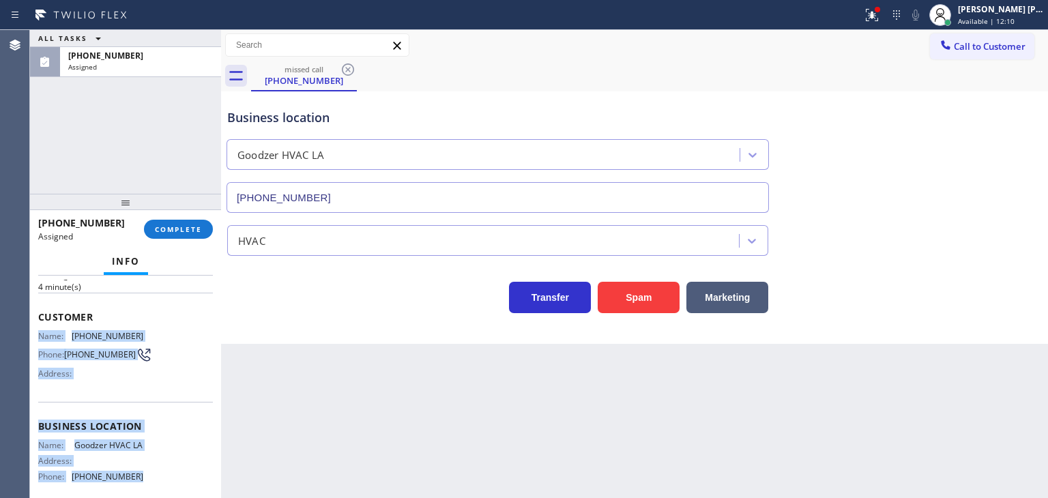
drag, startPoint x: 130, startPoint y: 426, endPoint x: 36, endPoint y: 335, distance: 130.8
click at [38, 335] on div "Context Queue: HVAC Priority: 0 Task Age: [DEMOGRAPHIC_DATA] minute(s) Customer…" at bounding box center [125, 410] width 175 height 397
click at [193, 230] on span "COMPLETE" at bounding box center [178, 229] width 47 height 10
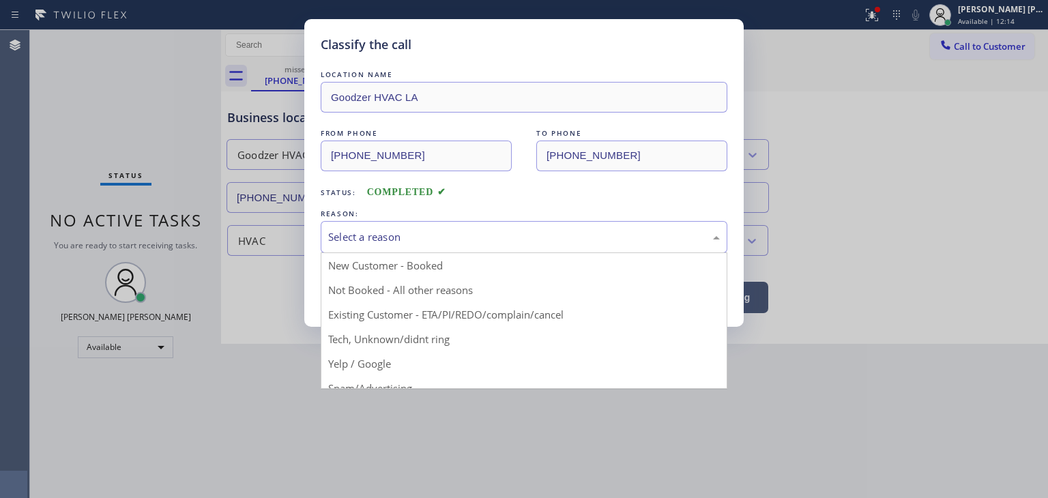
click at [393, 224] on div "Select a reason" at bounding box center [524, 237] width 407 height 32
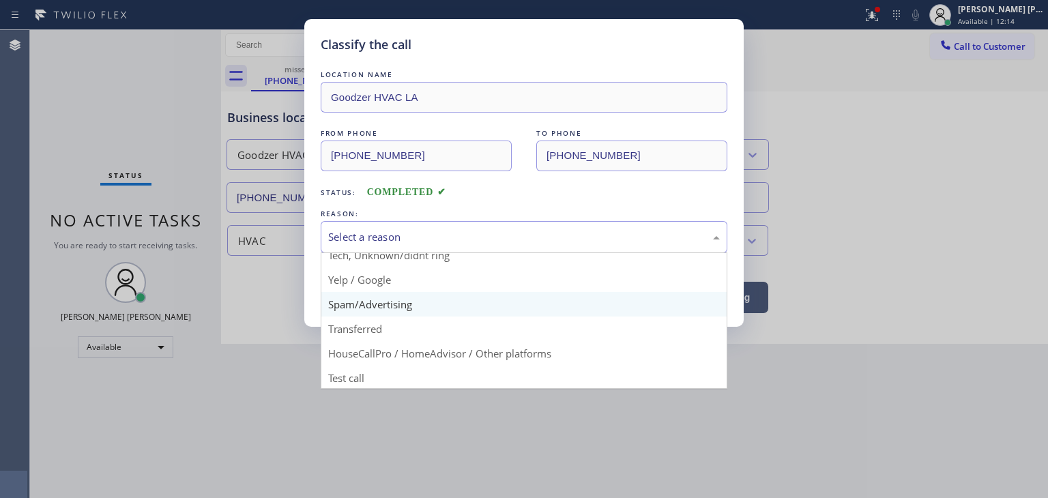
scroll to position [85, 0]
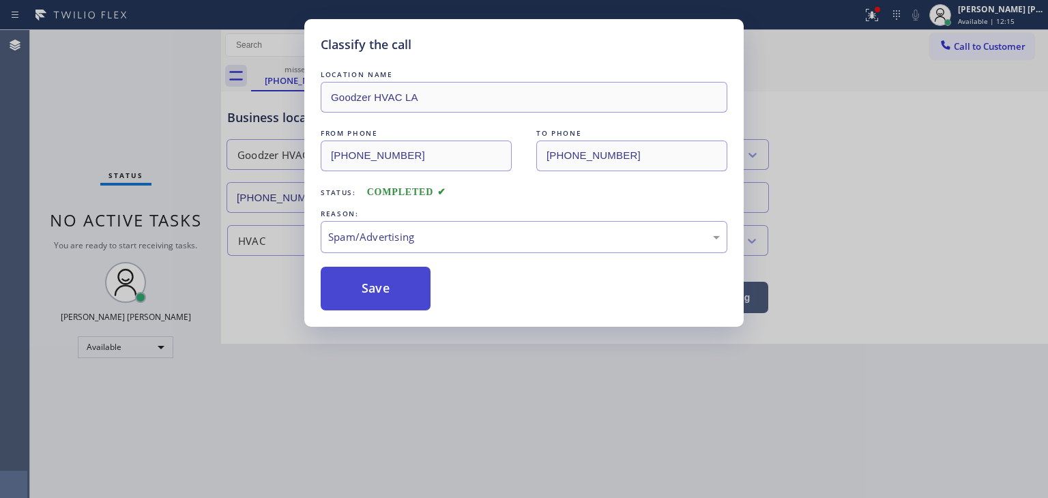
click at [397, 291] on button "Save" at bounding box center [376, 289] width 110 height 44
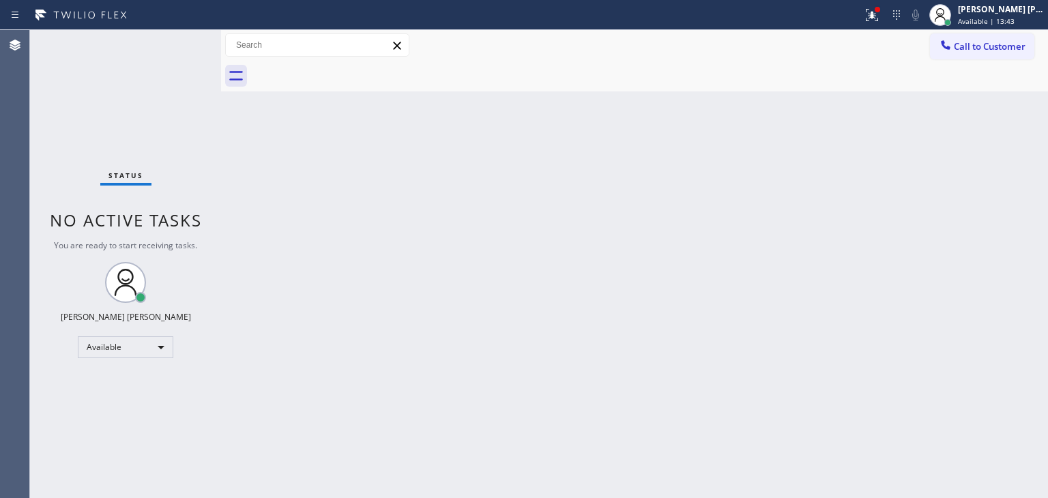
click at [177, 42] on div "Status No active tasks You are ready to start receiving tasks. [PERSON_NAME] [P…" at bounding box center [125, 264] width 191 height 468
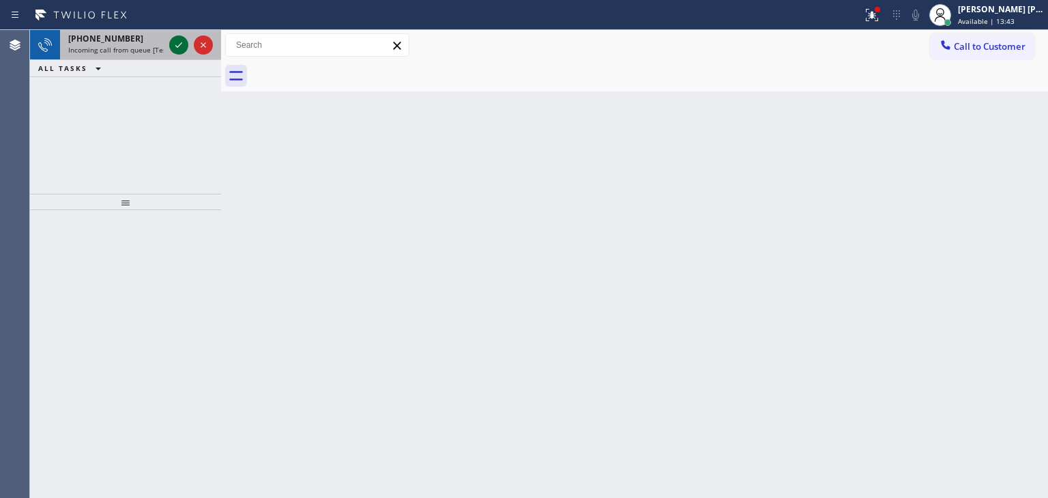
click at [177, 42] on icon at bounding box center [179, 45] width 16 height 16
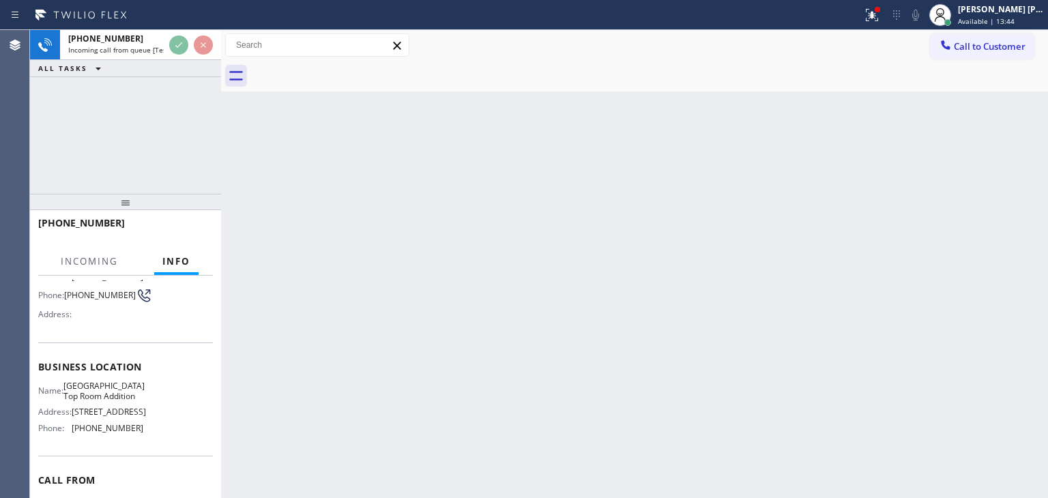
scroll to position [136, 0]
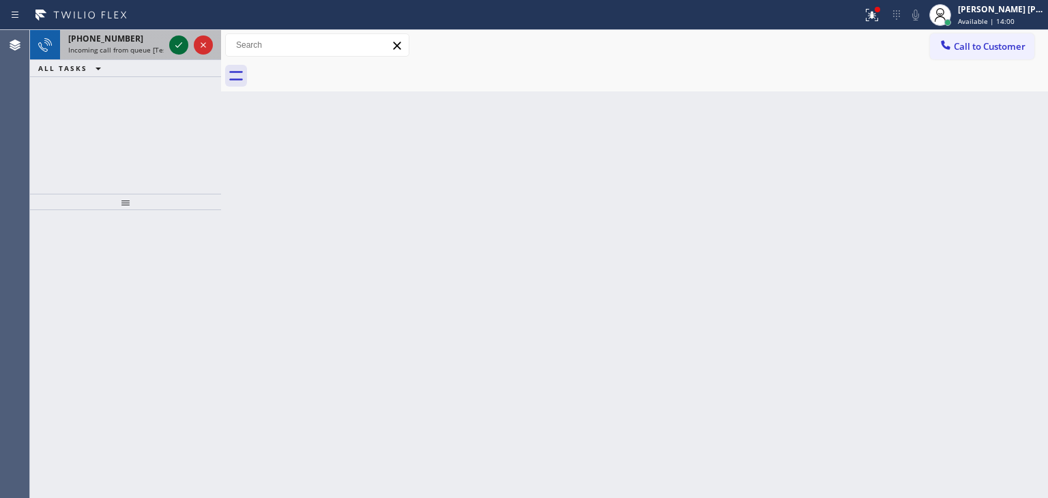
click at [181, 50] on icon at bounding box center [179, 45] width 16 height 16
click at [175, 36] on button at bounding box center [178, 44] width 19 height 19
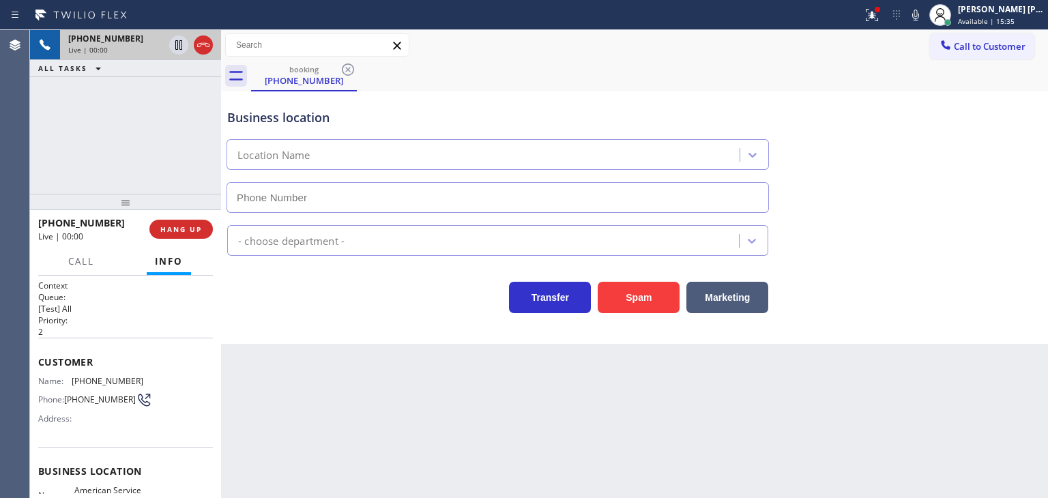
scroll to position [136, 0]
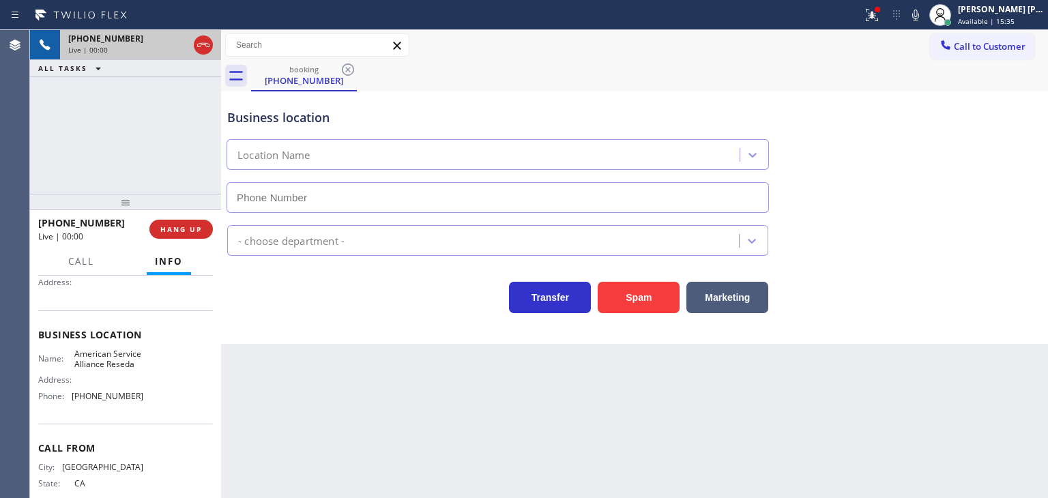
type input "[PHONE_NUMBER]"
click at [919, 12] on icon at bounding box center [915, 15] width 7 height 11
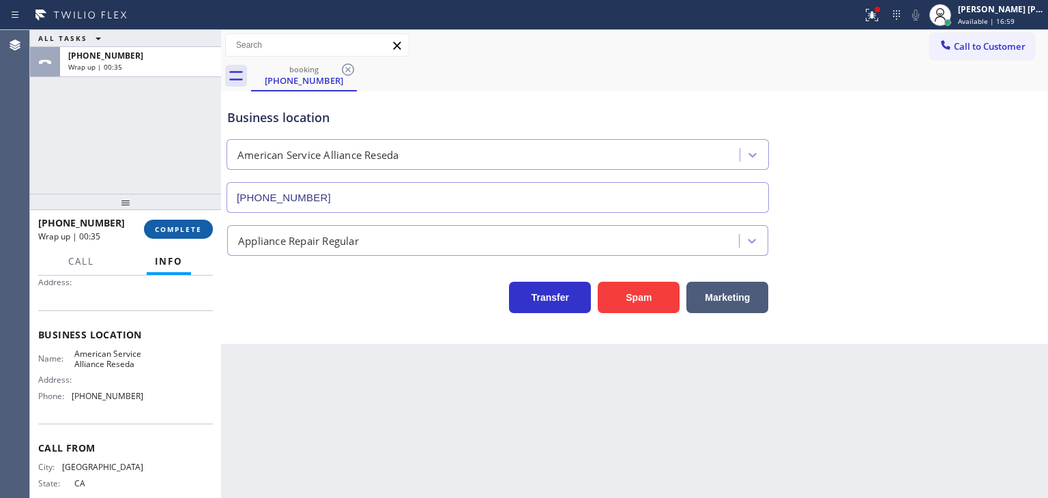
click at [195, 224] on span "COMPLETE" at bounding box center [178, 229] width 47 height 10
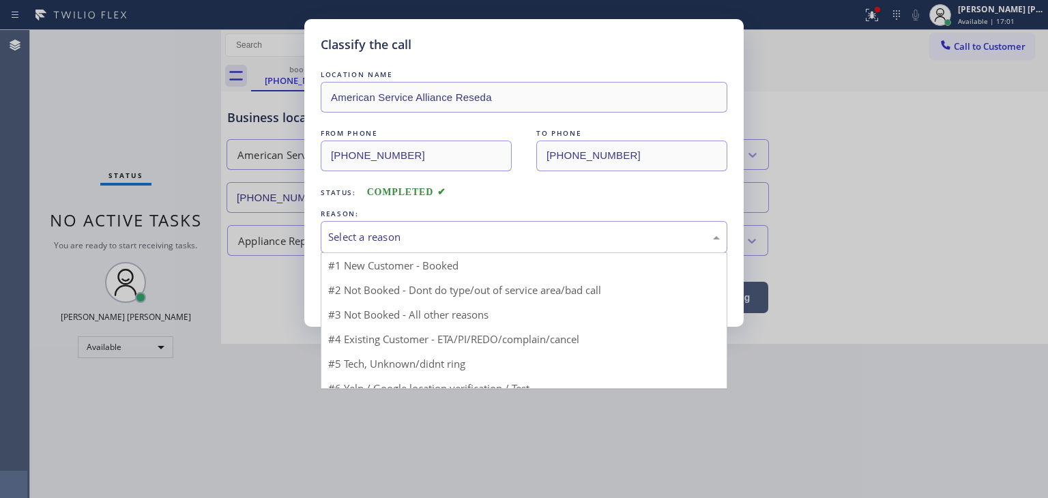
click at [371, 241] on div "Select a reason" at bounding box center [524, 237] width 392 height 16
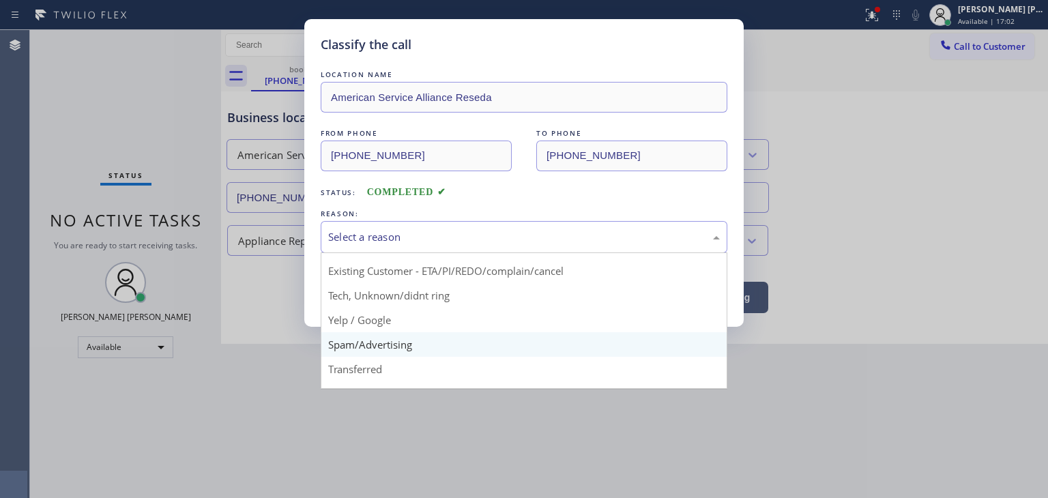
scroll to position [68, 0]
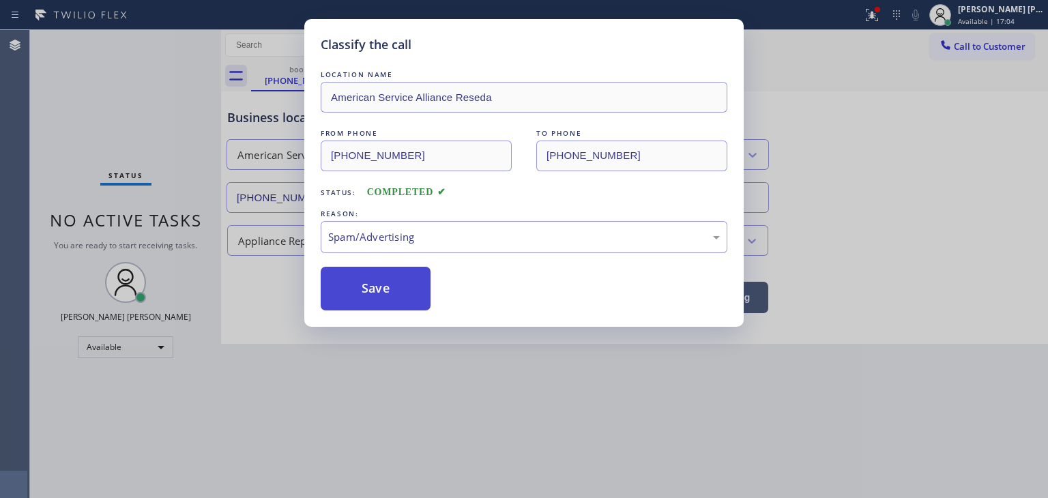
click at [368, 289] on button "Save" at bounding box center [376, 289] width 110 height 44
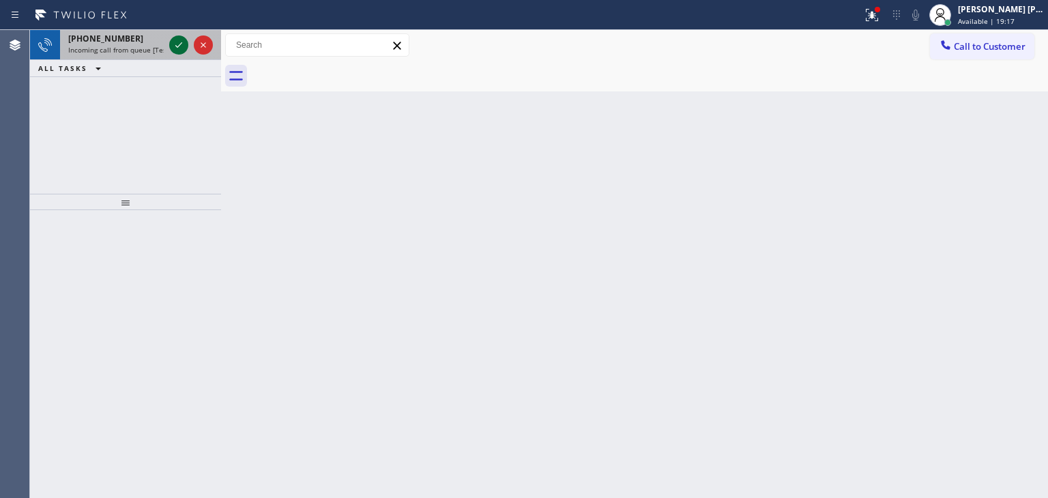
click at [177, 47] on icon at bounding box center [178, 44] width 7 height 5
click at [175, 45] on icon at bounding box center [179, 45] width 16 height 16
click at [177, 49] on icon at bounding box center [179, 45] width 16 height 16
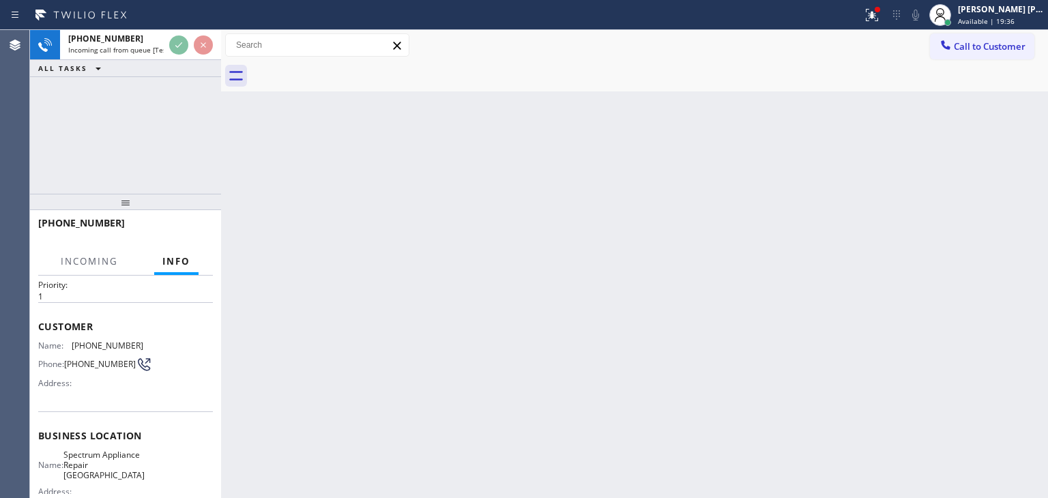
scroll to position [68, 0]
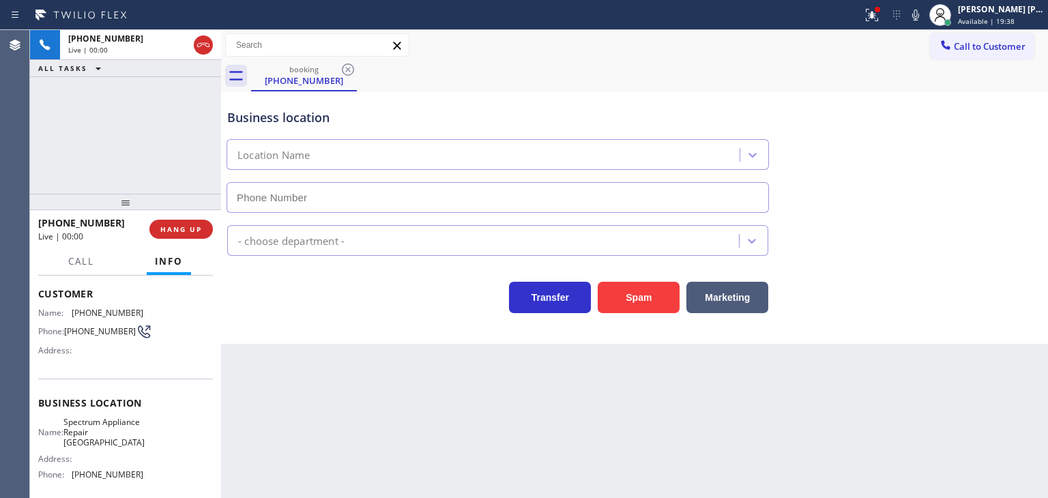
type input "[PHONE_NUMBER]"
click at [924, 22] on icon at bounding box center [915, 15] width 16 height 16
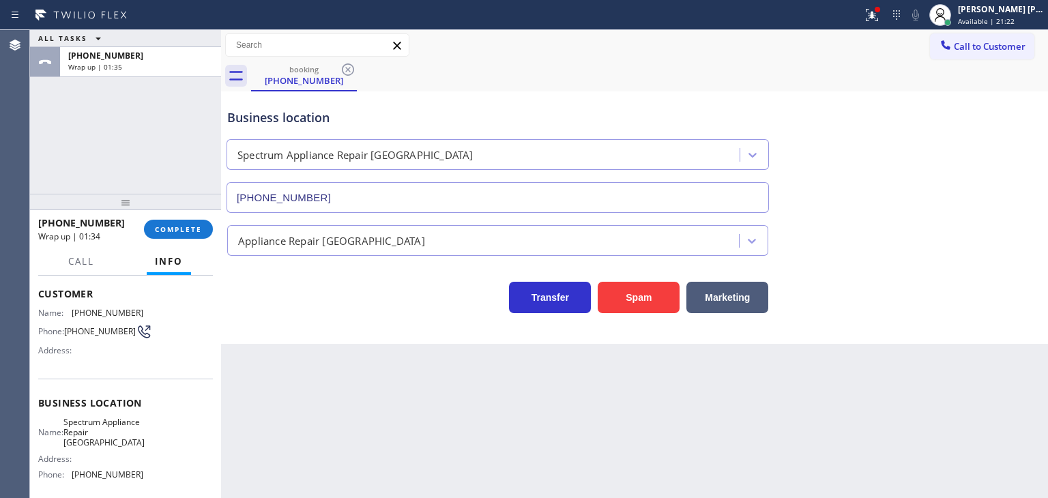
drag, startPoint x: 1002, startPoint y: 20, endPoint x: 987, endPoint y: 33, distance: 19.4
click at [1002, 20] on span "Available | 21:22" at bounding box center [986, 21] width 57 height 10
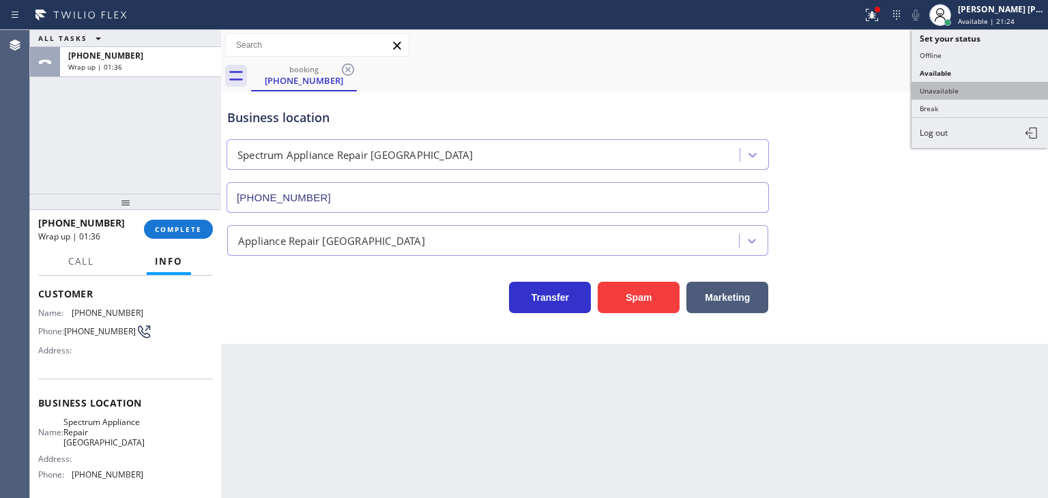
click at [962, 93] on button "Unavailable" at bounding box center [980, 91] width 136 height 18
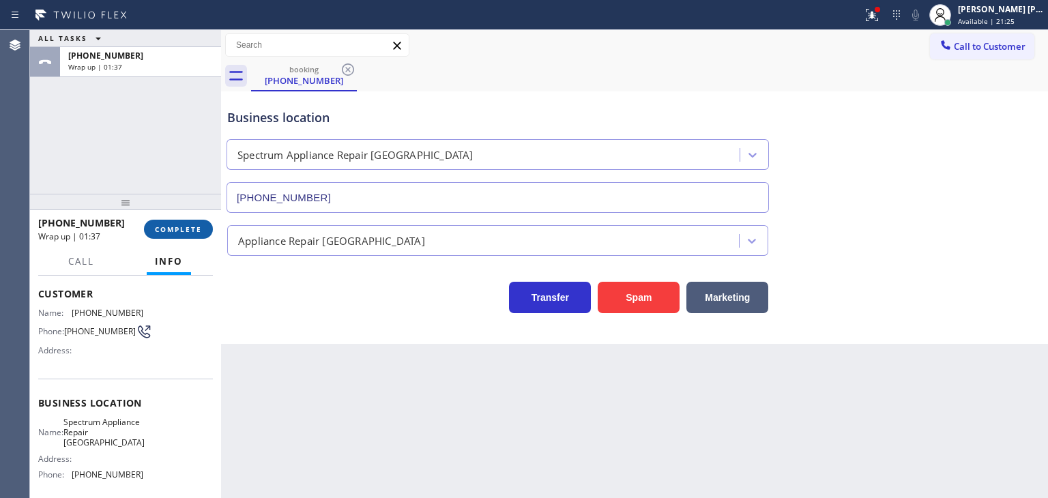
click at [191, 221] on button "COMPLETE" at bounding box center [178, 229] width 69 height 19
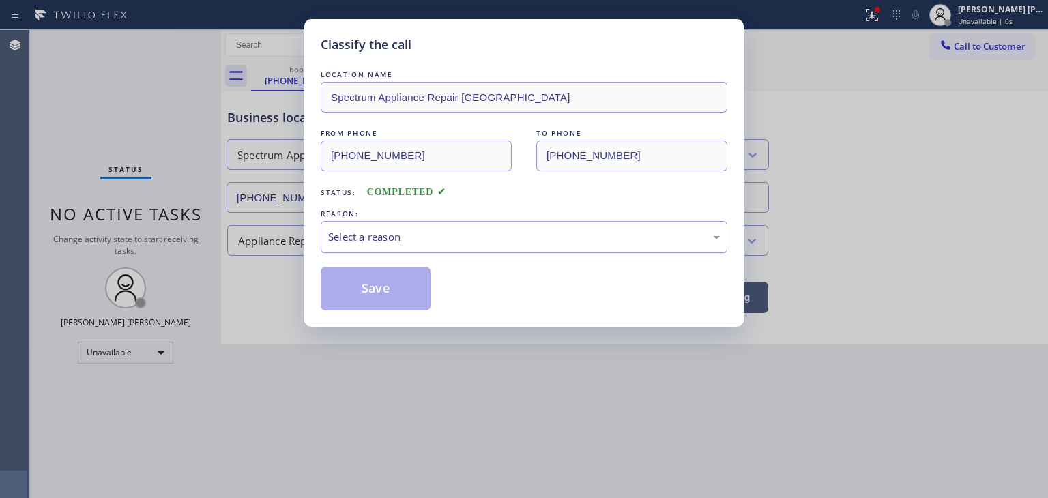
click at [418, 233] on div "Select a reason" at bounding box center [524, 237] width 392 height 16
click at [395, 279] on button "Save" at bounding box center [376, 289] width 110 height 44
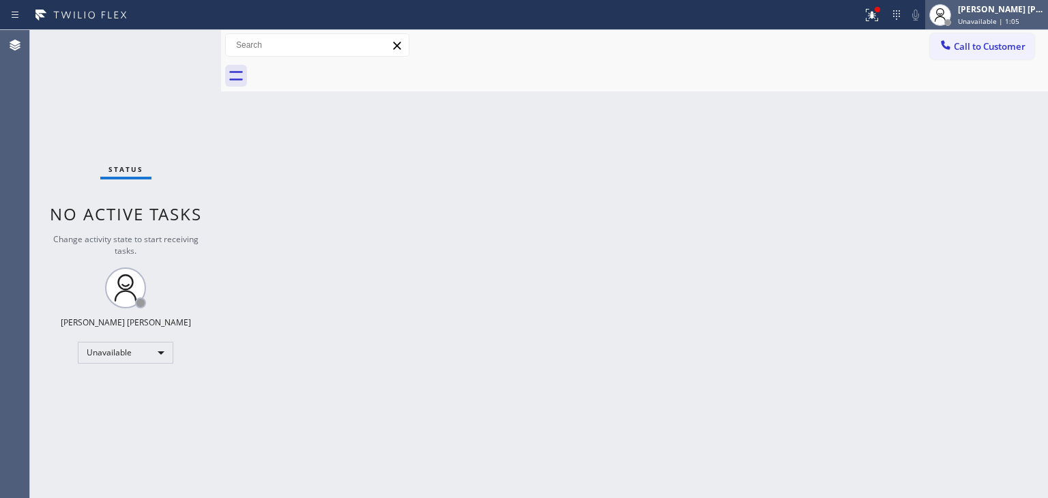
click at [980, 23] on span "Unavailable | 1:05" at bounding box center [988, 21] width 61 height 10
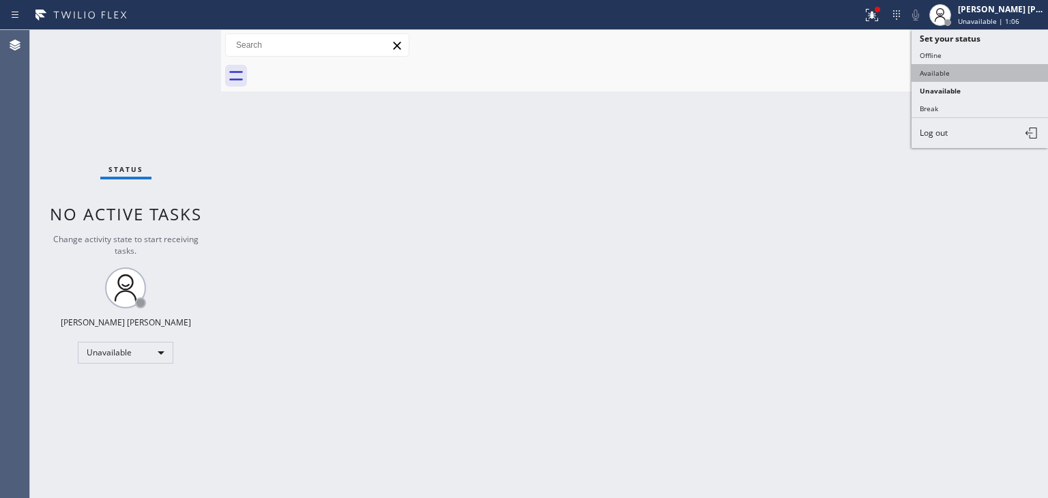
click at [963, 70] on button "Available" at bounding box center [980, 73] width 136 height 18
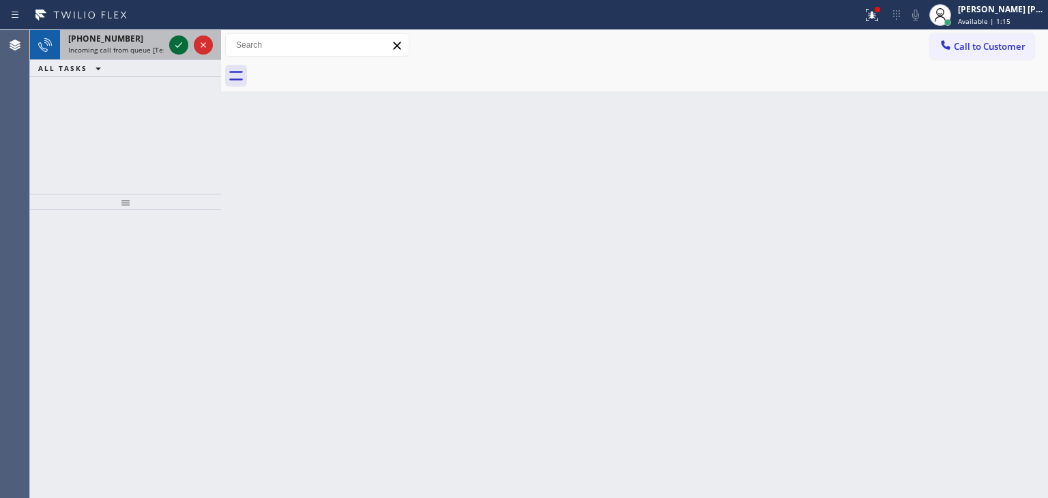
click at [176, 44] on icon at bounding box center [179, 45] width 16 height 16
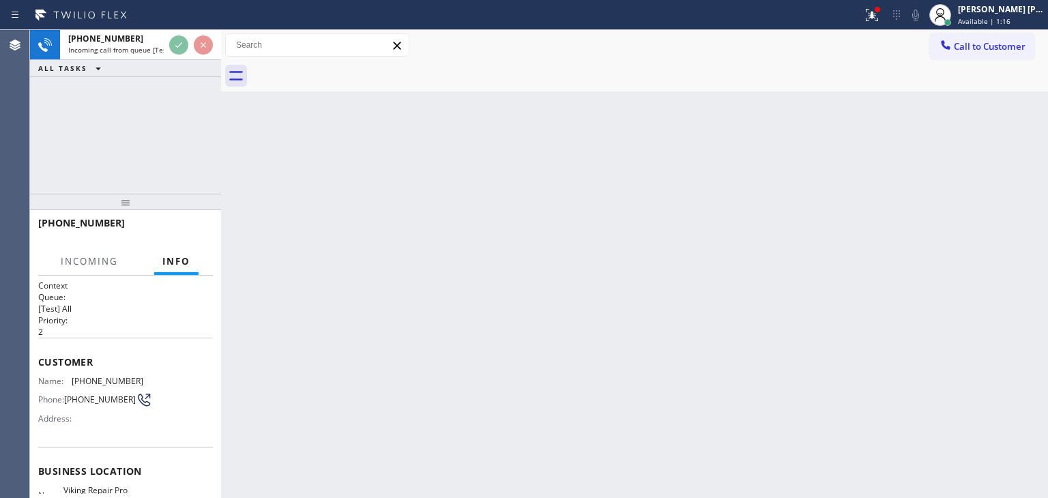
scroll to position [136, 0]
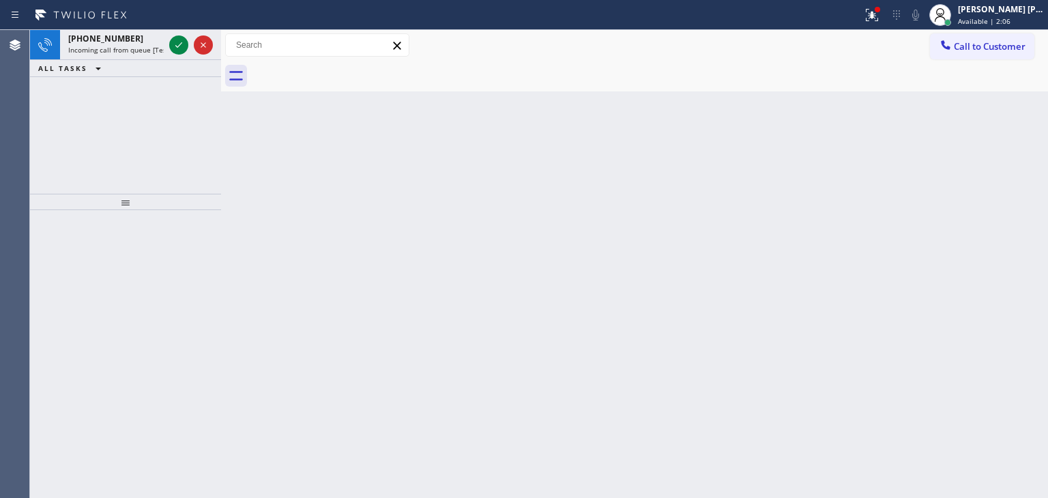
drag, startPoint x: 180, startPoint y: 46, endPoint x: 372, endPoint y: 314, distance: 329.6
click at [180, 46] on icon at bounding box center [179, 45] width 16 height 16
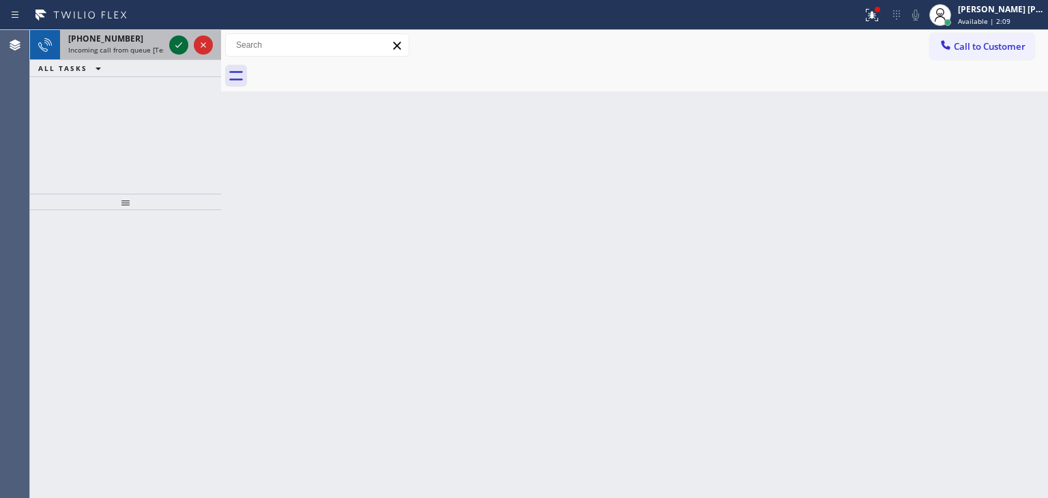
click at [173, 46] on icon at bounding box center [179, 45] width 16 height 16
click at [181, 44] on icon at bounding box center [178, 44] width 7 height 5
drag, startPoint x: 172, startPoint y: 46, endPoint x: 177, endPoint y: 55, distance: 10.4
click at [172, 46] on icon at bounding box center [179, 45] width 16 height 16
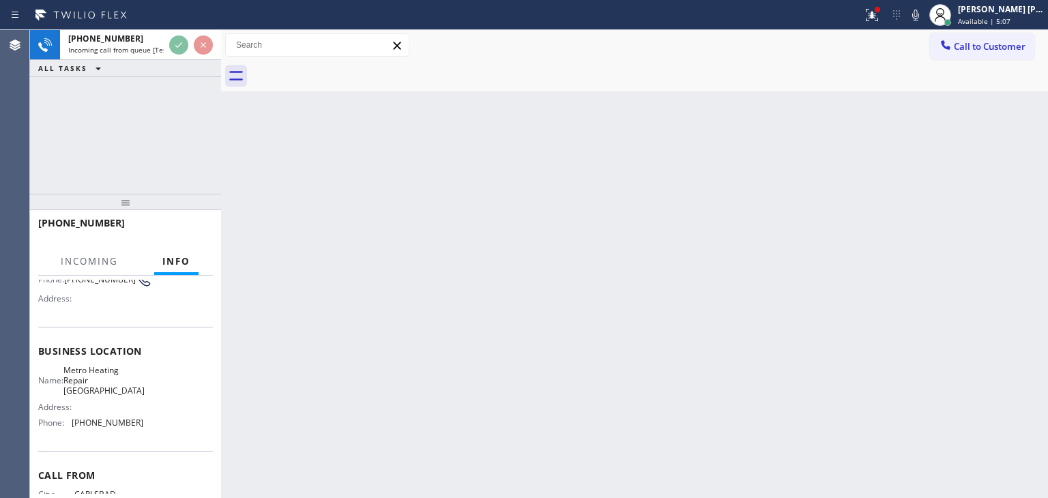
scroll to position [136, 0]
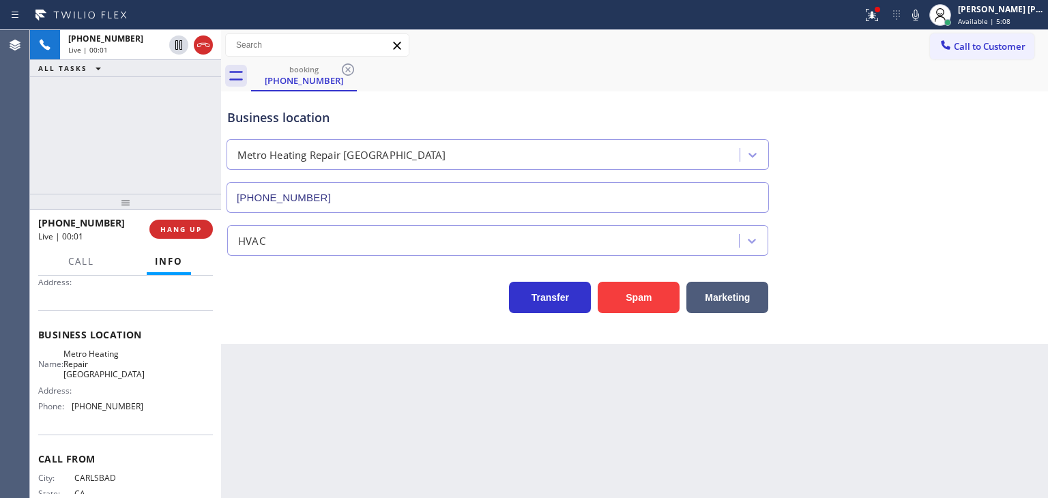
type input "[PHONE_NUMBER]"
drag, startPoint x: 59, startPoint y: 133, endPoint x: 171, endPoint y: 151, distance: 113.4
click at [59, 133] on div "[PHONE_NUMBER] Live | 00:30 ALL TASKS ALL TASKS ACTIVE TASKS TASKS IN WRAP UP" at bounding box center [125, 112] width 191 height 164
click at [202, 235] on button "HANG UP" at bounding box center [180, 229] width 63 height 19
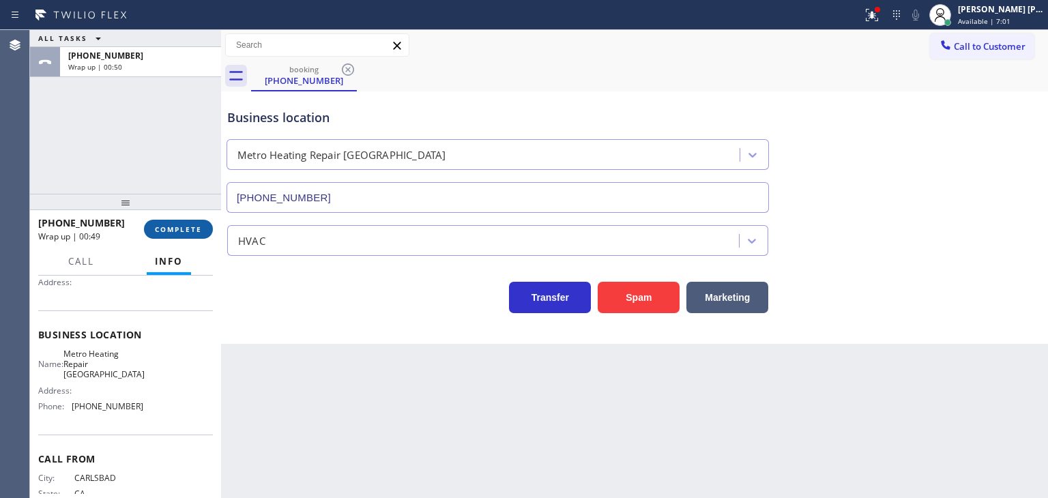
click at [183, 233] on span "COMPLETE" at bounding box center [178, 229] width 47 height 10
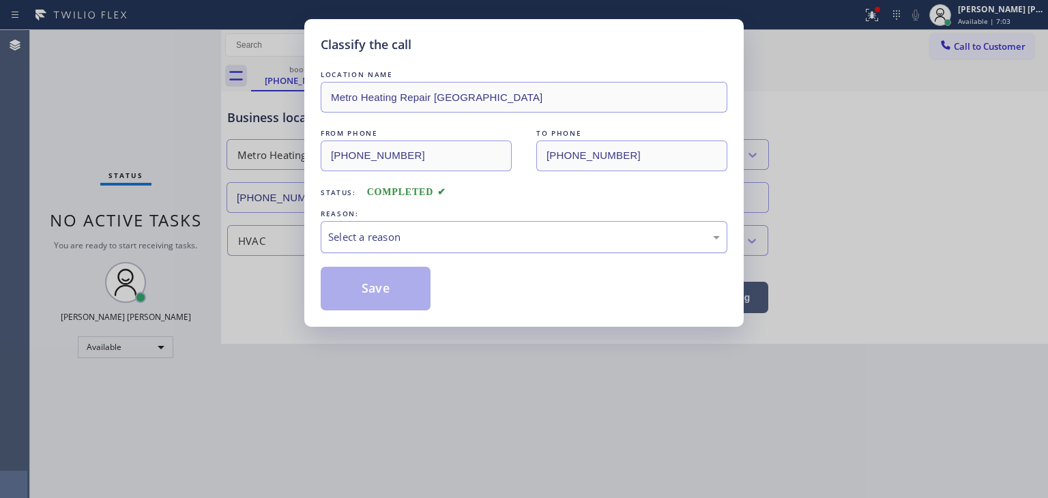
click at [420, 248] on div "Select a reason" at bounding box center [524, 237] width 407 height 32
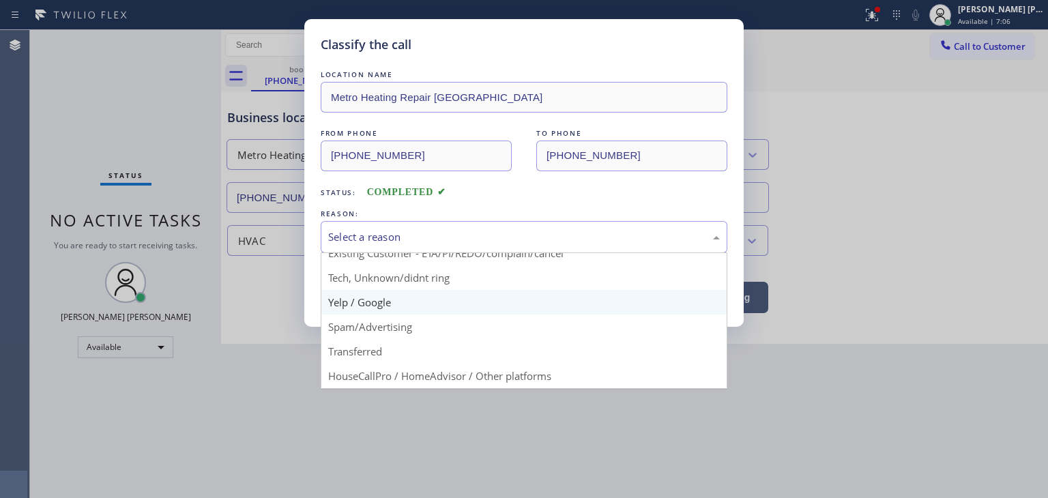
scroll to position [85, 0]
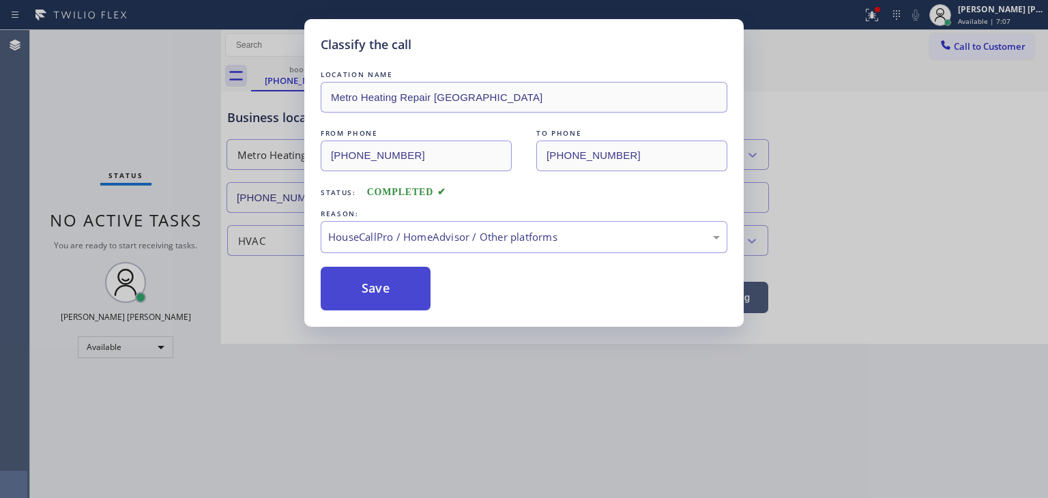
click at [380, 298] on button "Save" at bounding box center [376, 289] width 110 height 44
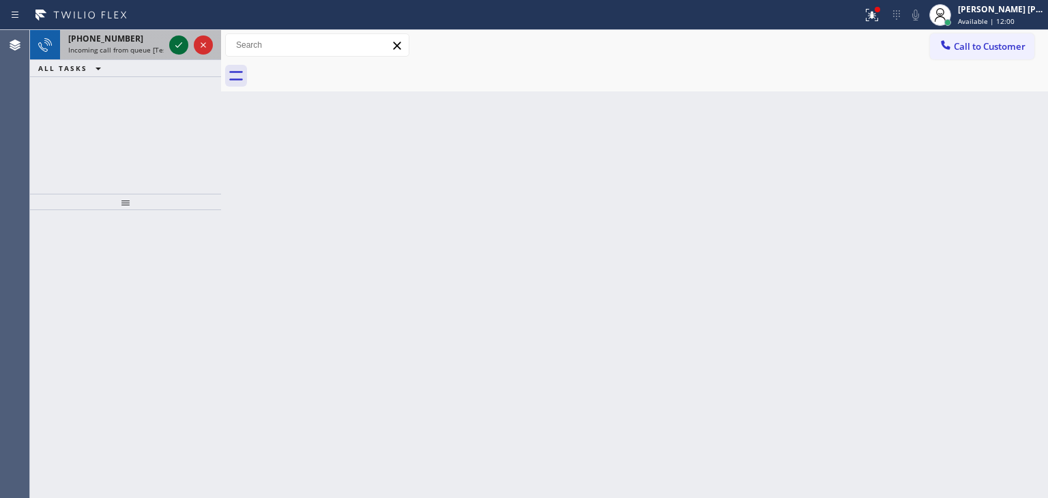
click at [183, 46] on icon at bounding box center [179, 45] width 16 height 16
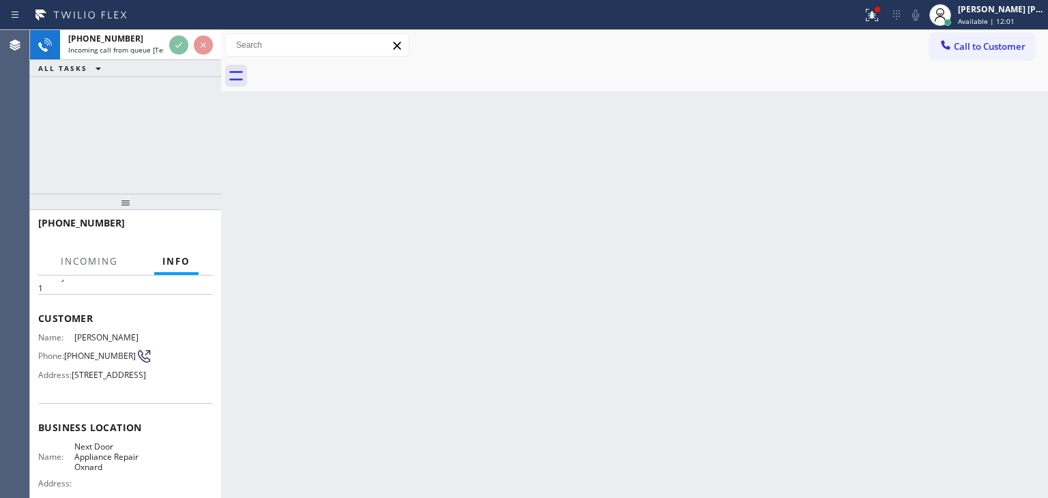
scroll to position [68, 0]
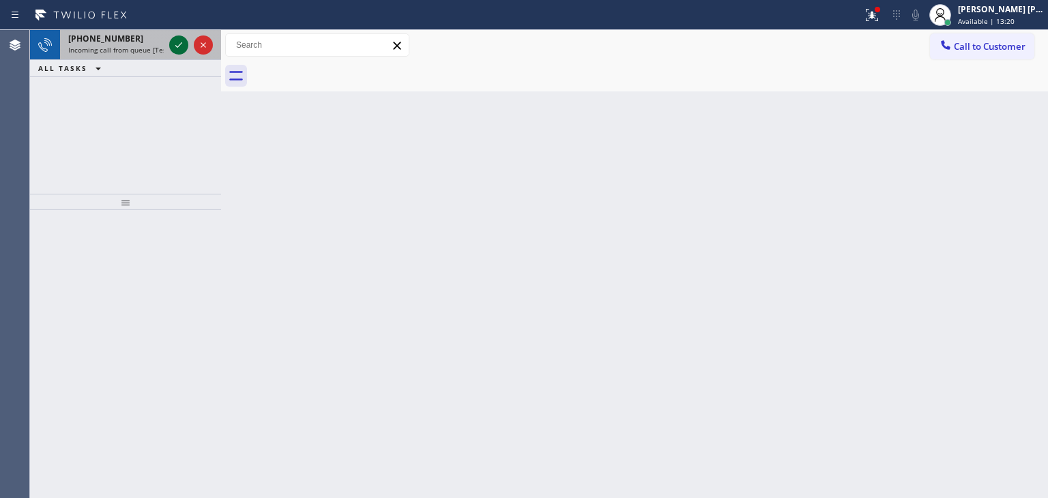
click at [175, 45] on icon at bounding box center [179, 45] width 16 height 16
click at [185, 44] on icon at bounding box center [179, 45] width 16 height 16
click at [181, 46] on icon at bounding box center [179, 45] width 16 height 16
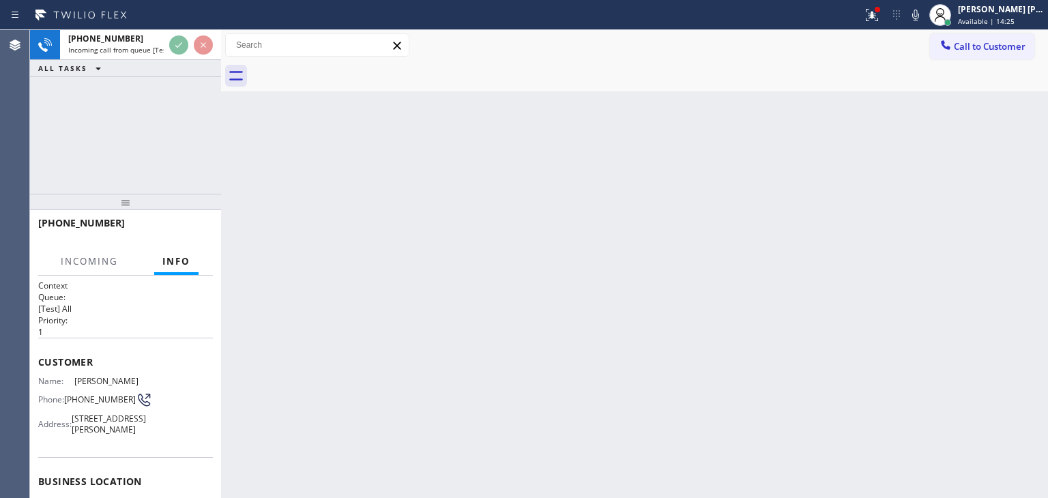
scroll to position [136, 0]
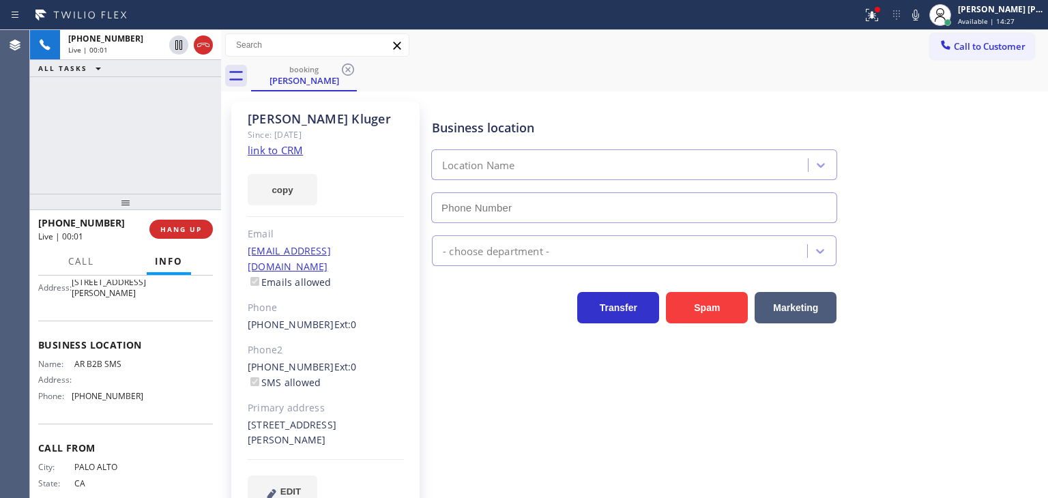
type input "[PHONE_NUMBER]"
click at [265, 149] on link "link to CRM" at bounding box center [275, 150] width 55 height 14
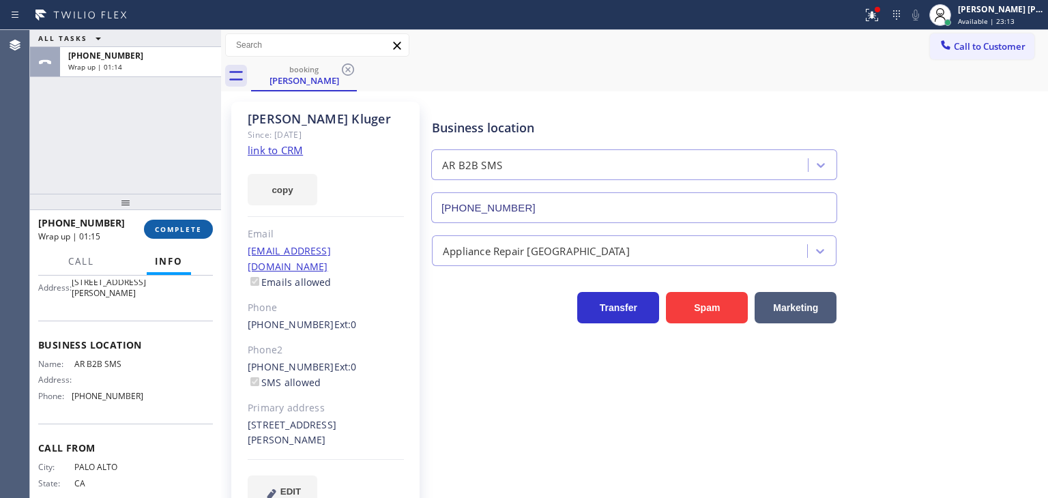
click at [184, 229] on span "COMPLETE" at bounding box center [178, 229] width 47 height 10
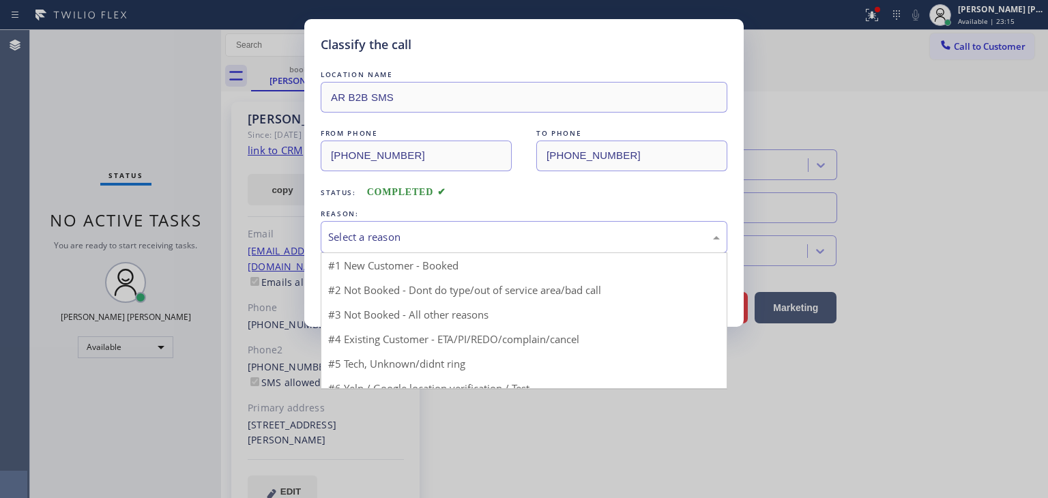
click at [379, 235] on div "Select a reason" at bounding box center [524, 237] width 392 height 16
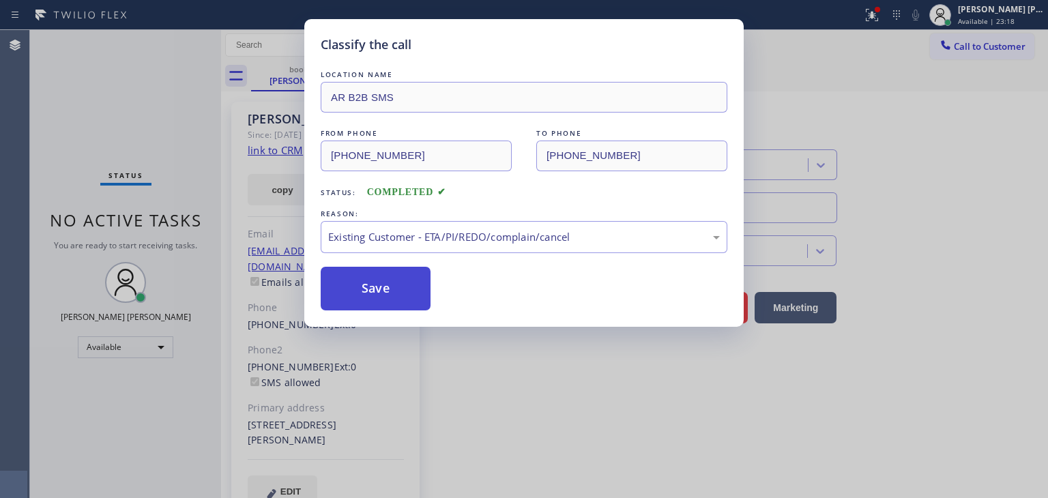
click at [385, 304] on button "Save" at bounding box center [376, 289] width 110 height 44
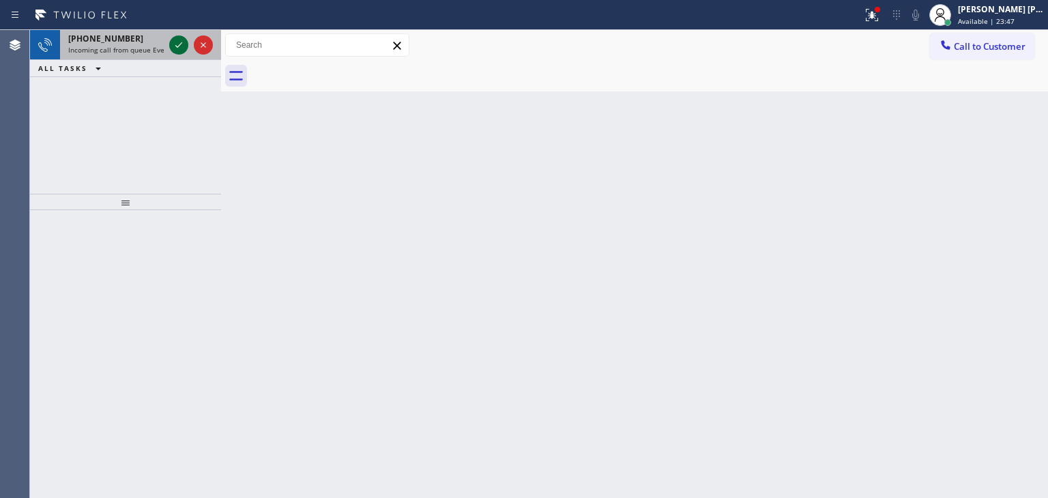
click at [178, 40] on icon at bounding box center [179, 45] width 16 height 16
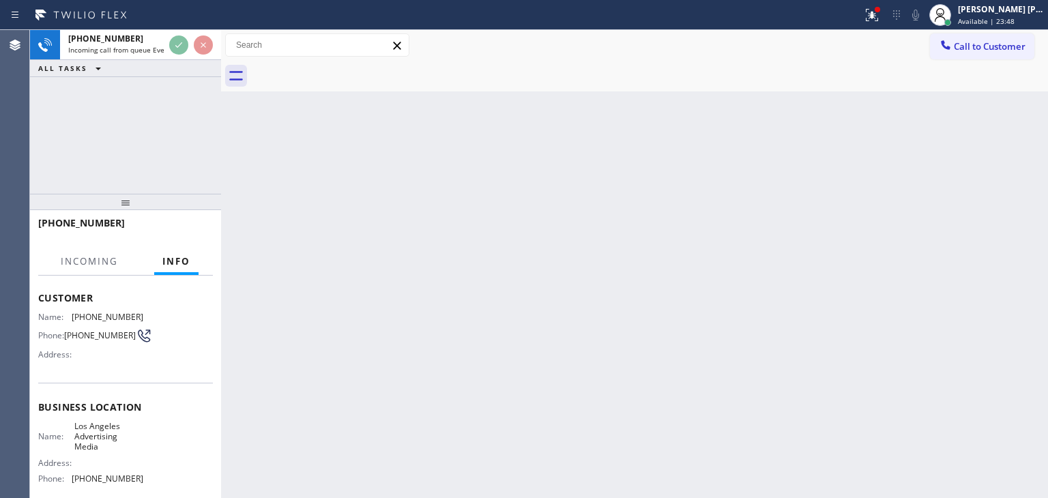
scroll to position [136, 0]
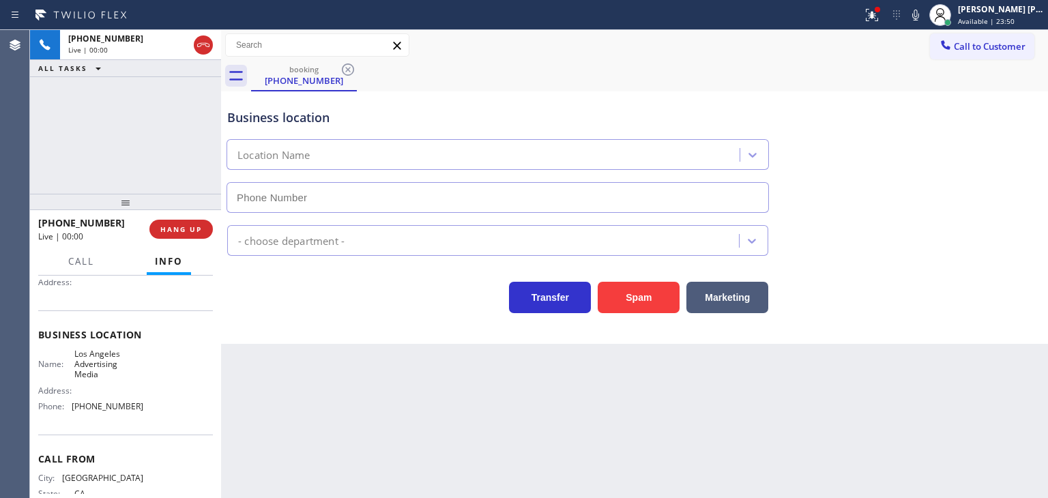
type input "[PHONE_NUMBER]"
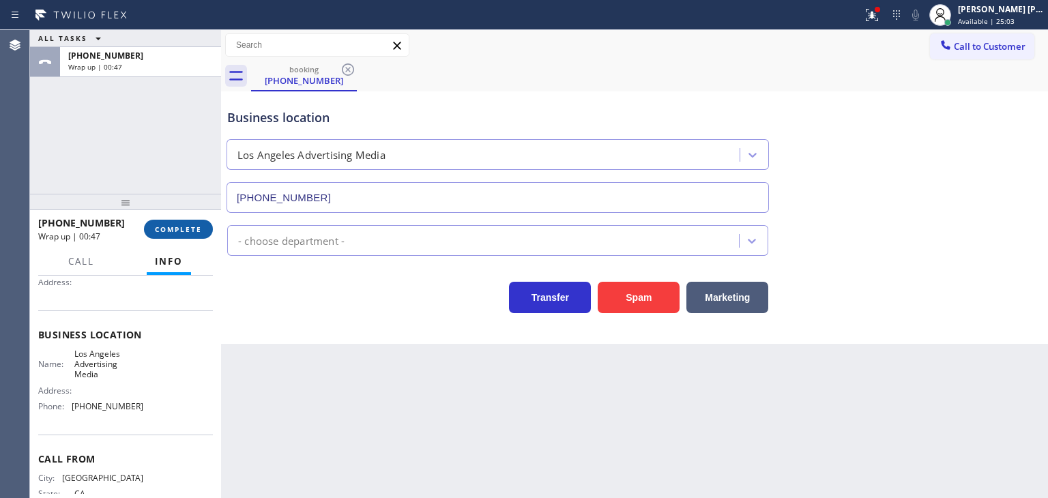
click at [172, 224] on button "COMPLETE" at bounding box center [178, 229] width 69 height 19
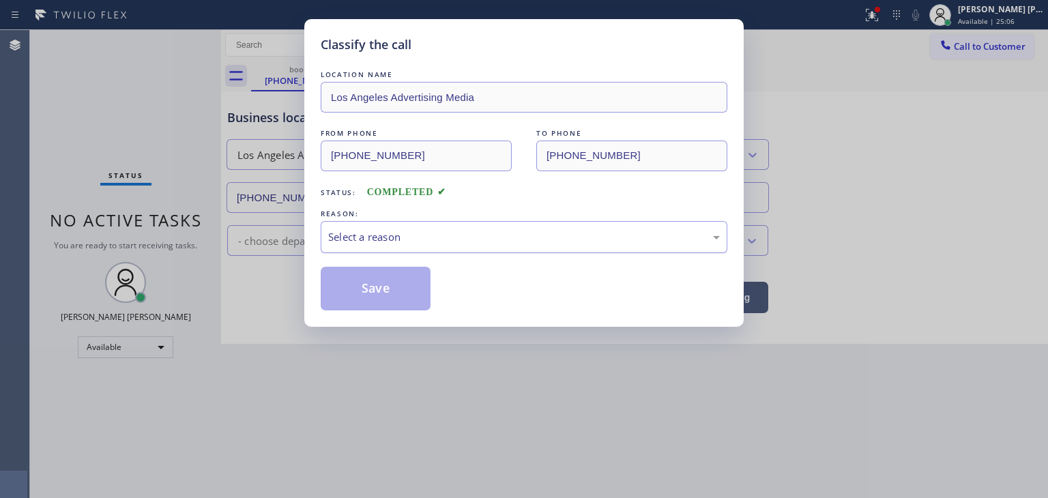
click at [416, 244] on div "Select a reason" at bounding box center [524, 237] width 392 height 16
click at [390, 278] on button "Save" at bounding box center [376, 289] width 110 height 44
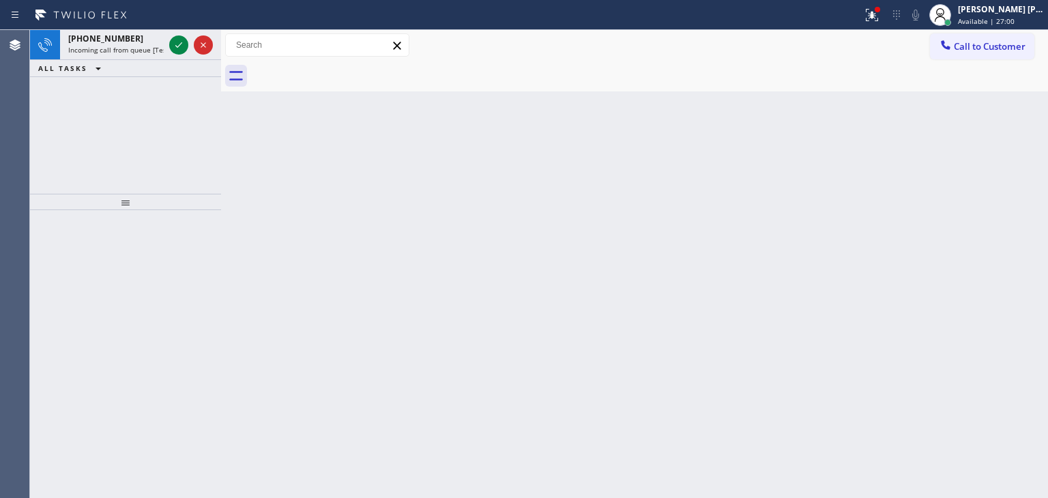
drag, startPoint x: 183, startPoint y: 46, endPoint x: 161, endPoint y: 130, distance: 86.7
click at [183, 46] on icon at bounding box center [179, 45] width 16 height 16
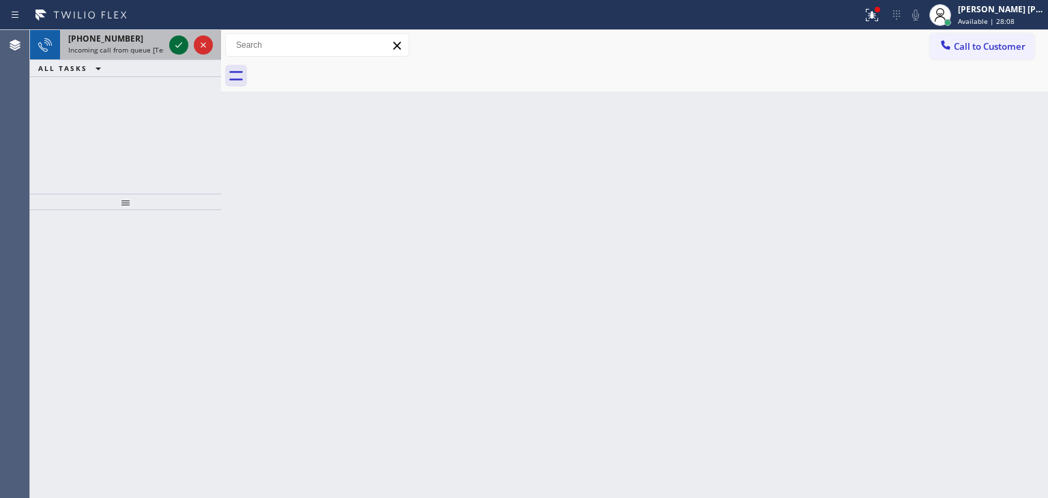
click at [180, 44] on icon at bounding box center [178, 44] width 7 height 5
click at [173, 44] on icon at bounding box center [179, 45] width 16 height 16
click at [176, 42] on icon at bounding box center [179, 45] width 16 height 16
click at [175, 46] on icon at bounding box center [179, 45] width 16 height 16
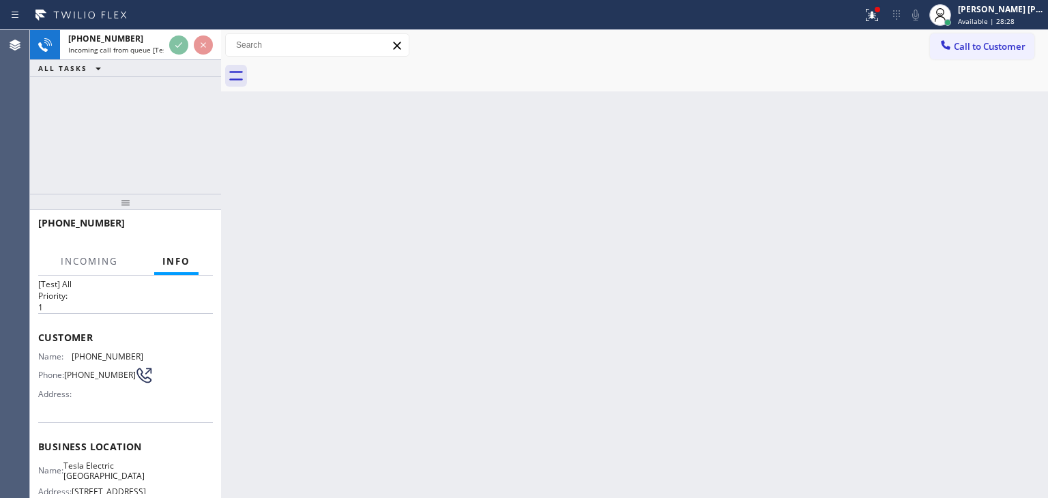
scroll to position [68, 0]
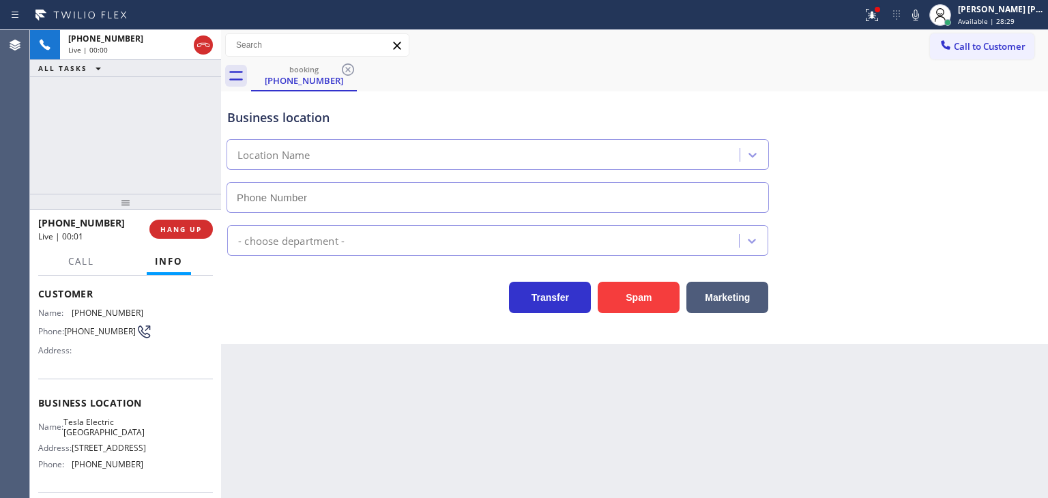
type input "[PHONE_NUMBER]"
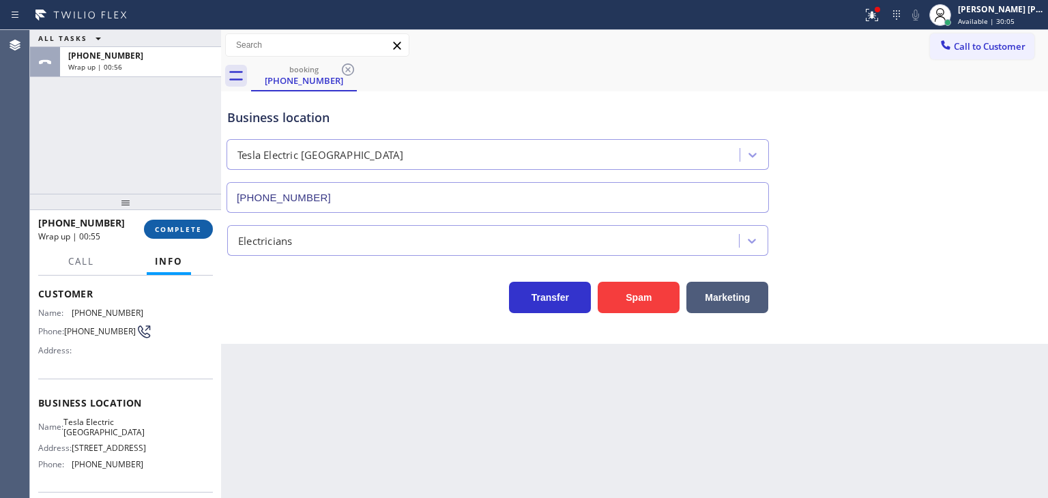
click at [186, 226] on span "COMPLETE" at bounding box center [178, 229] width 47 height 10
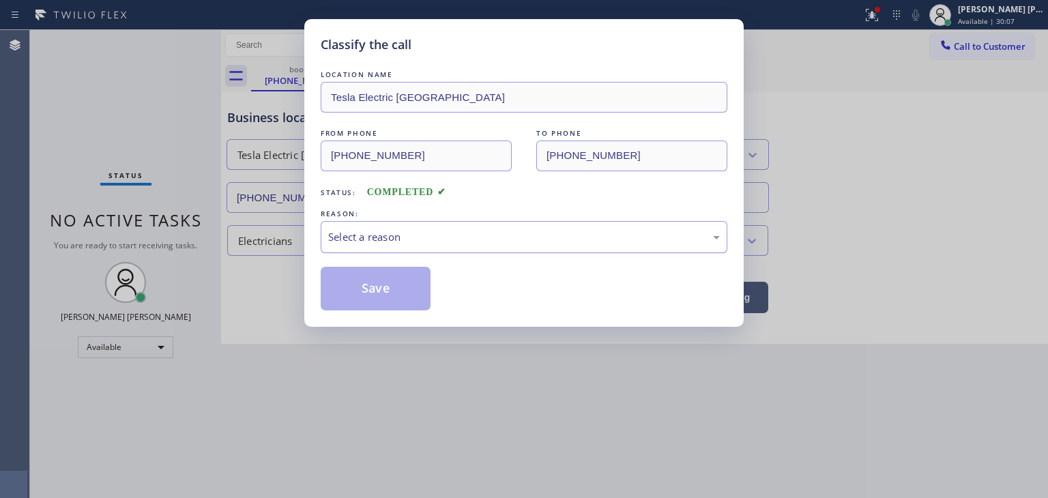
click at [413, 235] on div "Select a reason" at bounding box center [524, 237] width 392 height 16
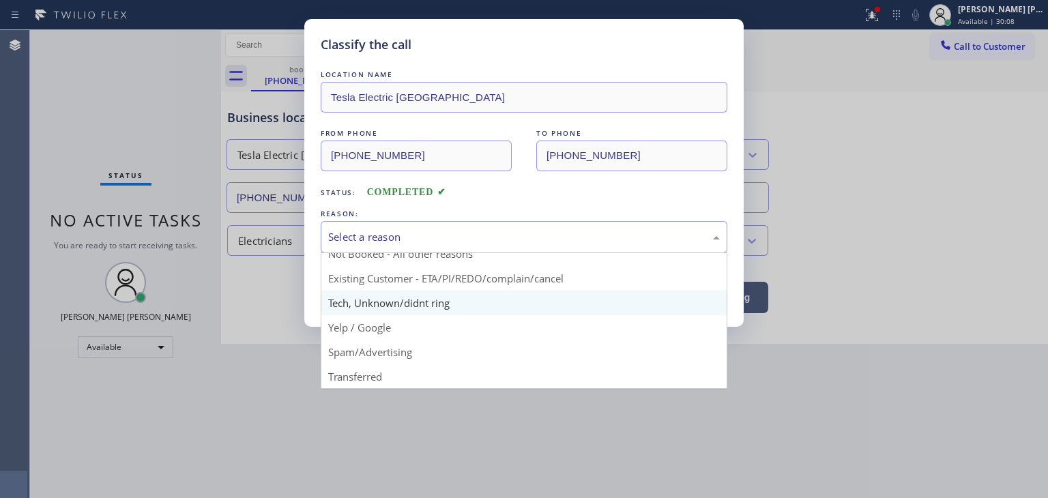
scroll to position [12, 0]
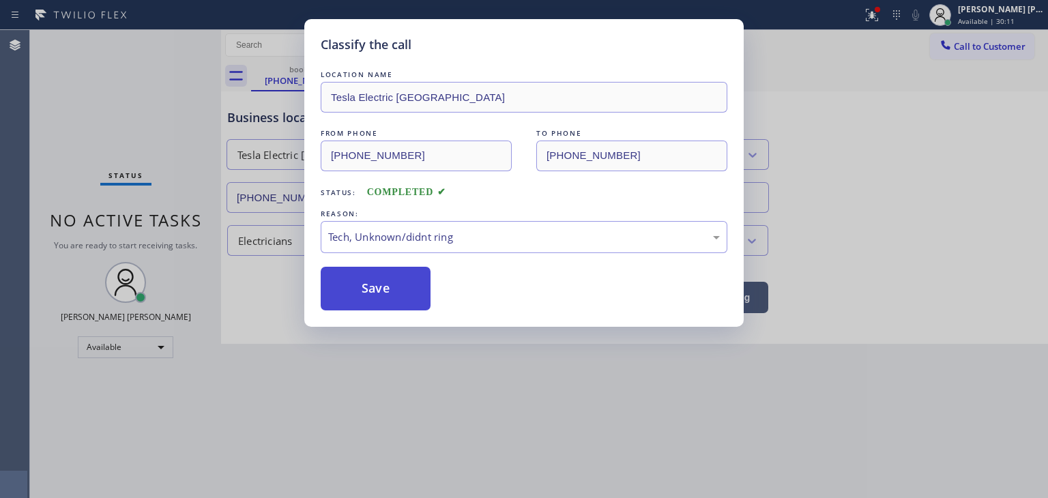
click at [385, 294] on button "Save" at bounding box center [376, 289] width 110 height 44
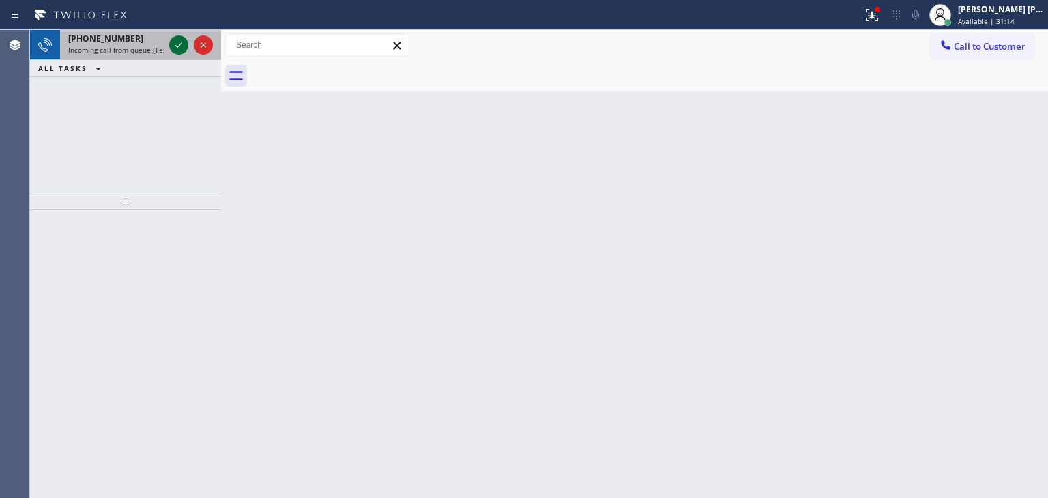
click at [180, 42] on icon at bounding box center [179, 45] width 16 height 16
click at [179, 53] on icon at bounding box center [179, 45] width 16 height 16
click at [177, 50] on icon at bounding box center [179, 45] width 16 height 16
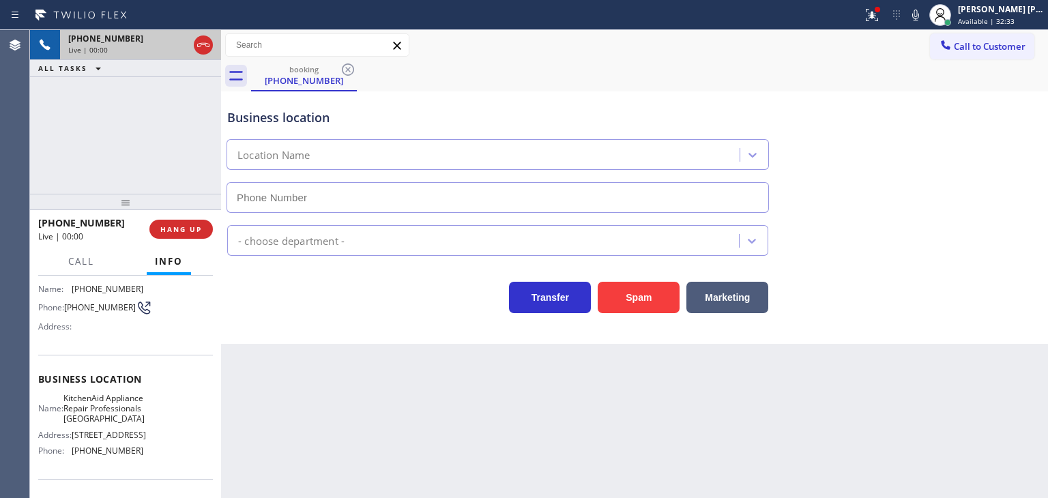
type input "[PHONE_NUMBER]"
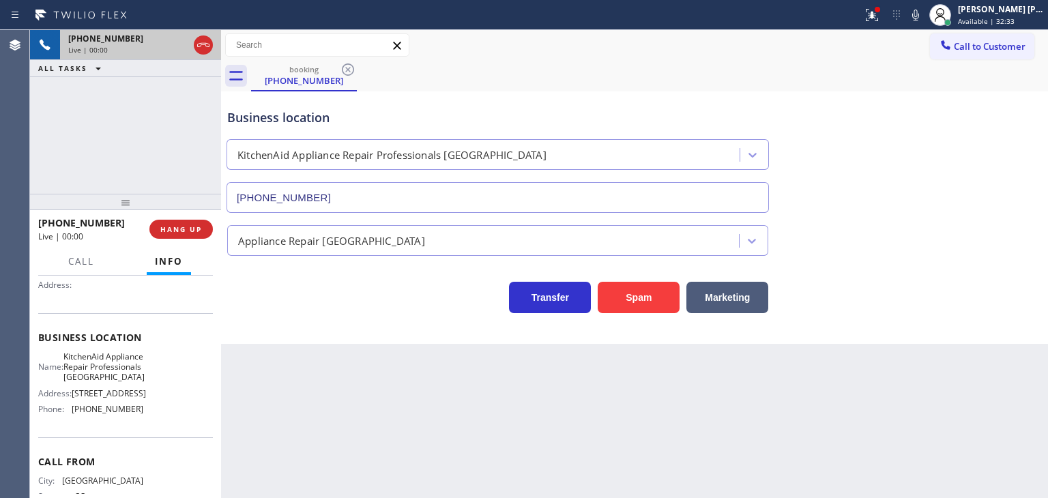
scroll to position [136, 0]
click at [49, 139] on div "[PHONE_NUMBER] Live | 01:41 ALL TASKS ALL TASKS ACTIVE TASKS TASKS IN WRAP UP" at bounding box center [125, 112] width 191 height 164
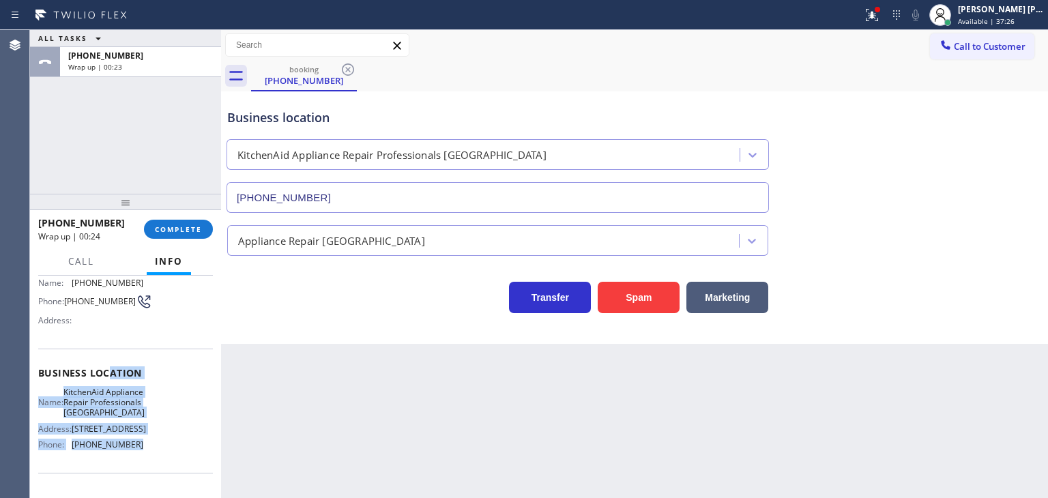
scroll to position [55, 0]
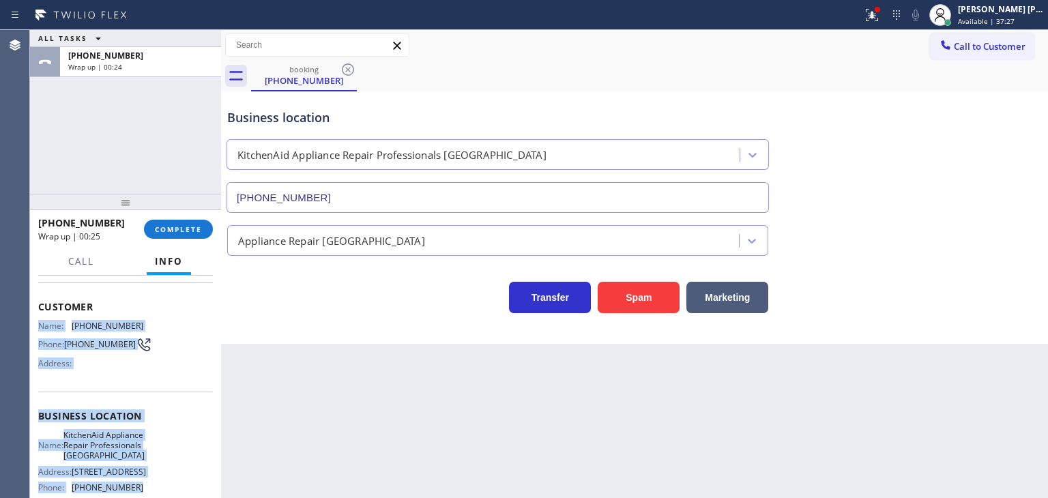
drag, startPoint x: 148, startPoint y: 433, endPoint x: 38, endPoint y: 315, distance: 161.7
click at [38, 315] on div "Context Queue: [Test] All Priority: 2 Customer Name: [PHONE_NUMBER] Phone: [PHO…" at bounding box center [125, 387] width 191 height 222
copy div "Name: (303) 949-5043 Phone: (303) 949-5043 Address: Business location Name: Kit…"
click at [169, 222] on button "COMPLETE" at bounding box center [178, 229] width 69 height 19
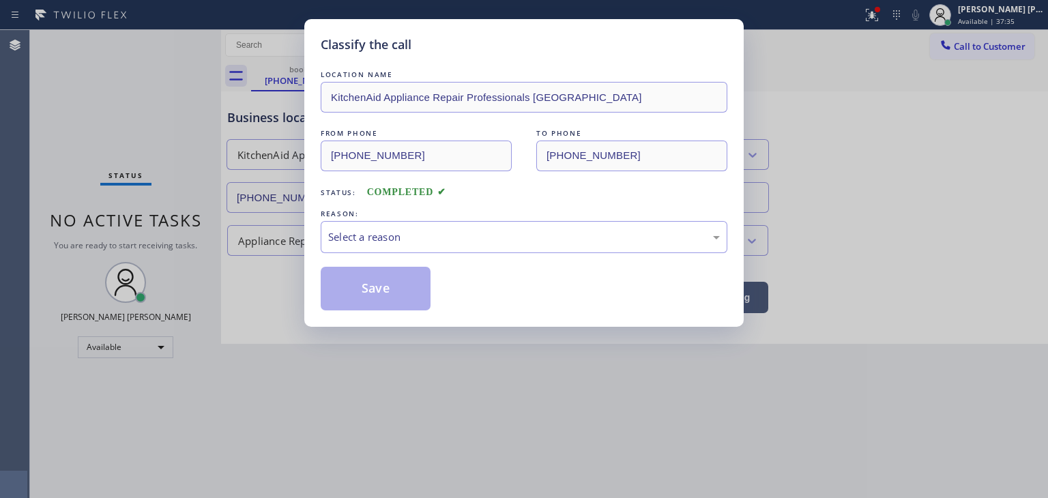
drag, startPoint x: 91, startPoint y: 108, endPoint x: 139, endPoint y: 5, distance: 113.3
click at [90, 108] on div "Classify the call LOCATION NAME KitchenAid Appliance Repair Professionals Denve…" at bounding box center [524, 249] width 1048 height 498
click at [442, 229] on div "Select a reason" at bounding box center [524, 237] width 392 height 16
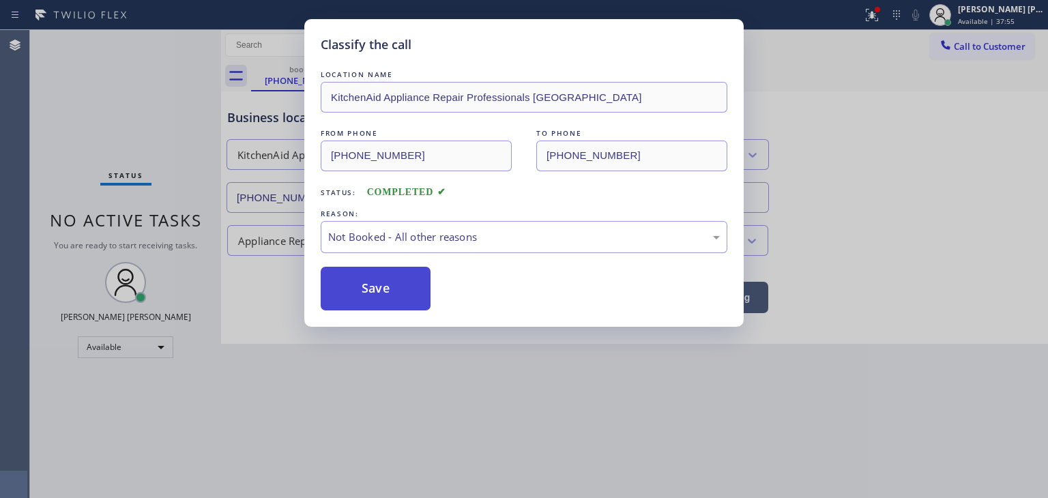
click at [370, 285] on button "Save" at bounding box center [376, 289] width 110 height 44
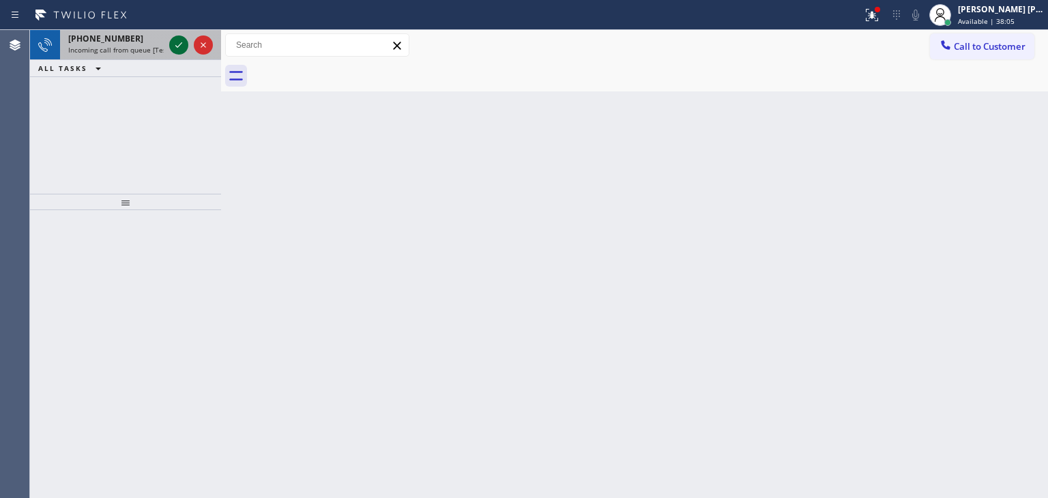
click at [177, 39] on icon at bounding box center [179, 45] width 16 height 16
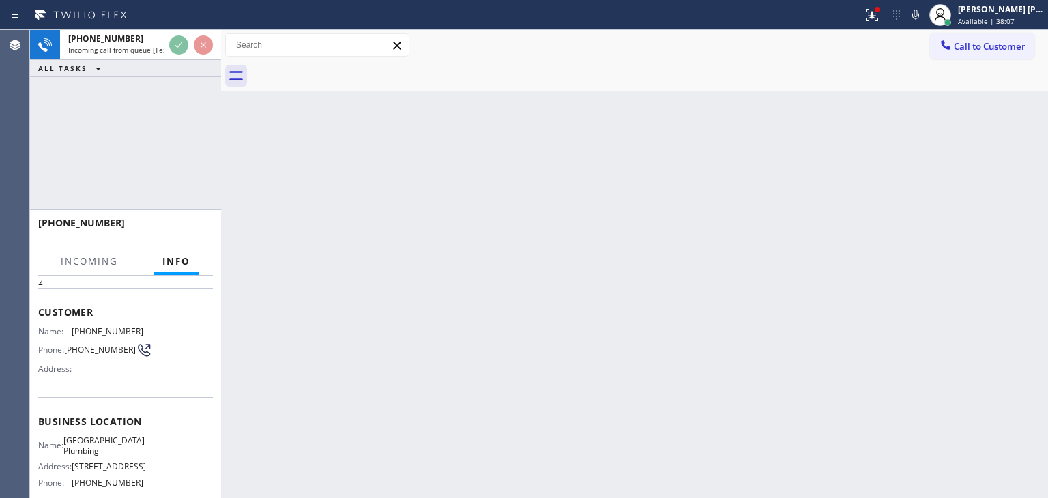
scroll to position [136, 0]
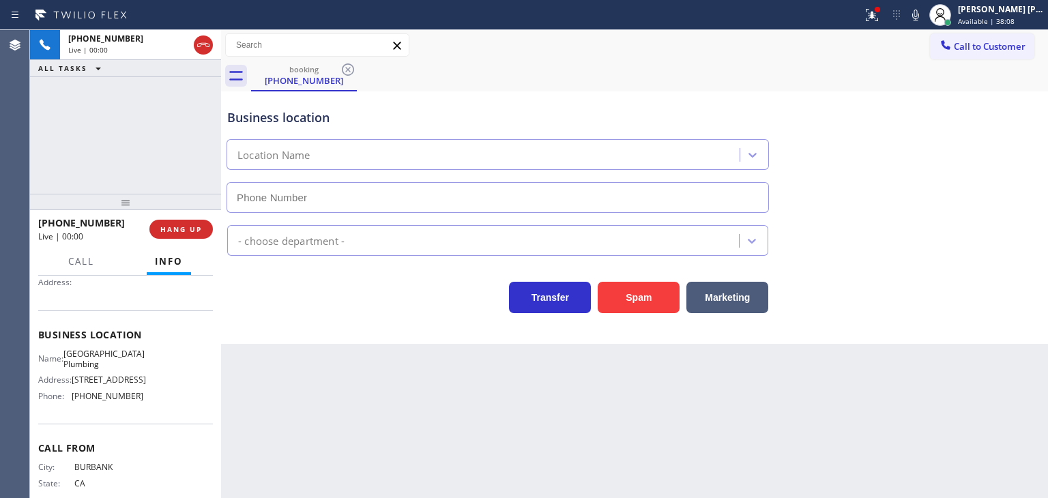
type input "(323) 553-7725"
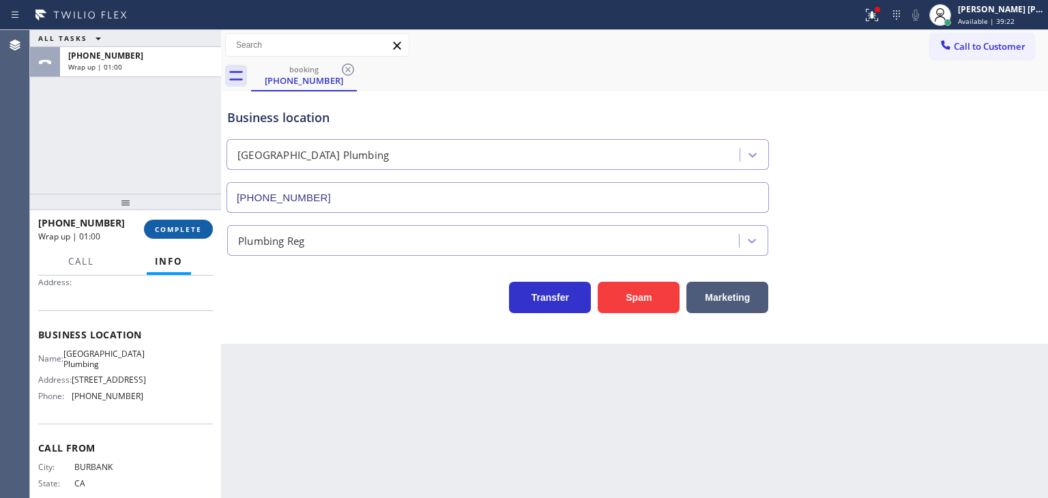
click at [182, 229] on span "COMPLETE" at bounding box center [178, 229] width 47 height 10
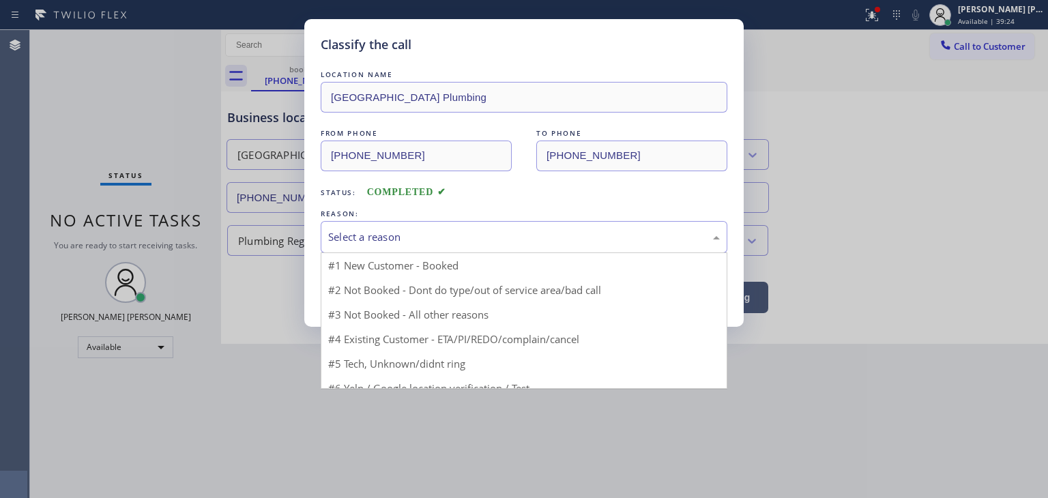
click at [418, 224] on div "Select a reason" at bounding box center [524, 237] width 407 height 32
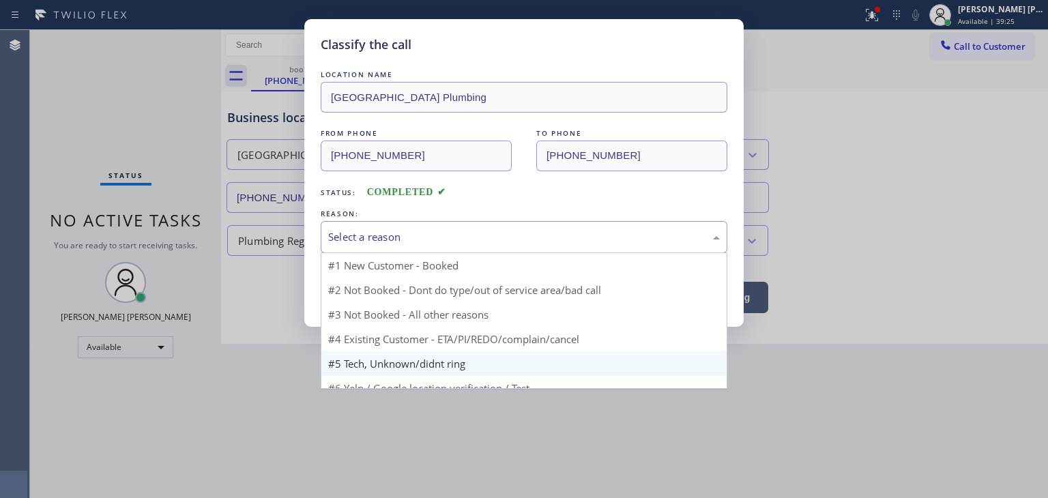
scroll to position [12, 0]
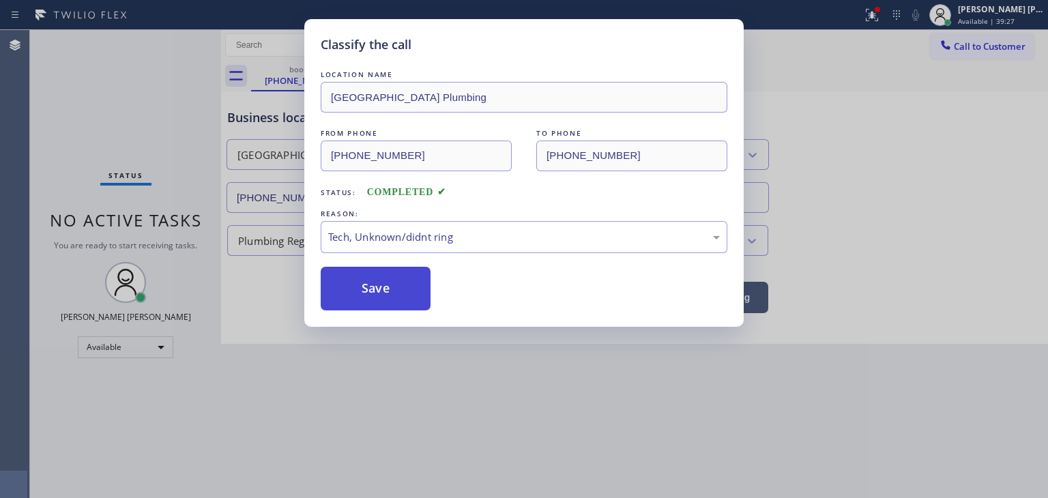
click at [360, 299] on button "Save" at bounding box center [376, 289] width 110 height 44
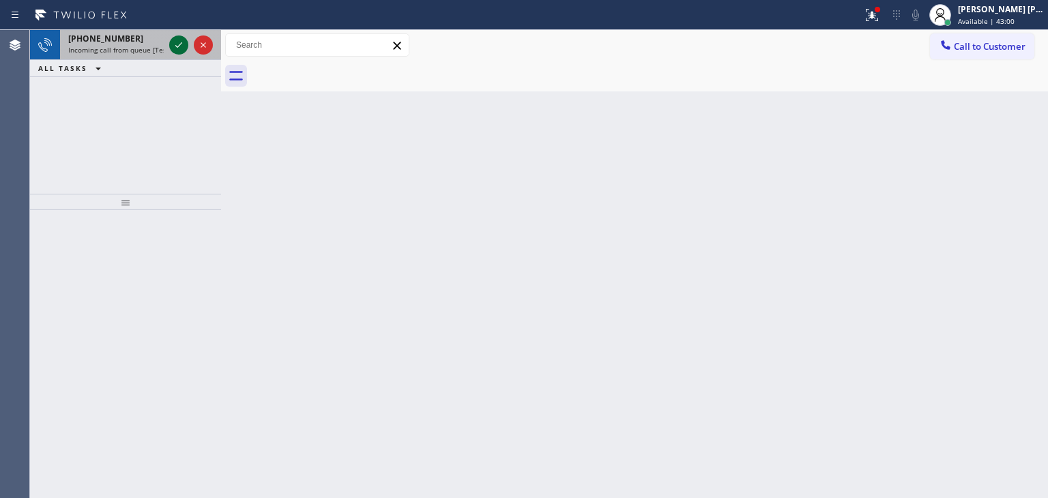
click at [178, 42] on icon at bounding box center [179, 45] width 16 height 16
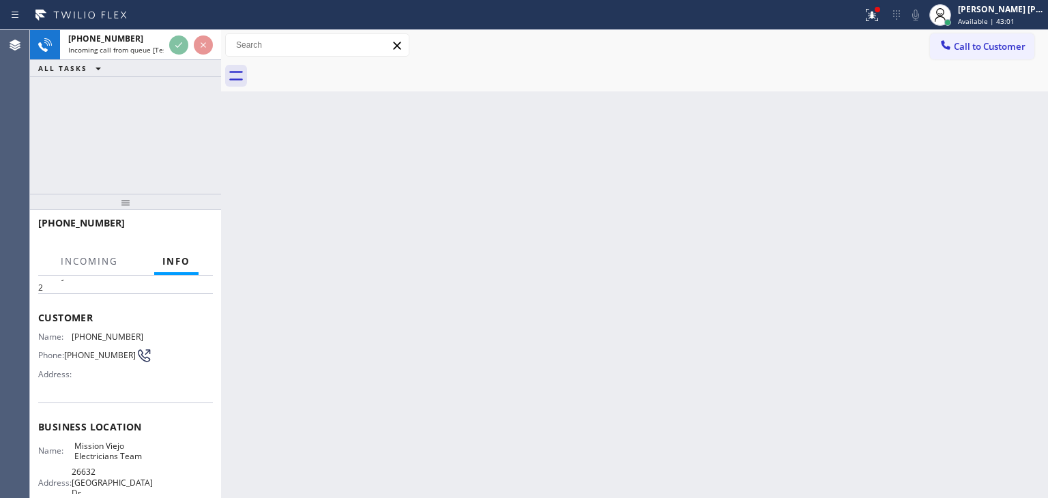
scroll to position [68, 0]
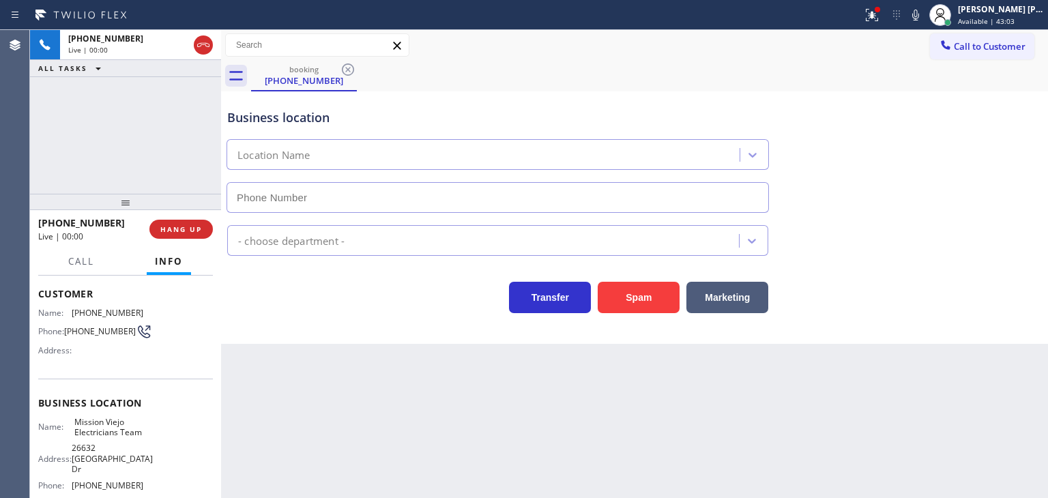
type input "(714) 400-2318"
click at [925, 24] on button at bounding box center [915, 14] width 19 height 19
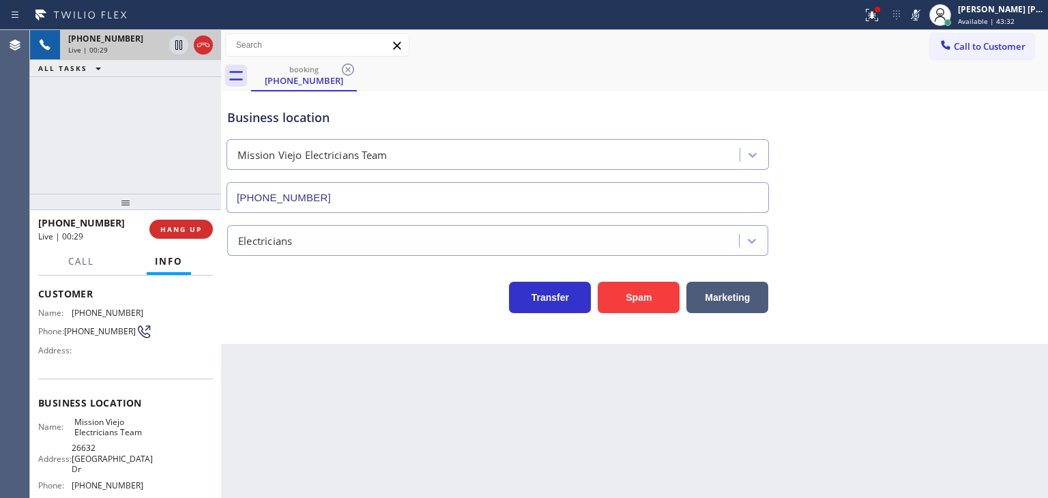
click at [205, 45] on icon at bounding box center [203, 45] width 16 height 16
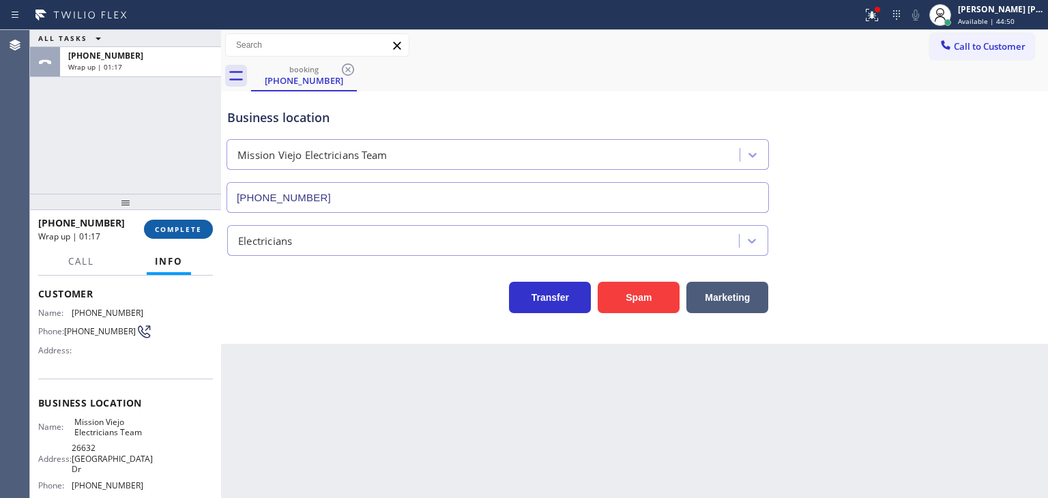
click at [191, 221] on button "COMPLETE" at bounding box center [178, 229] width 69 height 19
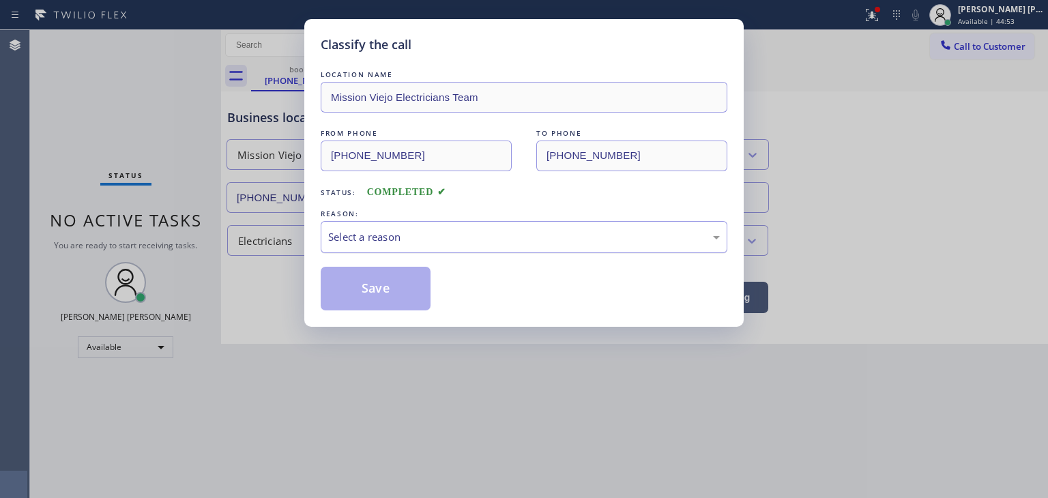
click at [360, 229] on div "Select a reason" at bounding box center [524, 237] width 392 height 16
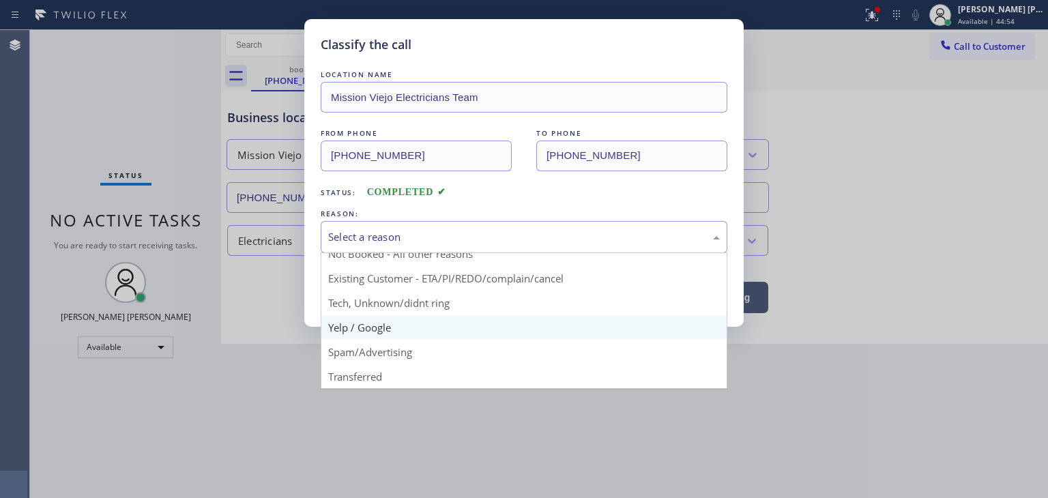
scroll to position [12, 0]
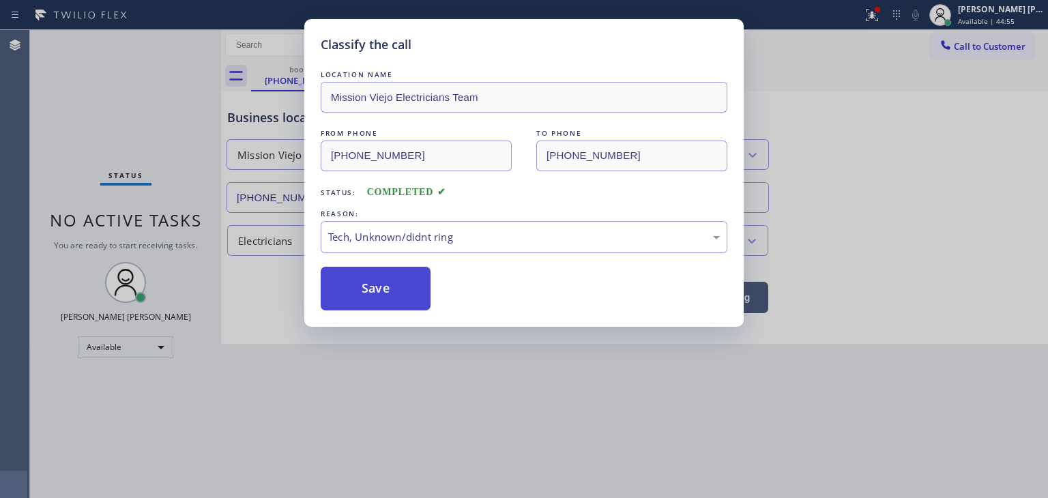
click at [390, 285] on button "Save" at bounding box center [376, 289] width 110 height 44
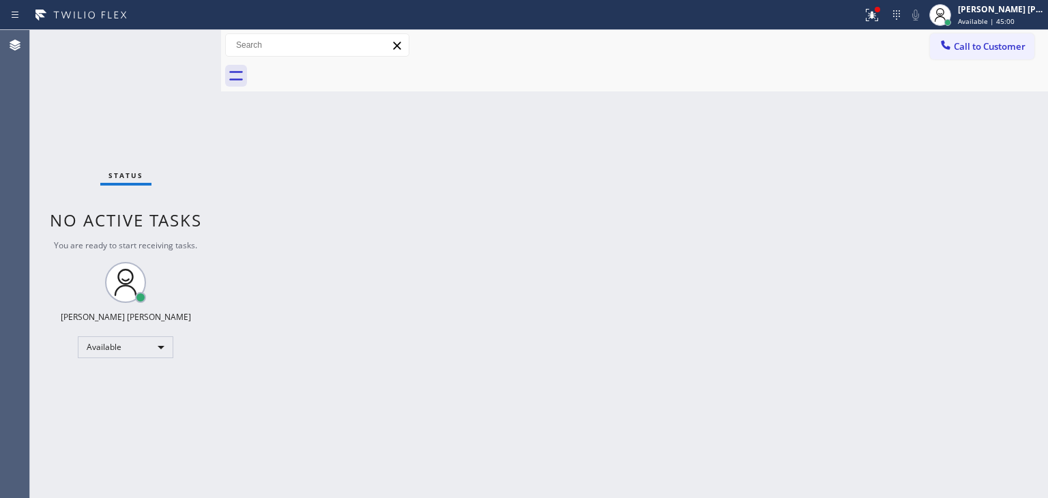
click at [178, 45] on div "Status No active tasks You are ready to start receiving tasks. [PERSON_NAME] [P…" at bounding box center [125, 264] width 191 height 468
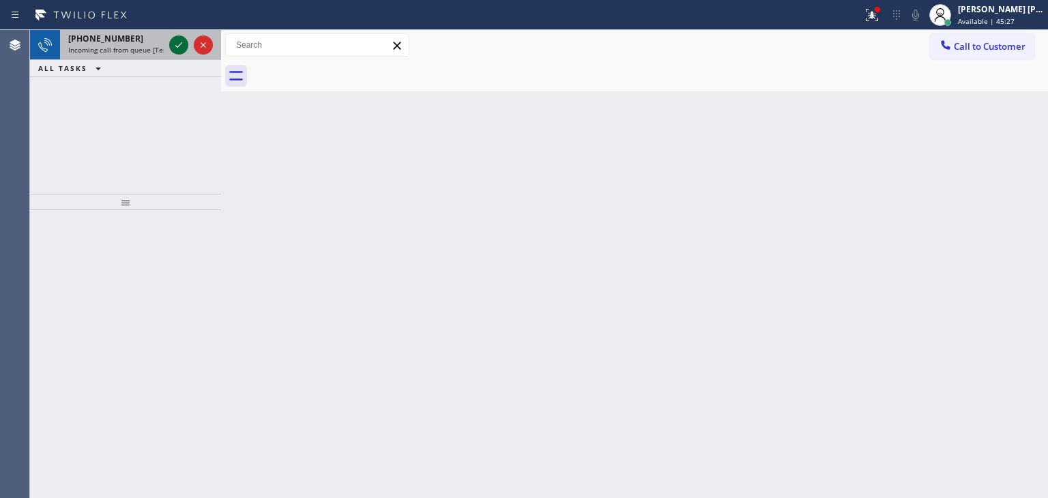
click at [179, 43] on icon at bounding box center [179, 45] width 16 height 16
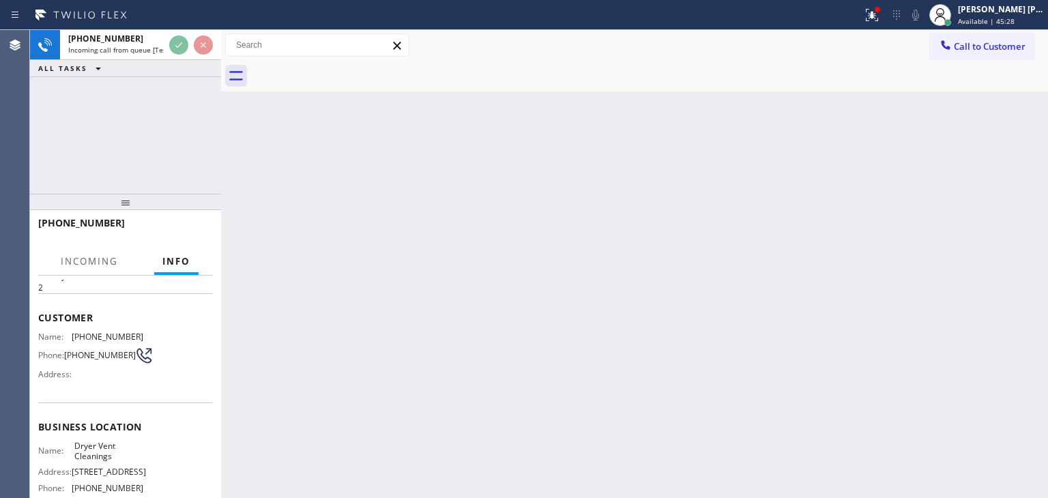
scroll to position [68, 0]
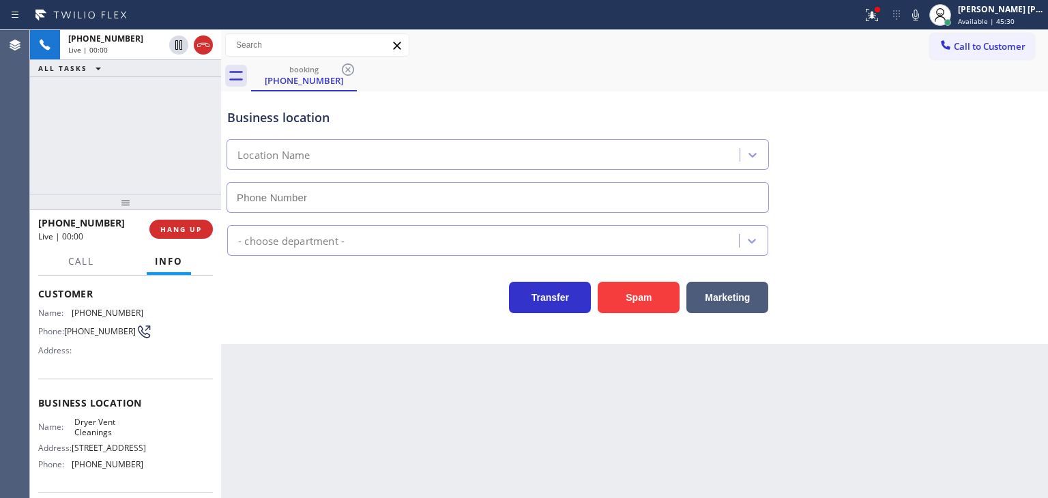
type input "(619) 257-1900"
click at [924, 13] on icon at bounding box center [915, 15] width 16 height 16
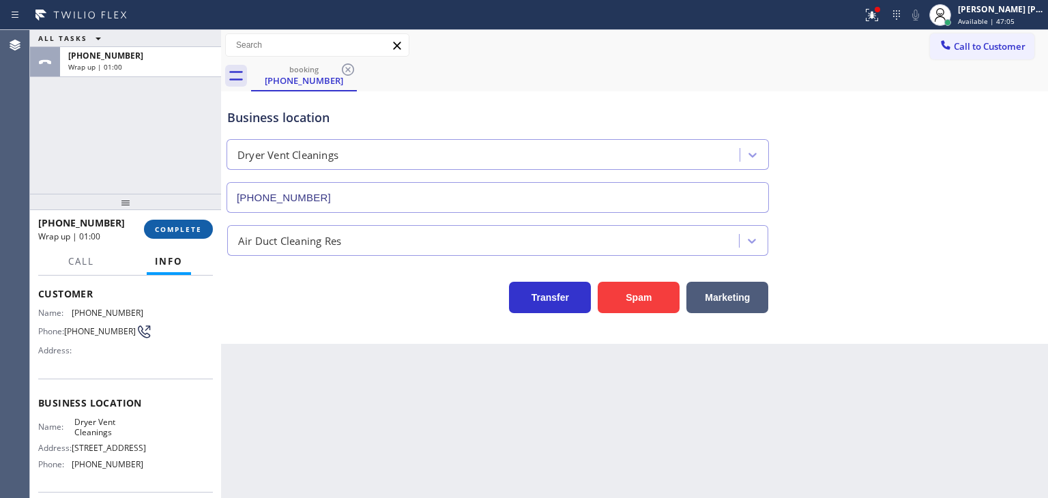
click at [188, 231] on span "COMPLETE" at bounding box center [178, 229] width 47 height 10
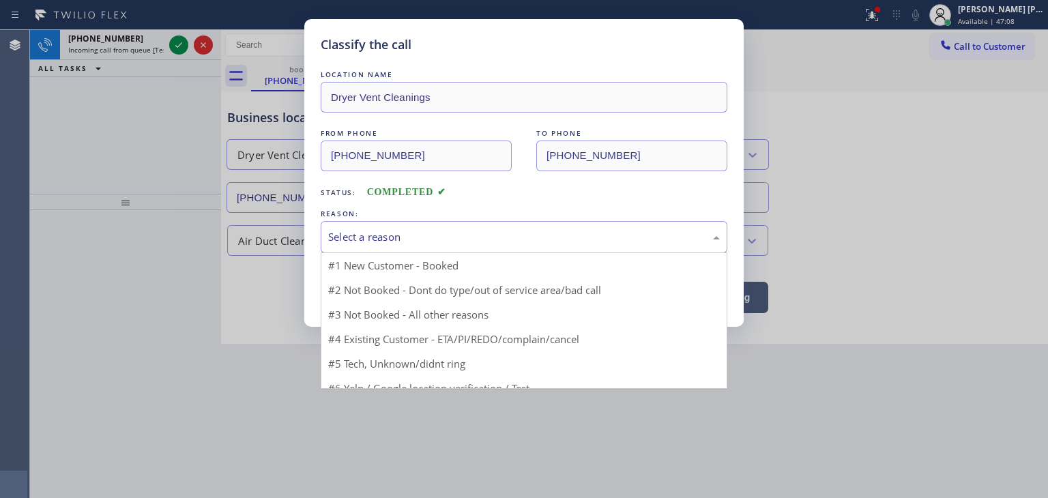
click at [356, 229] on div "Select a reason" at bounding box center [524, 237] width 392 height 16
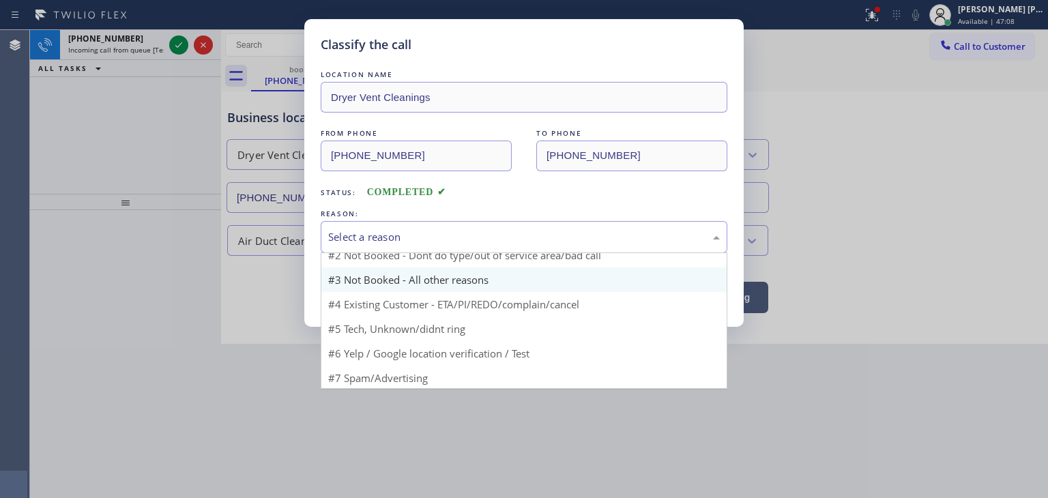
scroll to position [12, 0]
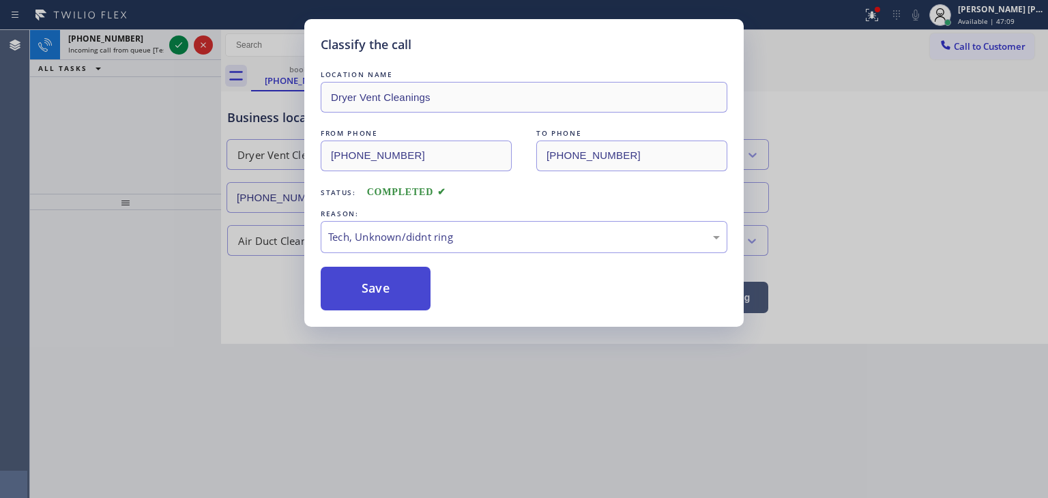
click at [385, 289] on button "Save" at bounding box center [376, 289] width 110 height 44
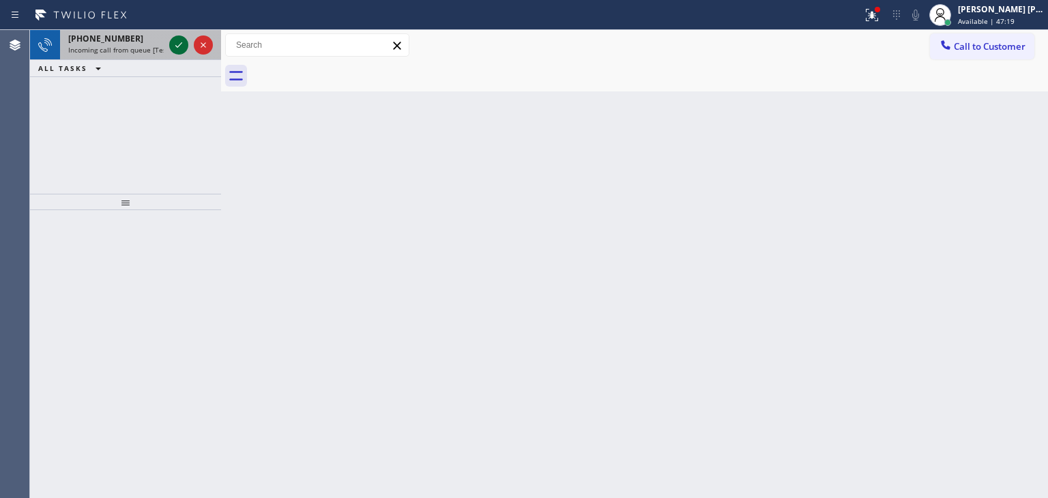
click at [178, 42] on icon at bounding box center [179, 45] width 16 height 16
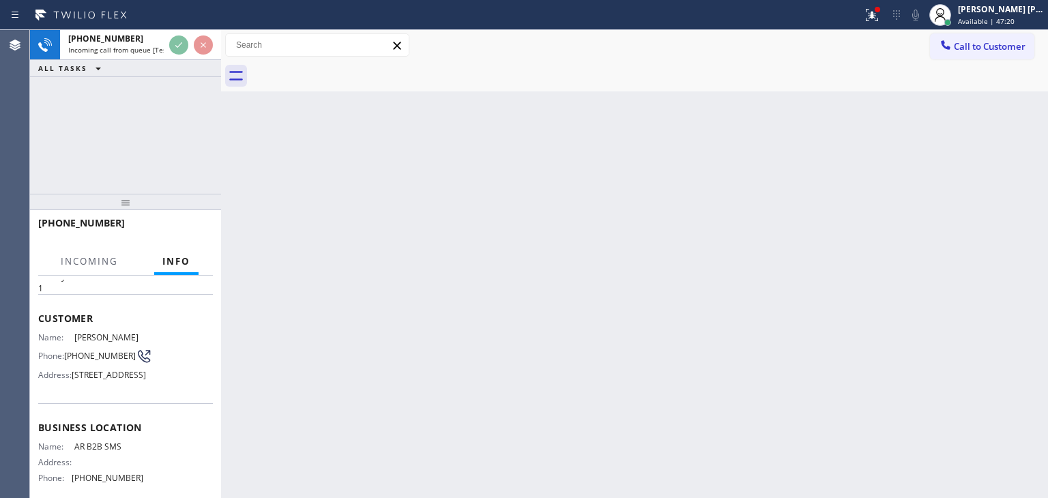
scroll to position [68, 0]
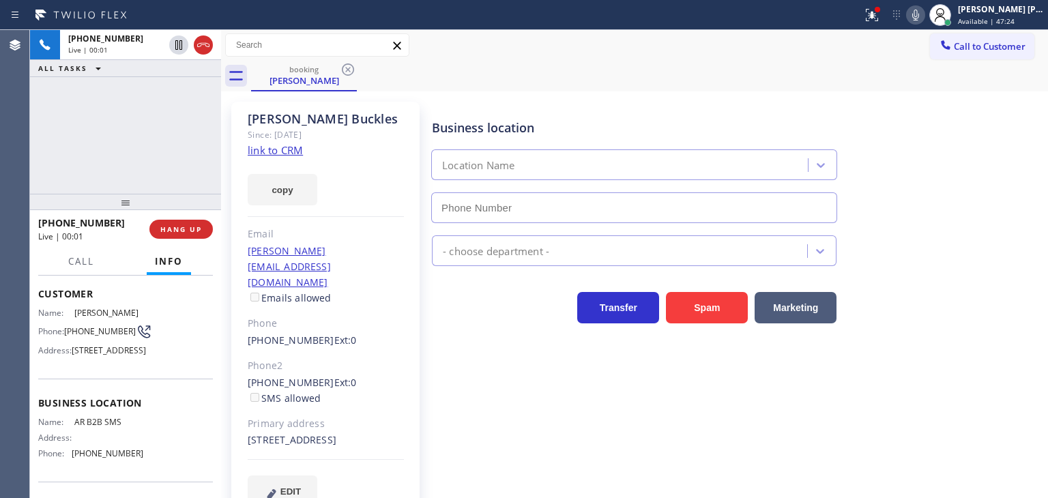
type input "[PHONE_NUMBER]"
click at [263, 149] on link "link to CRM" at bounding box center [275, 150] width 55 height 14
click at [924, 12] on icon at bounding box center [915, 15] width 16 height 16
click at [920, 12] on rect at bounding box center [916, 14] width 10 height 10
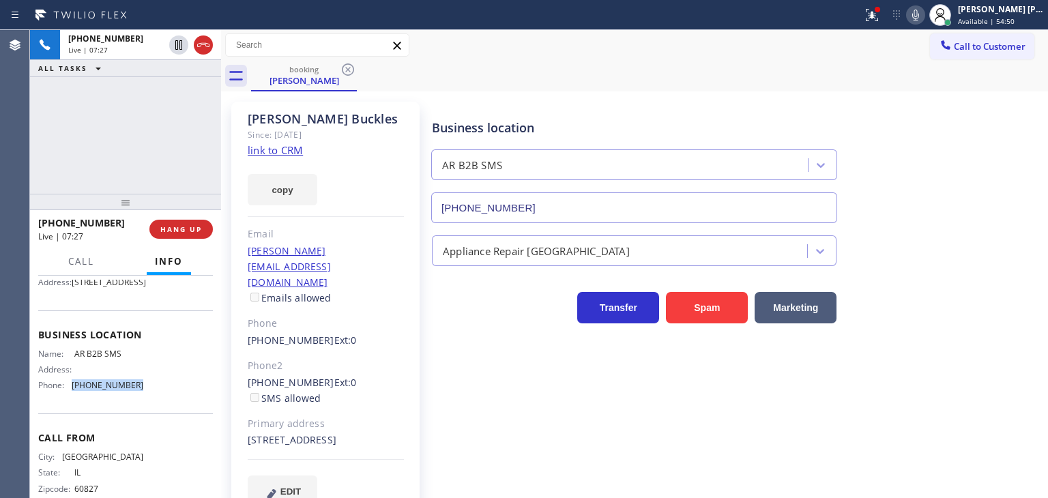
drag, startPoint x: 132, startPoint y: 415, endPoint x: 68, endPoint y: 416, distance: 64.1
click at [68, 396] on div "Name: AR B2B SMS Address: Phone: (833) 692-2271" at bounding box center [125, 373] width 175 height 48
copy div "[PHONE_NUMBER]"
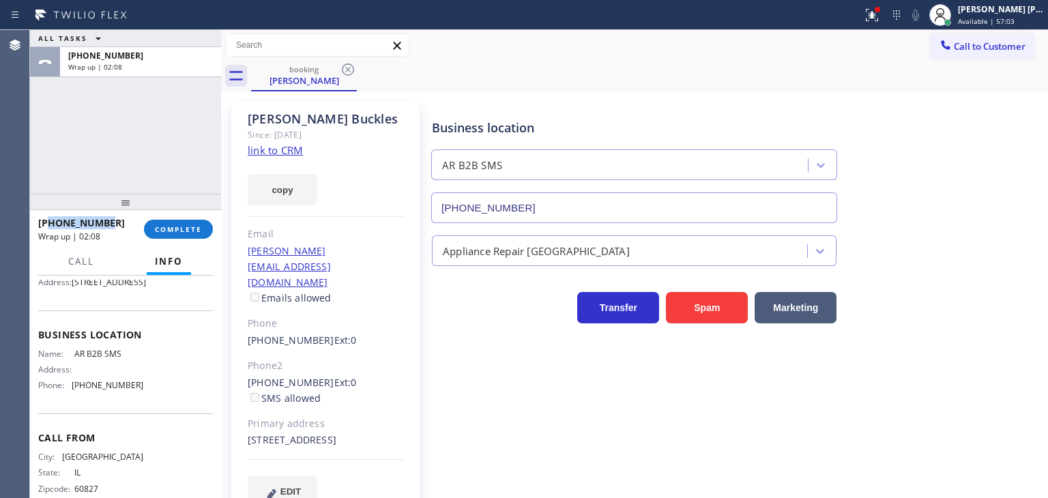
drag, startPoint x: 106, startPoint y: 225, endPoint x: 50, endPoint y: 224, distance: 56.6
click at [50, 224] on div "+17734400714" at bounding box center [86, 222] width 96 height 13
copy span "7734400714"
drag, startPoint x: 365, startPoint y: 252, endPoint x: 243, endPoint y: 251, distance: 122.1
click at [243, 251] on div "Alex Buckles Since: 20 may 2020 link to CRM copy Email alex@abmanaging.com Emai…" at bounding box center [325, 313] width 188 height 422
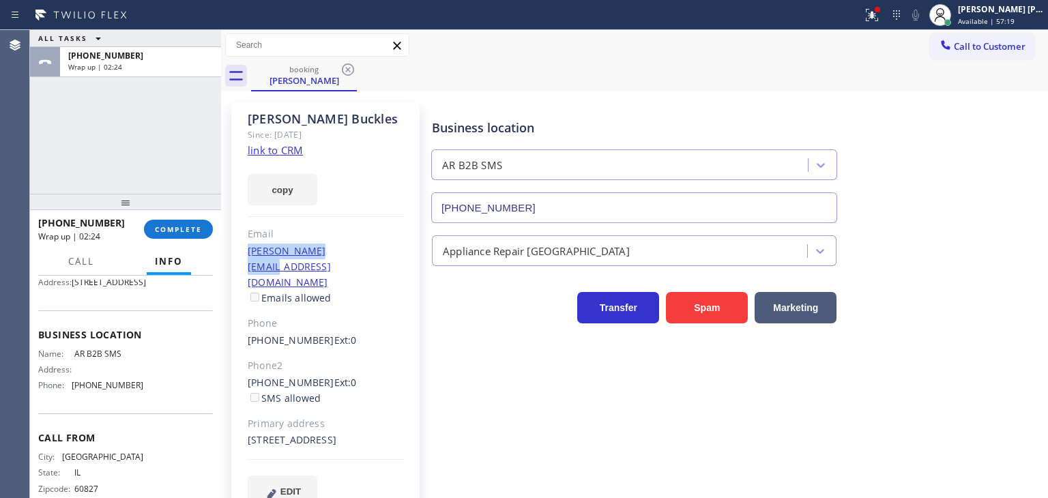
copy link "alex@abmanaging.com"
click at [1032, 5] on div "[PERSON_NAME] [PERSON_NAME]" at bounding box center [1001, 9] width 86 height 12
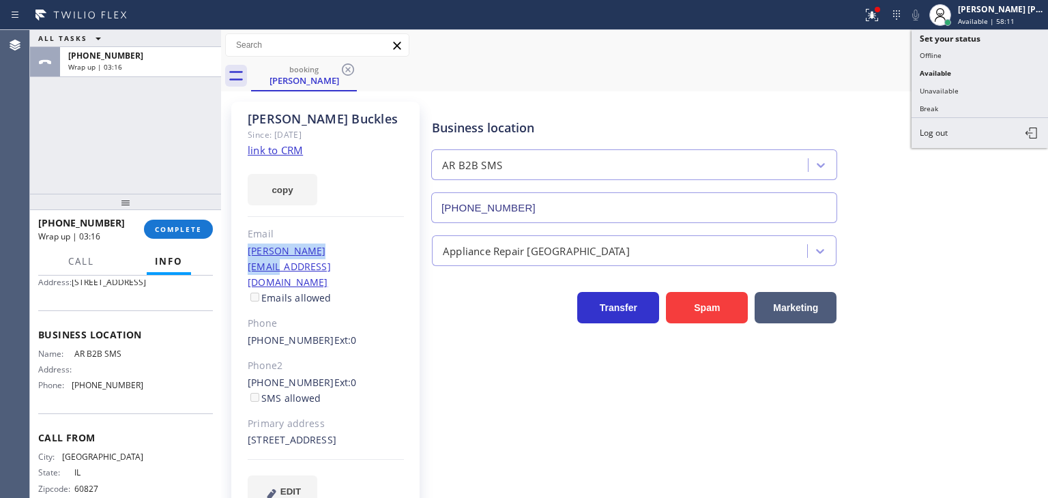
drag, startPoint x: 974, startPoint y: 83, endPoint x: 295, endPoint y: 149, distance: 682.1
click at [973, 83] on button "Unavailable" at bounding box center [980, 91] width 136 height 18
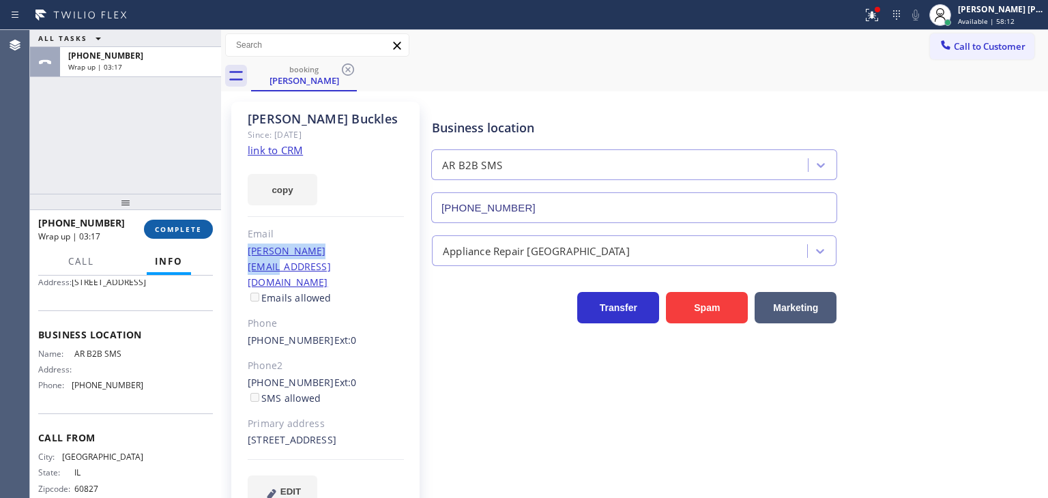
click at [183, 225] on span "COMPLETE" at bounding box center [178, 229] width 47 height 10
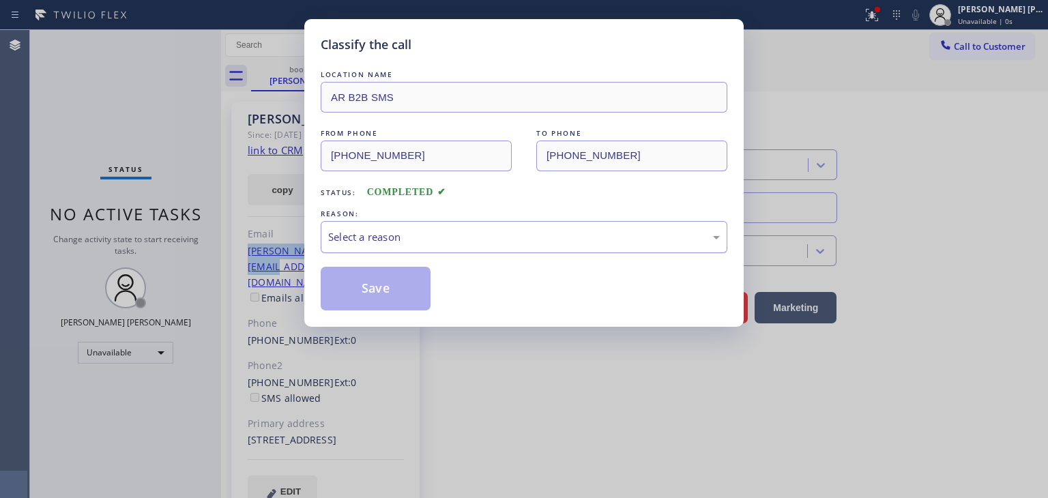
click at [382, 222] on div "Select a reason" at bounding box center [524, 237] width 407 height 32
click at [375, 289] on button "Save" at bounding box center [376, 289] width 110 height 44
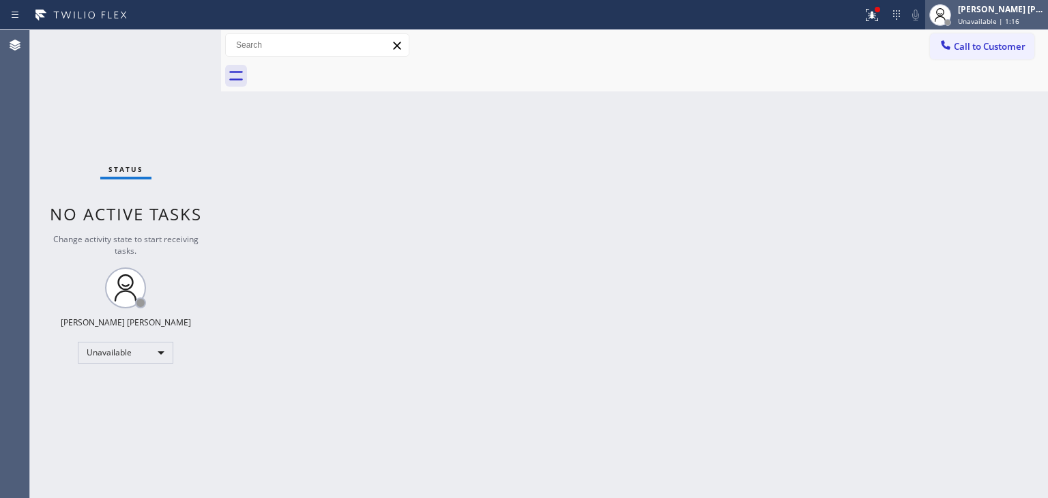
click at [999, 3] on div "Edel John Suson Unavailable | 1:16" at bounding box center [1001, 15] width 93 height 24
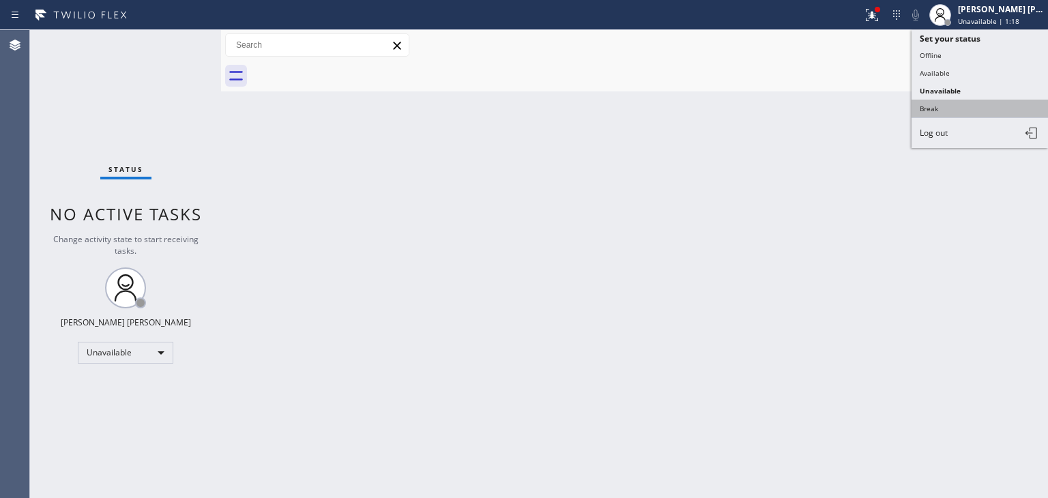
click at [987, 114] on button "Break" at bounding box center [980, 109] width 136 height 18
